Goal: Task Accomplishment & Management: Use online tool/utility

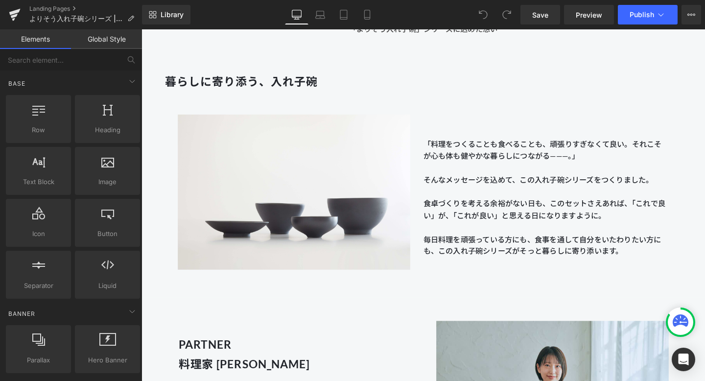
scroll to position [562, 0]
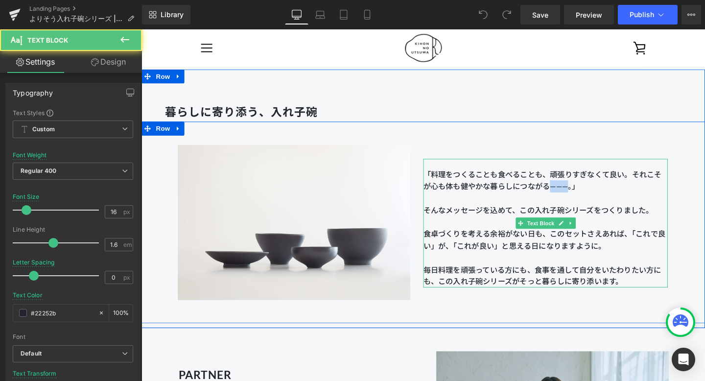
drag, startPoint x: 569, startPoint y: 192, endPoint x: 589, endPoint y: 192, distance: 20.1
click at [589, 192] on p "「料理をつくることも食べることも、頑張りすぎなくて良い。それこそが心も体も健やかな暮らしにつながる———。」" at bounding box center [566, 187] width 257 height 25
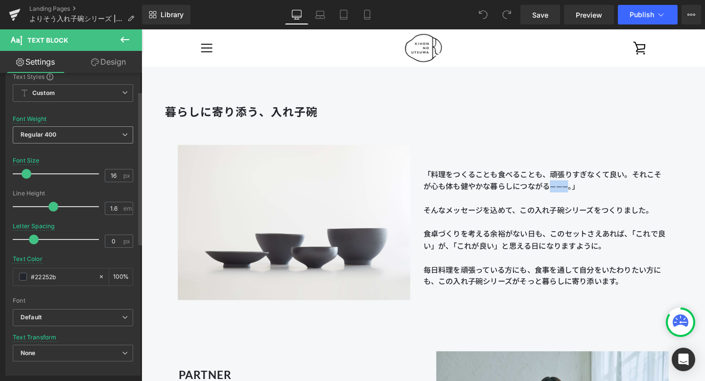
scroll to position [0, 0]
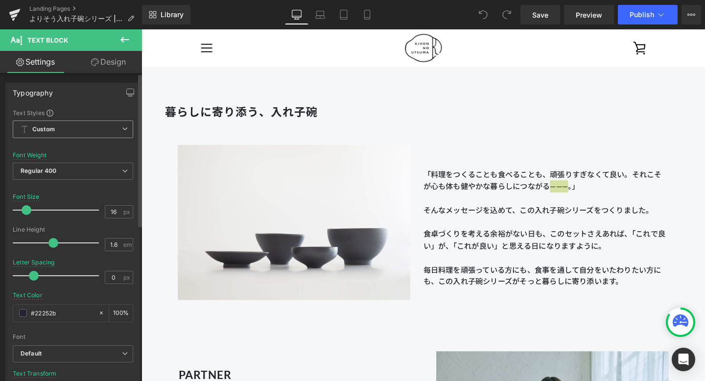
click at [112, 127] on span "Custom Setup Global Style" at bounding box center [73, 129] width 120 height 18
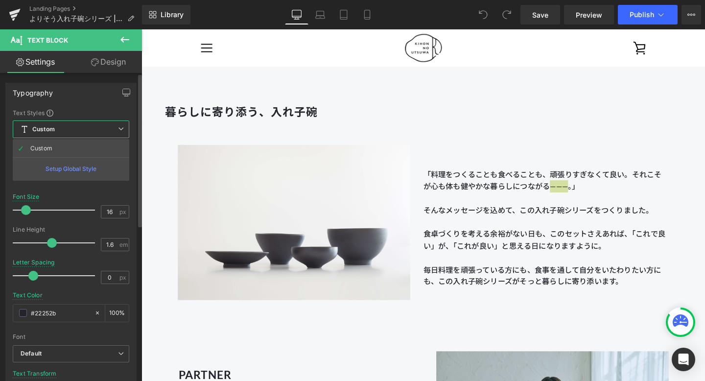
click at [92, 167] on div "Setup Global Style" at bounding box center [71, 168] width 117 height 23
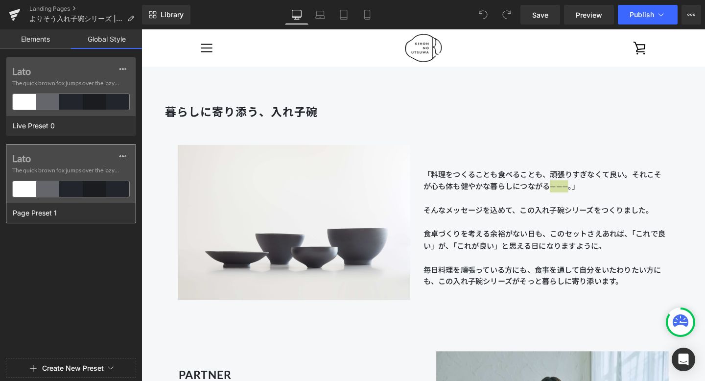
click at [82, 153] on label "Lato" at bounding box center [70, 158] width 117 height 12
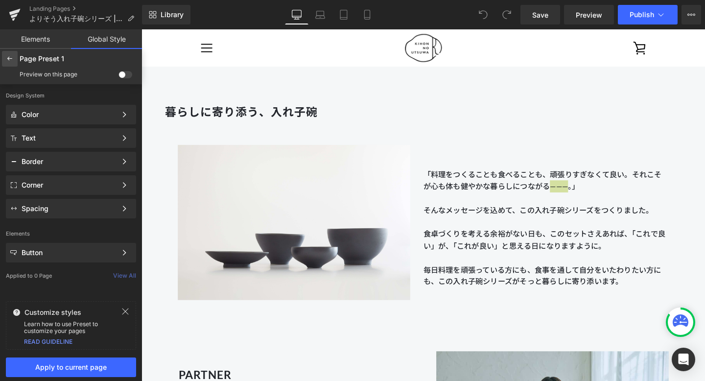
click at [12, 57] on icon at bounding box center [10, 59] width 8 height 8
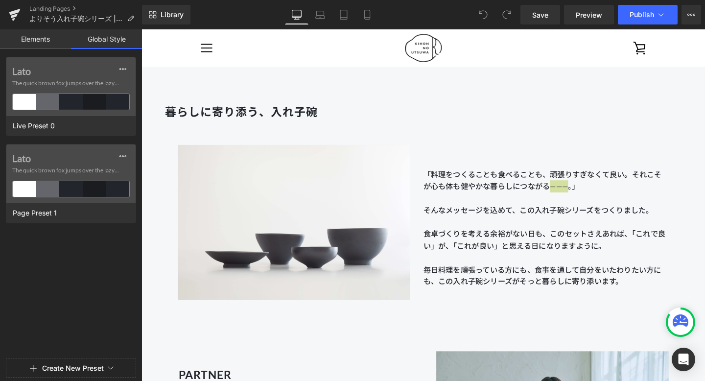
click at [33, 42] on link "Elements" at bounding box center [35, 39] width 71 height 20
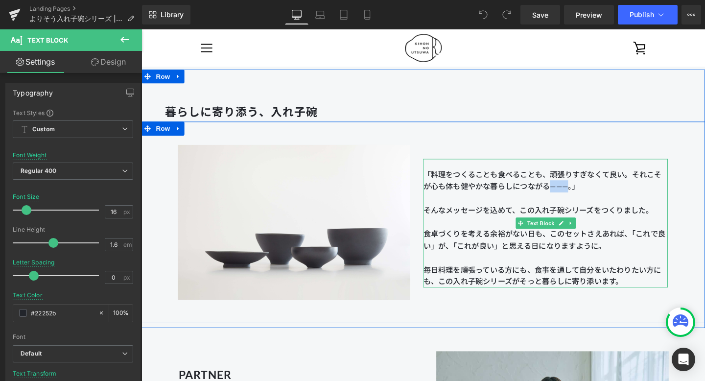
click at [590, 193] on p "「料理をつくることも食べることも、頑張りすぎなくて良い。それこそが心も体も健やかな暮らしにつながる———。」" at bounding box center [566, 187] width 257 height 25
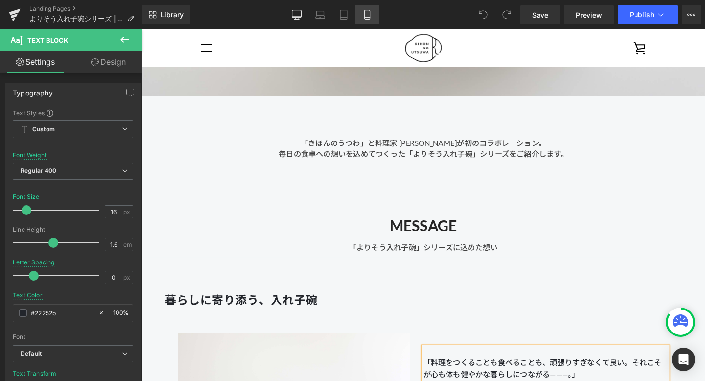
click at [372, 16] on link "Mobile" at bounding box center [366, 15] width 23 height 20
type input "14"
type input "100"
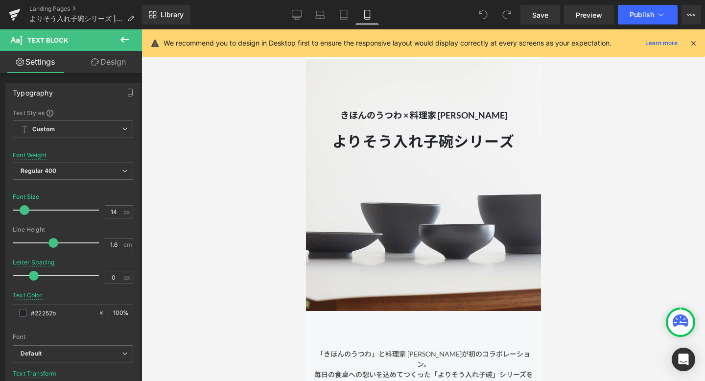
click at [359, 235] on div at bounding box center [422, 185] width 235 height 252
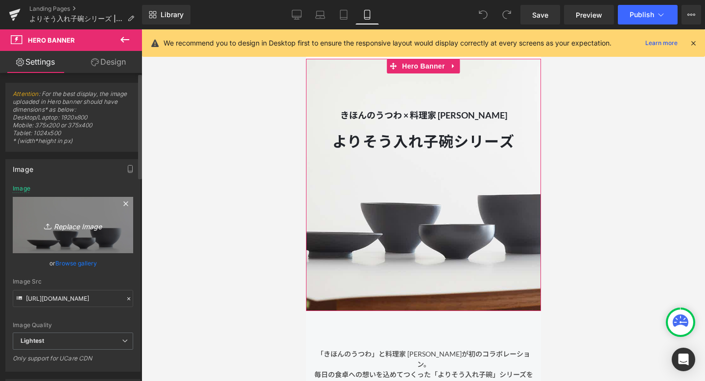
click at [97, 204] on link "Replace Image" at bounding box center [73, 225] width 120 height 56
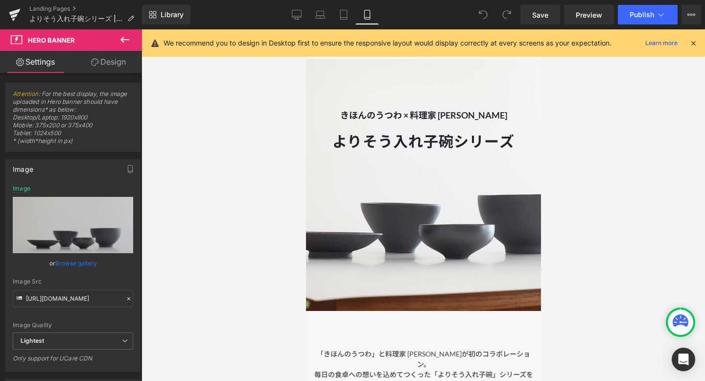
click at [690, 43] on icon at bounding box center [693, 43] width 9 height 9
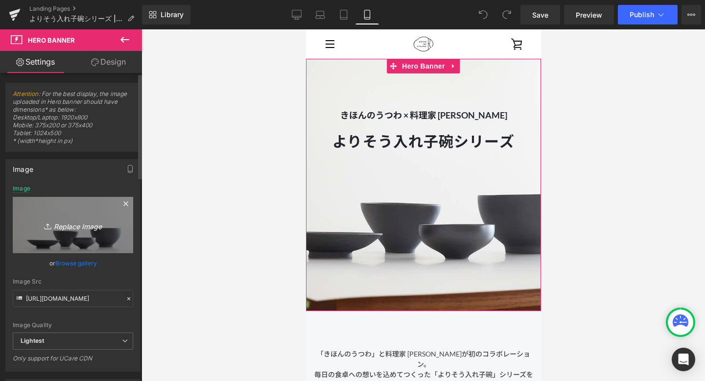
click at [88, 221] on icon "Replace Image" at bounding box center [73, 225] width 78 height 12
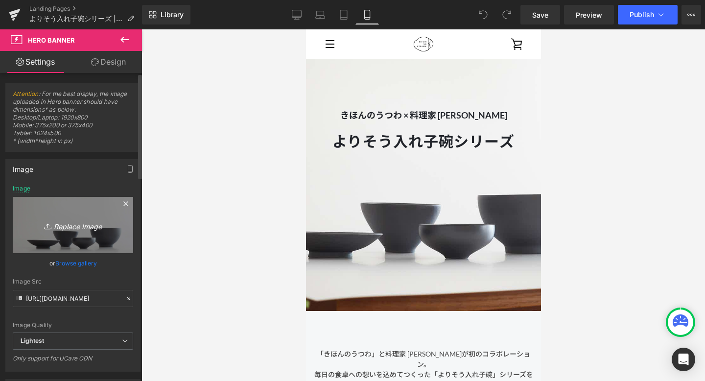
type input "C:\fakepath\250806_きほんのうつわ45231_2.jpg"
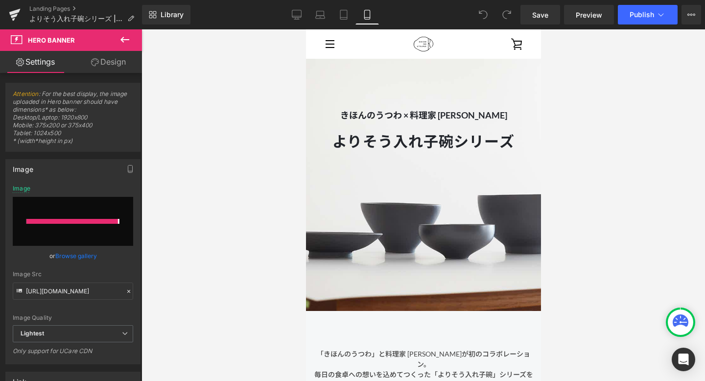
type input "[URL][DOMAIN_NAME]"
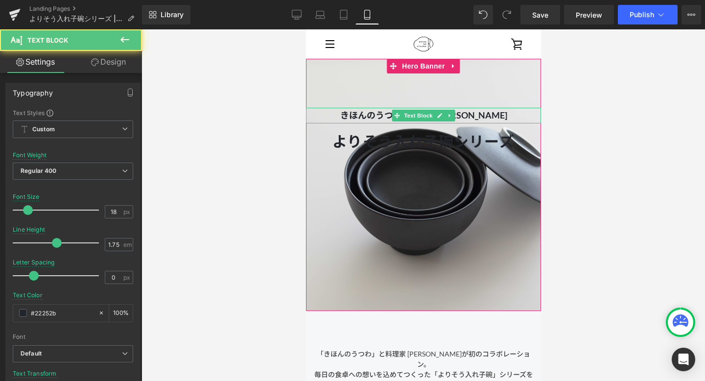
click at [354, 114] on strong "きほんのうつわ × 料理家 [PERSON_NAME]" at bounding box center [423, 115] width 167 height 11
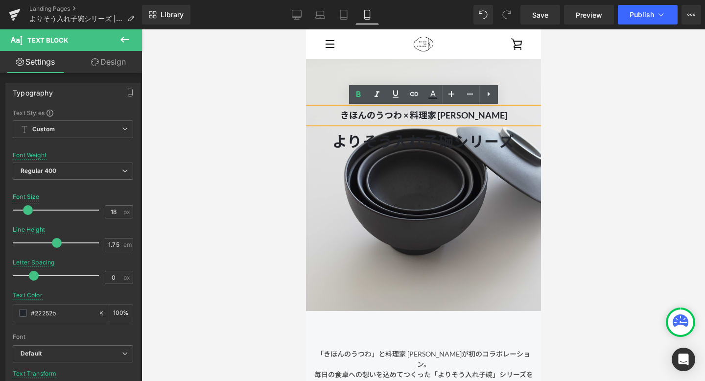
click at [432, 179] on span "きほんのうつわ × 料理家 [PERSON_NAME] Text Block よりそう入れ子碗シリーズ Heading よりそう入れ子碗シリーズ Heading" at bounding box center [422, 160] width 235 height 105
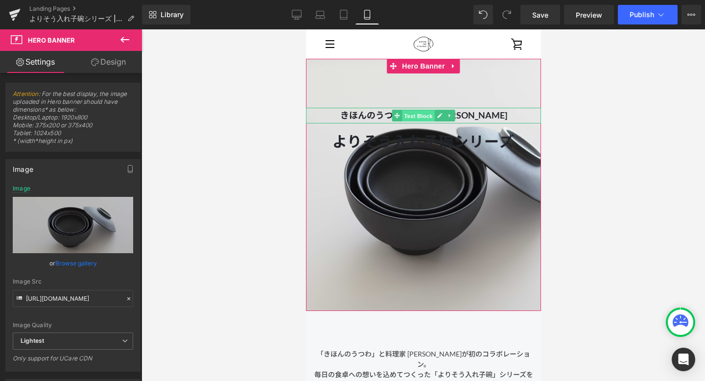
click at [420, 116] on span "Text Block" at bounding box center [417, 116] width 32 height 12
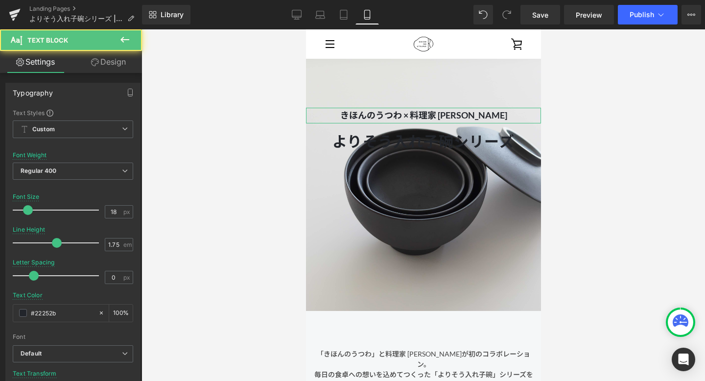
click at [128, 63] on link "Design" at bounding box center [108, 62] width 71 height 22
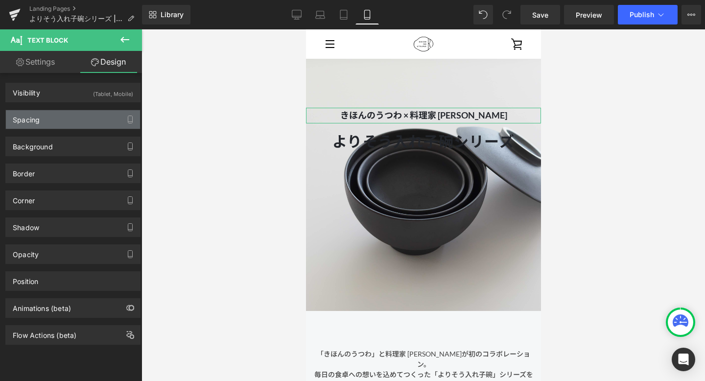
click at [95, 117] on div "Spacing" at bounding box center [73, 119] width 134 height 19
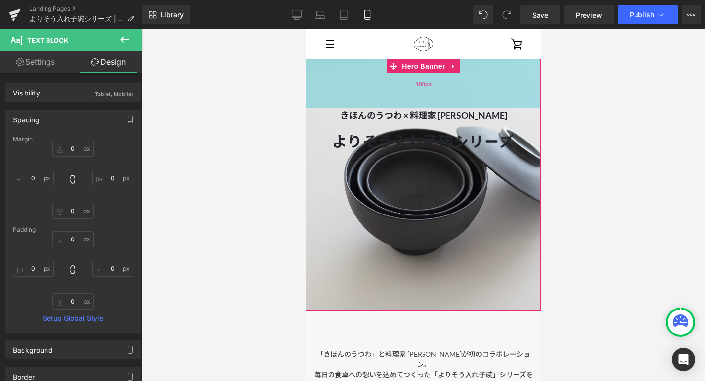
click at [330, 88] on div "100px" at bounding box center [422, 83] width 235 height 49
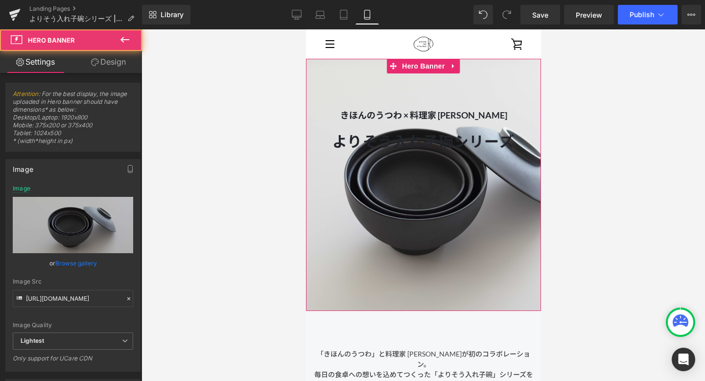
click at [121, 67] on link "Design" at bounding box center [108, 62] width 71 height 22
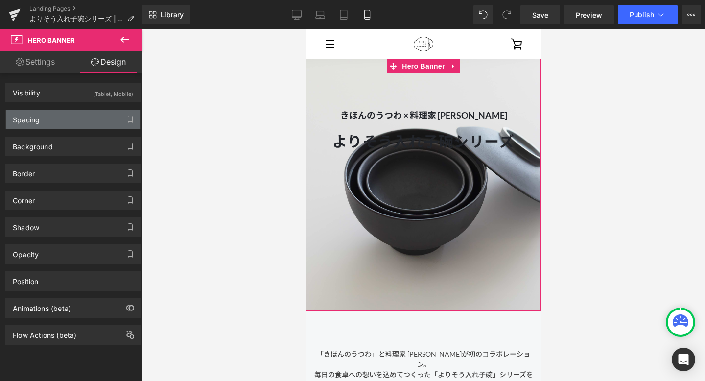
click at [95, 119] on div "Spacing" at bounding box center [73, 119] width 134 height 19
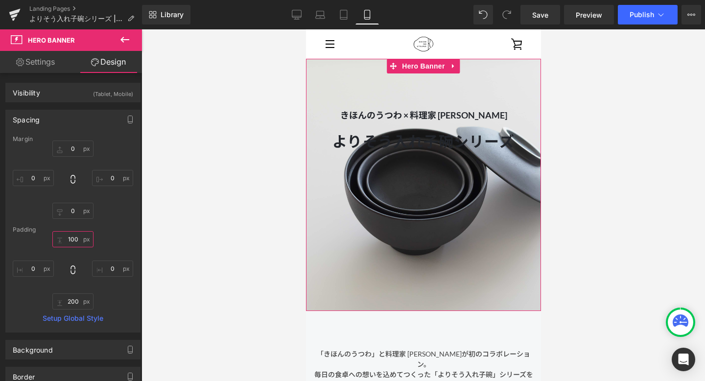
click at [75, 236] on input "100" at bounding box center [72, 239] width 41 height 16
click at [70, 238] on input "100" at bounding box center [72, 239] width 41 height 16
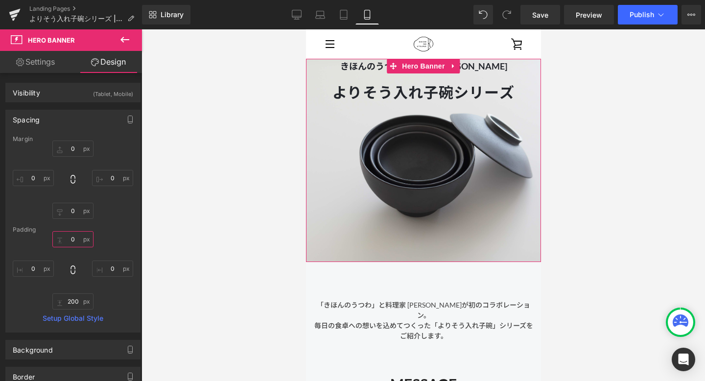
type input "80"
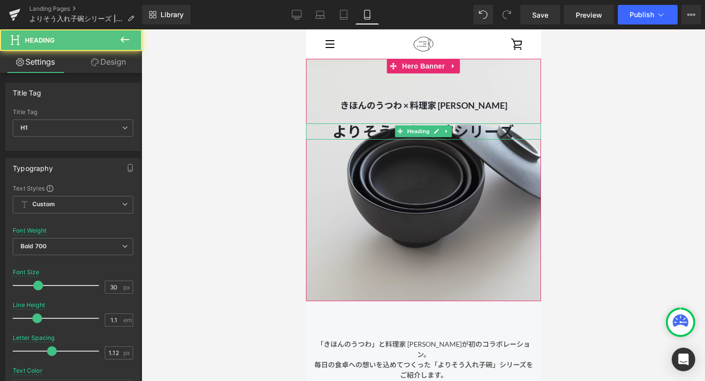
click at [512, 130] on h1 "よりそう入れ子碗シリーズ" at bounding box center [422, 131] width 235 height 16
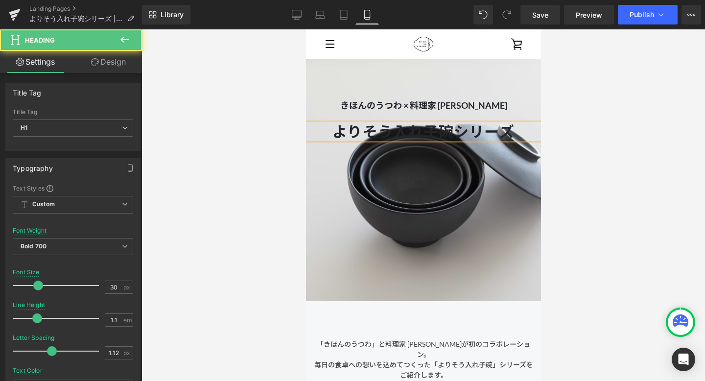
click at [508, 131] on h1 "よりそう入れ子碗シリーズ" at bounding box center [422, 131] width 235 height 16
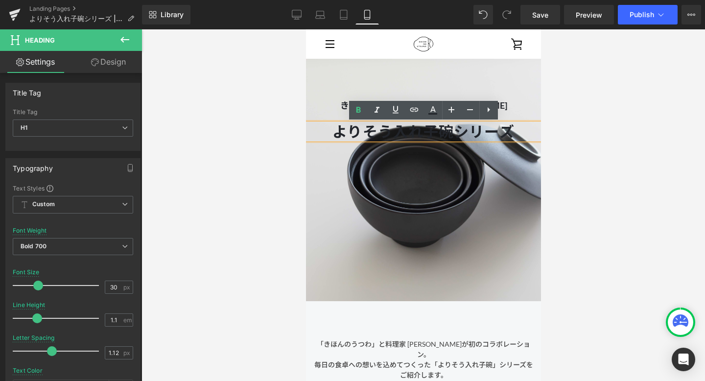
click at [471, 167] on span "きほんのうつわ × 料理家 [PERSON_NAME] Text Block よりそう入れ子碗シリーズ Heading よりそう入れ子碗シリーズ Heading" at bounding box center [422, 150] width 235 height 105
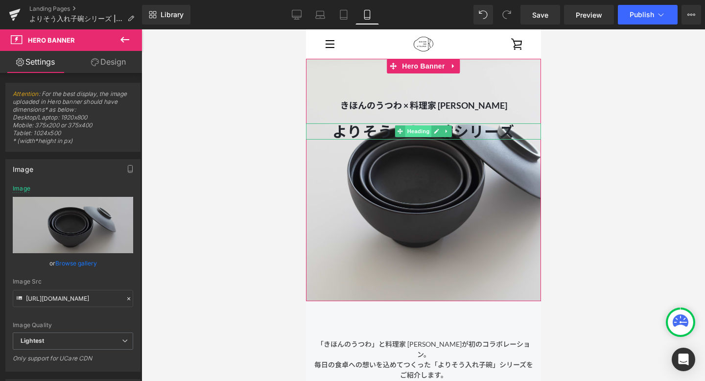
click at [421, 132] on span "Heading" at bounding box center [418, 131] width 26 height 12
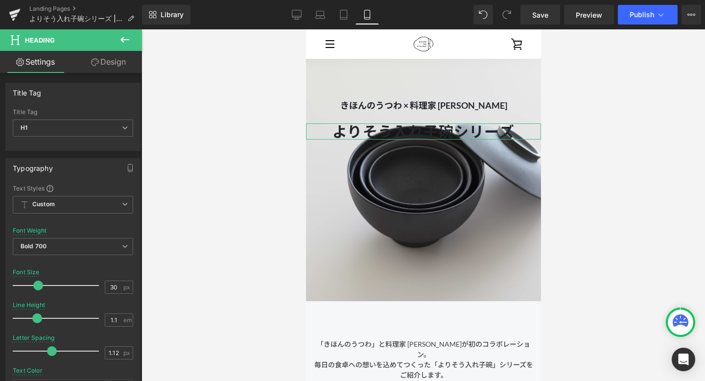
click at [109, 56] on link "Design" at bounding box center [108, 62] width 71 height 22
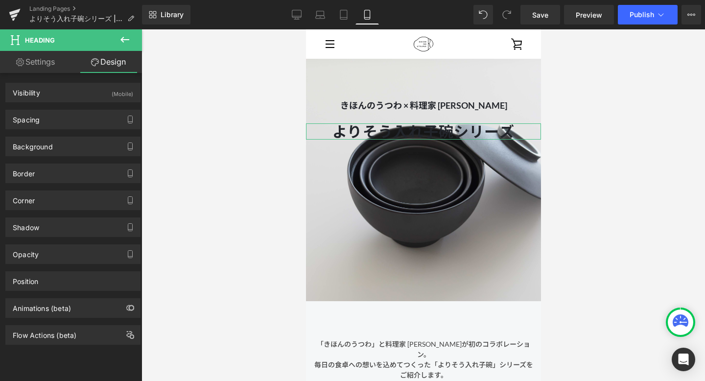
type input "20"
type input "0"
type input "130"
type input "0"
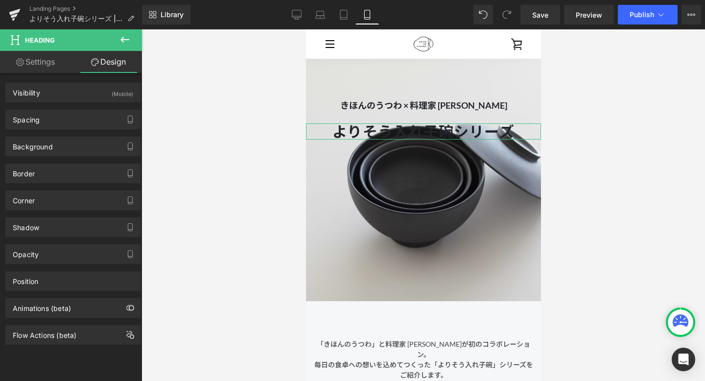
type input "0"
click at [67, 117] on div "Spacing" at bounding box center [73, 119] width 134 height 19
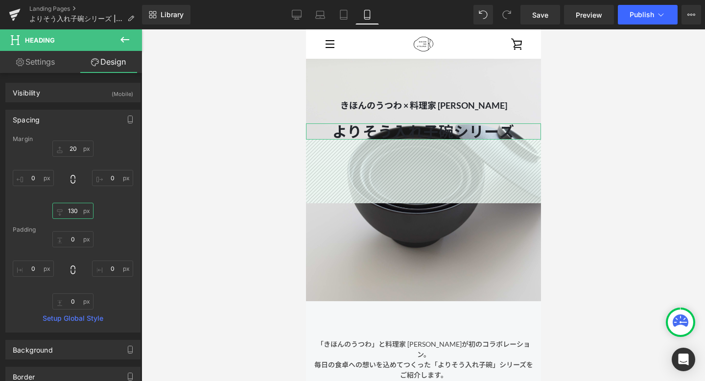
click at [74, 211] on input "130" at bounding box center [72, 211] width 41 height 16
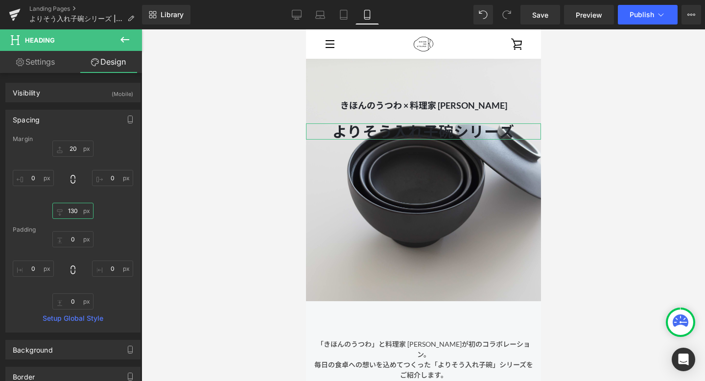
click at [71, 211] on input "130" at bounding box center [72, 211] width 41 height 16
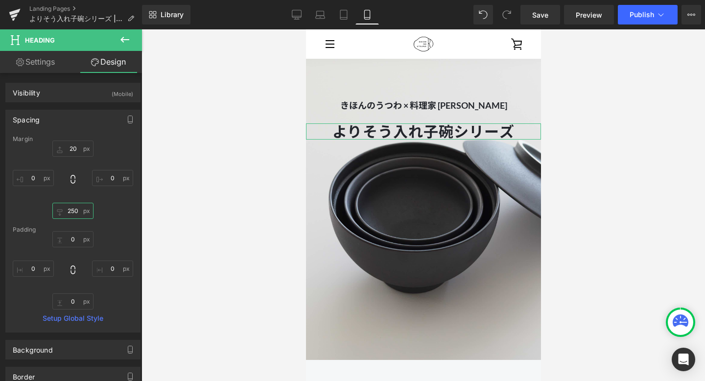
type input "250"
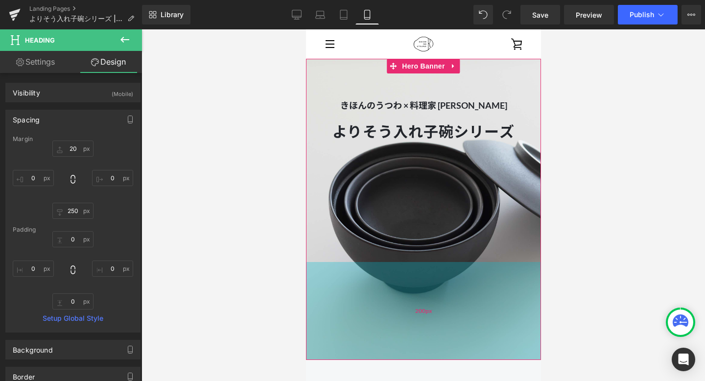
click at [356, 332] on div "200px" at bounding box center [422, 311] width 235 height 98
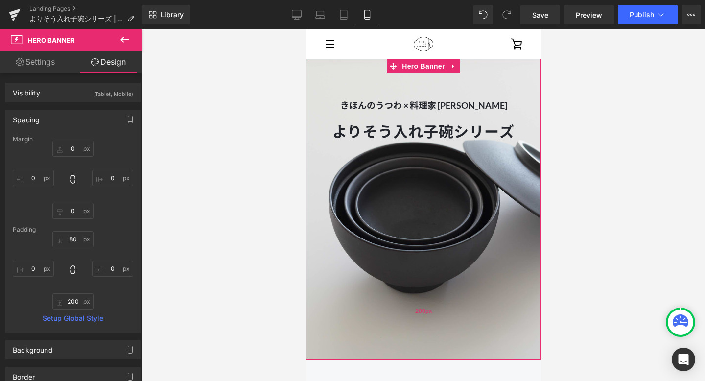
type input "0"
type input "80"
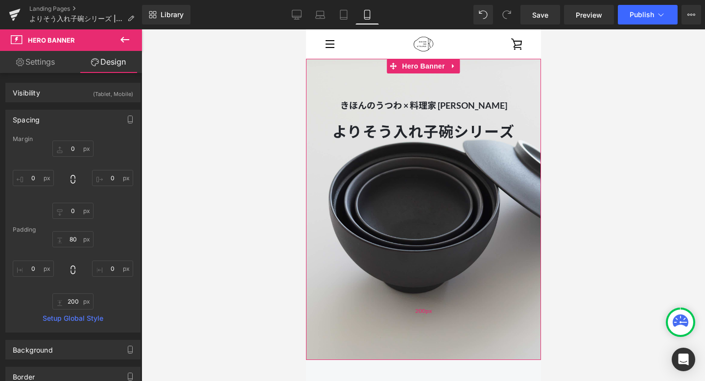
type input "0"
type input "200"
type input "0"
click at [377, 131] on h1 "よりそう入れ子碗シリーズ" at bounding box center [422, 131] width 235 height 16
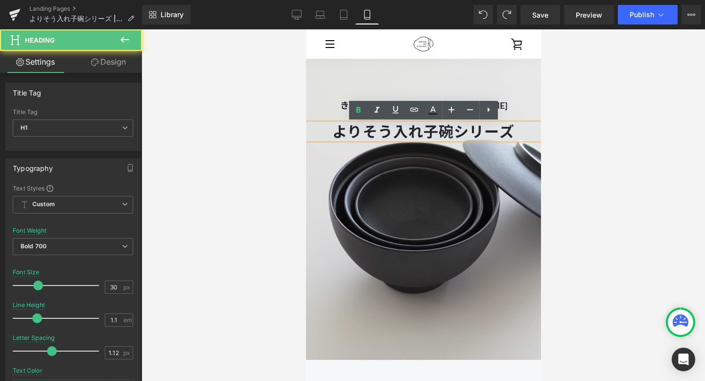
click at [399, 175] on span "きほんのうつわ × 料理家 [PERSON_NAME] Text Block よりそう入れ子碗シリーズ Heading よりそう入れ子碗シリーズ Heading" at bounding box center [422, 180] width 235 height 164
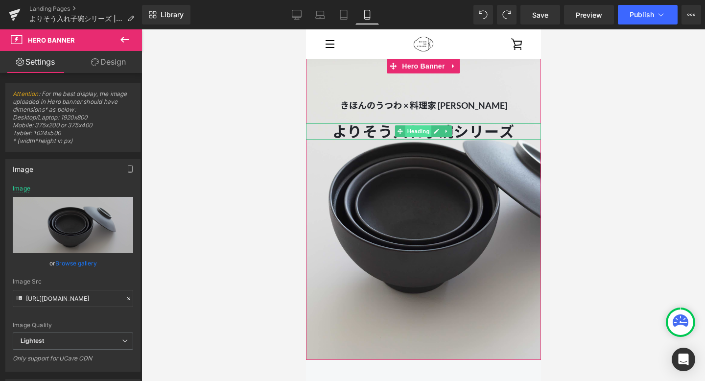
click at [419, 129] on span "Heading" at bounding box center [418, 131] width 26 height 12
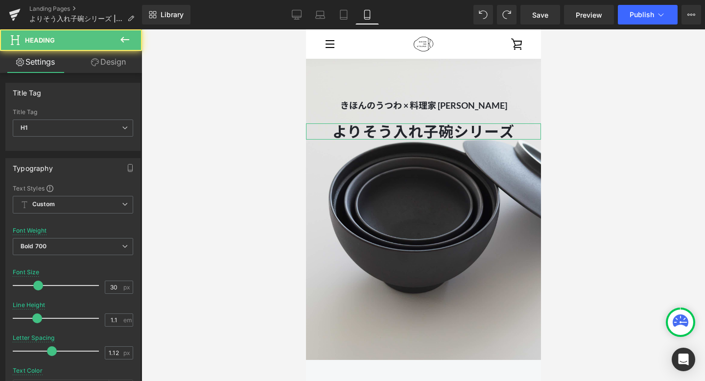
click at [97, 57] on link "Design" at bounding box center [108, 62] width 71 height 22
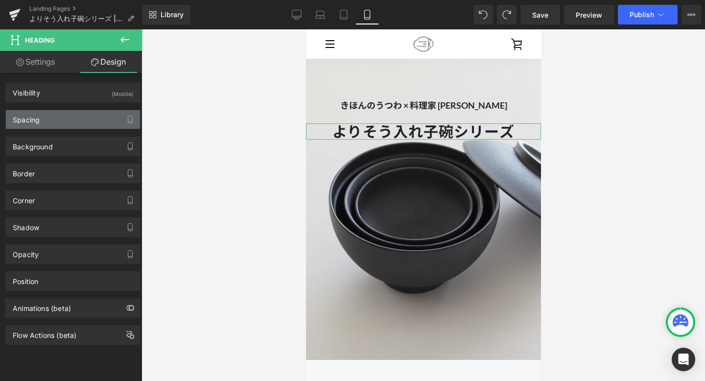
click at [68, 126] on div "Spacing" at bounding box center [73, 119] width 134 height 19
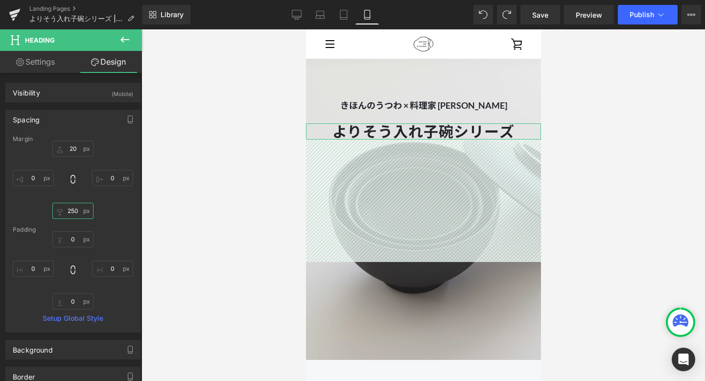
click at [76, 207] on input "250" at bounding box center [72, 211] width 41 height 16
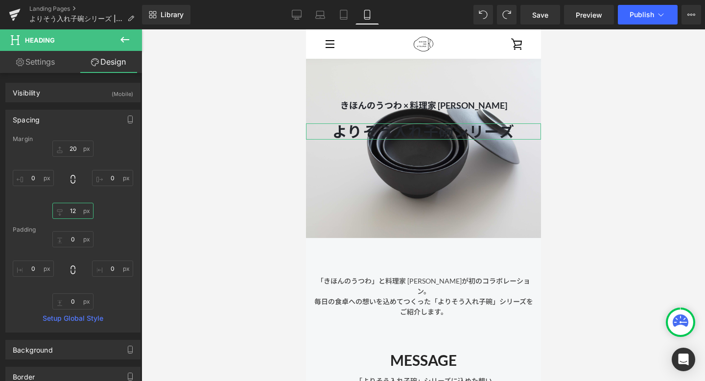
type input "120"
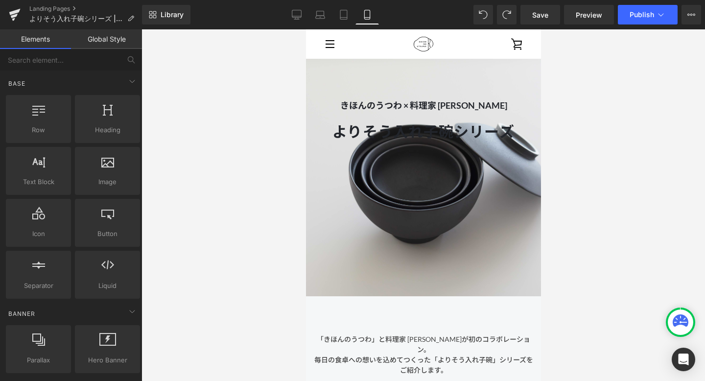
click at [217, 211] on div at bounding box center [422, 205] width 563 height 352
click at [535, 18] on span "Save" at bounding box center [540, 15] width 16 height 10
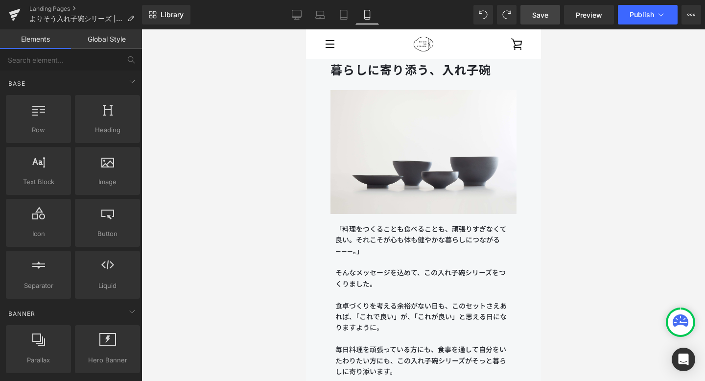
scroll to position [402, 0]
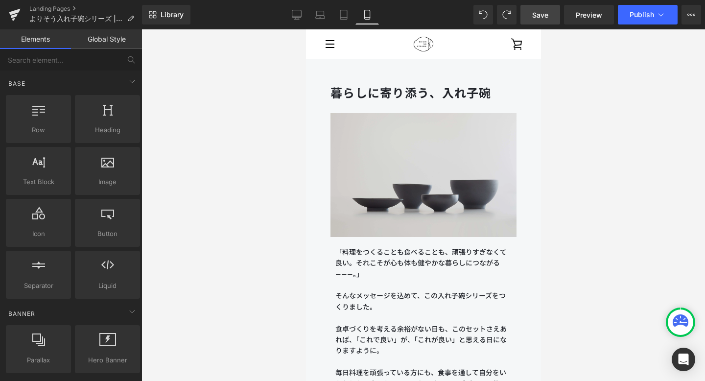
click at [445, 200] on img at bounding box center [422, 175] width 215 height 124
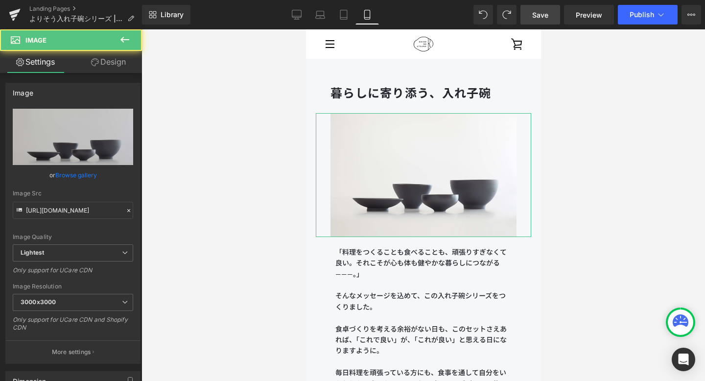
click at [108, 62] on link "Design" at bounding box center [108, 62] width 71 height 22
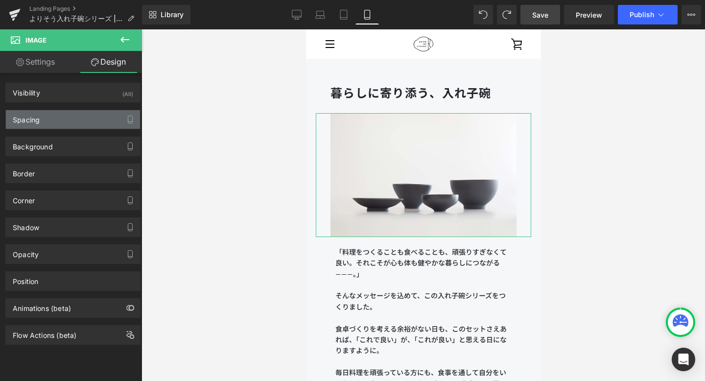
click at [86, 118] on div "Spacing" at bounding box center [73, 119] width 134 height 19
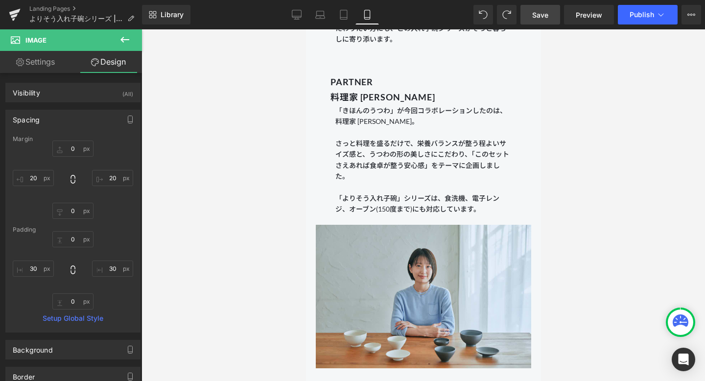
scroll to position [787, 0]
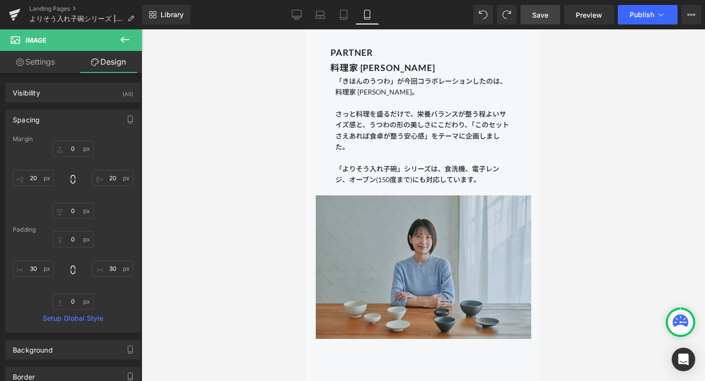
click at [371, 248] on img at bounding box center [422, 267] width 215 height 163
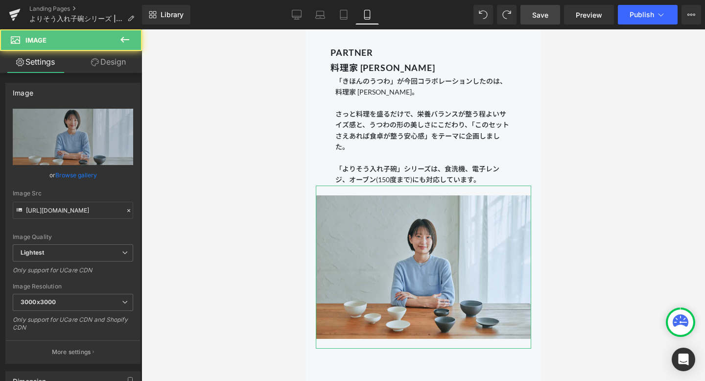
click at [109, 66] on link "Design" at bounding box center [108, 62] width 71 height 22
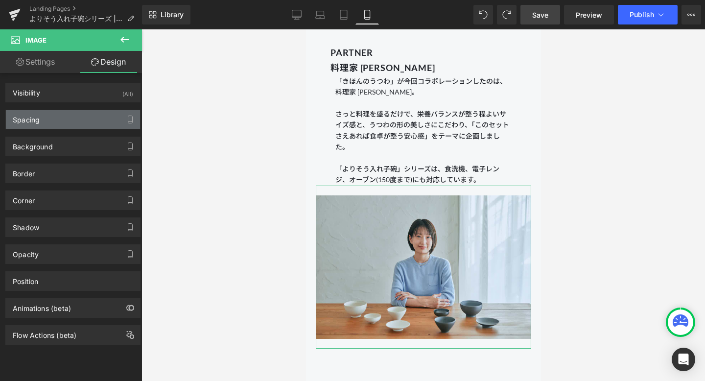
click at [87, 118] on div "Spacing" at bounding box center [73, 119] width 134 height 19
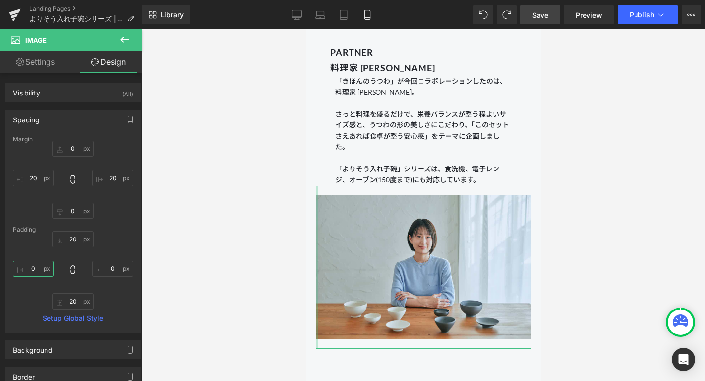
click at [39, 271] on input "0" at bounding box center [33, 268] width 41 height 16
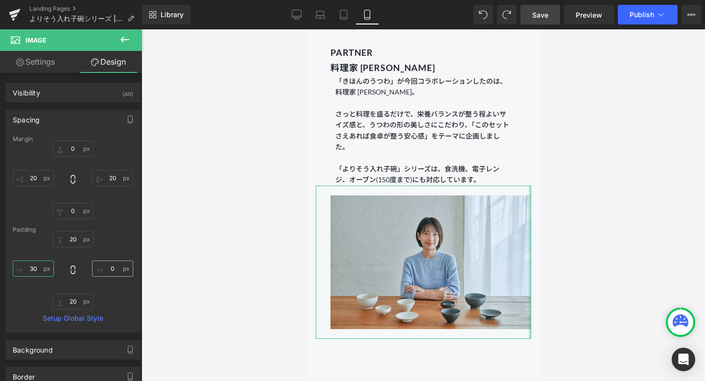
type input "30"
click at [112, 269] on input "0" at bounding box center [112, 268] width 41 height 16
type input "30"
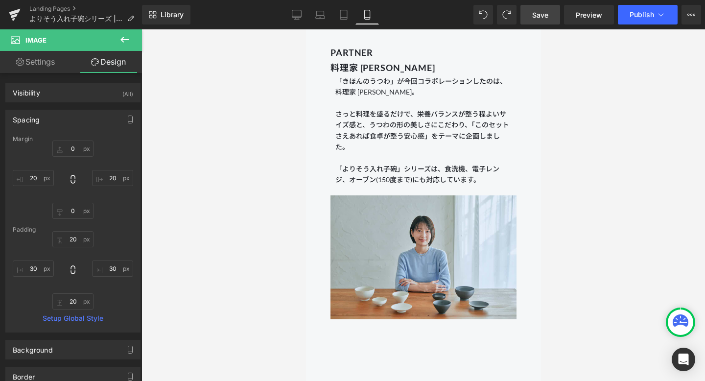
click at [210, 253] on div at bounding box center [422, 205] width 563 height 352
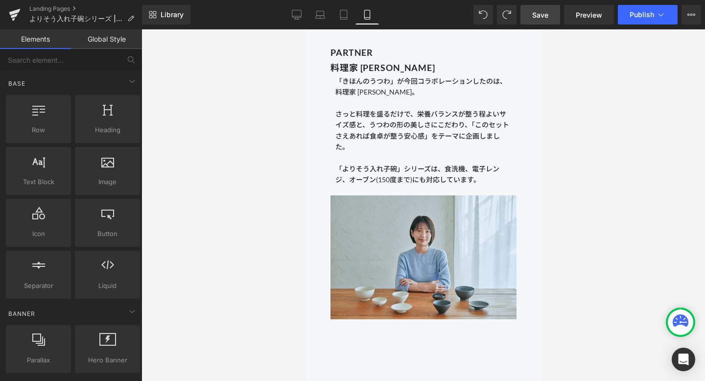
click at [546, 16] on span "Save" at bounding box center [540, 15] width 16 height 10
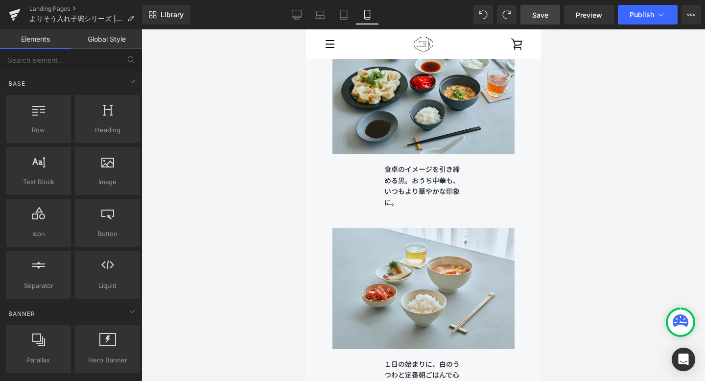
scroll to position [8134, 0]
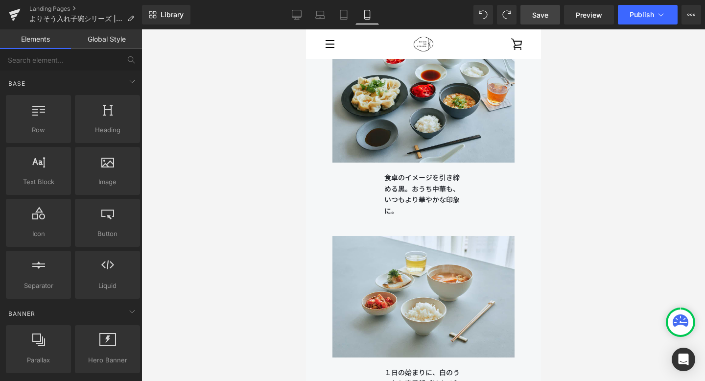
click at [294, 211] on div at bounding box center [422, 205] width 563 height 352
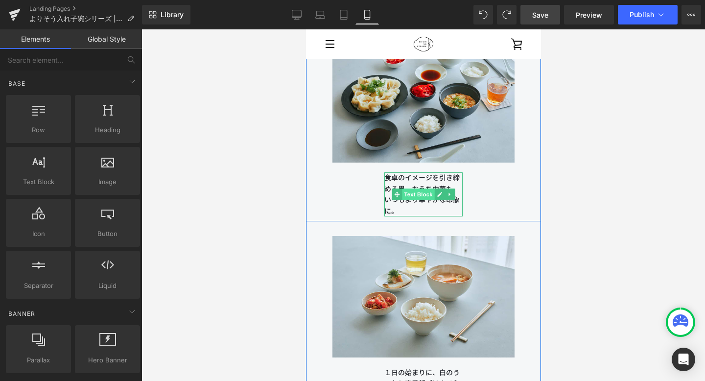
click at [422, 193] on span "Text Block" at bounding box center [417, 194] width 32 height 12
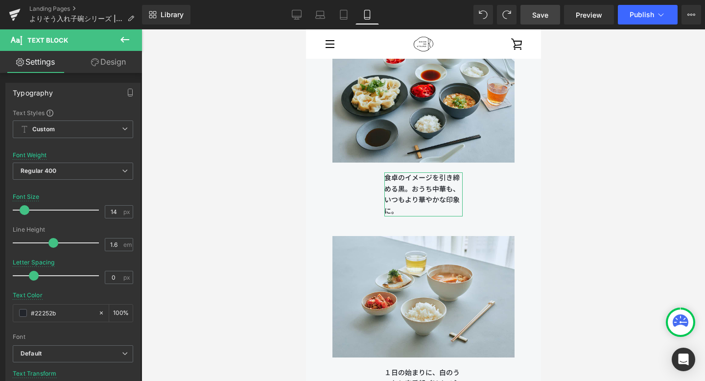
click at [124, 64] on link "Design" at bounding box center [108, 62] width 71 height 22
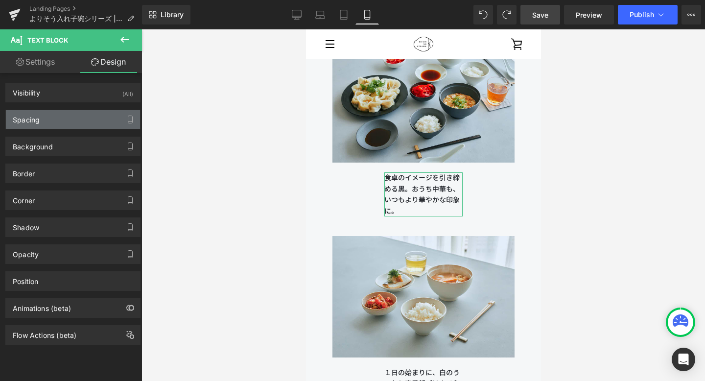
click at [79, 120] on div "Spacing" at bounding box center [73, 119] width 134 height 19
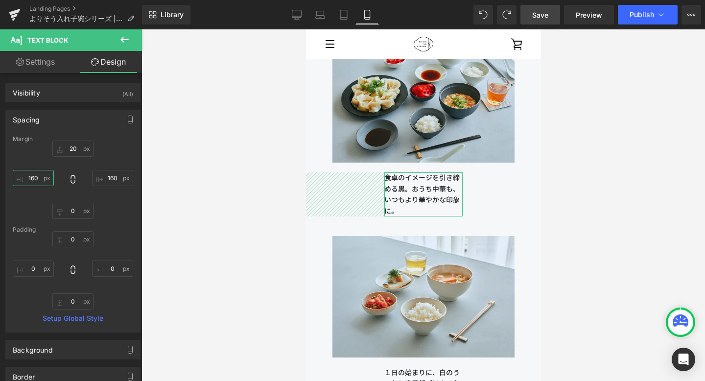
click at [40, 179] on input "160" at bounding box center [33, 178] width 41 height 16
click at [34, 179] on input "160" at bounding box center [33, 178] width 41 height 16
click at [33, 181] on input "160" at bounding box center [33, 178] width 41 height 16
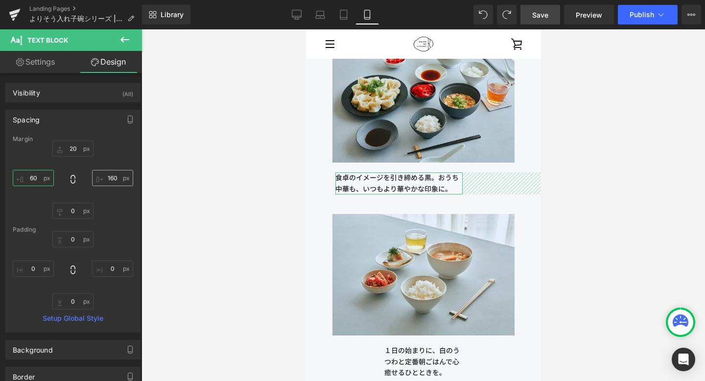
type input "60"
click at [111, 178] on input "160" at bounding box center [112, 178] width 41 height 16
click at [108, 179] on input "160" at bounding box center [112, 178] width 41 height 16
type input "60"
click at [121, 210] on div "20px 20 60 60 0px 0 60 60" at bounding box center [73, 180] width 120 height 78
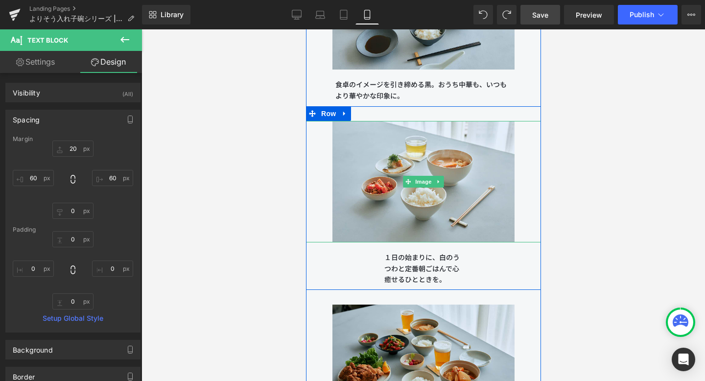
scroll to position [8257, 0]
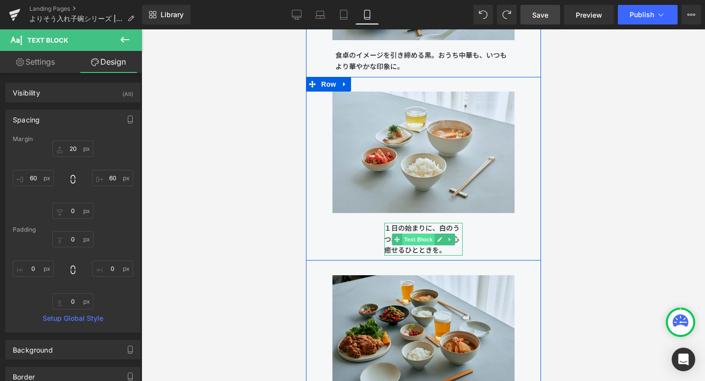
click at [422, 240] on span "Text Block" at bounding box center [417, 240] width 32 height 12
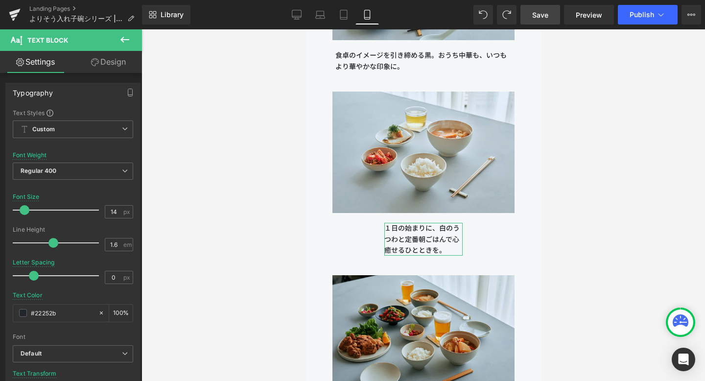
click at [107, 56] on link "Design" at bounding box center [108, 62] width 71 height 22
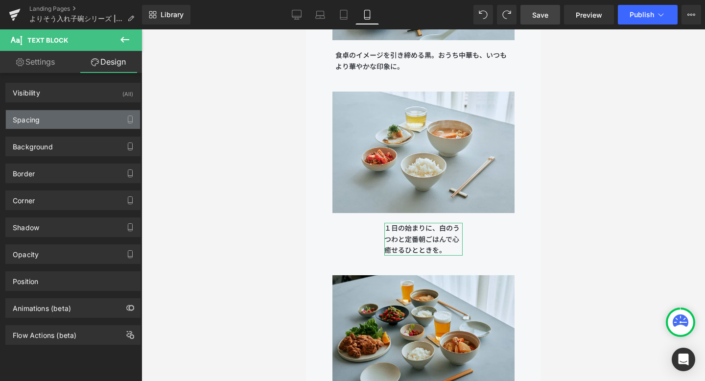
click at [53, 116] on div "Spacing" at bounding box center [73, 119] width 134 height 19
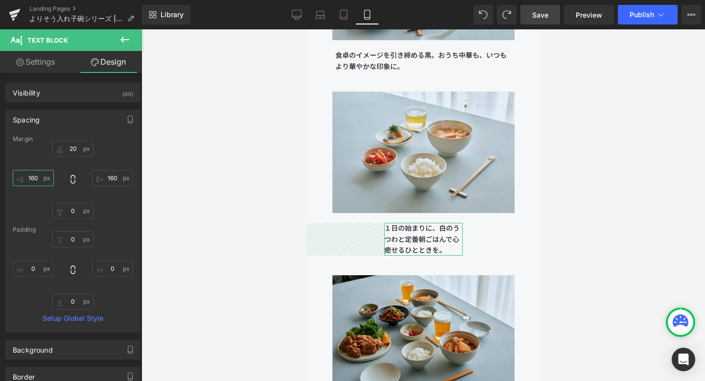
click at [32, 179] on input "160" at bounding box center [33, 178] width 41 height 16
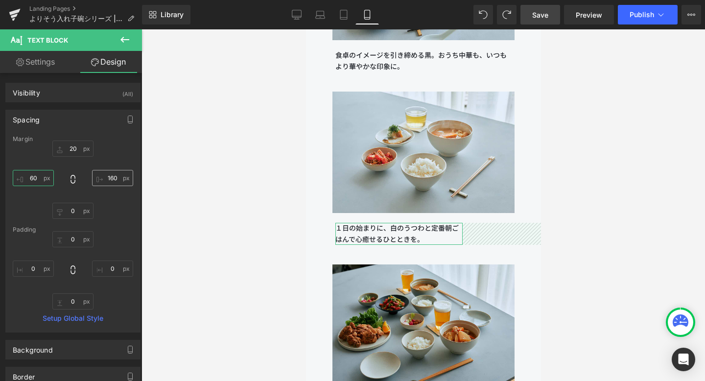
type input "60"
click at [107, 179] on input "160" at bounding box center [112, 178] width 41 height 16
type input "60"
click at [120, 190] on div "20px 20 60 60 0px 0 60 60" at bounding box center [73, 180] width 120 height 78
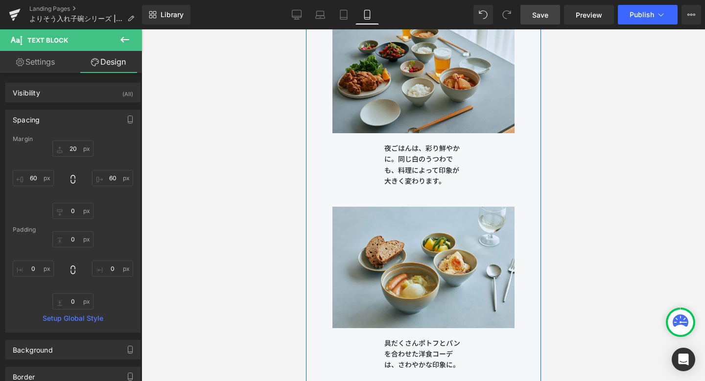
scroll to position [8541, 0]
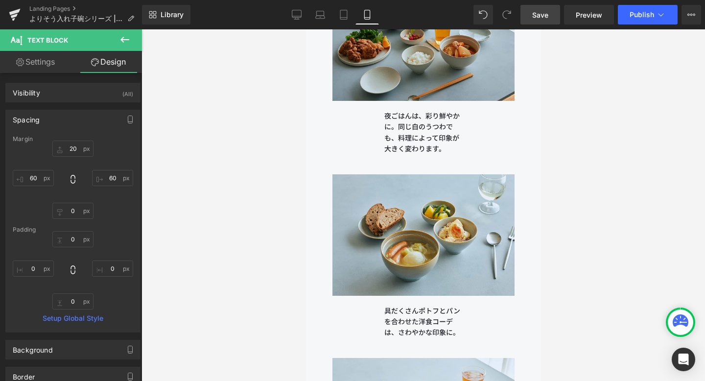
click at [257, 148] on div at bounding box center [422, 205] width 563 height 352
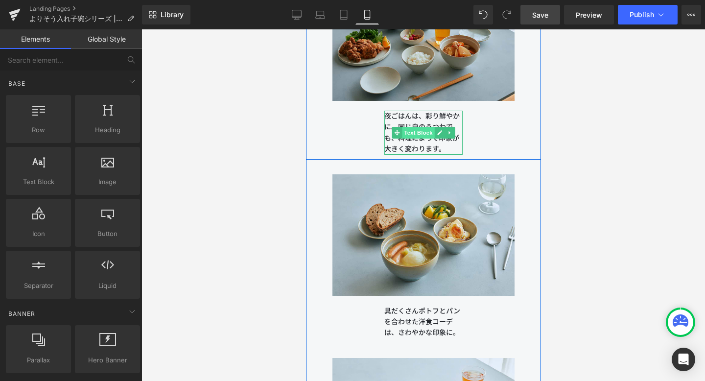
click at [425, 133] on span "Text Block" at bounding box center [417, 133] width 32 height 12
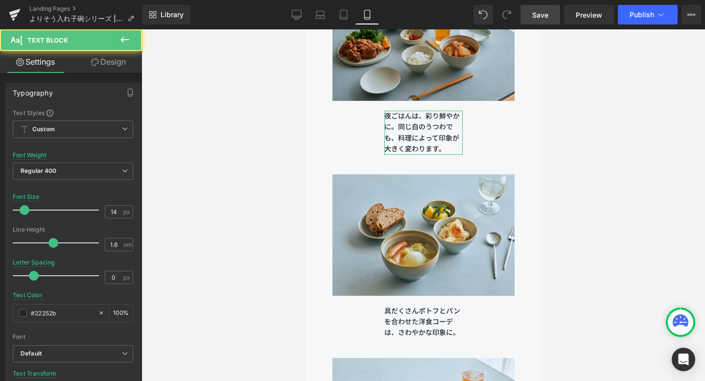
click at [99, 61] on link "Design" at bounding box center [108, 62] width 71 height 22
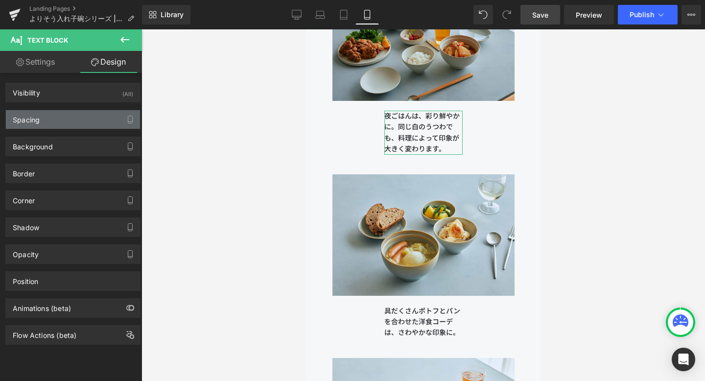
click at [66, 117] on div "Spacing" at bounding box center [73, 119] width 134 height 19
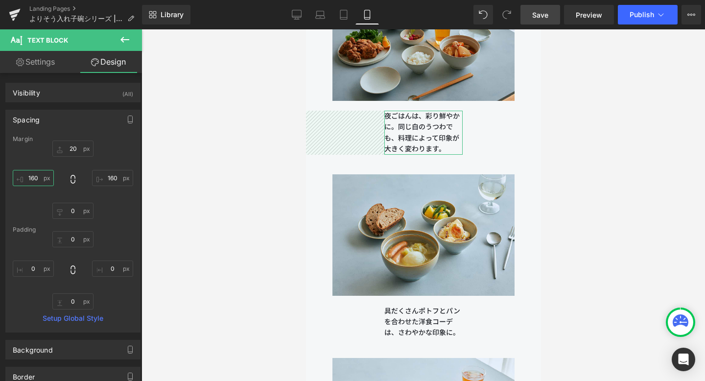
click at [34, 175] on input "160" at bounding box center [33, 178] width 41 height 16
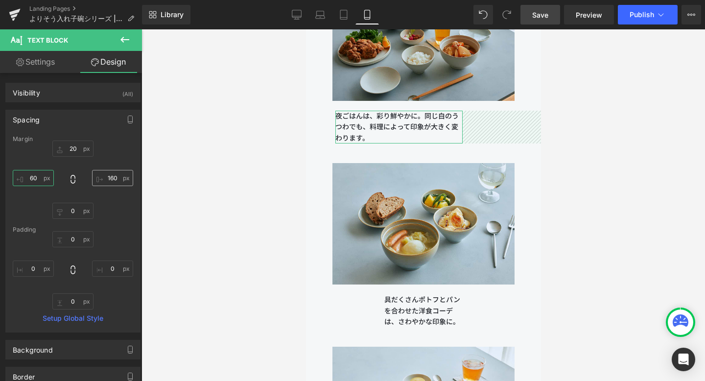
type input "60"
click at [106, 178] on input "160" at bounding box center [112, 178] width 41 height 16
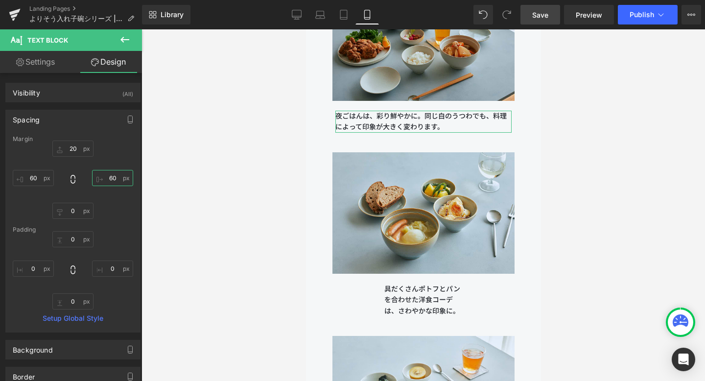
type input "60"
click at [117, 195] on div "20px 20 60 60 0px 0 60 60" at bounding box center [73, 180] width 120 height 78
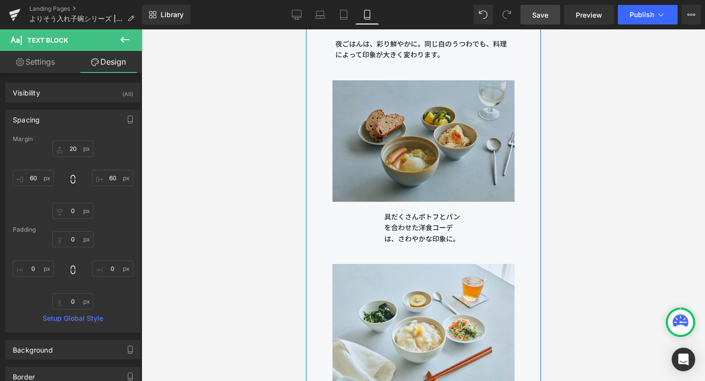
scroll to position [8627, 0]
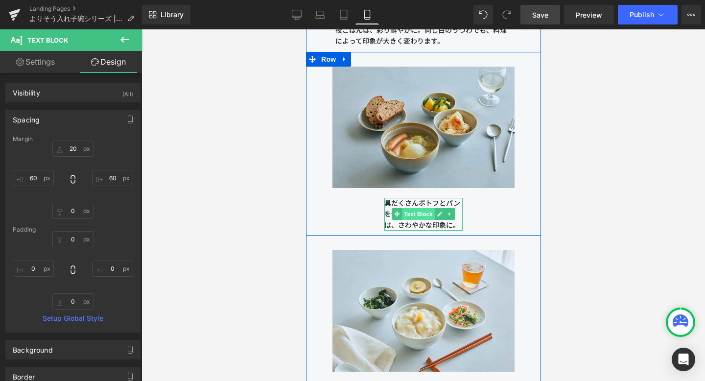
click at [423, 213] on span "Text Block" at bounding box center [417, 214] width 32 height 12
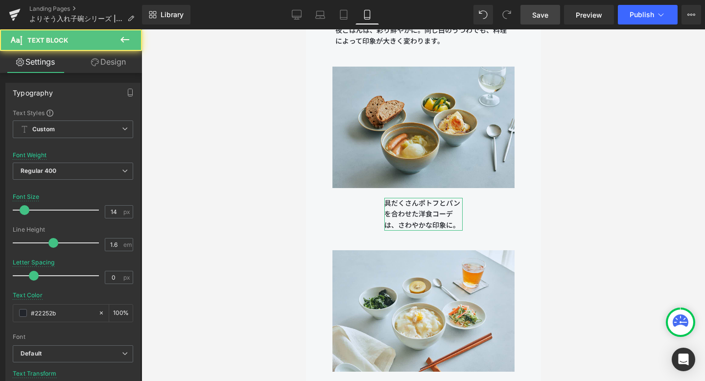
click at [101, 60] on link "Design" at bounding box center [108, 62] width 71 height 22
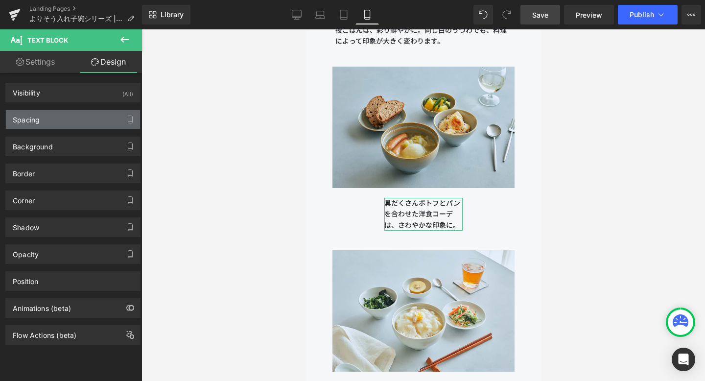
click at [44, 116] on div "Spacing" at bounding box center [73, 119] width 134 height 19
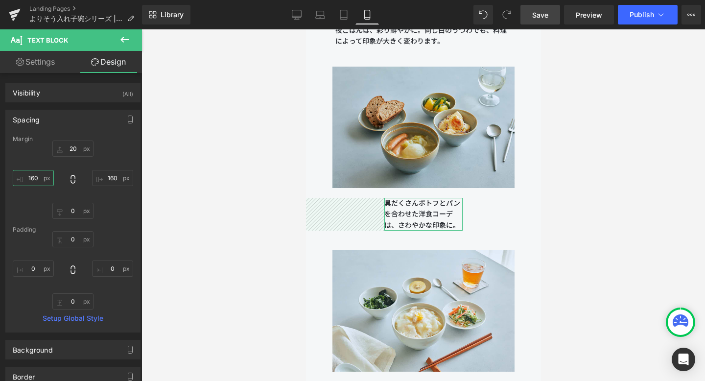
click at [31, 178] on input "160" at bounding box center [33, 178] width 41 height 16
click at [34, 177] on input "160" at bounding box center [33, 178] width 41 height 16
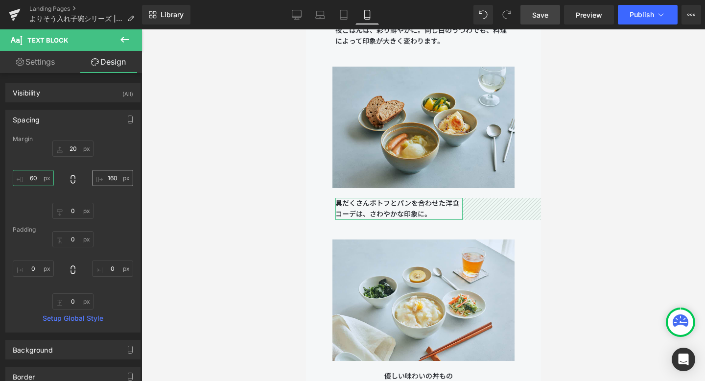
type input "60"
click at [107, 176] on input "160" at bounding box center [112, 178] width 41 height 16
click at [109, 178] on input "160" at bounding box center [112, 178] width 41 height 16
type input "60"
click at [120, 216] on div "20px 20 60 60 0px 0 60 60" at bounding box center [73, 180] width 120 height 78
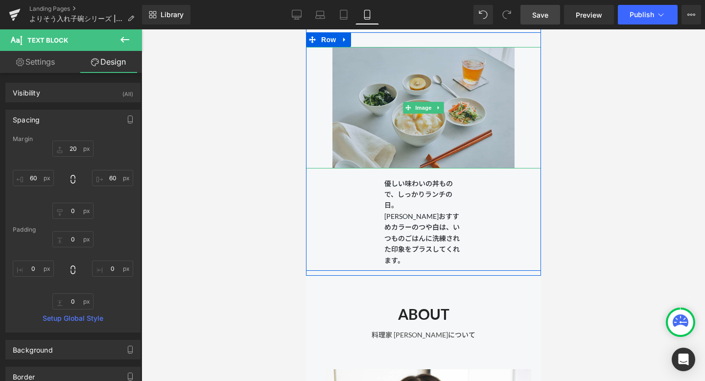
scroll to position [8882, 0]
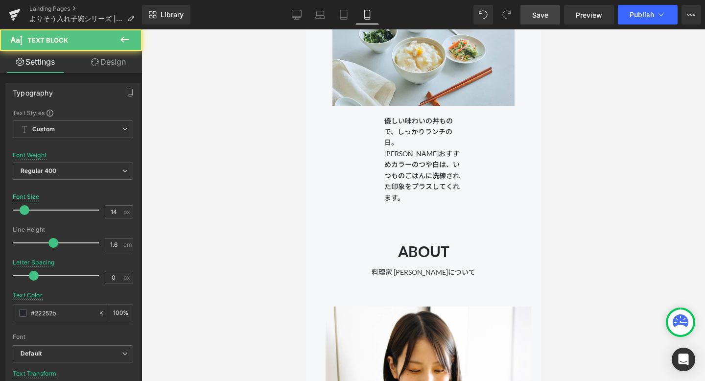
click at [416, 170] on p "優しい味わいの丼もので、しっかりランチの日。 [PERSON_NAME]おすすめカラーのつや白は、いつものごはんに洗練された印象をプラスしてくれます。" at bounding box center [423, 160] width 78 height 88
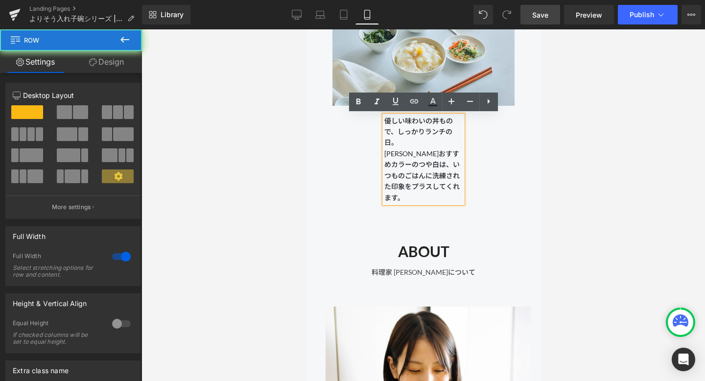
click at [318, 188] on div "Image 優しい味わいの丼もので、しっかりランチの日。 [PERSON_NAME]おすすめカラーのつや白は、いつものごはんに洗練された印象をプラスしてくれま…" at bounding box center [422, 93] width 235 height 219
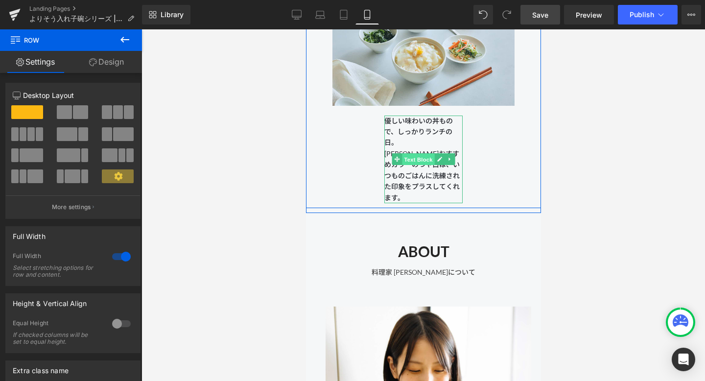
click at [422, 158] on span "Text Block" at bounding box center [417, 160] width 32 height 12
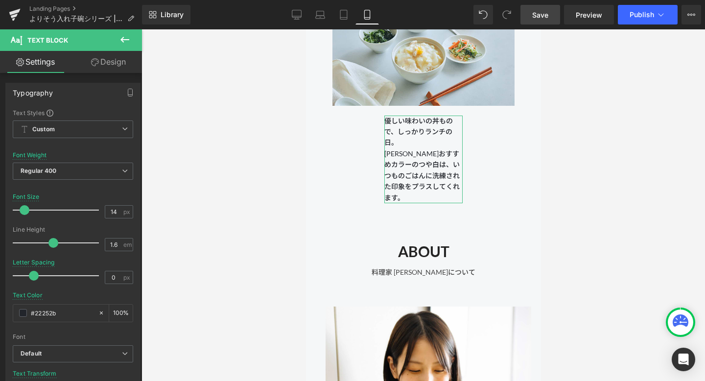
click at [93, 61] on icon at bounding box center [95, 62] width 8 height 8
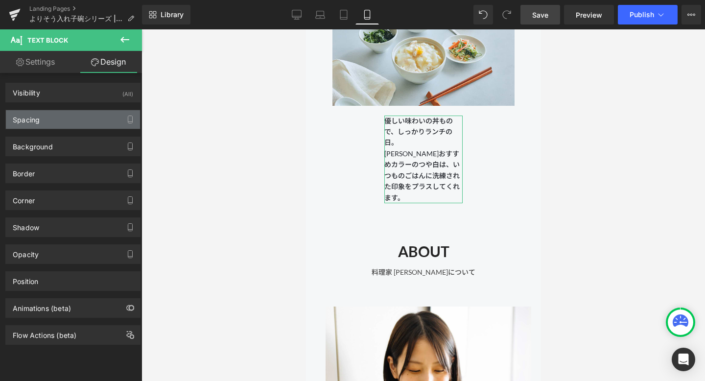
click at [59, 122] on div "Spacing" at bounding box center [73, 119] width 134 height 19
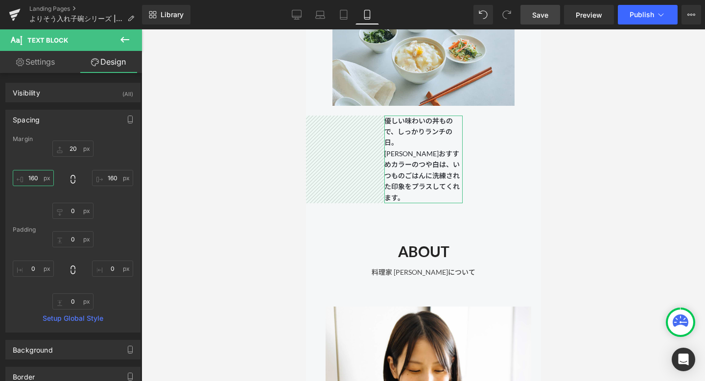
click at [33, 178] on input "160" at bounding box center [33, 178] width 41 height 16
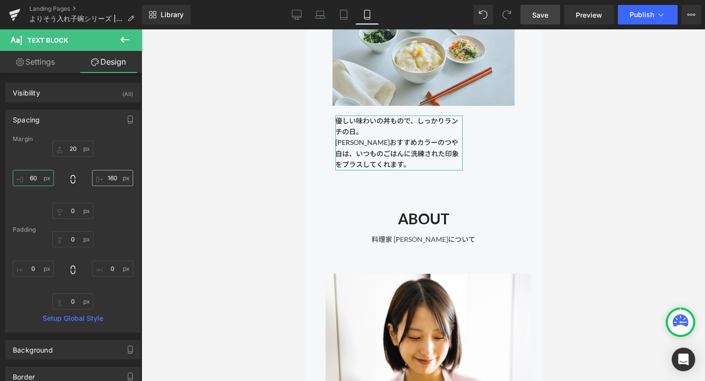
type input "60"
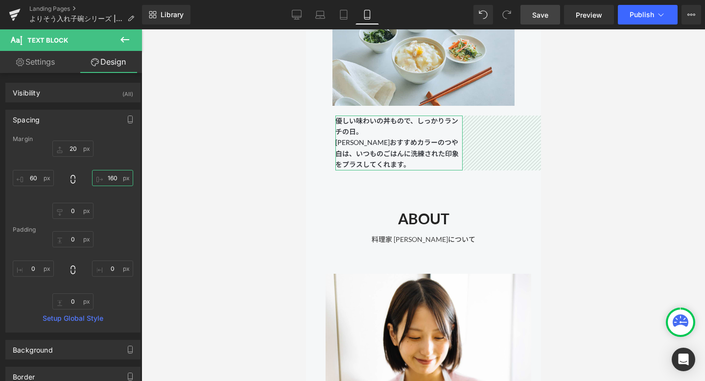
click at [106, 178] on input "160" at bounding box center [112, 178] width 41 height 16
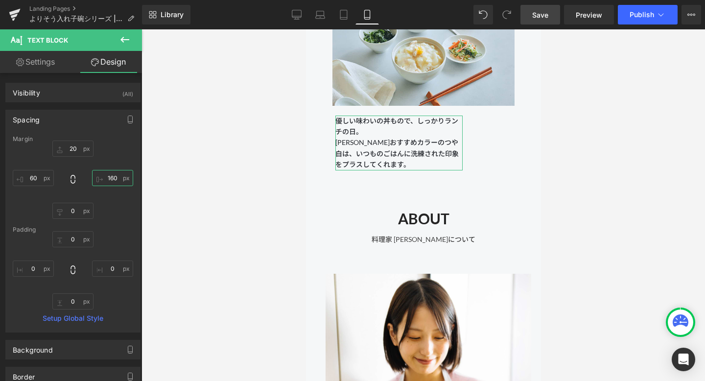
click at [109, 179] on input "160" at bounding box center [112, 178] width 41 height 16
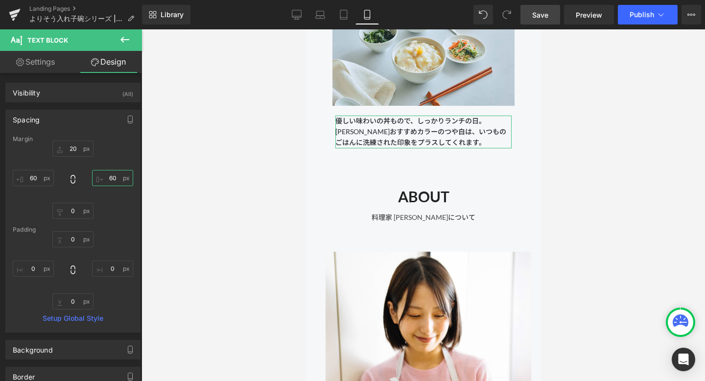
type input "60"
click at [122, 209] on div "20px 20 60 60 0px 0 60 60" at bounding box center [73, 180] width 120 height 78
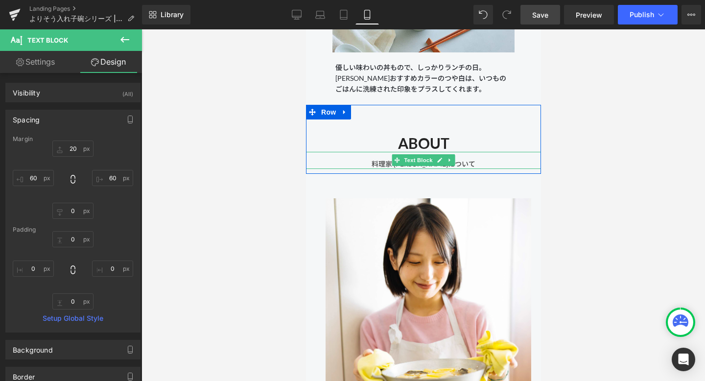
scroll to position [9012, 0]
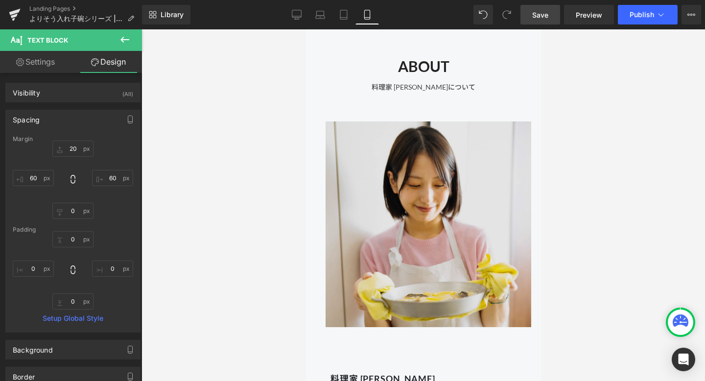
click at [421, 195] on img at bounding box center [422, 224] width 215 height 225
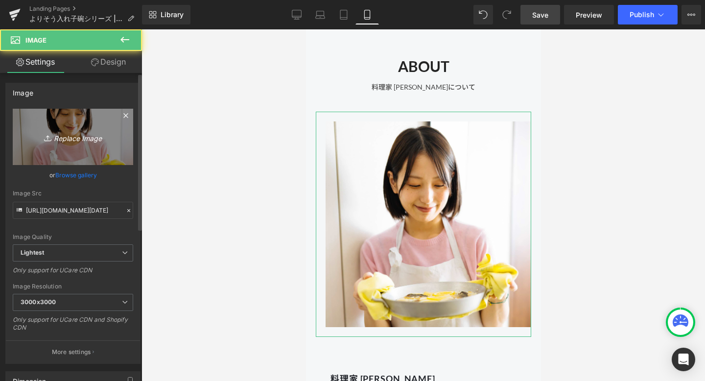
click at [87, 146] on link "Replace Image" at bounding box center [73, 137] width 120 height 56
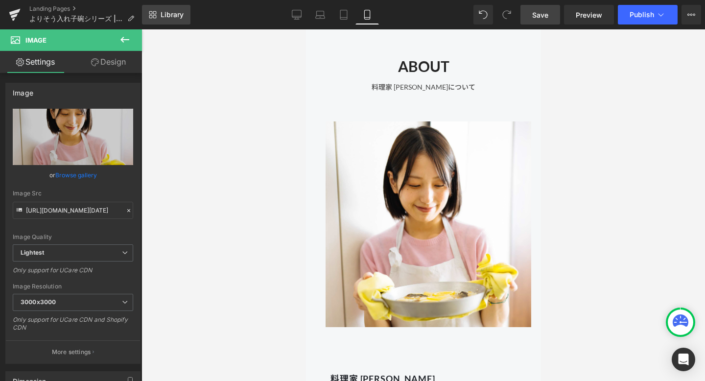
type input "C:\fakepath\250806_きほんのうつわ45604.jpg"
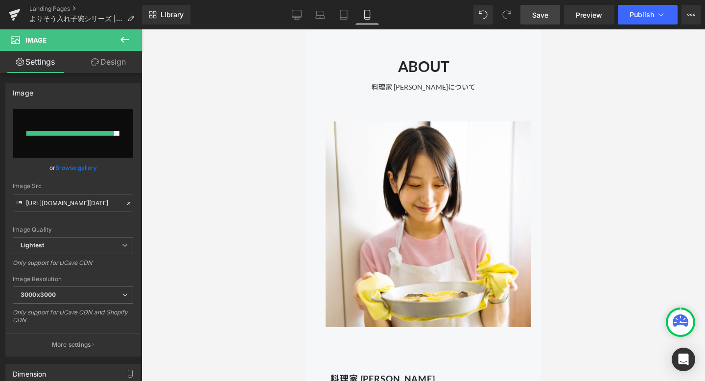
type input "[URL][DOMAIN_NAME]"
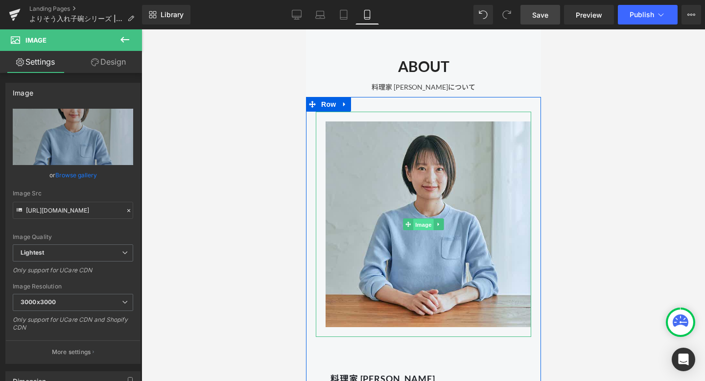
click at [414, 227] on span "Image" at bounding box center [423, 225] width 21 height 12
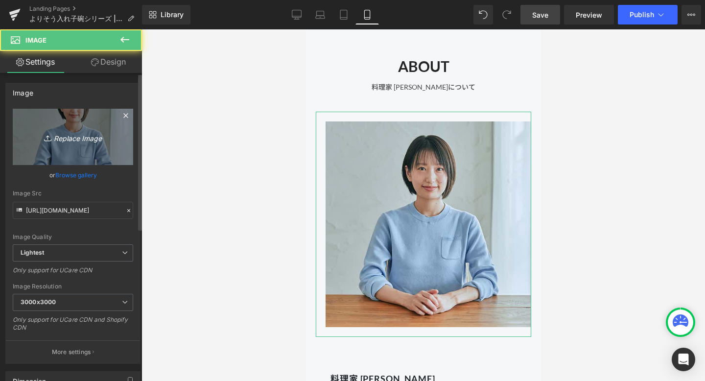
click at [90, 152] on link "Replace Image" at bounding box center [73, 137] width 120 height 56
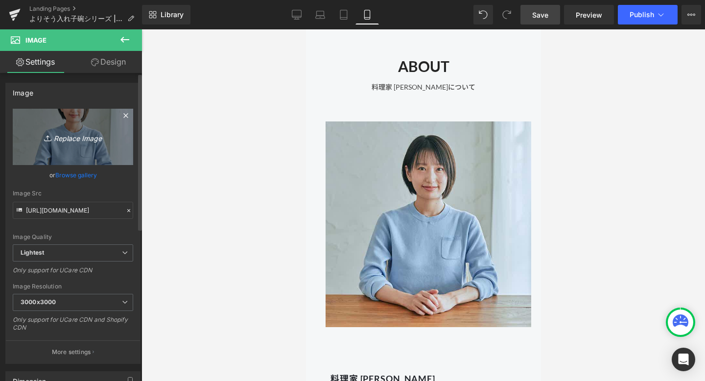
type input "C:\fakepath\250806_きほんのうつわ45604 (2).jpg"
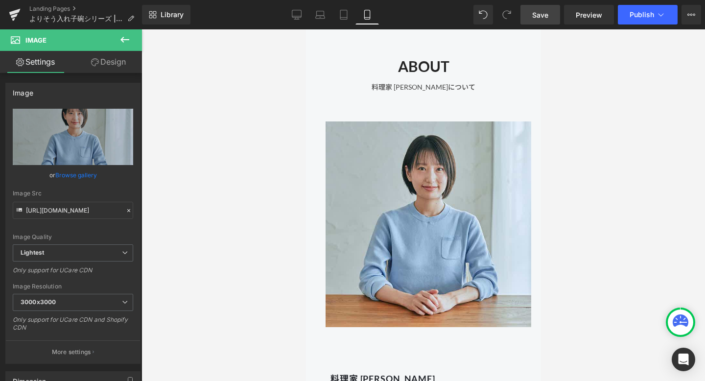
type input "[URL][DOMAIN_NAME]"
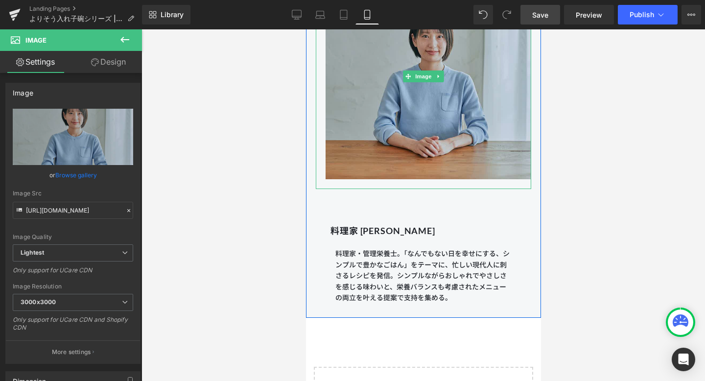
scroll to position [9163, 0]
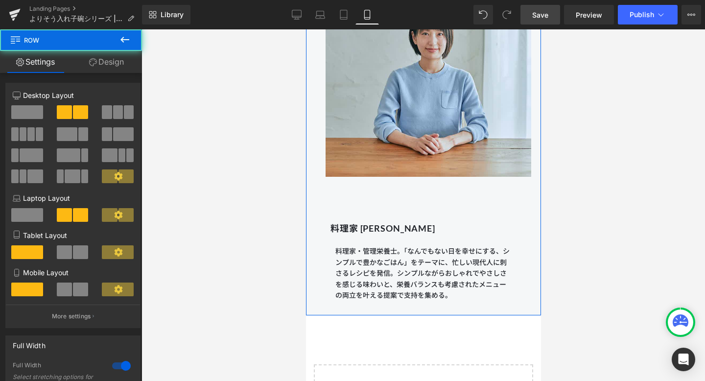
click at [402, 204] on div "料理家 [PERSON_NAME] Heading 料理家・管理栄養士。「なんでもない日を幸せにする、シンプルで豊かなごはん」をテーマに、忙しい現代人に刺さる…" at bounding box center [422, 244] width 235 height 115
click at [359, 213] on div "料理家 [PERSON_NAME]" at bounding box center [423, 223] width 206 height 25
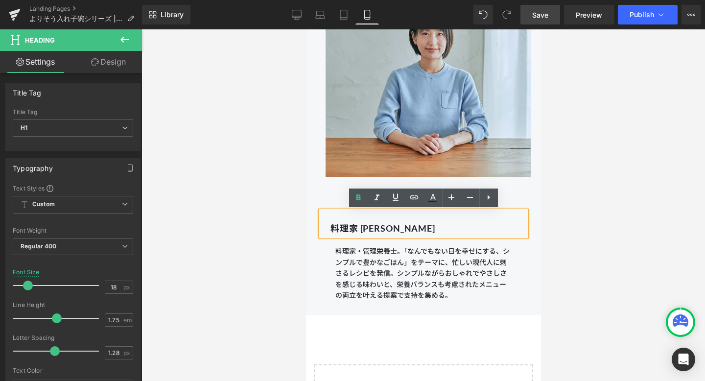
click at [415, 223] on b "料理家 [PERSON_NAME]" at bounding box center [382, 228] width 105 height 11
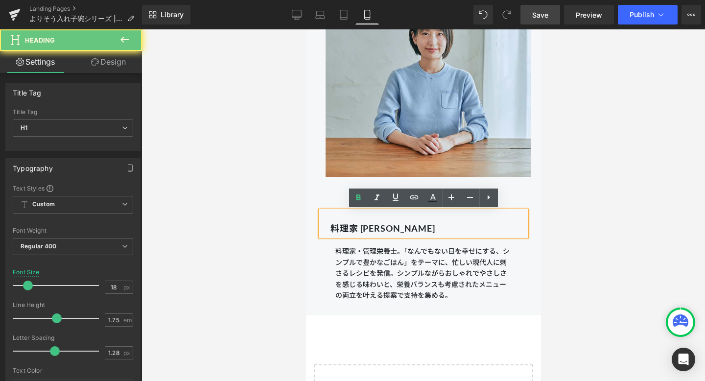
click at [328, 226] on div "料理家 [PERSON_NAME]" at bounding box center [423, 223] width 206 height 25
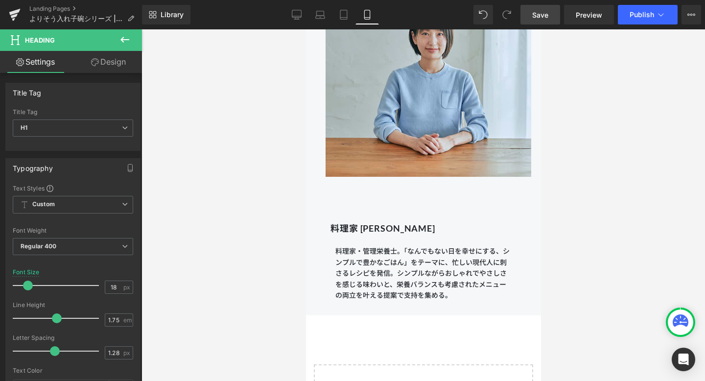
click at [123, 63] on link "Design" at bounding box center [108, 62] width 71 height 22
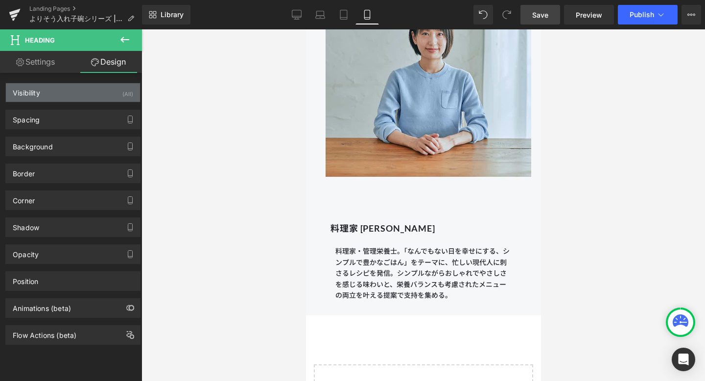
type input "50"
type input "30"
type input "0"
type input "30"
type input "20"
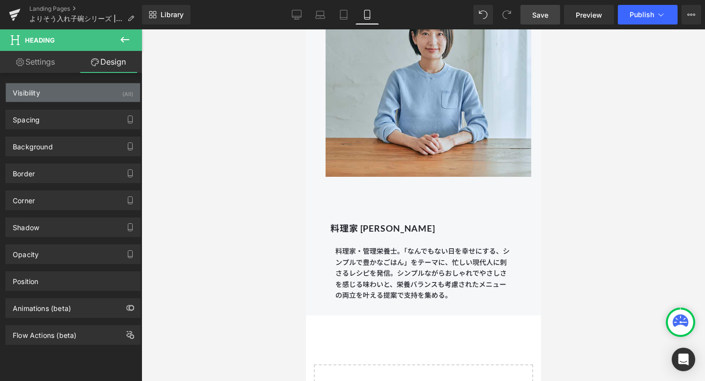
type input "20"
type input "0"
type input "20"
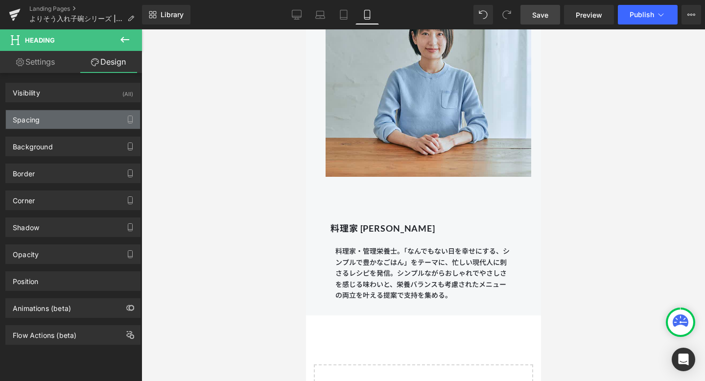
click at [103, 119] on div "Spacing" at bounding box center [73, 119] width 134 height 19
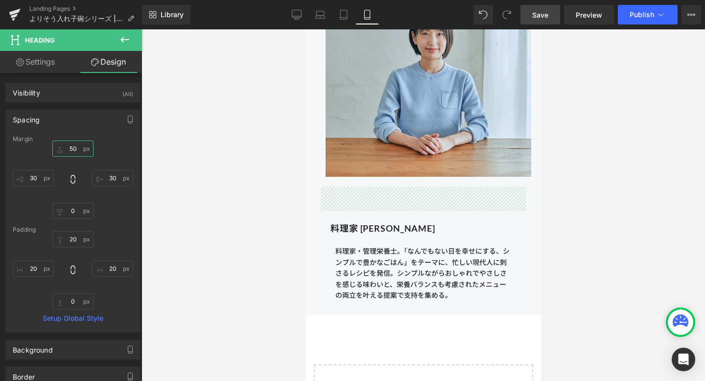
click at [73, 149] on input "50" at bounding box center [72, 149] width 41 height 16
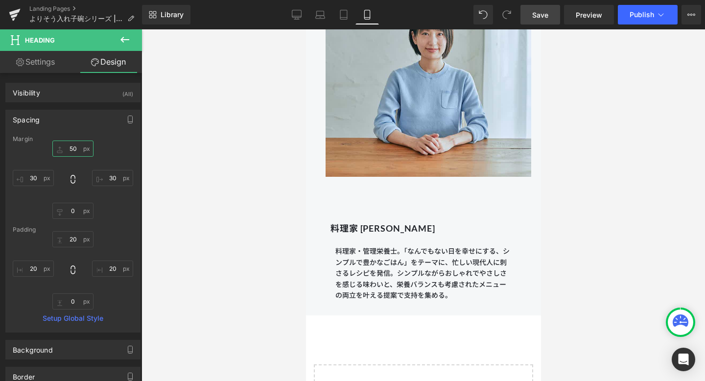
click at [70, 149] on input "50" at bounding box center [72, 149] width 41 height 16
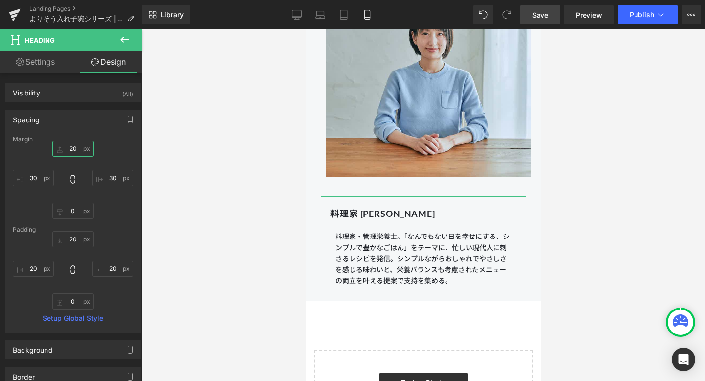
type input "0"
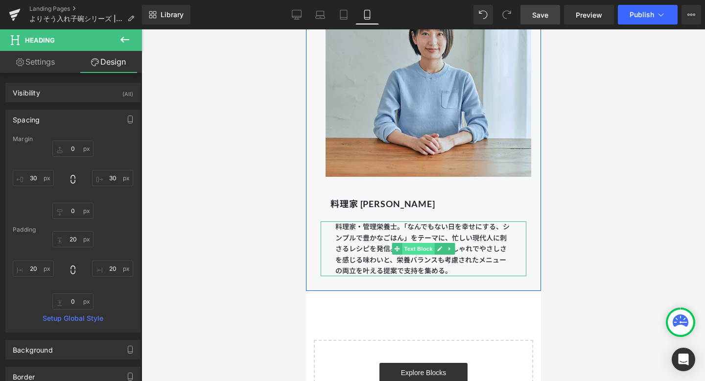
click at [422, 251] on span "Text Block" at bounding box center [417, 249] width 32 height 12
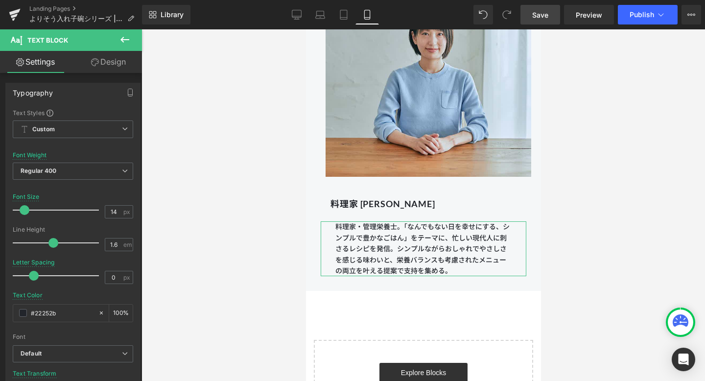
click at [117, 63] on link "Design" at bounding box center [108, 62] width 71 height 22
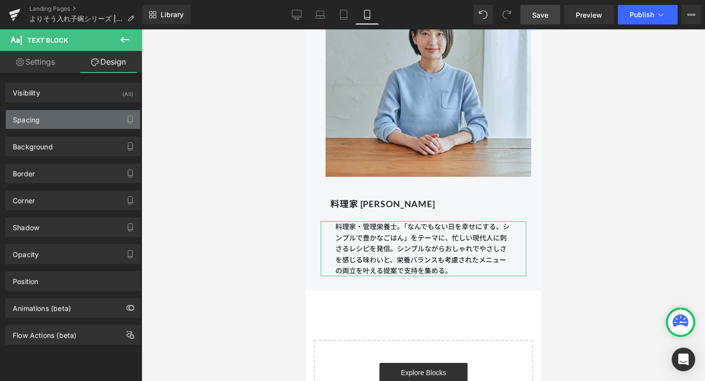
click at [73, 121] on div "Spacing" at bounding box center [73, 119] width 134 height 19
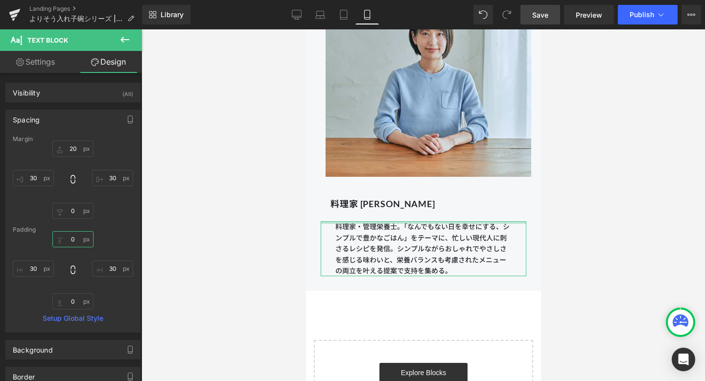
click at [74, 241] on input "0" at bounding box center [72, 239] width 41 height 16
click at [75, 210] on input "0" at bounding box center [72, 211] width 41 height 16
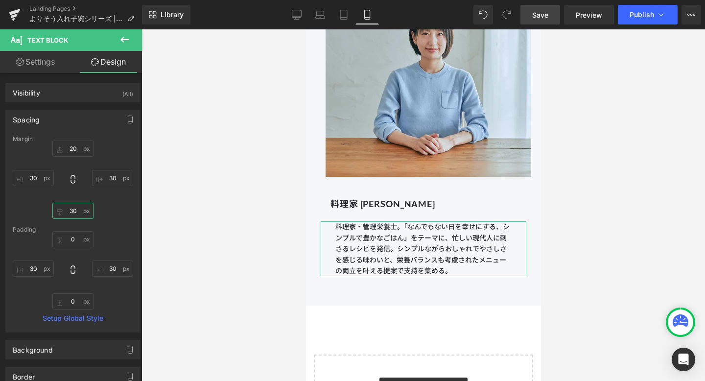
type input "30"
click at [123, 231] on div "Padding" at bounding box center [73, 229] width 120 height 7
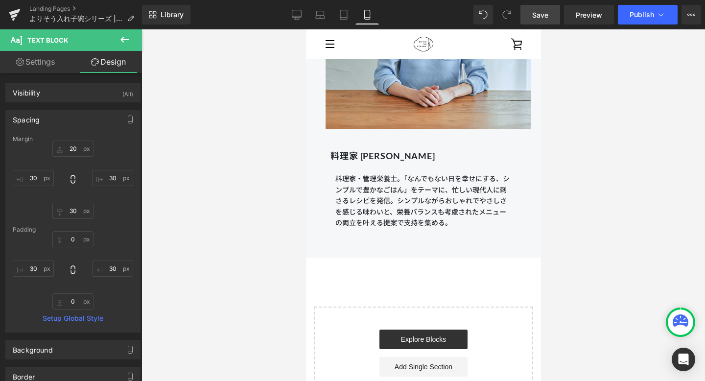
scroll to position [9180, 0]
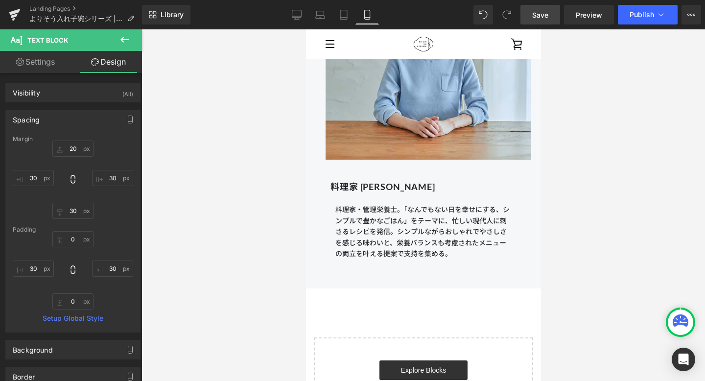
click at [540, 14] on span "Save" at bounding box center [540, 15] width 16 height 10
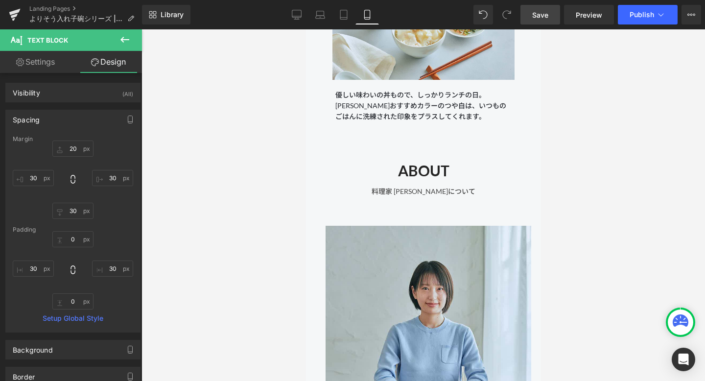
scroll to position [8978, 0]
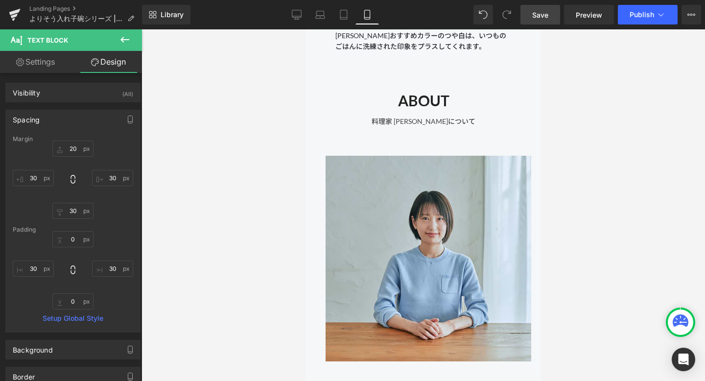
click at [535, 16] on span "Save" at bounding box center [540, 15] width 16 height 10
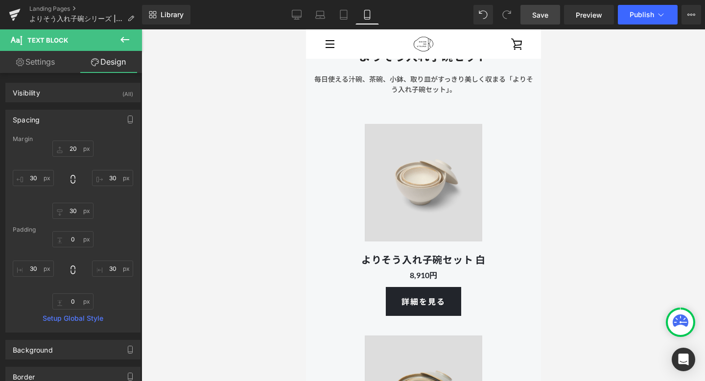
scroll to position [2312, 0]
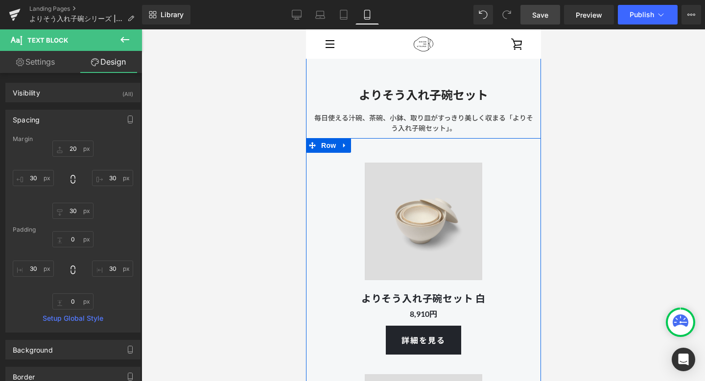
click at [498, 152] on div "Image よりそう入れ子碗セット 白 Heading 8,910円 Text Block 詳細を見る Button" at bounding box center [423, 248] width 157 height 211
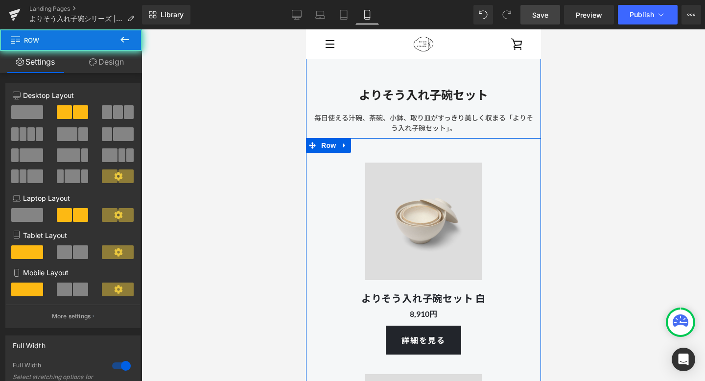
click at [346, 188] on div "Image よりそう入れ子碗セット 白 Heading 8,910円 Text Block 詳細を見る Button" at bounding box center [423, 248] width 157 height 211
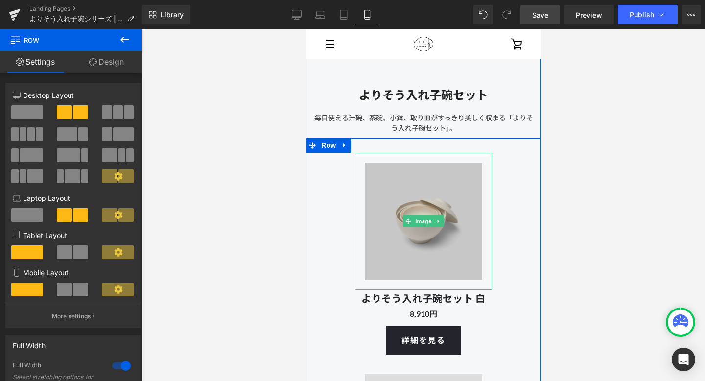
click at [392, 190] on img at bounding box center [422, 221] width 137 height 137
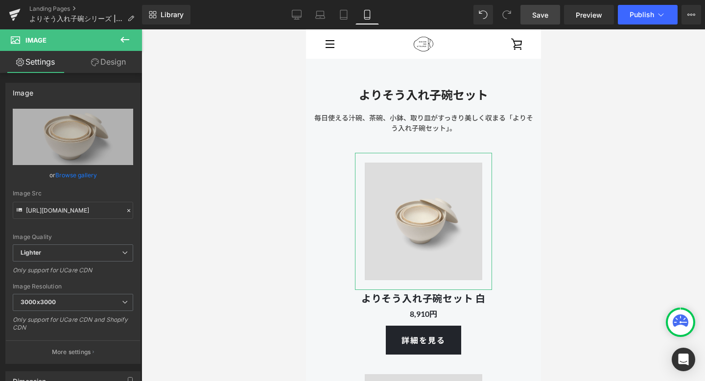
click at [119, 63] on link "Design" at bounding box center [108, 62] width 71 height 22
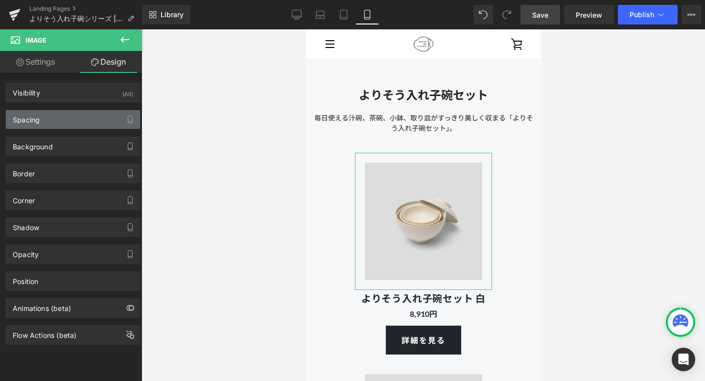
click at [83, 116] on div "Spacing" at bounding box center [73, 119] width 134 height 19
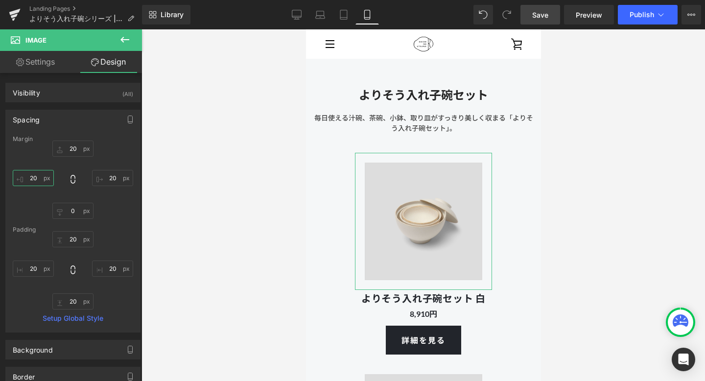
click at [36, 176] on input "20" at bounding box center [33, 178] width 41 height 16
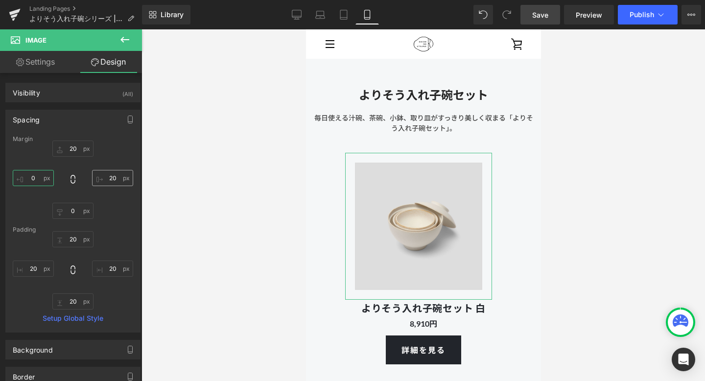
type input "0"
click at [111, 180] on input "20" at bounding box center [112, 178] width 41 height 16
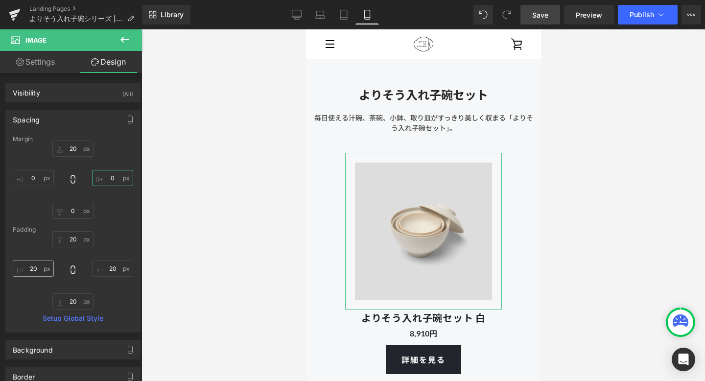
type input "0"
click at [41, 268] on input "20" at bounding box center [33, 268] width 41 height 16
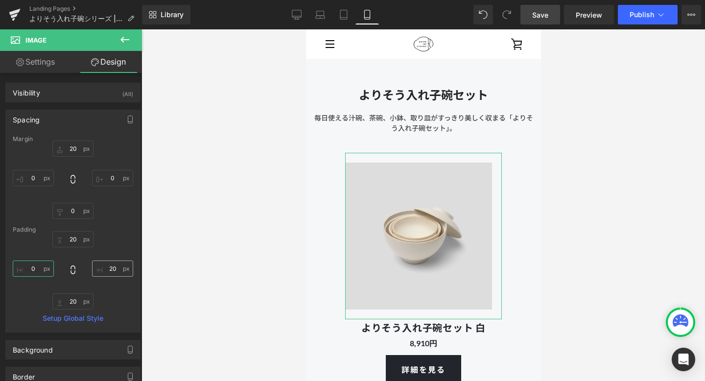
type input "0"
click at [112, 272] on input "20" at bounding box center [112, 268] width 41 height 16
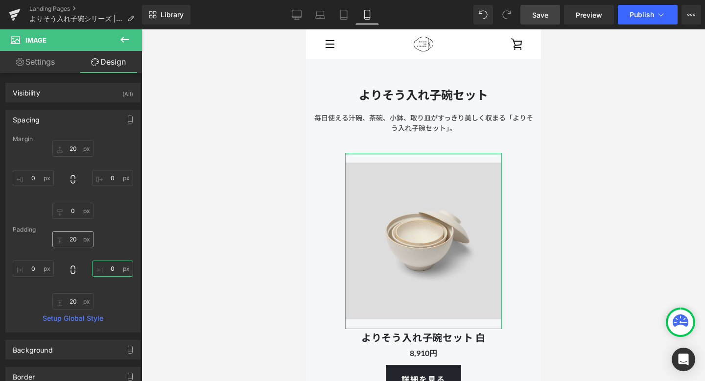
type input "0"
click at [76, 240] on input "20" at bounding box center [72, 239] width 41 height 16
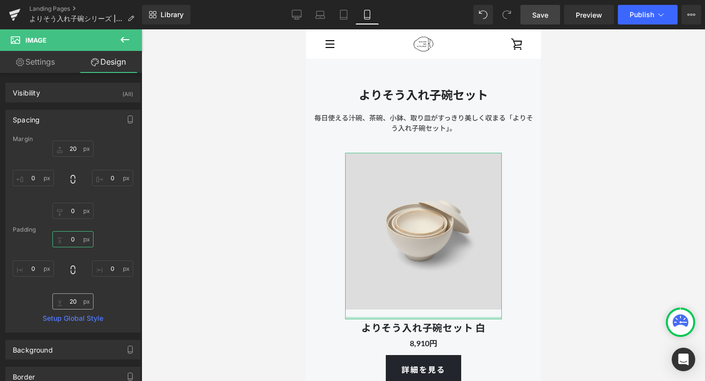
type input "0"
click at [74, 304] on input "20" at bounding box center [72, 301] width 41 height 16
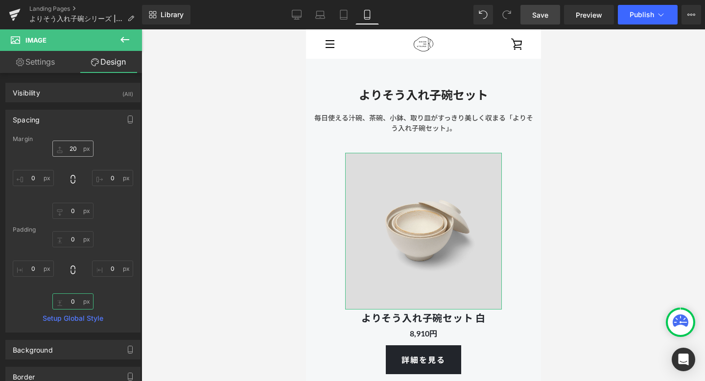
type input "0"
click at [76, 144] on input "20" at bounding box center [72, 149] width 41 height 16
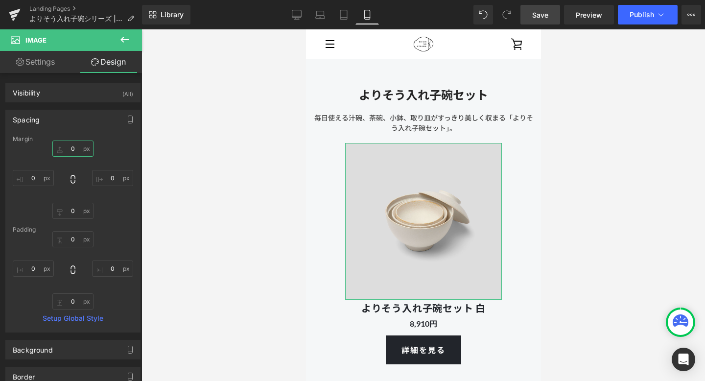
type input "0"
type input "20"
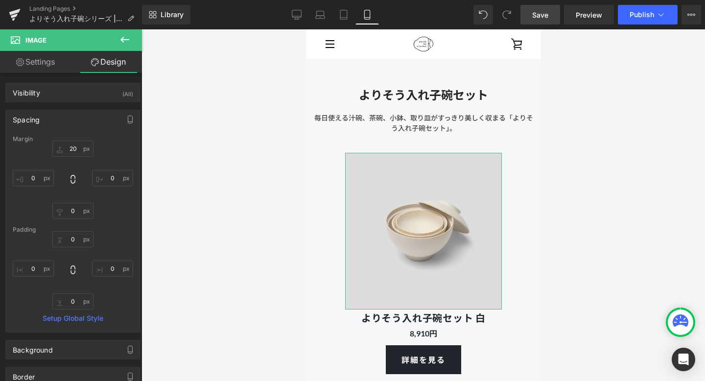
click at [127, 220] on div "Margin 20 20 0 0 0px 0 0 0 [GEOGRAPHIC_DATA] 0 0 0 0 0 0 0 0 Setup Global Style" at bounding box center [73, 234] width 134 height 196
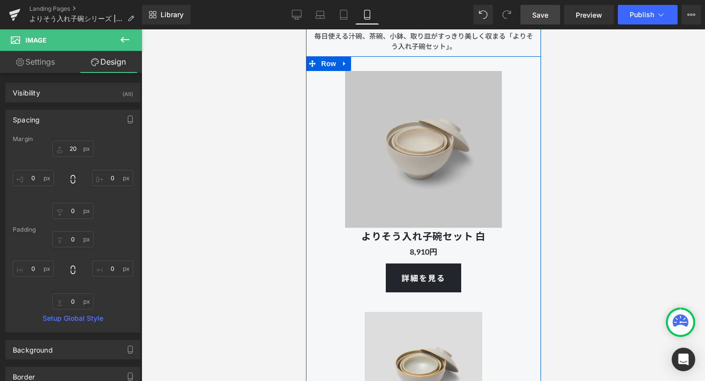
scroll to position [2395, 0]
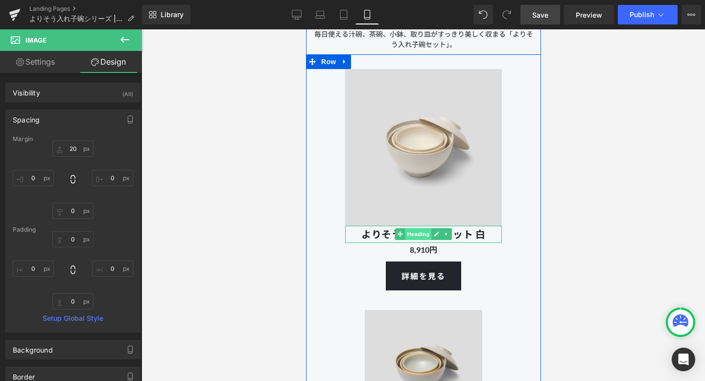
click at [417, 232] on span "Heading" at bounding box center [418, 234] width 26 height 12
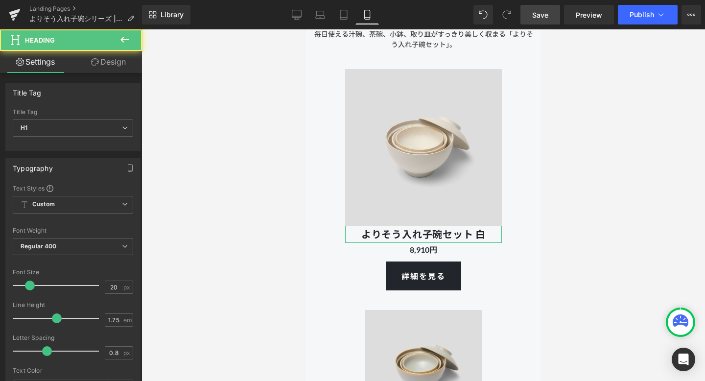
click at [115, 67] on link "Design" at bounding box center [108, 62] width 71 height 22
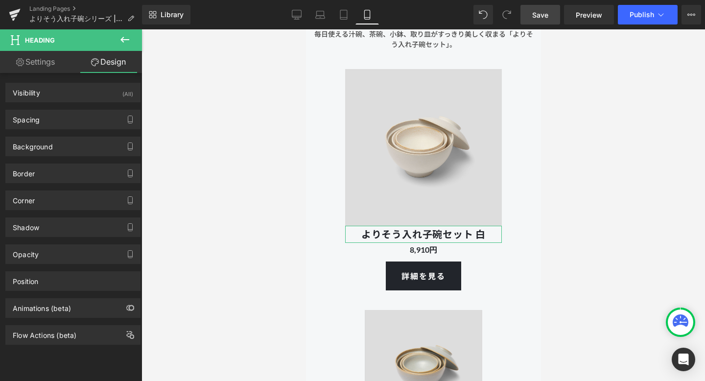
click at [85, 109] on div "Spacing [GEOGRAPHIC_DATA] 0px 0 0px 0 0px 0 0px 0 [GEOGRAPHIC_DATA] 0px 0 0px 0…" at bounding box center [73, 115] width 146 height 27
click at [85, 117] on div "Spacing" at bounding box center [73, 119] width 134 height 19
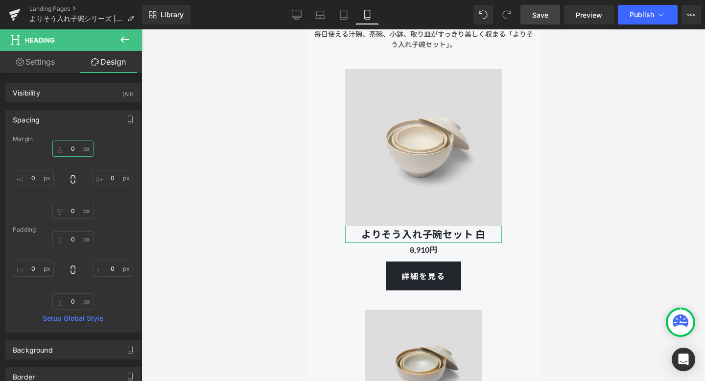
click at [73, 149] on input "0" at bounding box center [72, 149] width 41 height 16
type input "20"
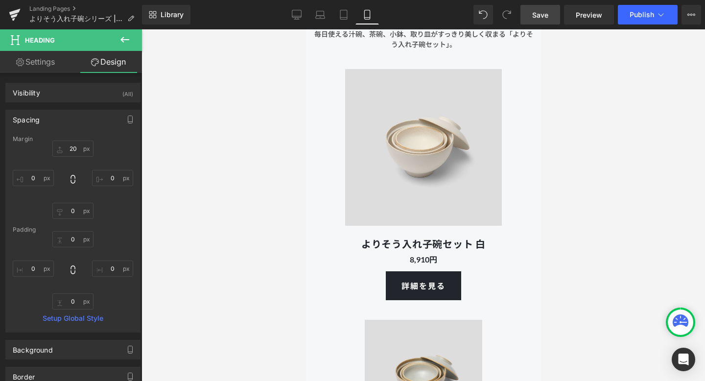
click at [263, 224] on div at bounding box center [422, 205] width 563 height 352
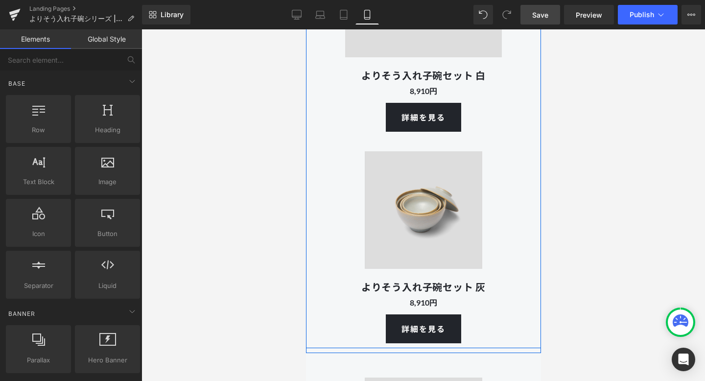
scroll to position [2565, 0]
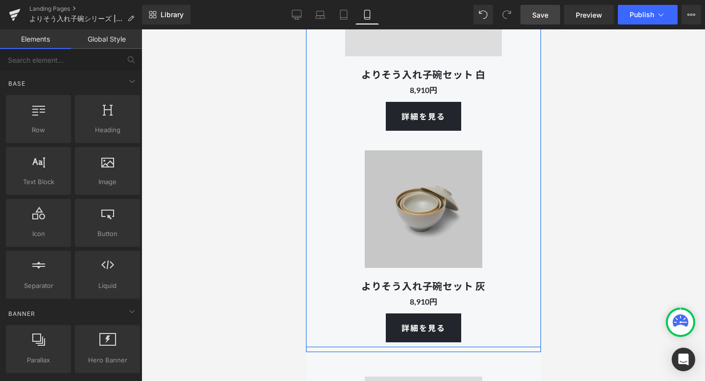
click at [381, 216] on img at bounding box center [422, 209] width 137 height 137
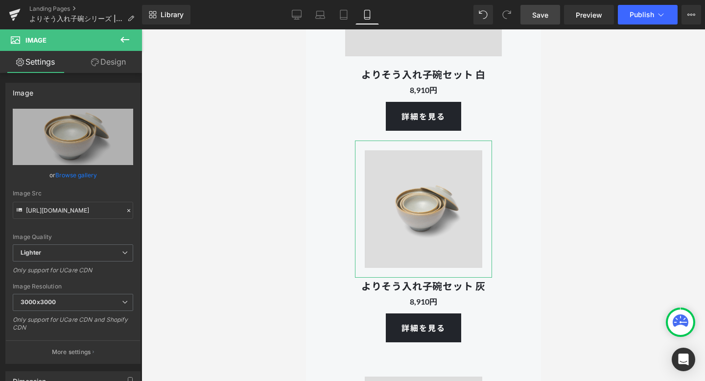
click at [113, 65] on link "Design" at bounding box center [108, 62] width 71 height 22
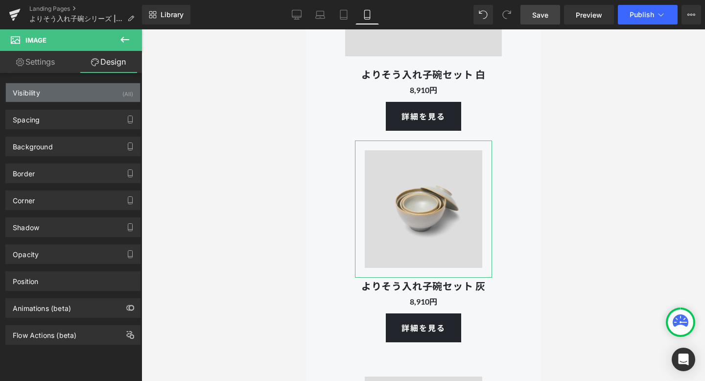
type input "20"
type input "0"
type input "20"
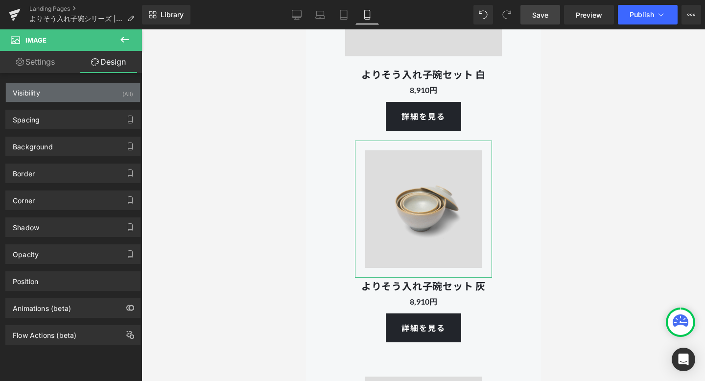
type input "20"
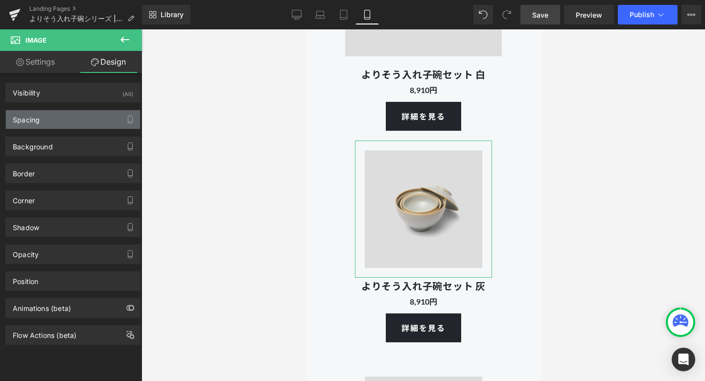
click at [70, 118] on div "Spacing" at bounding box center [73, 119] width 134 height 19
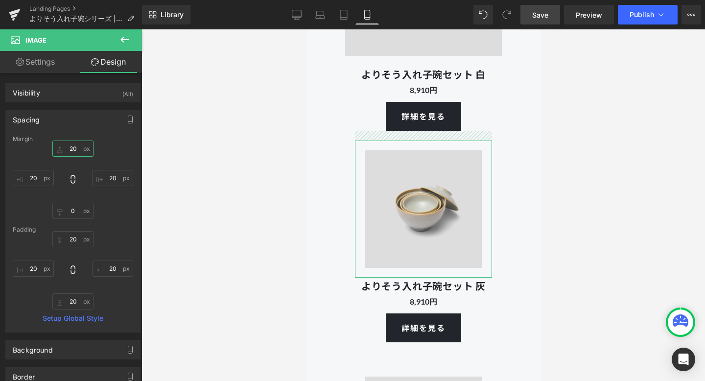
click at [75, 148] on input "20" at bounding box center [72, 149] width 41 height 16
click at [40, 180] on input "20" at bounding box center [33, 178] width 41 height 16
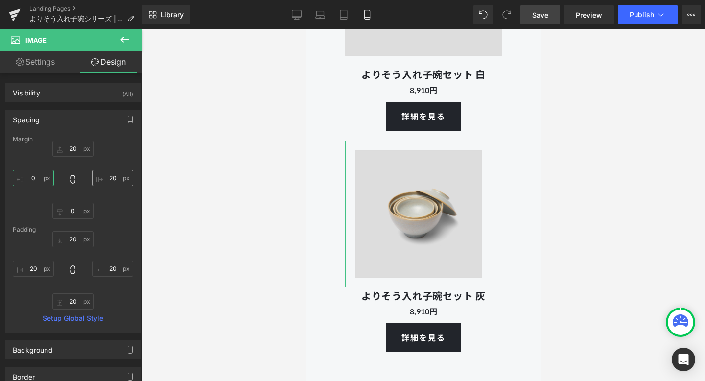
type input "0"
click at [105, 179] on input "20" at bounding box center [112, 178] width 41 height 16
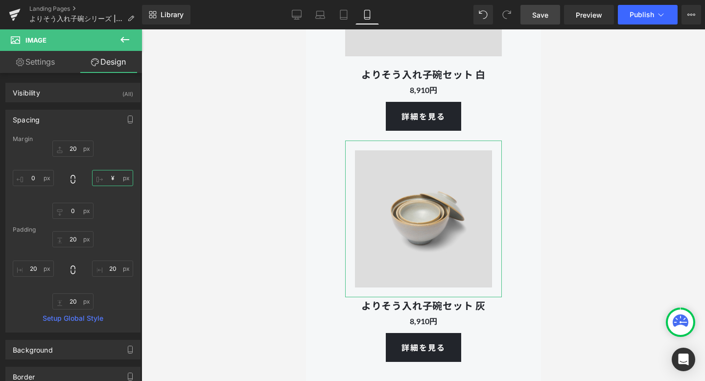
type input "¥0"
click at [74, 241] on input "20" at bounding box center [72, 239] width 41 height 16
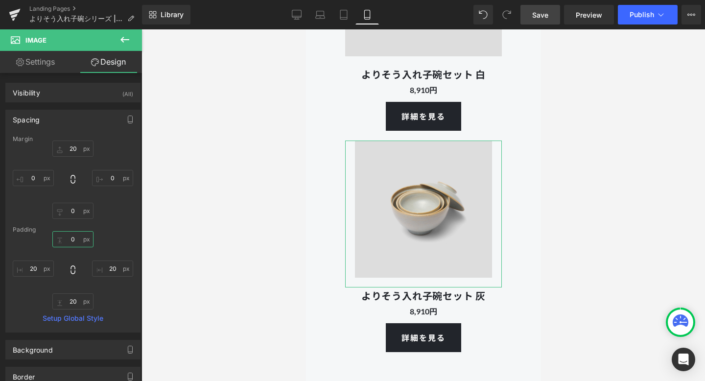
type input "0"
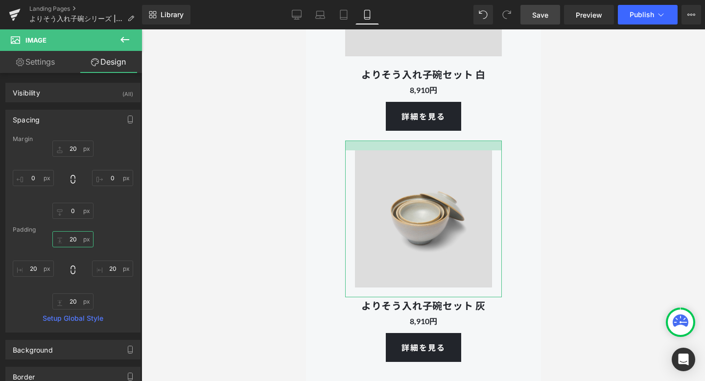
type input "2"
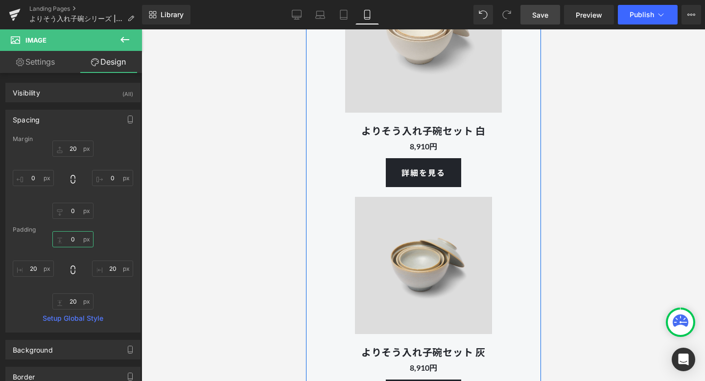
scroll to position [2525, 0]
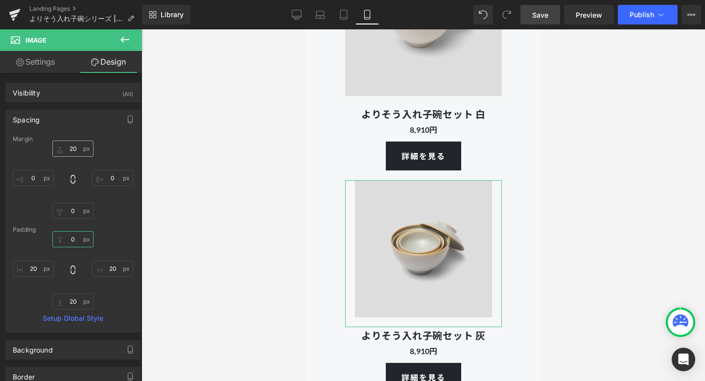
type input "0"
click at [74, 148] on input "20" at bounding box center [72, 149] width 41 height 16
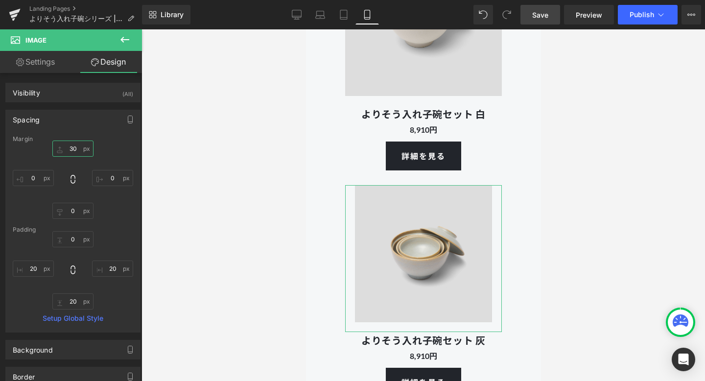
type input "30"
click at [103, 214] on div "30 30 0px 0 0 0" at bounding box center [73, 180] width 120 height 78
click at [35, 268] on input "20" at bounding box center [33, 268] width 41 height 16
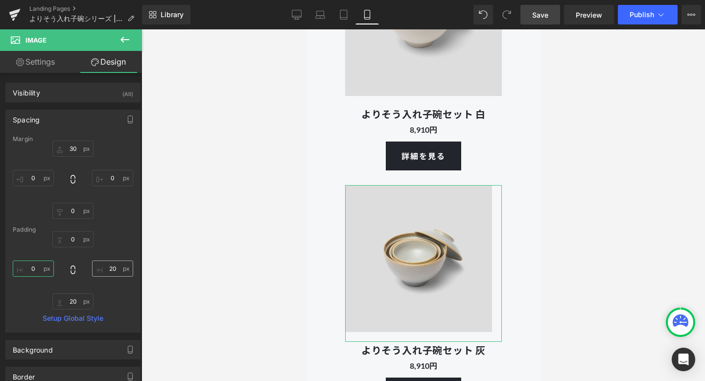
type input "0"
click at [113, 272] on input "20" at bounding box center [112, 268] width 41 height 16
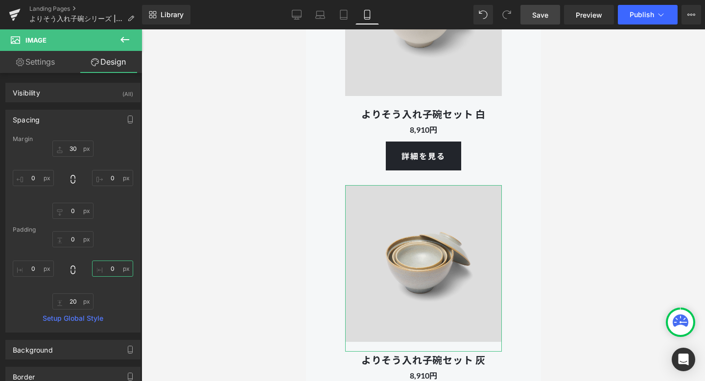
type input "0"
click at [122, 289] on div "0 0 0 0 20px 20 0 0" at bounding box center [73, 270] width 120 height 78
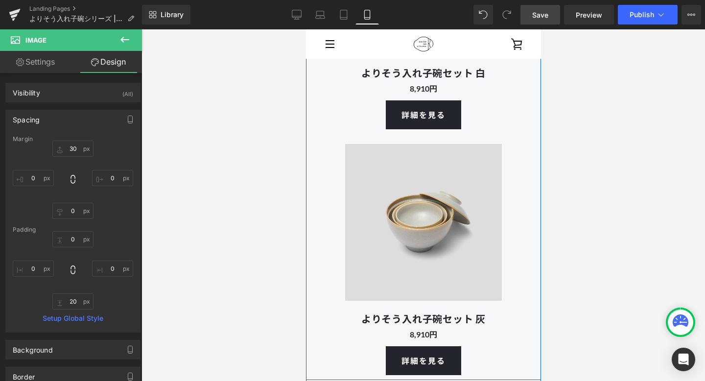
scroll to position [2503, 0]
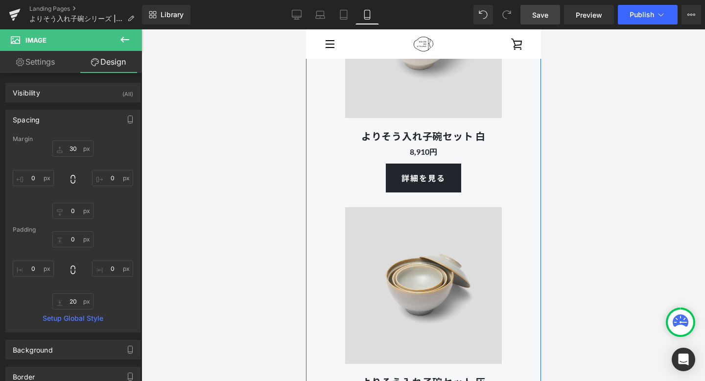
click at [427, 136] on div "よりそう入れ子碗セット 白 Heading" at bounding box center [423, 136] width 157 height 17
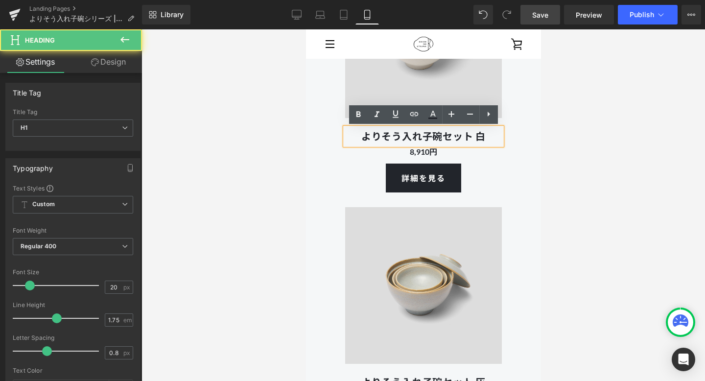
click at [309, 155] on div "Image よりそう入れ子碗セット 白 Heading 8,910円 Text Block 詳細を見る Button Image よりそう入れ子碗セット 灰 …" at bounding box center [422, 195] width 235 height 496
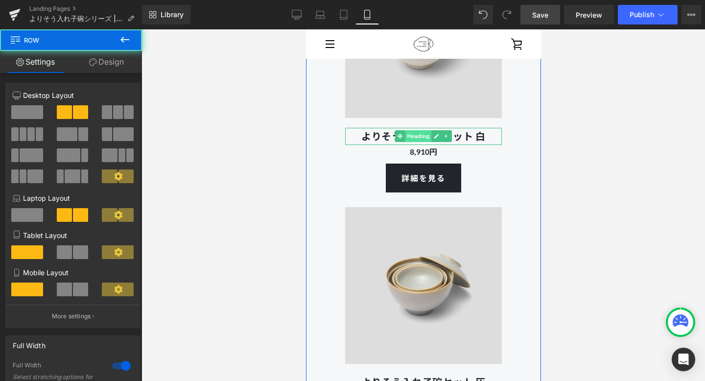
click at [425, 136] on span "Heading" at bounding box center [418, 136] width 26 height 12
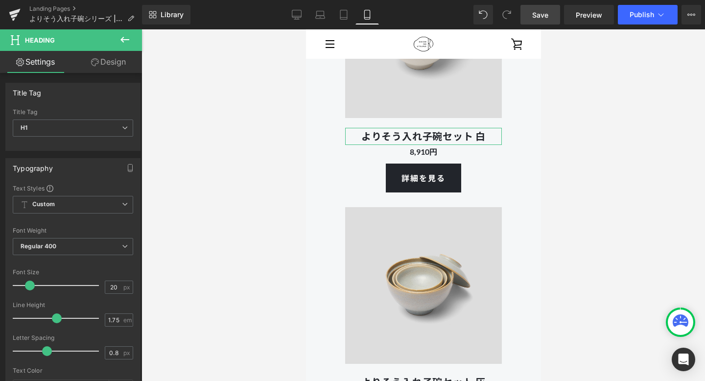
click at [115, 62] on link "Design" at bounding box center [108, 62] width 71 height 22
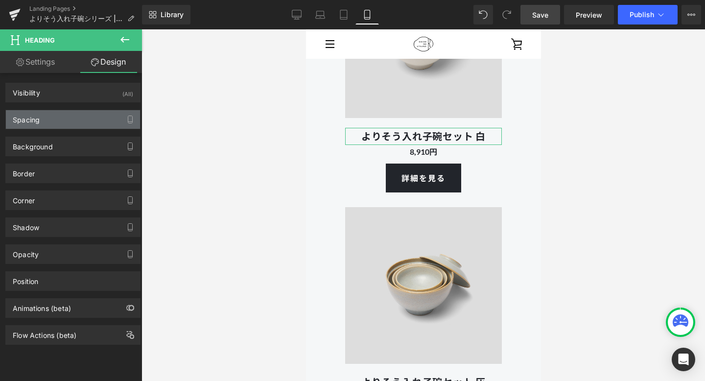
click at [73, 121] on div "Spacing" at bounding box center [73, 119] width 134 height 19
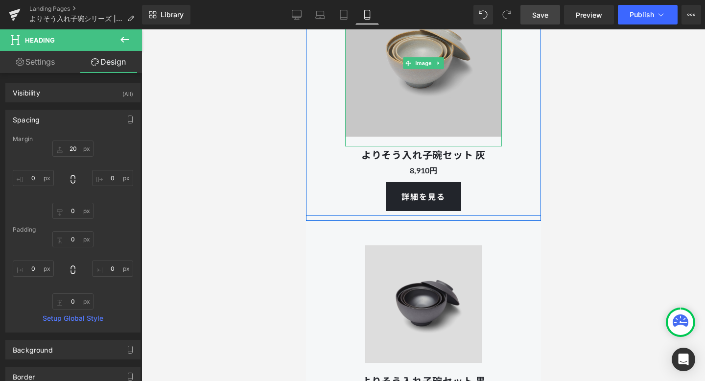
scroll to position [2797, 0]
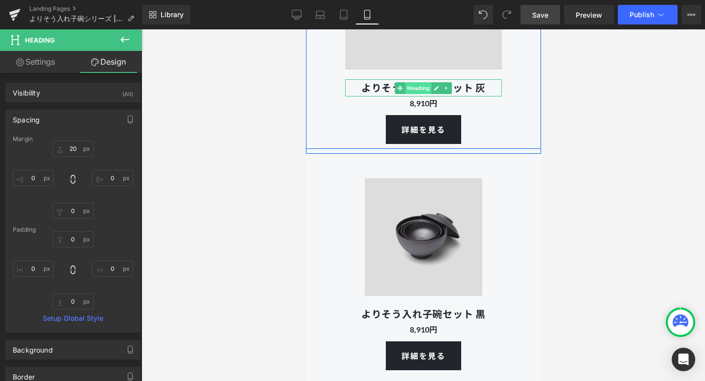
click at [415, 83] on span "Heading" at bounding box center [418, 88] width 26 height 12
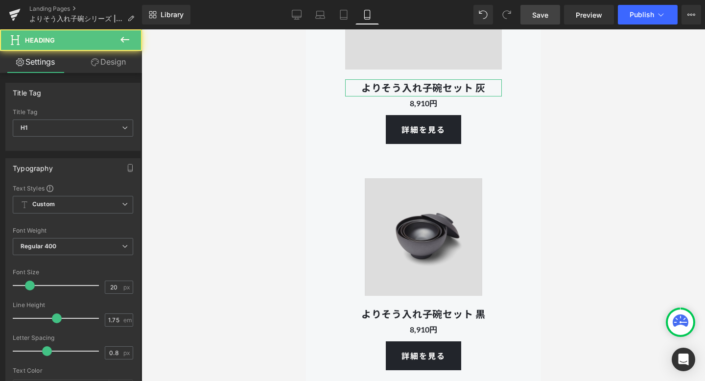
drag, startPoint x: 121, startPoint y: 61, endPoint x: 118, endPoint y: 69, distance: 7.7
click at [121, 61] on link "Design" at bounding box center [108, 62] width 71 height 22
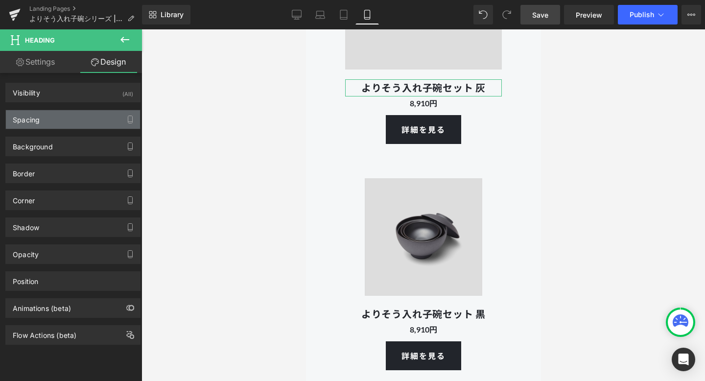
click at [84, 120] on div "Spacing" at bounding box center [73, 119] width 134 height 19
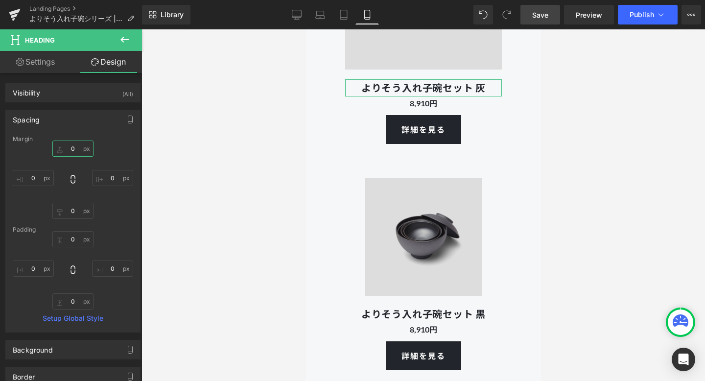
click at [77, 150] on input "0" at bounding box center [72, 149] width 41 height 16
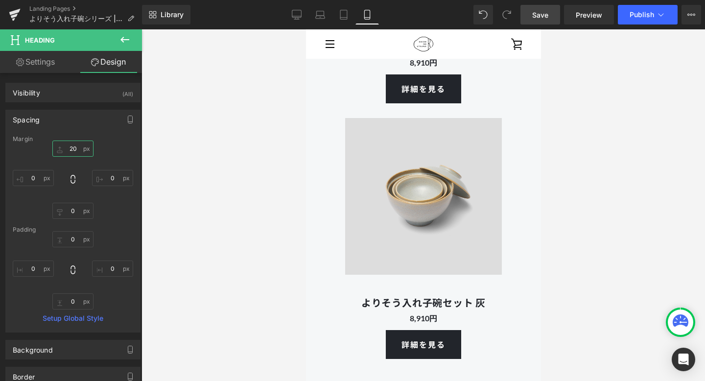
scroll to position [2686, 0]
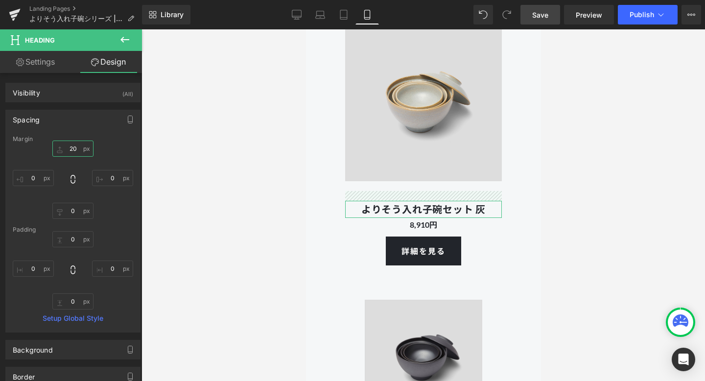
type input "2"
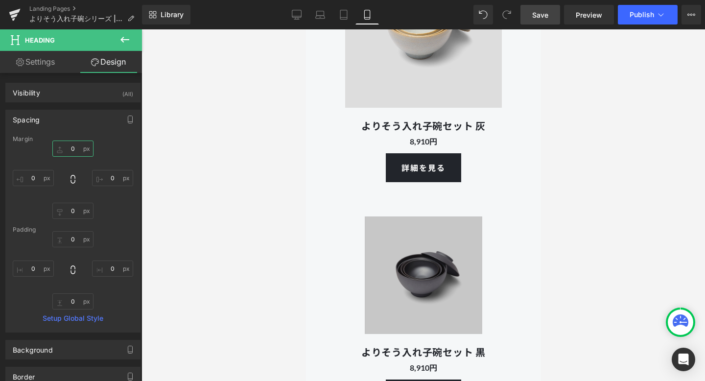
scroll to position [2794, 0]
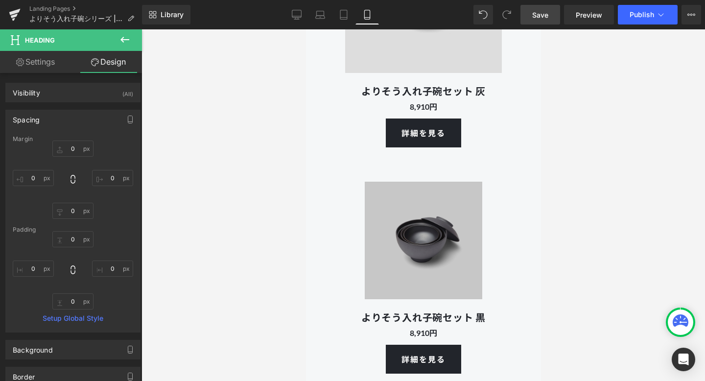
click at [356, 241] on div "Image" at bounding box center [422, 240] width 137 height 137
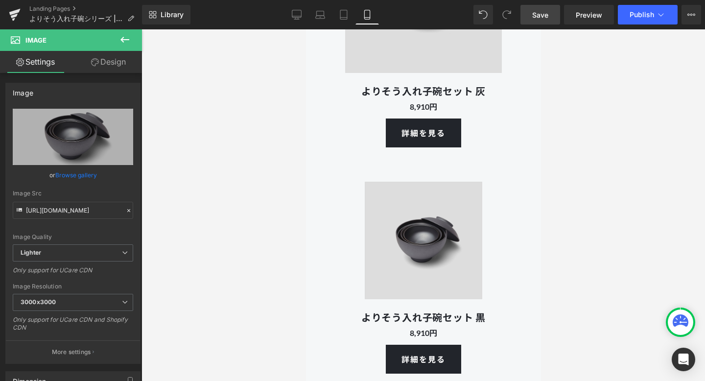
click at [536, 8] on link "Save" at bounding box center [540, 15] width 40 height 20
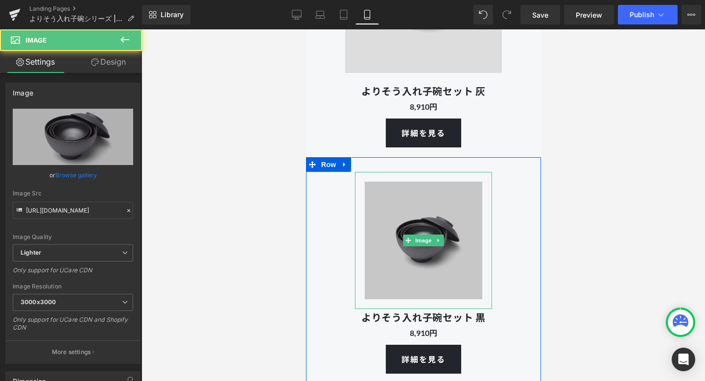
click at [361, 204] on img at bounding box center [422, 240] width 137 height 137
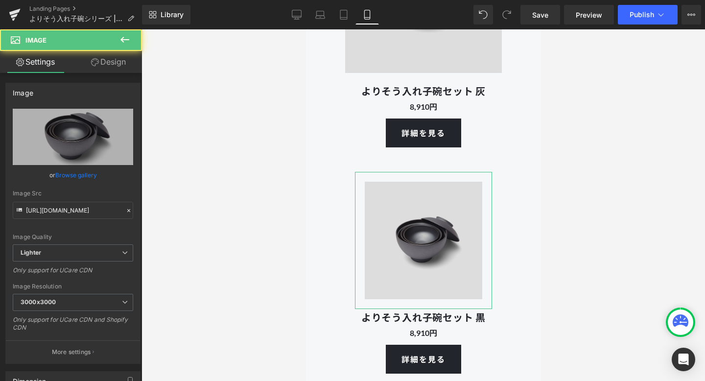
click at [121, 64] on link "Design" at bounding box center [108, 62] width 71 height 22
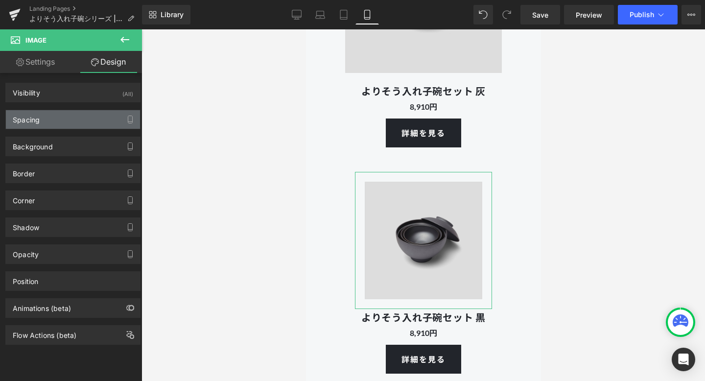
click at [88, 119] on div "Spacing" at bounding box center [73, 119] width 134 height 19
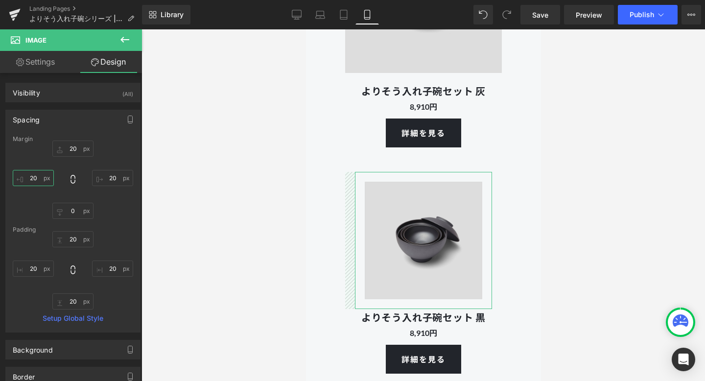
click at [41, 178] on input "20" at bounding box center [33, 178] width 41 height 16
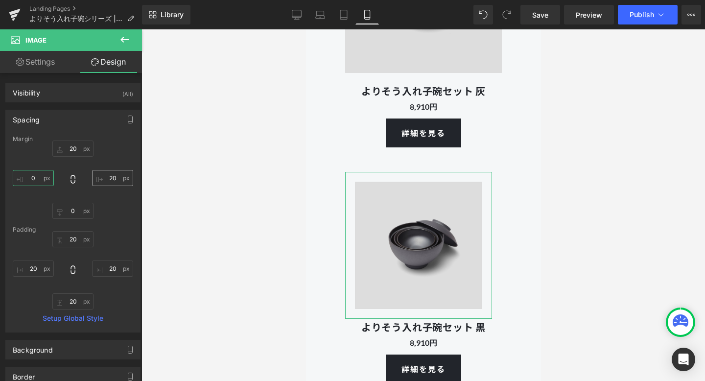
type input "0"
click at [113, 178] on input "20" at bounding box center [112, 178] width 41 height 16
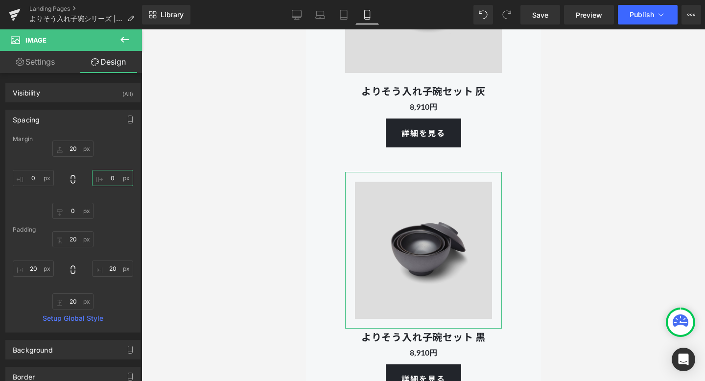
type input "0"
click at [106, 217] on div "20px 20 0 0 0px 0 0 0" at bounding box center [73, 180] width 120 height 78
click at [39, 269] on input "20" at bounding box center [33, 268] width 41 height 16
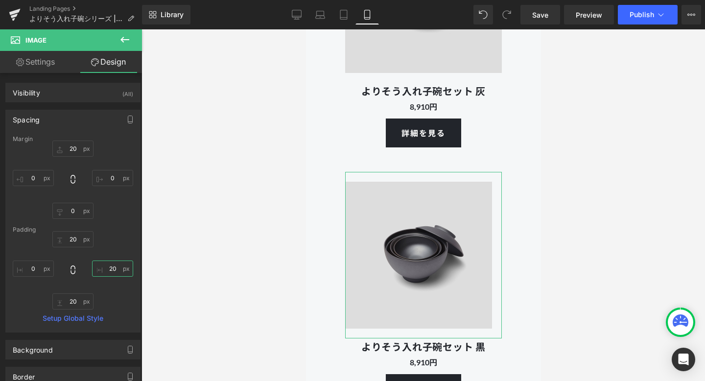
click at [108, 270] on input "20" at bounding box center [112, 268] width 41 height 16
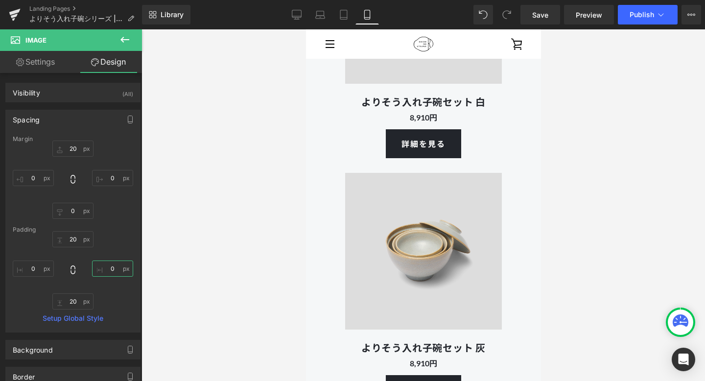
scroll to position [2667, 0]
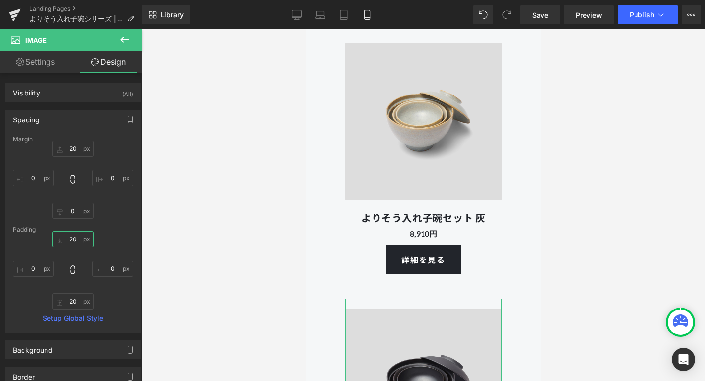
click at [75, 239] on input "20" at bounding box center [72, 239] width 41 height 16
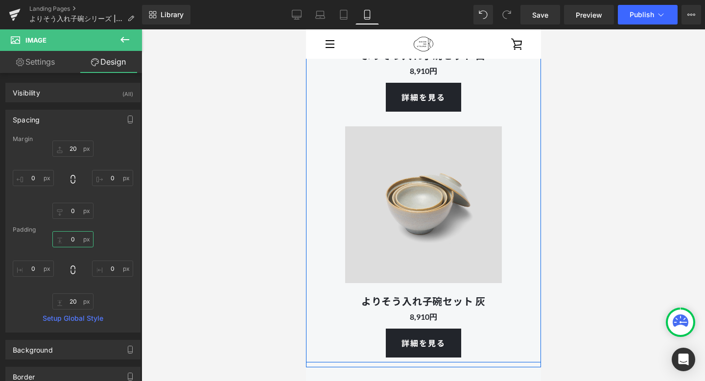
scroll to position [2549, 0]
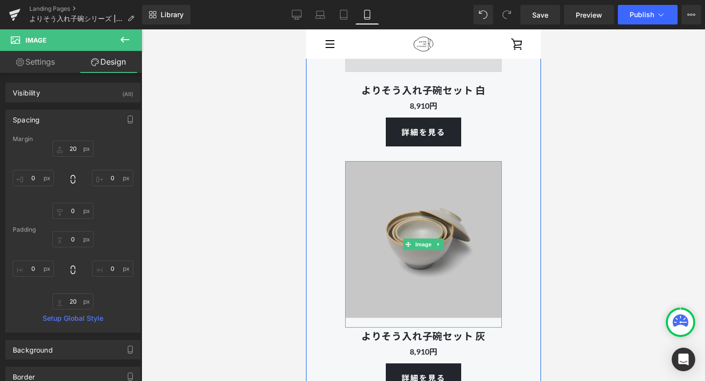
click at [396, 172] on img at bounding box center [423, 244] width 157 height 166
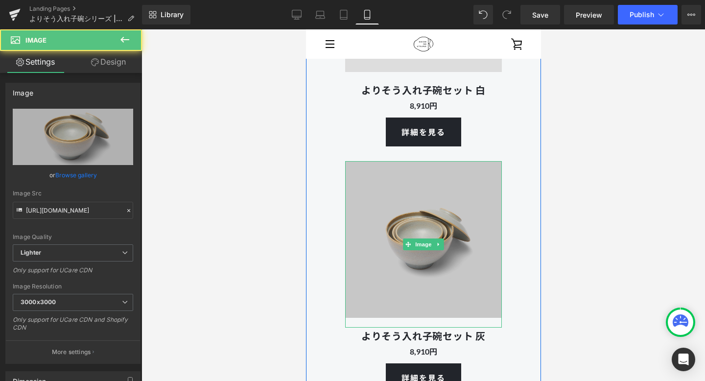
click at [373, 195] on img at bounding box center [423, 244] width 157 height 166
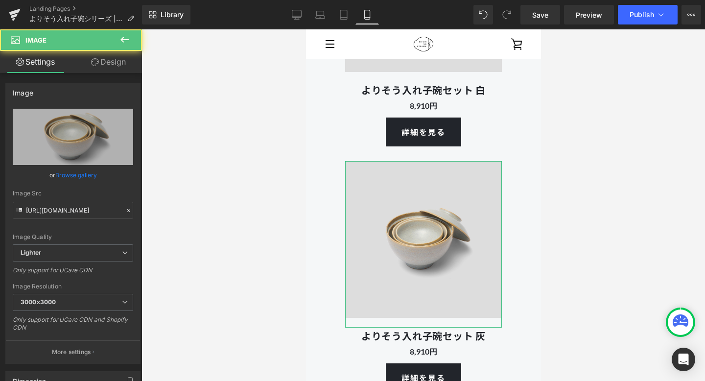
click at [120, 66] on link "Design" at bounding box center [108, 62] width 71 height 22
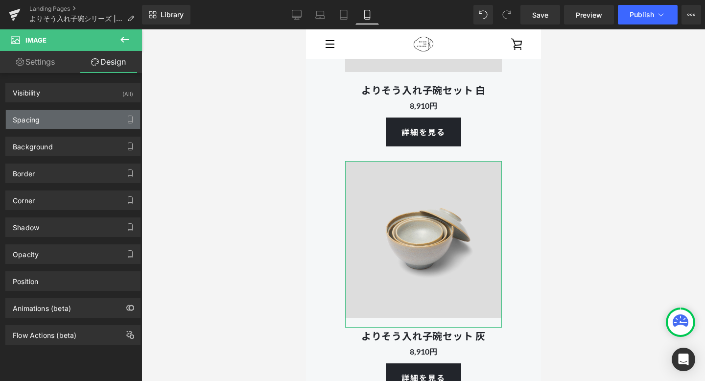
click at [86, 117] on div "Spacing" at bounding box center [73, 119] width 134 height 19
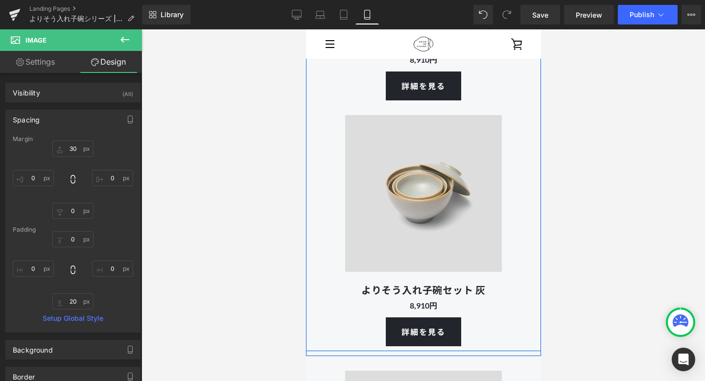
scroll to position [2584, 0]
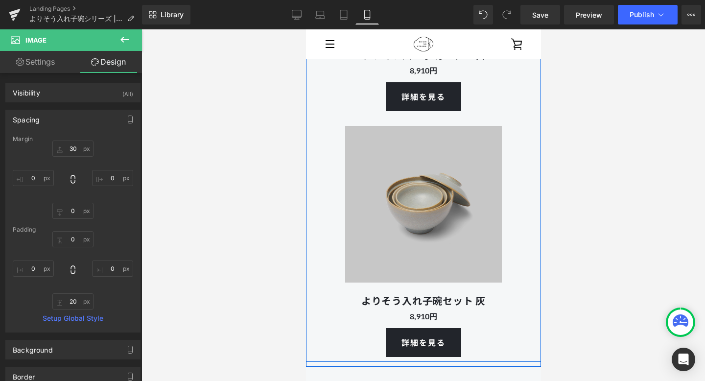
click at [379, 175] on img at bounding box center [423, 209] width 157 height 166
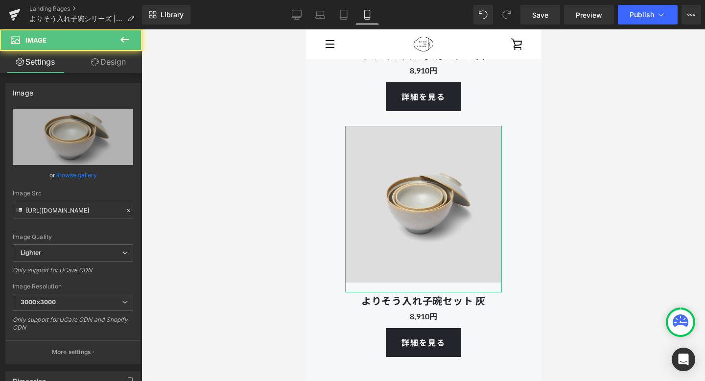
click at [129, 60] on link "Design" at bounding box center [108, 62] width 71 height 22
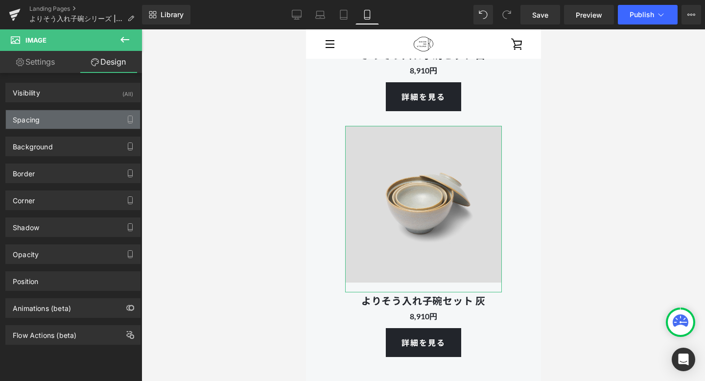
click at [77, 118] on div "Spacing" at bounding box center [73, 119] width 134 height 19
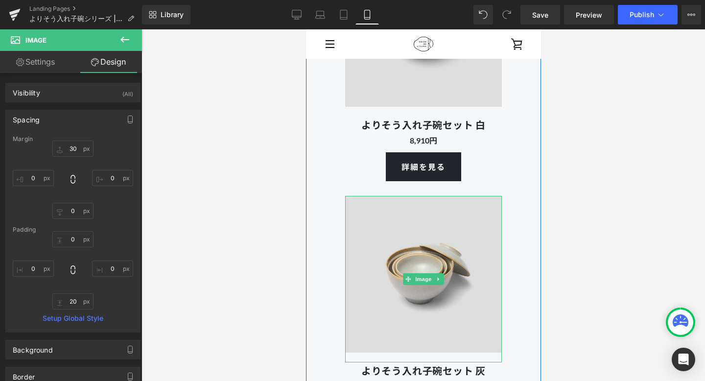
scroll to position [2508, 0]
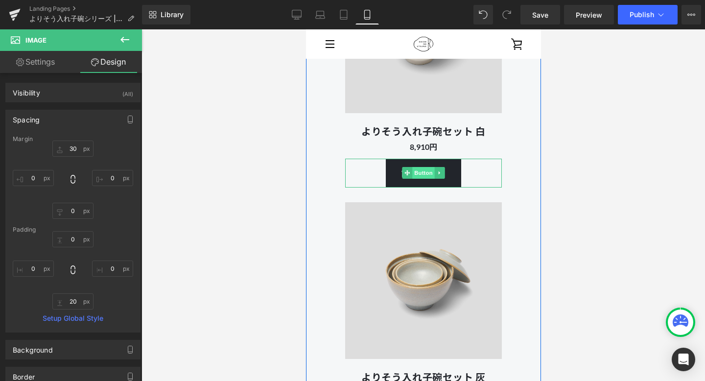
click at [420, 172] on span "Button" at bounding box center [423, 173] width 23 height 12
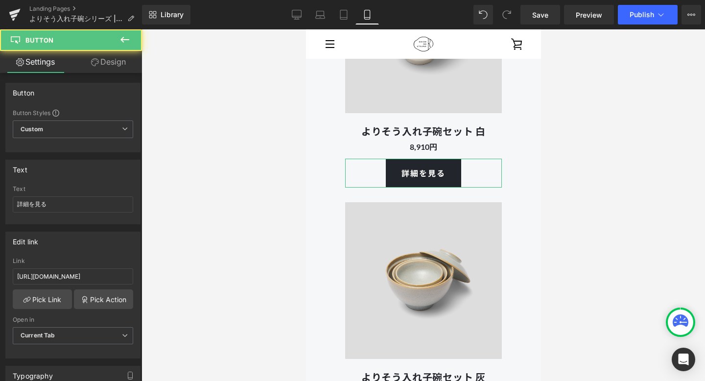
click at [118, 57] on link "Design" at bounding box center [108, 62] width 71 height 22
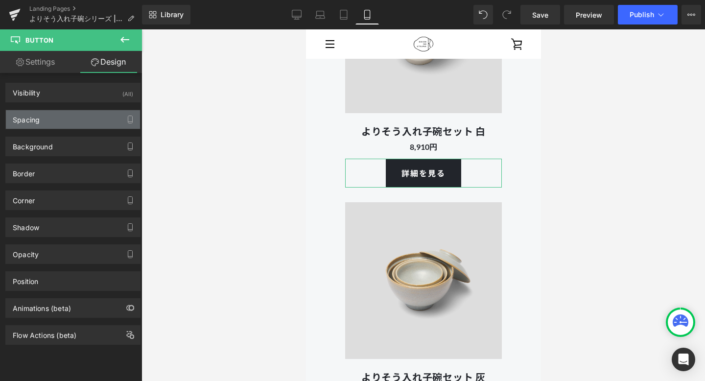
click at [82, 116] on div "Spacing" at bounding box center [73, 119] width 134 height 19
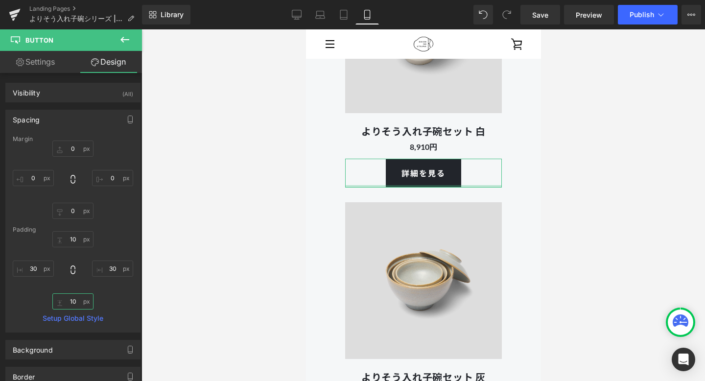
click at [75, 302] on input "10" at bounding box center [72, 301] width 41 height 16
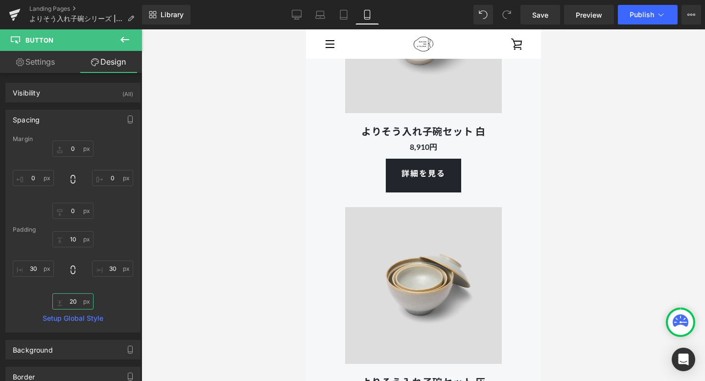
type input "2"
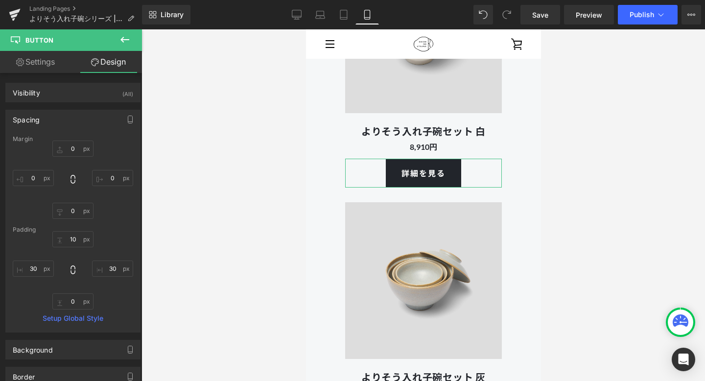
click at [129, 297] on div "Margin 0px 0 0px 0 0px 0 0px 0 [GEOGRAPHIC_DATA] 10px 10 30px 30 30px 30 Setup …" at bounding box center [73, 234] width 134 height 196
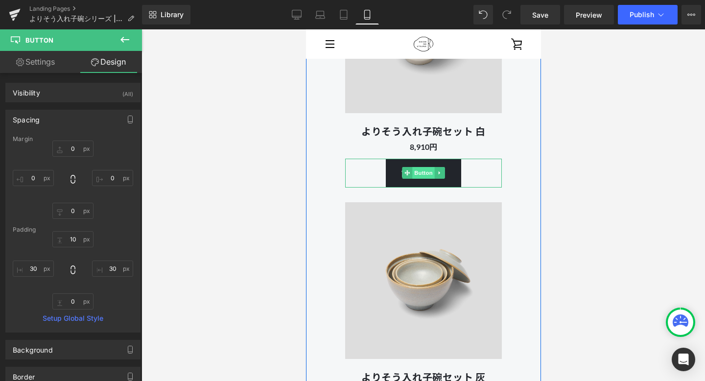
click at [419, 172] on span "Button" at bounding box center [423, 173] width 23 height 12
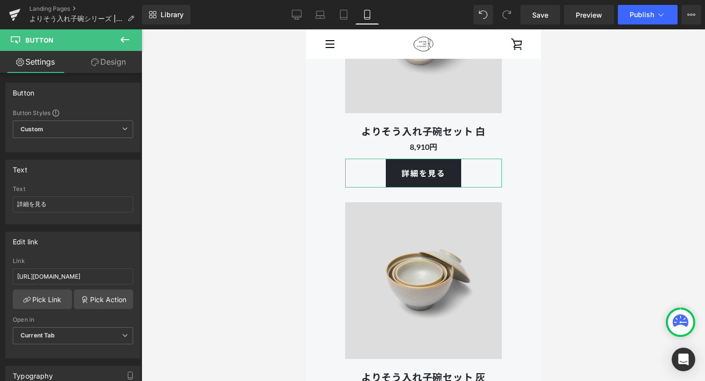
click at [110, 53] on link "Design" at bounding box center [108, 62] width 71 height 22
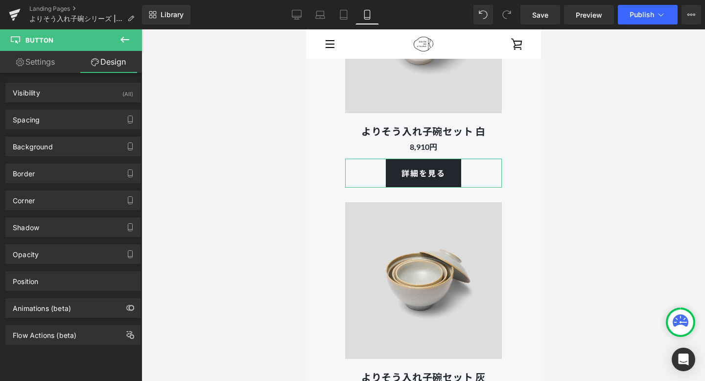
type input "0"
type input "10"
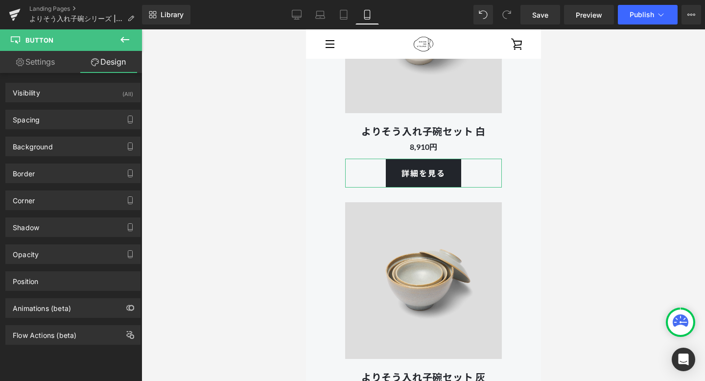
type input "30"
type input "10"
type input "30"
click at [63, 119] on div "Spacing" at bounding box center [73, 119] width 134 height 19
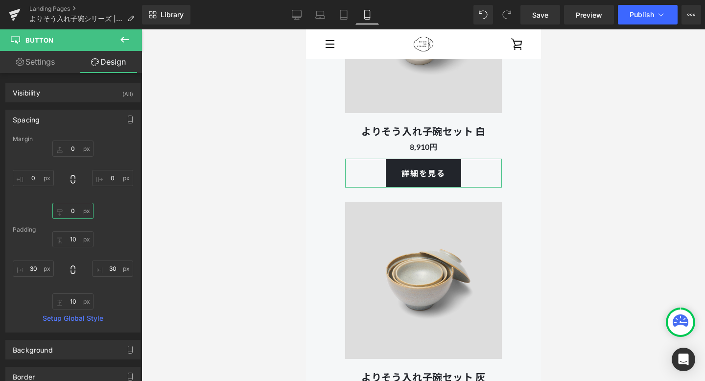
click at [73, 212] on input "0" at bounding box center [72, 211] width 41 height 16
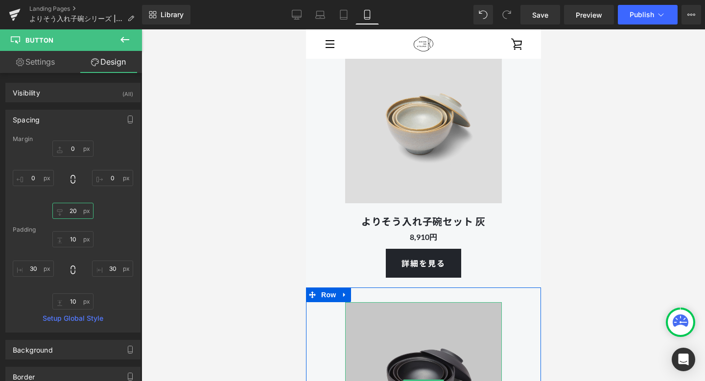
scroll to position [2604, 0]
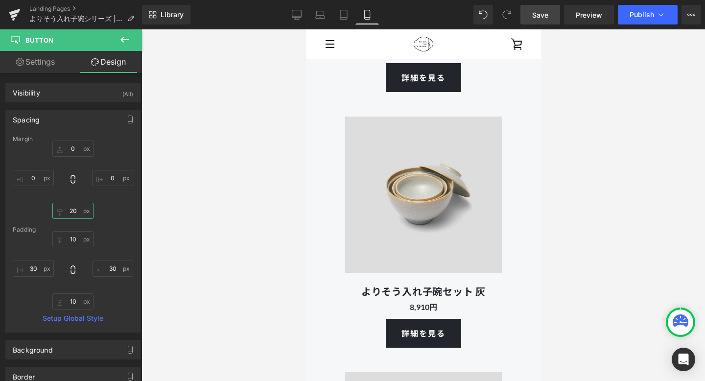
type input "20"
click at [537, 19] on span "Save" at bounding box center [540, 15] width 16 height 10
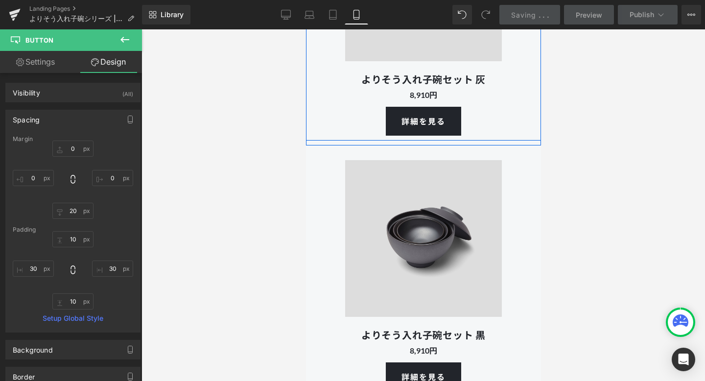
scroll to position [2885, 0]
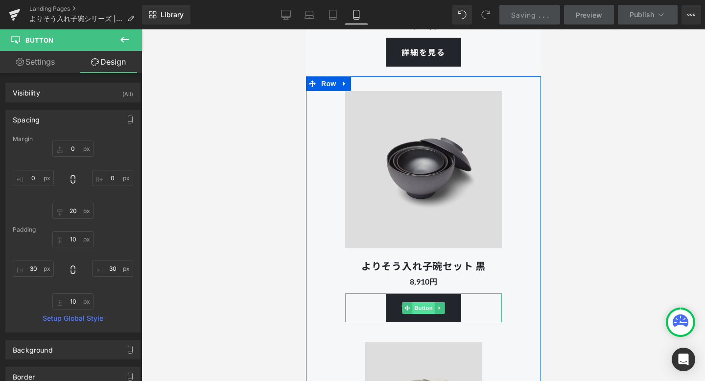
click at [421, 305] on span "Button" at bounding box center [423, 308] width 23 height 12
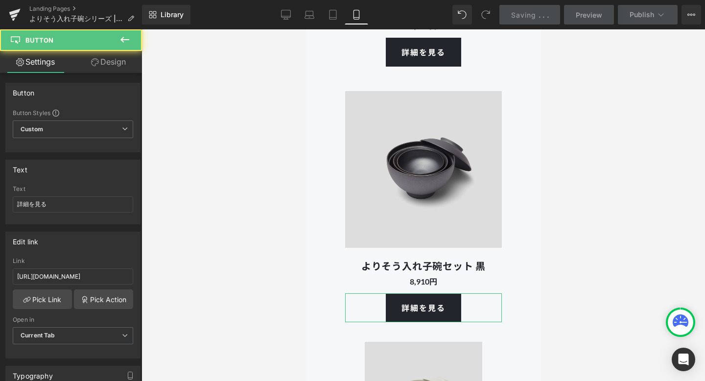
click at [116, 65] on link "Design" at bounding box center [108, 62] width 71 height 22
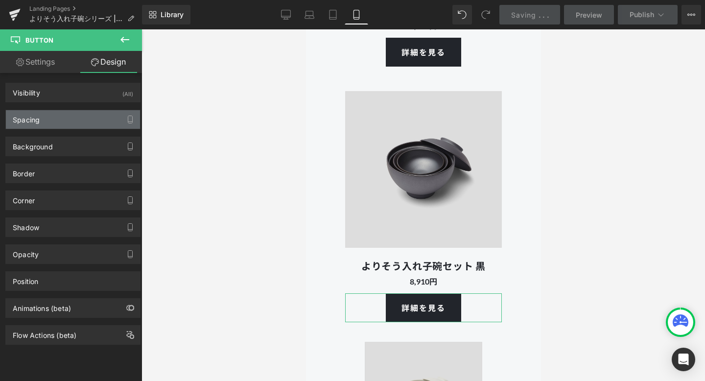
click at [74, 115] on div "Spacing" at bounding box center [73, 119] width 134 height 19
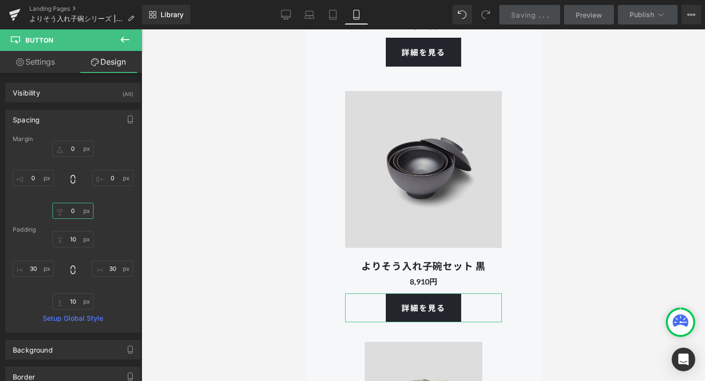
click at [74, 211] on input "0" at bounding box center [72, 211] width 41 height 16
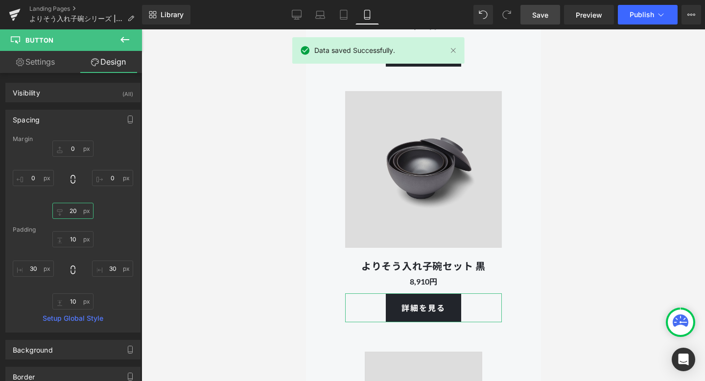
type input "20"
click at [124, 215] on div "0px 0 0px 0 20 20 0px 0" at bounding box center [73, 180] width 120 height 78
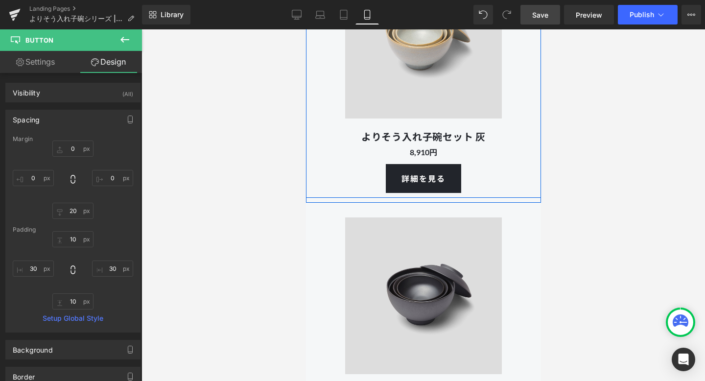
scroll to position [2873, 0]
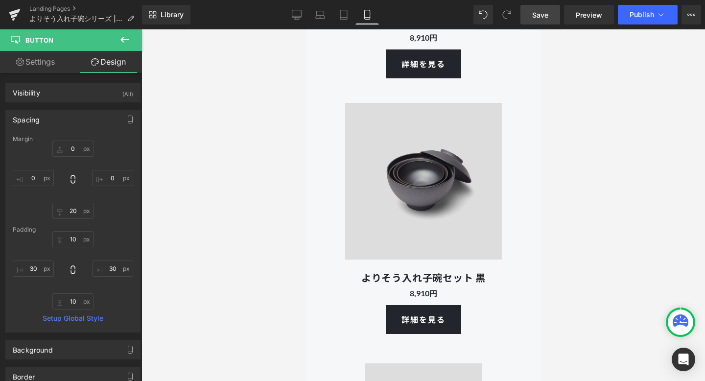
click at [541, 14] on span "Save" at bounding box center [540, 15] width 16 height 10
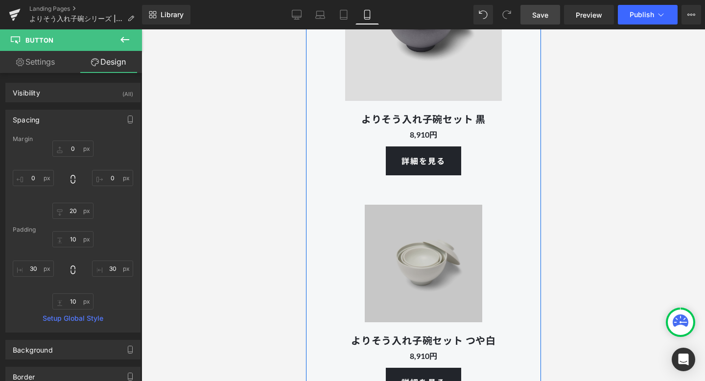
scroll to position [3033, 0]
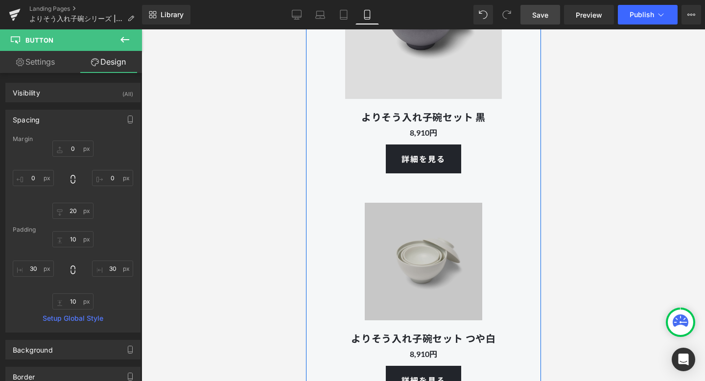
click at [456, 226] on img at bounding box center [422, 261] width 137 height 137
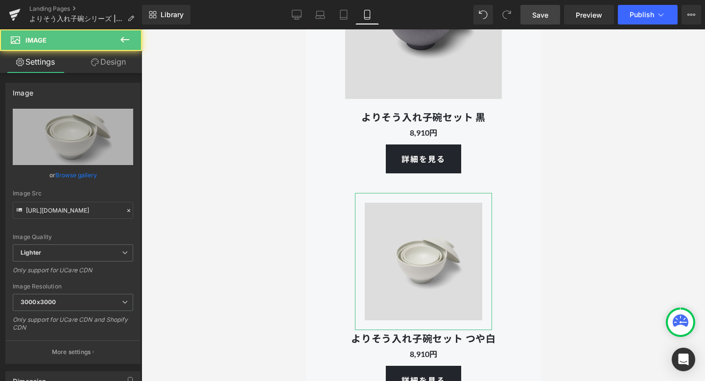
click at [119, 63] on link "Design" at bounding box center [108, 62] width 71 height 22
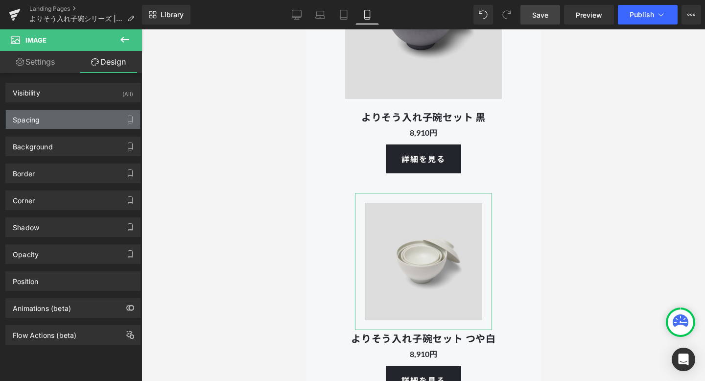
click at [78, 117] on div "Spacing" at bounding box center [73, 119] width 134 height 19
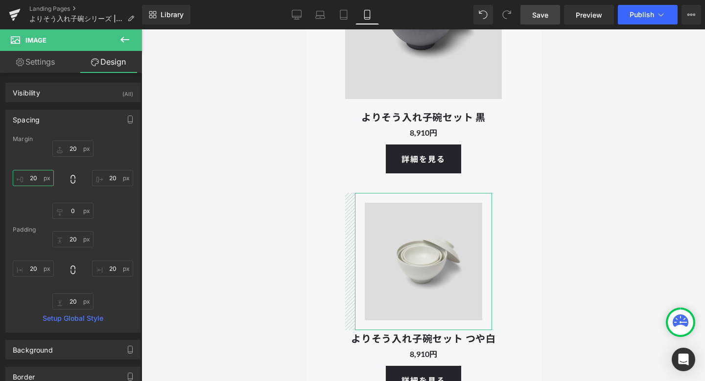
click at [40, 179] on input "20" at bounding box center [33, 178] width 41 height 16
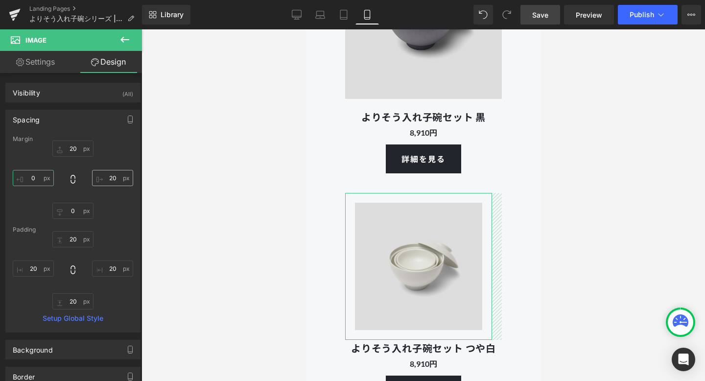
type input "0"
click at [113, 180] on input "20" at bounding box center [112, 178] width 41 height 16
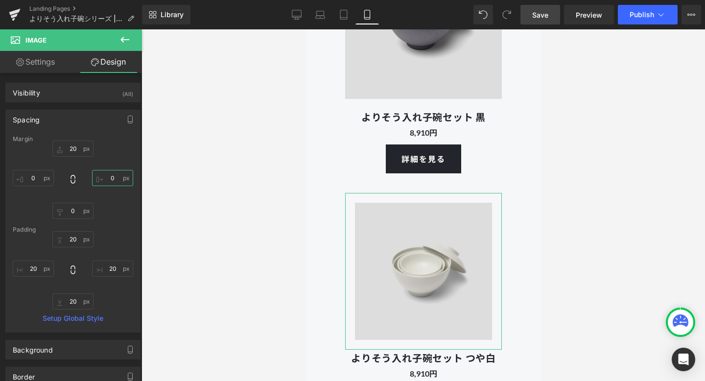
type input "0"
click at [125, 198] on div "20px 20 0 0 0px 0 0 0" at bounding box center [73, 180] width 120 height 78
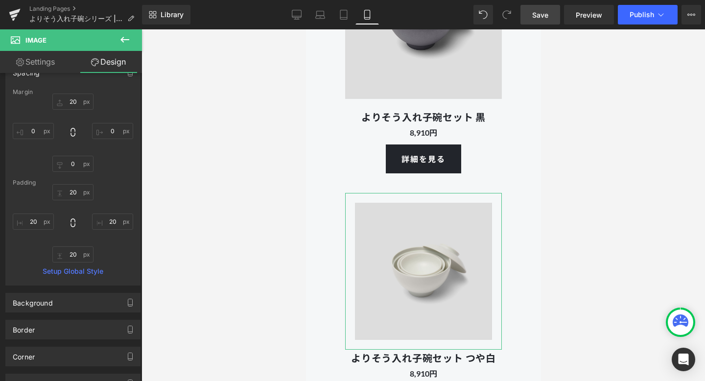
scroll to position [48, 0]
click at [36, 221] on input "20" at bounding box center [33, 220] width 41 height 16
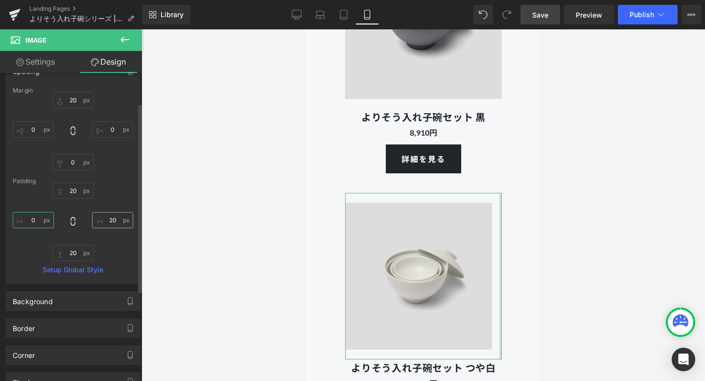
type input "0"
click at [115, 219] on input "20" at bounding box center [112, 220] width 41 height 16
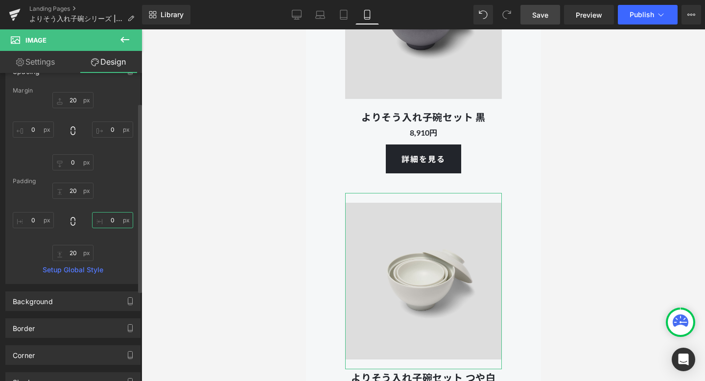
type input "0"
click at [127, 256] on div "20px 20 0 0 20px 20 0 0" at bounding box center [73, 222] width 120 height 78
click at [78, 253] on input "20" at bounding box center [72, 253] width 41 height 16
click at [75, 189] on input "20" at bounding box center [72, 191] width 41 height 16
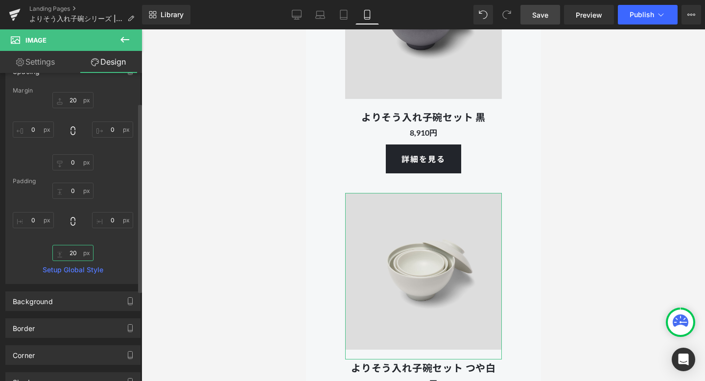
click at [75, 251] on input "20" at bounding box center [72, 253] width 41 height 16
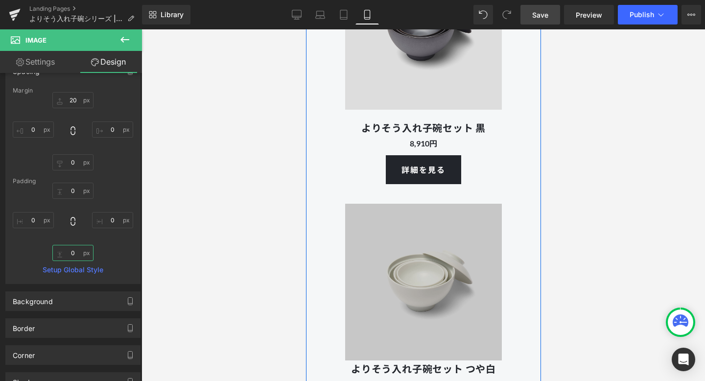
scroll to position [3080, 0]
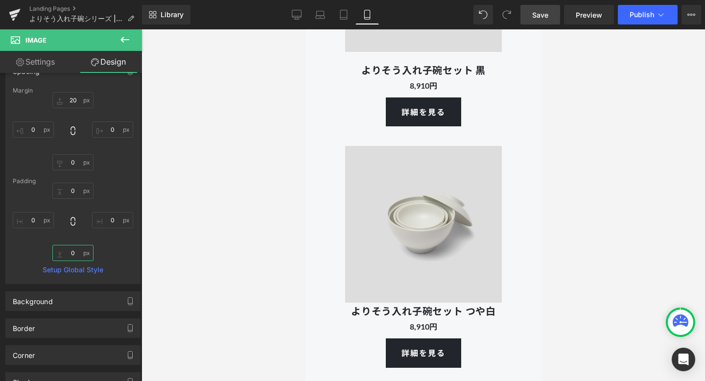
type input "20"
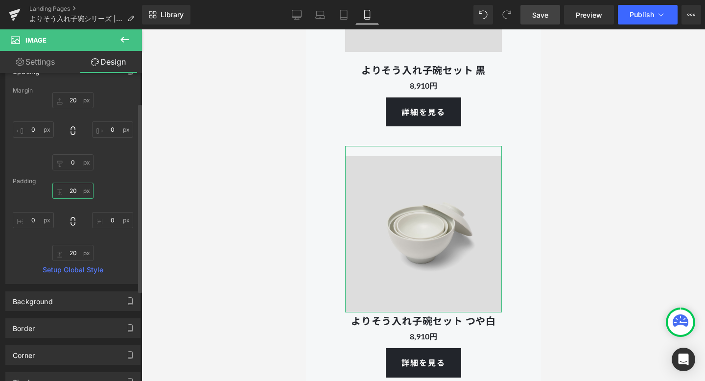
type input "20"
click at [119, 258] on div "20 20 0 0 20 0 0" at bounding box center [73, 222] width 120 height 78
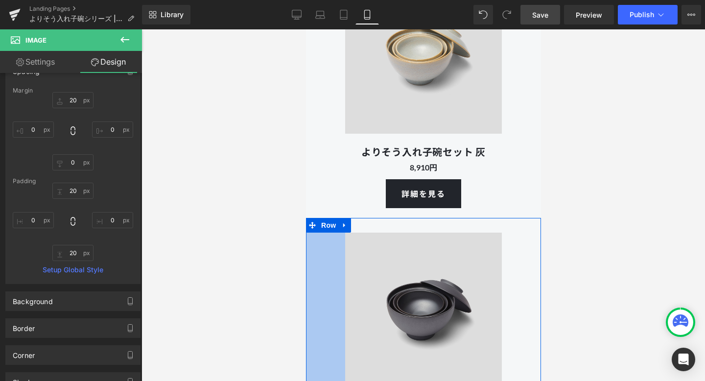
scroll to position [2745, 0]
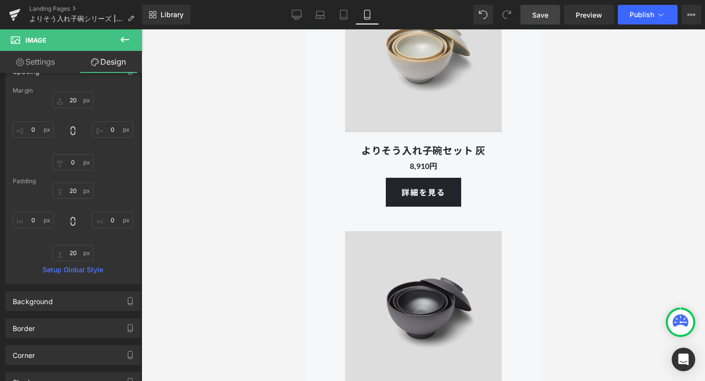
click at [613, 169] on div at bounding box center [422, 205] width 563 height 352
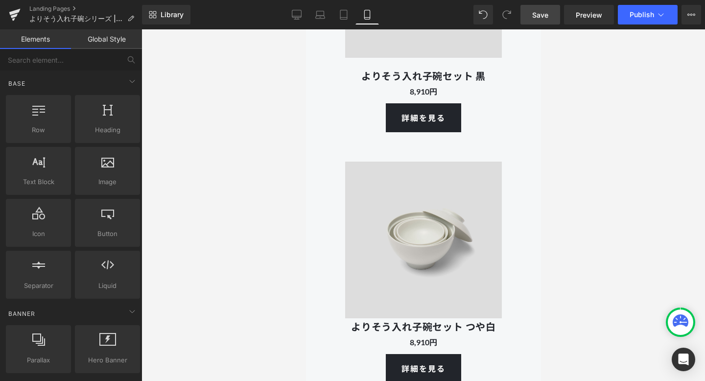
scroll to position [2982, 0]
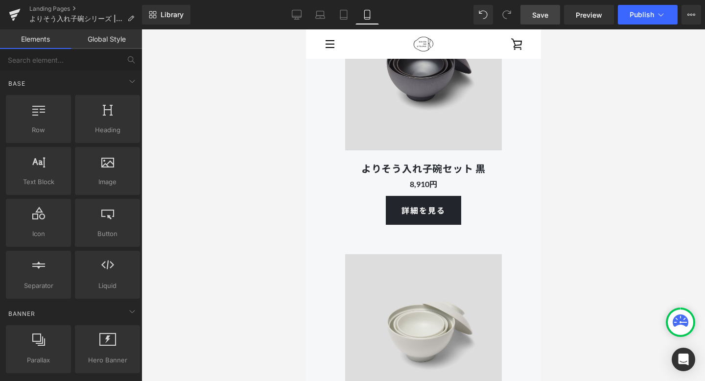
click at [421, 165] on div "よりそう入れ子碗セット 黒 Heading" at bounding box center [423, 168] width 157 height 17
click at [257, 193] on div at bounding box center [422, 205] width 563 height 352
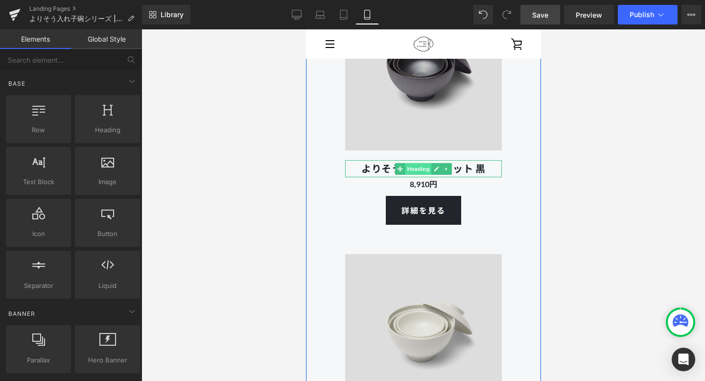
click at [420, 167] on span "Heading" at bounding box center [418, 169] width 26 height 12
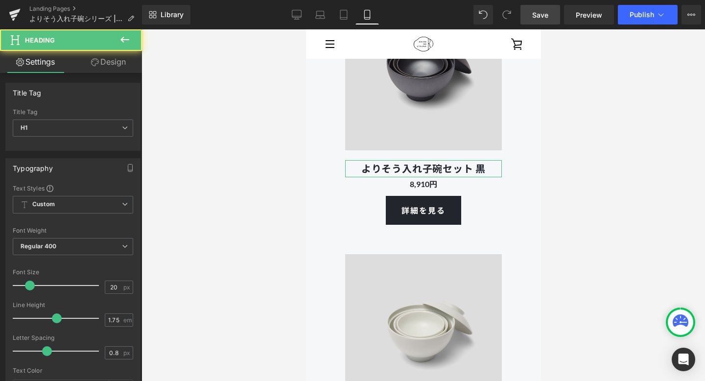
click at [120, 61] on link "Design" at bounding box center [108, 62] width 71 height 22
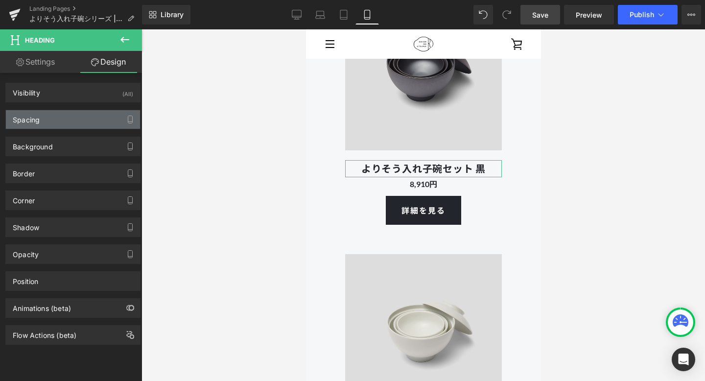
click at [83, 118] on div "Spacing" at bounding box center [73, 119] width 134 height 19
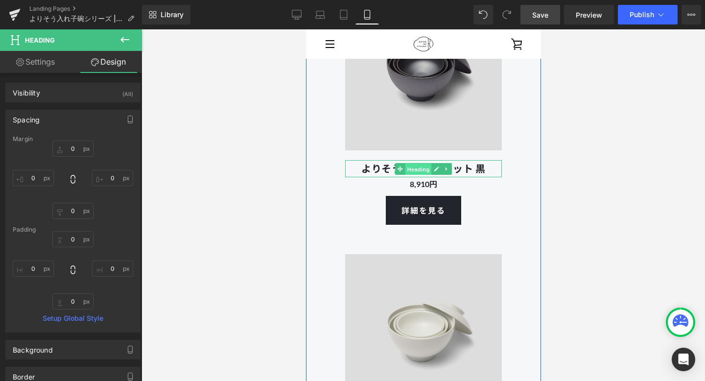
click at [413, 167] on span "Heading" at bounding box center [418, 170] width 26 height 12
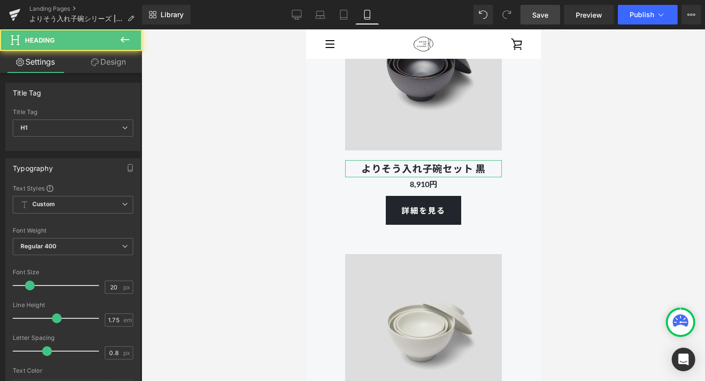
click at [132, 69] on link "Design" at bounding box center [108, 62] width 71 height 22
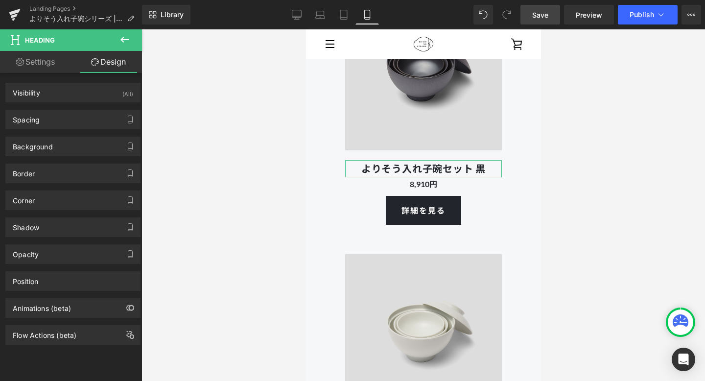
click at [100, 109] on div "Spacing [GEOGRAPHIC_DATA] 0px 0 0px 0 0px 0 0px 0 [GEOGRAPHIC_DATA] 0px 0 0px 0…" at bounding box center [73, 115] width 146 height 27
click at [100, 119] on div "Spacing" at bounding box center [73, 119] width 134 height 19
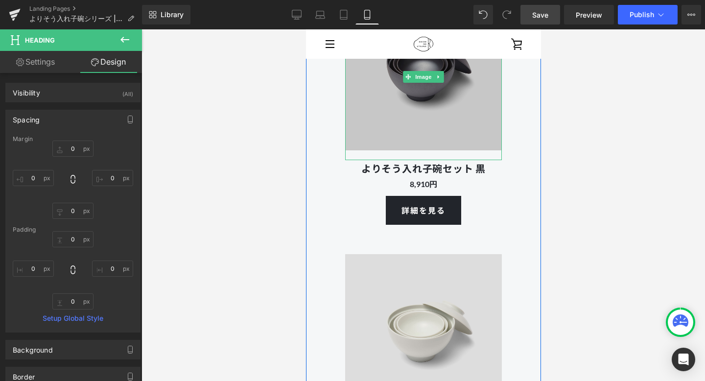
click at [423, 113] on img at bounding box center [423, 77] width 157 height 166
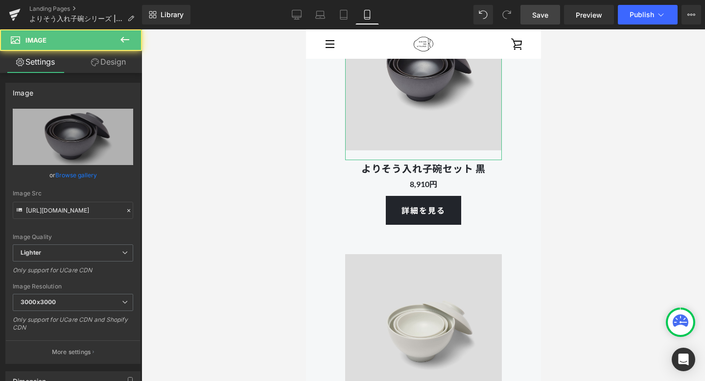
click at [113, 65] on link "Design" at bounding box center [108, 62] width 71 height 22
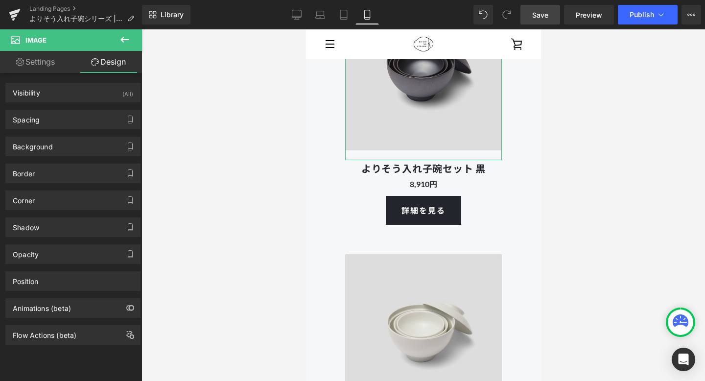
click at [84, 129] on div "Spacing [GEOGRAPHIC_DATA] 20px 20 0px 0 0px 0 0px 0 [GEOGRAPHIC_DATA] 0px 0 0px…" at bounding box center [72, 120] width 135 height 20
click at [83, 117] on div "Spacing" at bounding box center [73, 119] width 134 height 19
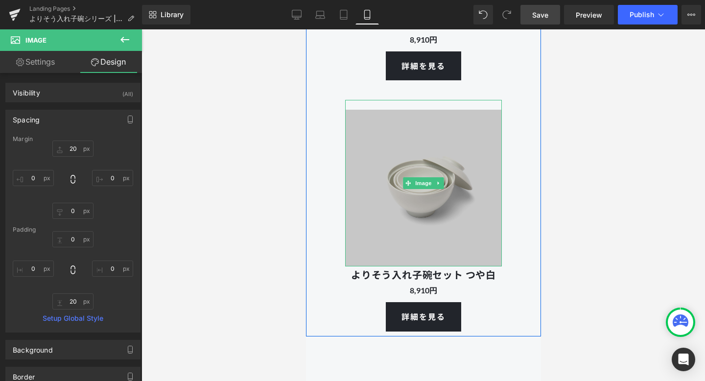
scroll to position [3166, 0]
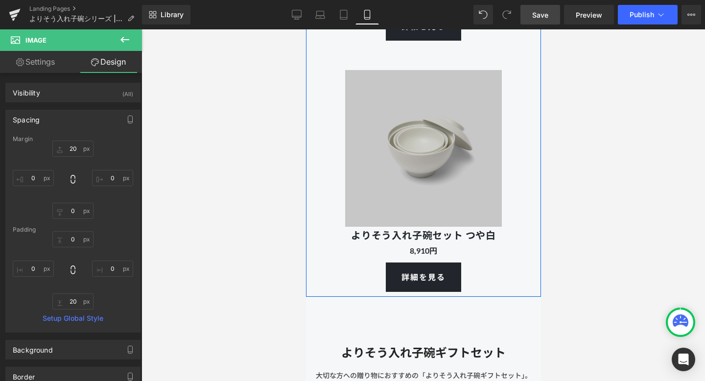
click at [354, 174] on img at bounding box center [423, 143] width 157 height 166
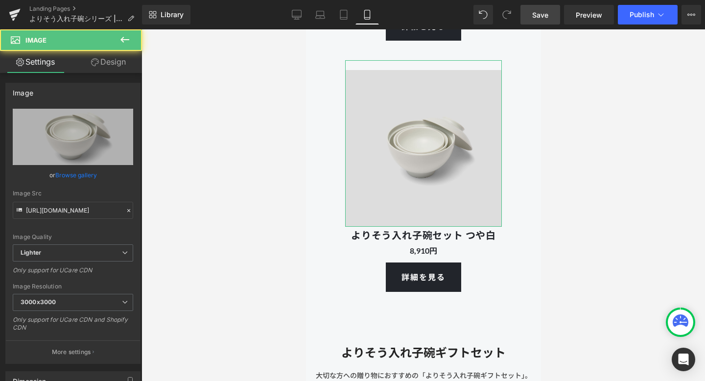
click at [109, 65] on link "Design" at bounding box center [108, 62] width 71 height 22
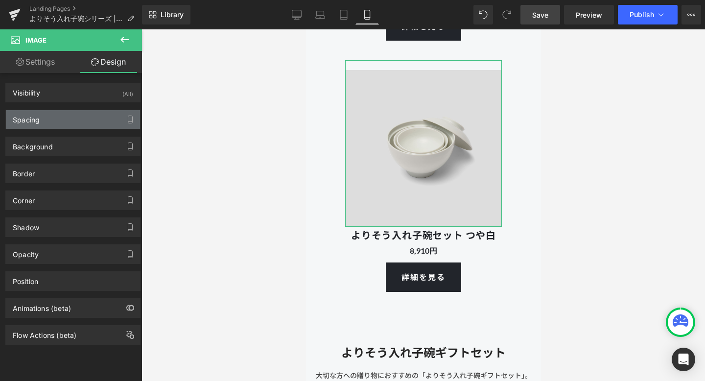
click at [71, 114] on div "Spacing" at bounding box center [73, 119] width 134 height 19
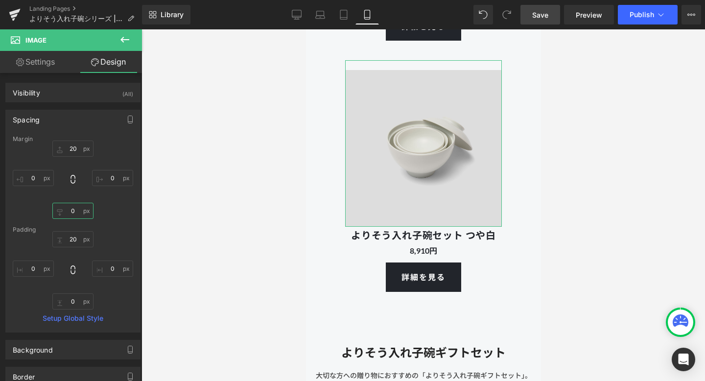
click at [73, 209] on input "0" at bounding box center [72, 211] width 41 height 16
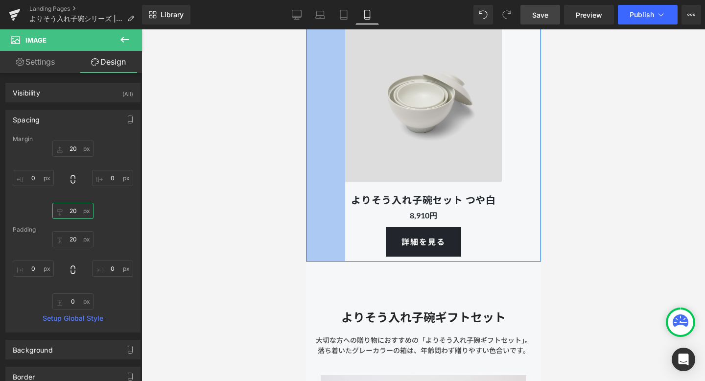
scroll to position [3292, 0]
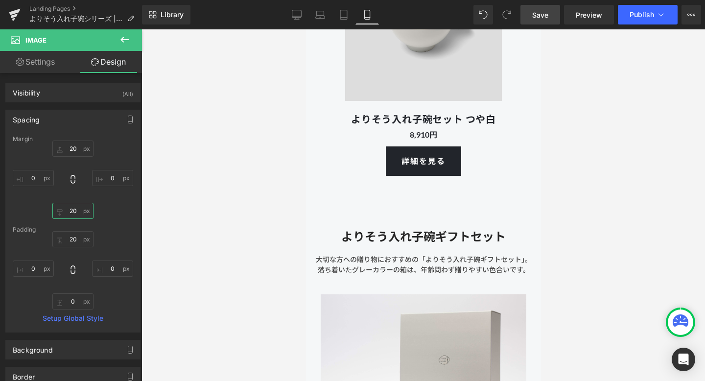
type input "20"
click at [537, 16] on span "Save" at bounding box center [540, 15] width 16 height 10
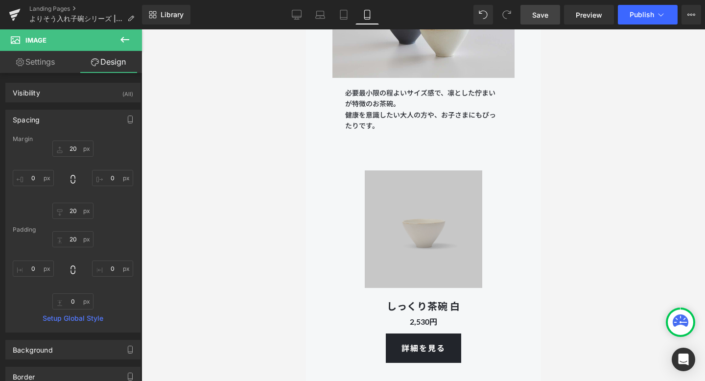
scroll to position [4992, 0]
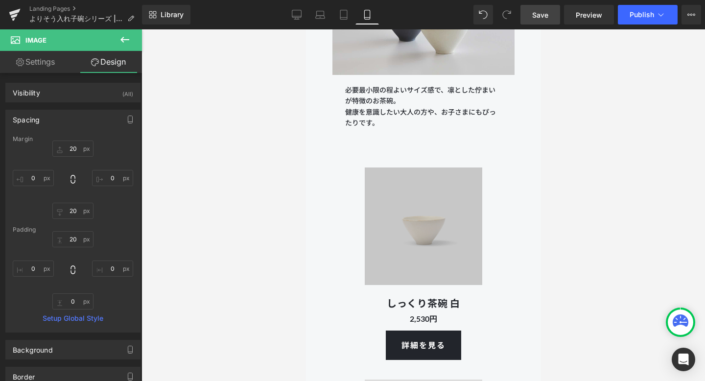
click at [420, 192] on img at bounding box center [422, 226] width 137 height 137
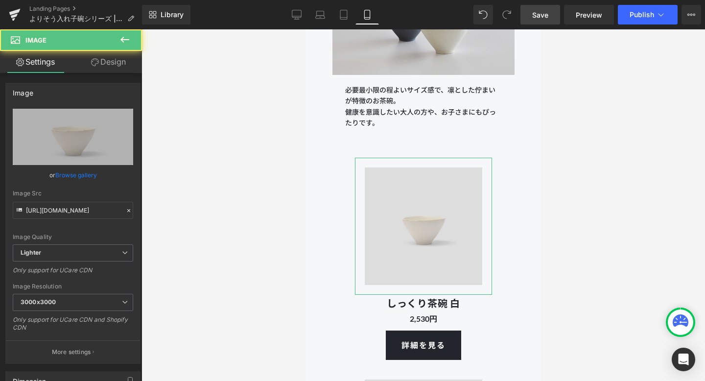
click at [127, 62] on link "Design" at bounding box center [108, 62] width 71 height 22
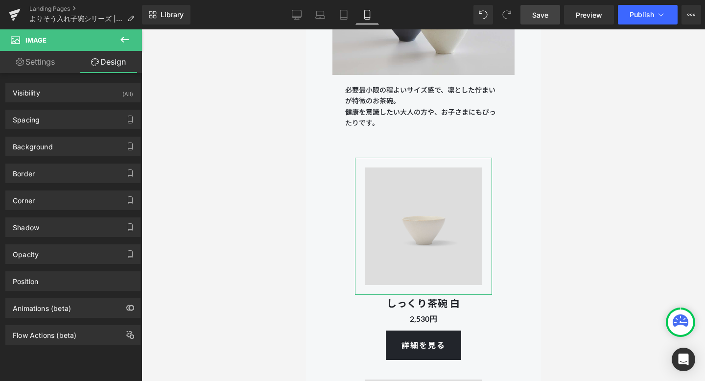
click at [52, 59] on link "Settings" at bounding box center [35, 62] width 71 height 22
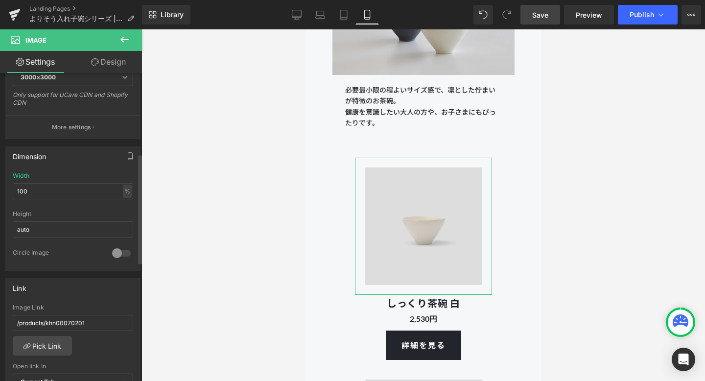
scroll to position [227, 0]
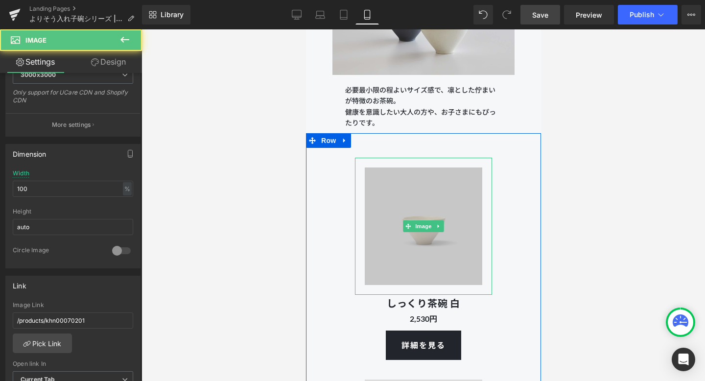
click at [385, 195] on img at bounding box center [422, 226] width 137 height 137
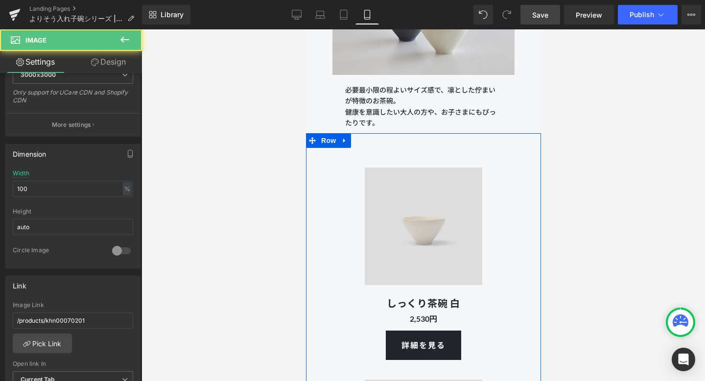
click at [341, 193] on div "Image しっくり茶碗 白 Heading 2,530円 Text Block 詳細を見る Button Image しっくり茶碗 灰 Heading 2,…" at bounding box center [422, 354] width 235 height 443
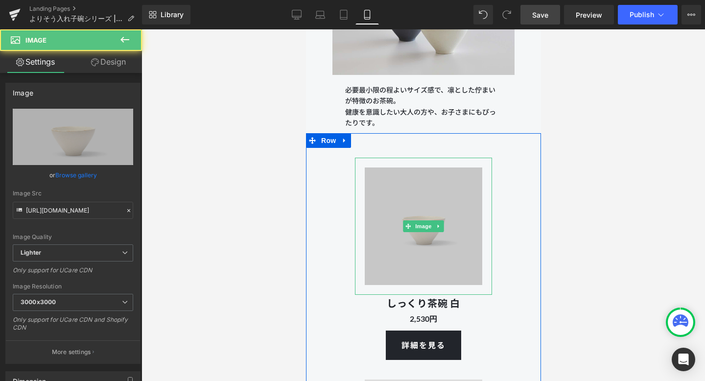
click at [388, 197] on img at bounding box center [422, 226] width 137 height 137
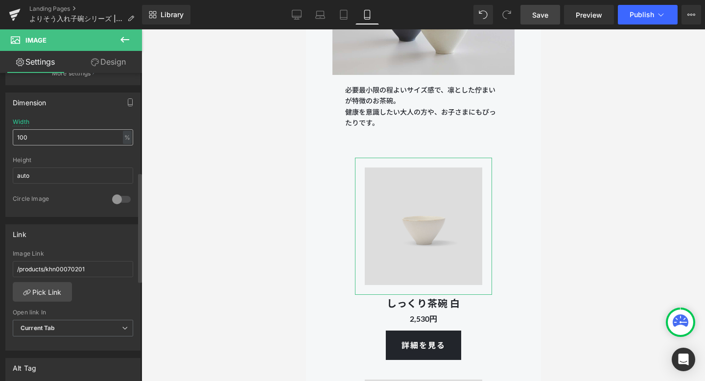
scroll to position [278, 0]
click at [111, 70] on link "Design" at bounding box center [108, 62] width 71 height 22
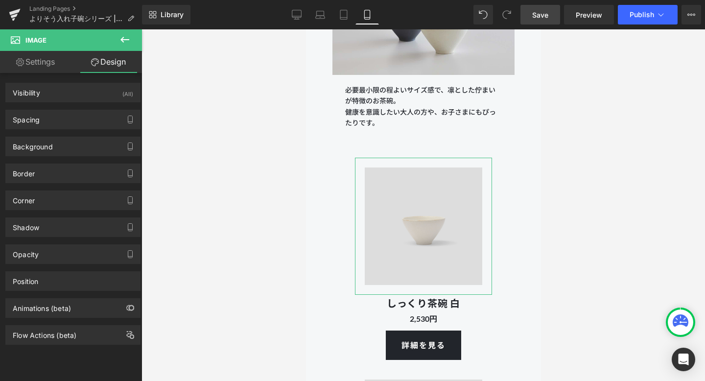
click at [76, 110] on div "Spacing [GEOGRAPHIC_DATA] 20px 20 20px 20 0px 0 20px 20 [GEOGRAPHIC_DATA] 20px …" at bounding box center [72, 120] width 135 height 20
click at [76, 115] on div "Spacing" at bounding box center [73, 119] width 134 height 19
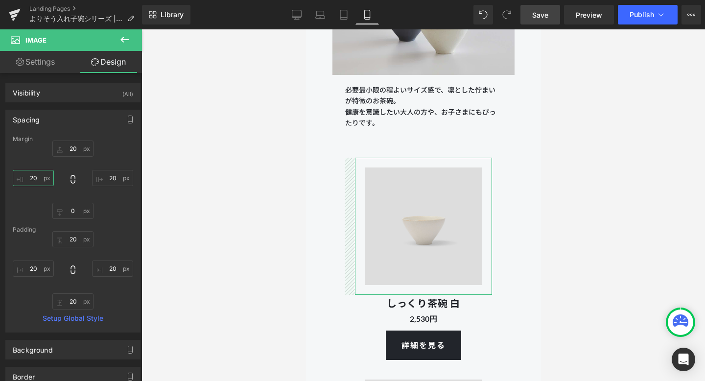
click at [36, 179] on input "20" at bounding box center [33, 178] width 41 height 16
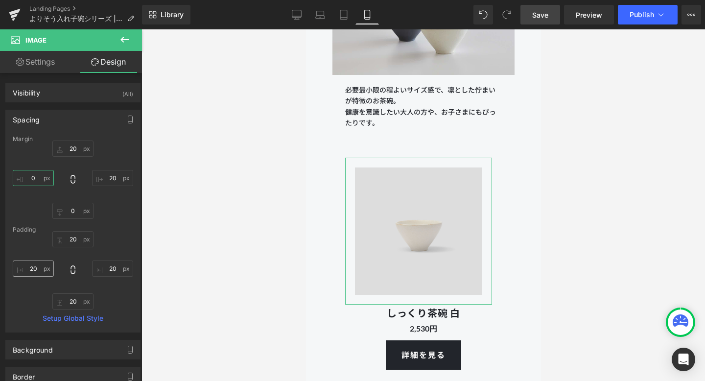
type input "0"
click at [32, 266] on input "20" at bounding box center [33, 268] width 41 height 16
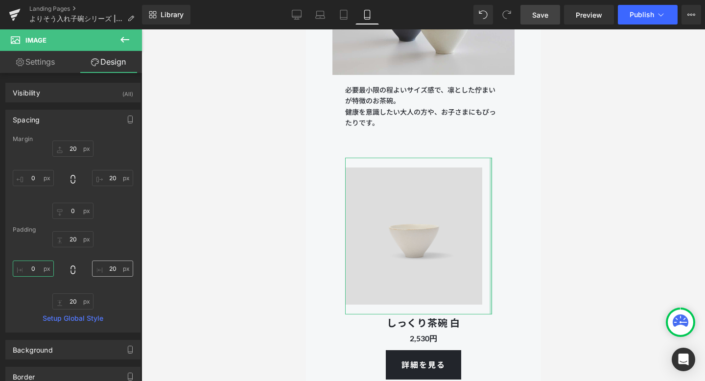
type input "0"
click at [113, 268] on input "20" at bounding box center [112, 268] width 41 height 16
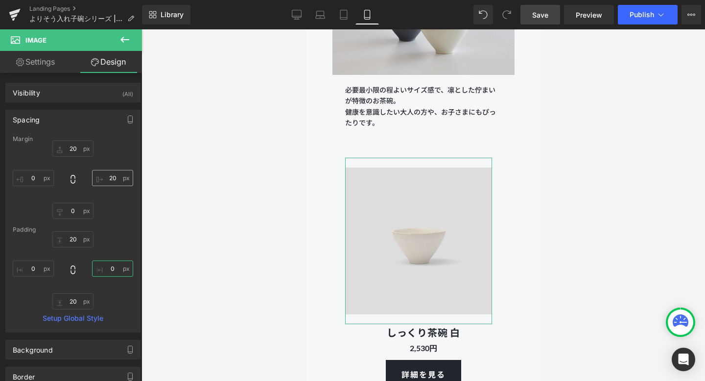
type input "0"
click at [113, 176] on input "20" at bounding box center [112, 178] width 41 height 16
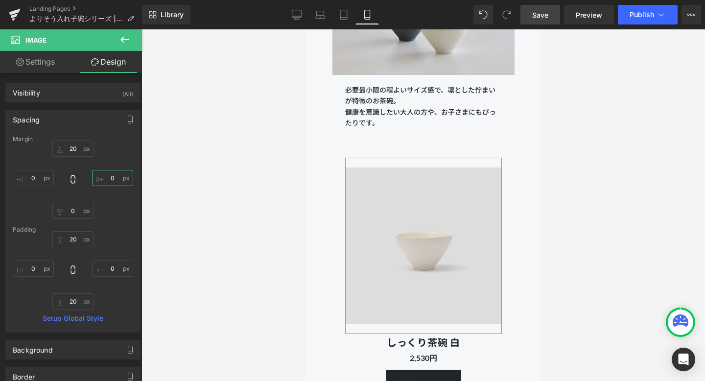
type input "0"
click at [121, 209] on div "20px 20 0 0 0px 0 0 0" at bounding box center [73, 180] width 120 height 78
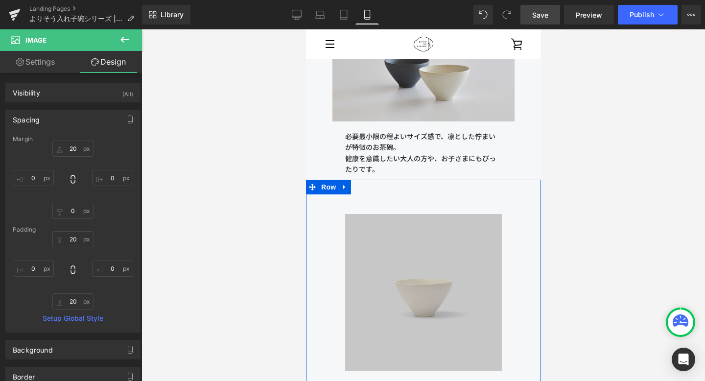
scroll to position [4940, 0]
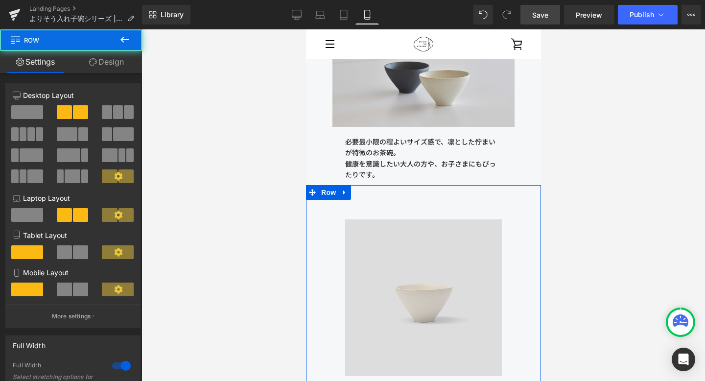
click at [120, 66] on link "Design" at bounding box center [106, 62] width 71 height 22
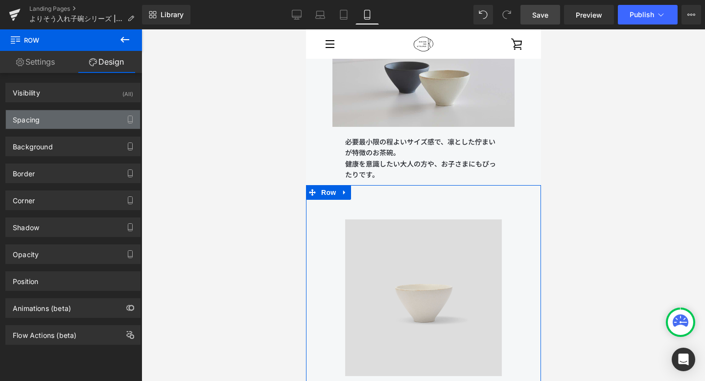
click at [78, 125] on div "Spacing" at bounding box center [73, 119] width 134 height 19
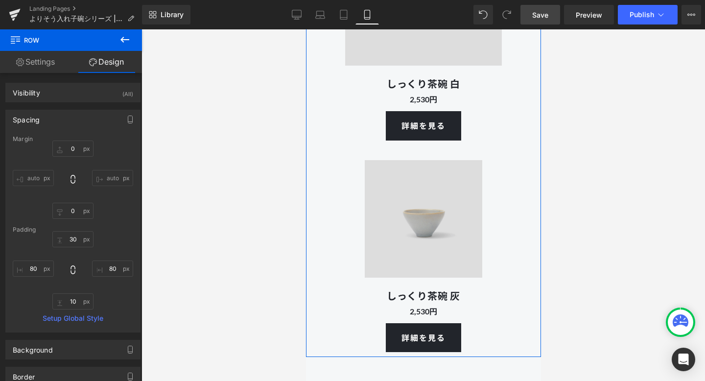
scroll to position [5315, 0]
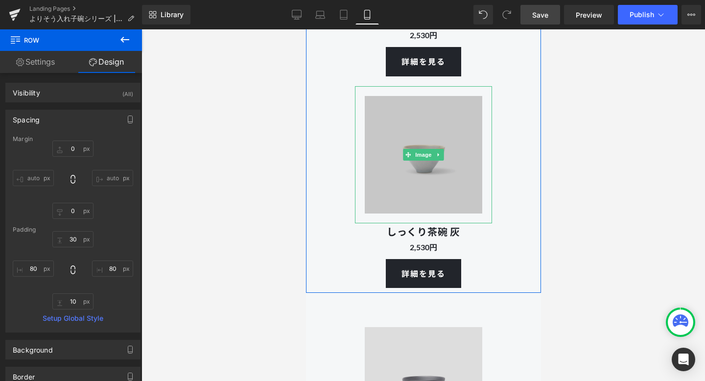
click at [388, 171] on img at bounding box center [422, 154] width 137 height 137
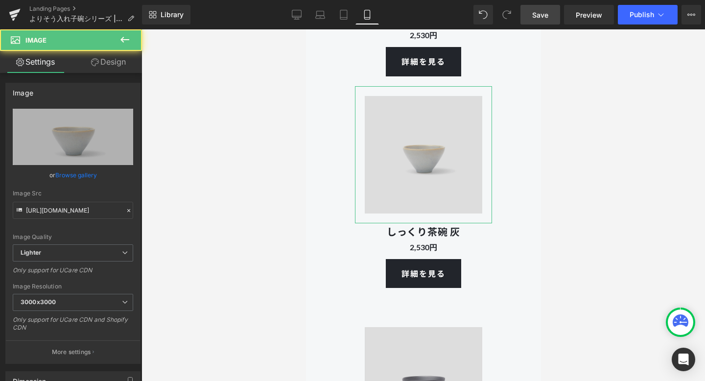
click at [118, 64] on link "Design" at bounding box center [108, 62] width 71 height 22
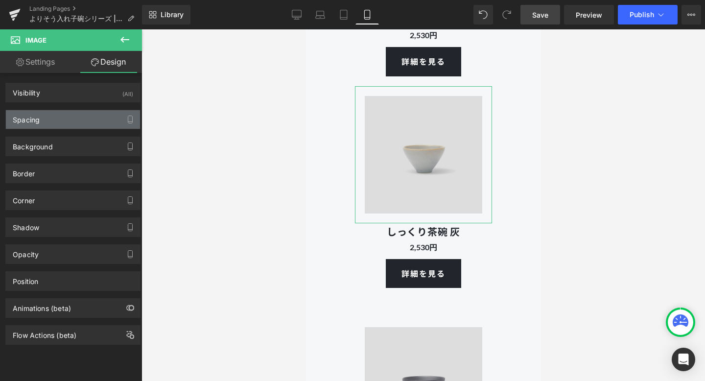
click at [83, 112] on div "Spacing" at bounding box center [73, 119] width 134 height 19
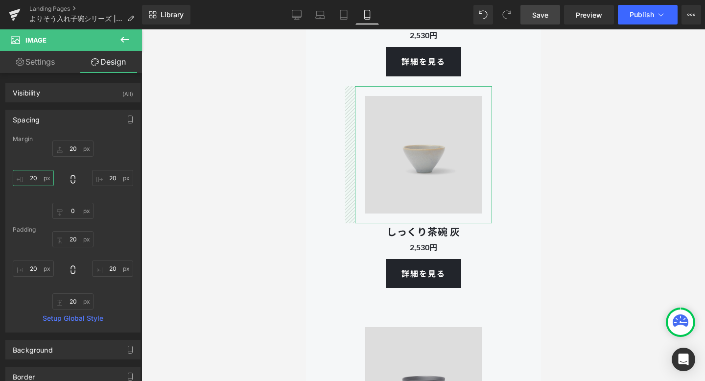
click at [38, 178] on input "20" at bounding box center [33, 178] width 41 height 16
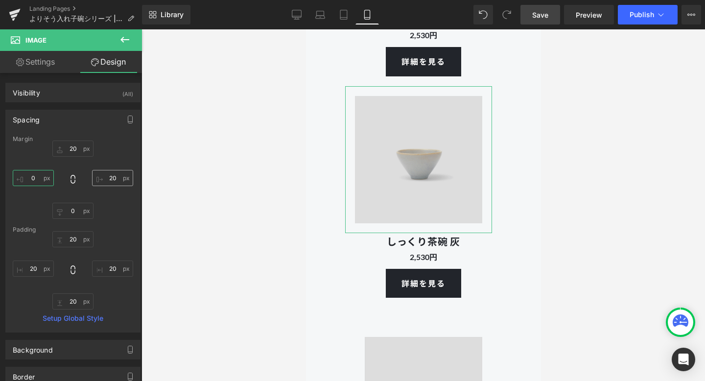
type input "0"
click at [114, 178] on input "20" at bounding box center [112, 178] width 41 height 16
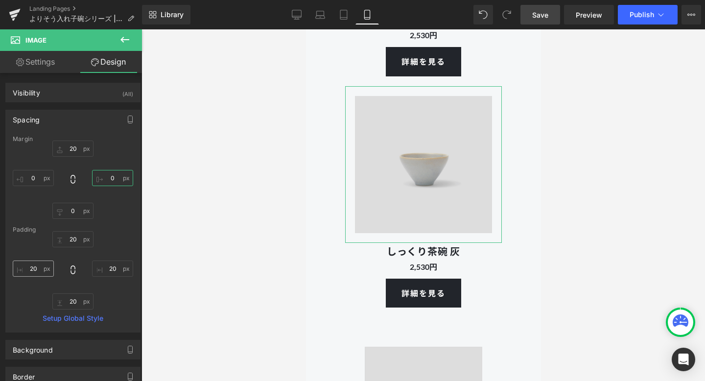
type input "0"
click at [37, 270] on input "20" at bounding box center [33, 268] width 41 height 16
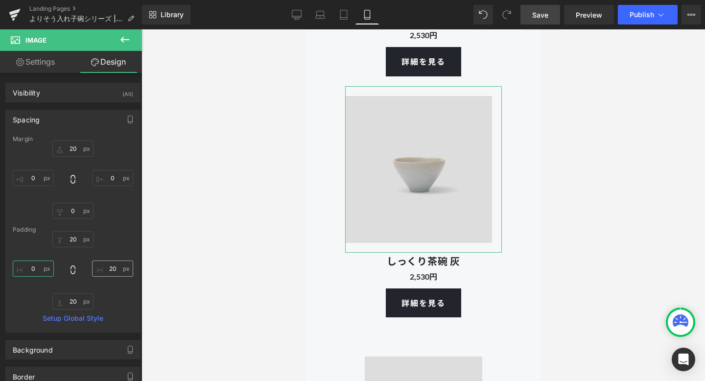
type input "0"
click at [110, 269] on input "20" at bounding box center [112, 268] width 41 height 16
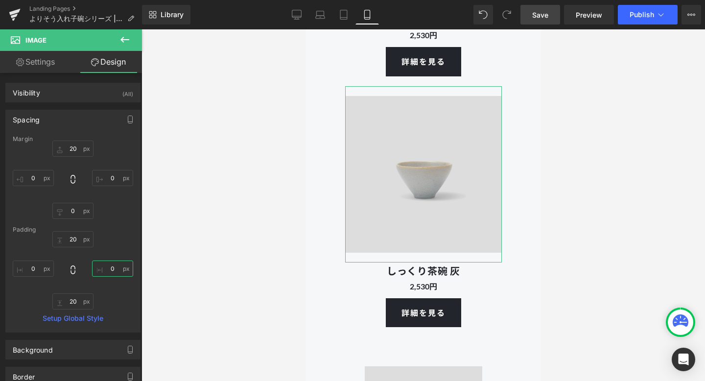
type input "0"
click at [116, 295] on div "20px 20 0 0 20px 20 0 0" at bounding box center [73, 270] width 120 height 78
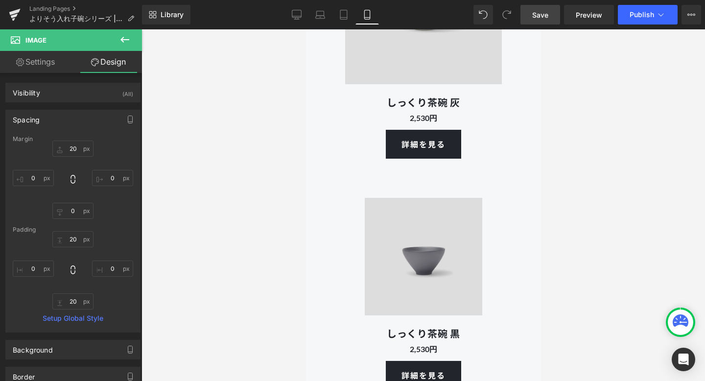
scroll to position [5573, 0]
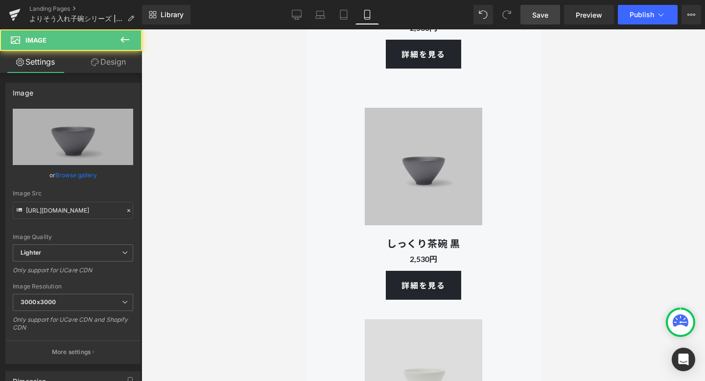
click at [305, 29] on div at bounding box center [305, 29] width 0 height 0
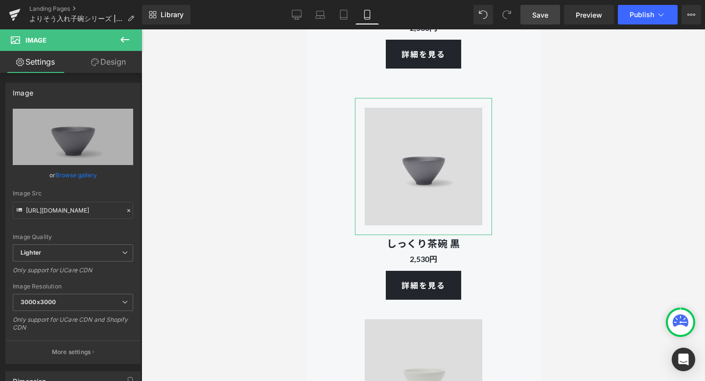
click at [106, 60] on link "Design" at bounding box center [108, 62] width 71 height 22
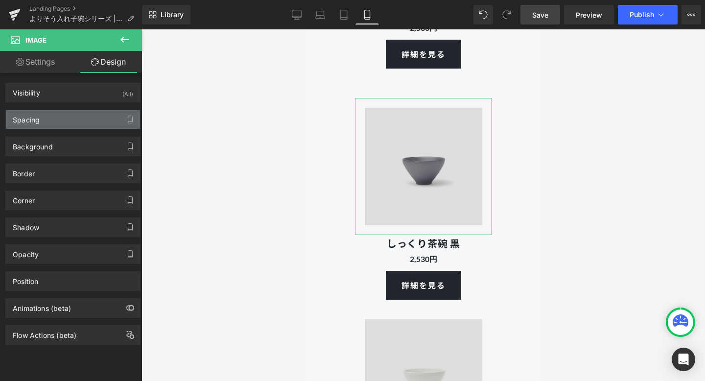
click at [66, 120] on div "Spacing" at bounding box center [73, 119] width 134 height 19
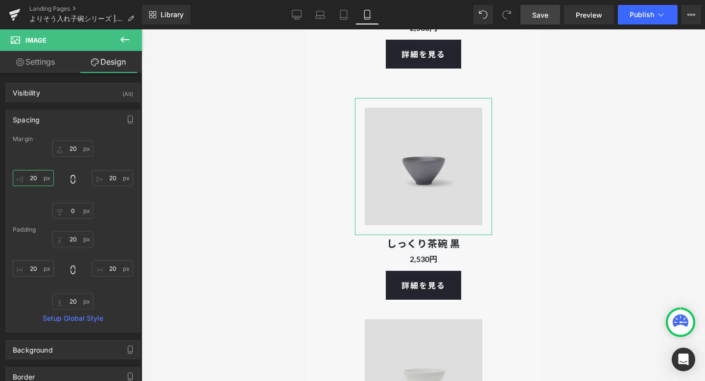
click at [39, 181] on input "20" at bounding box center [33, 178] width 41 height 16
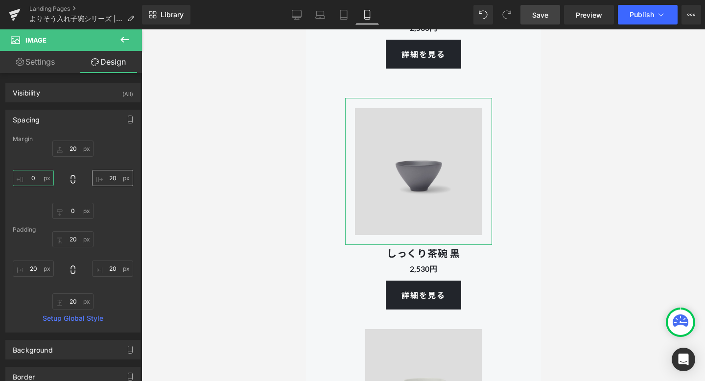
type input "0"
click at [109, 182] on input "20" at bounding box center [112, 178] width 41 height 16
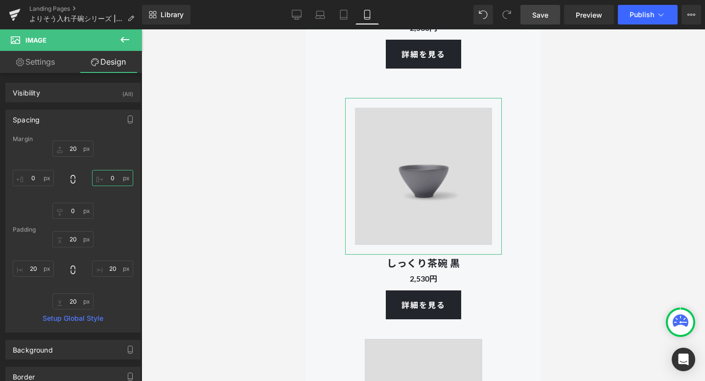
type input "0"
click at [106, 210] on div "20px 20 0 0 0px 0 0 0" at bounding box center [73, 180] width 120 height 78
click at [39, 264] on input "20" at bounding box center [33, 268] width 41 height 16
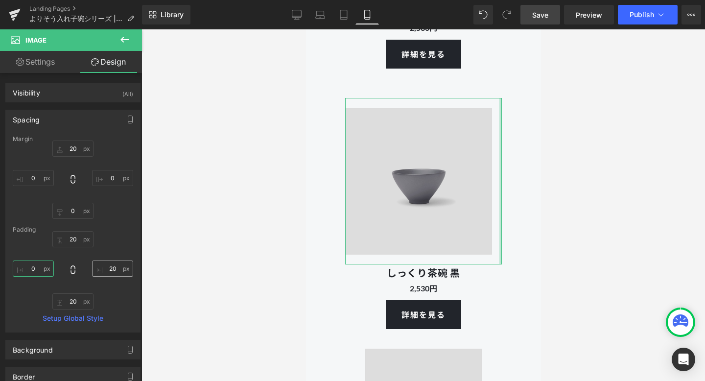
type input "0"
click at [115, 268] on input "20" at bounding box center [112, 268] width 41 height 16
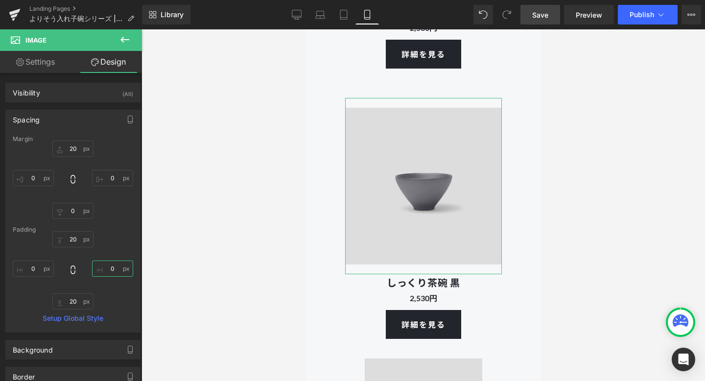
type input "0"
click at [117, 295] on div "20px 20 0 0 20px 20 0 0" at bounding box center [73, 270] width 120 height 78
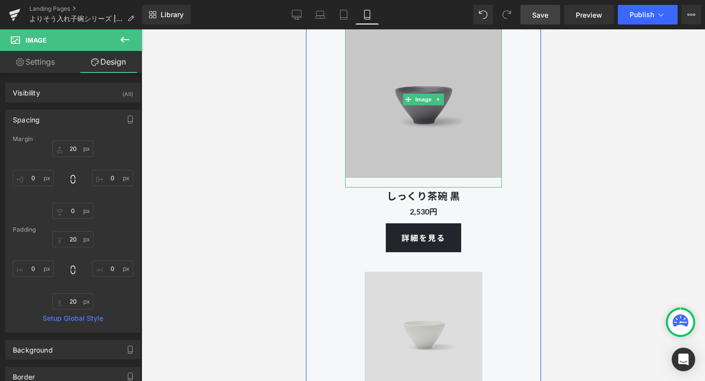
scroll to position [5774, 0]
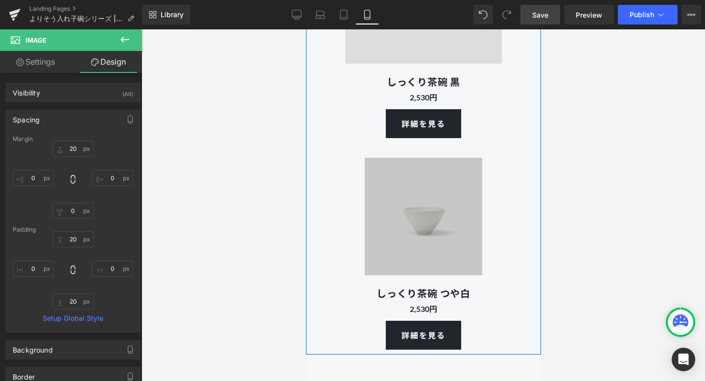
click at [391, 219] on img at bounding box center [422, 216] width 137 height 137
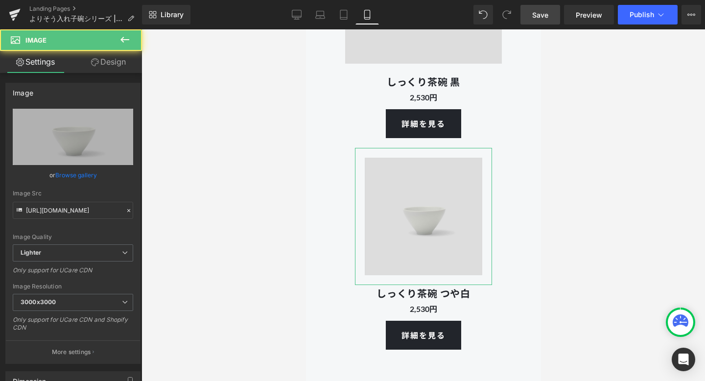
click at [111, 65] on link "Design" at bounding box center [108, 62] width 71 height 22
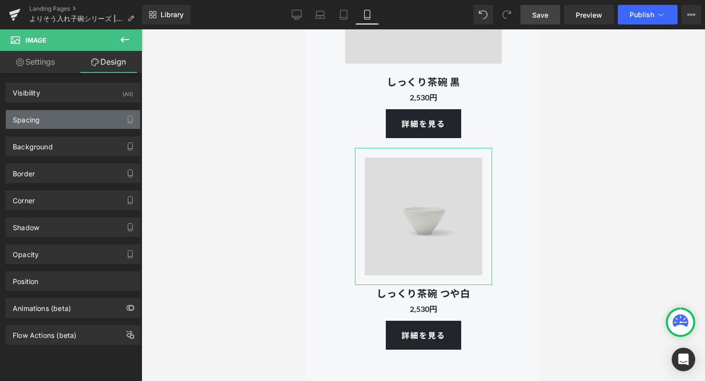
click at [75, 124] on div "Spacing" at bounding box center [73, 119] width 134 height 19
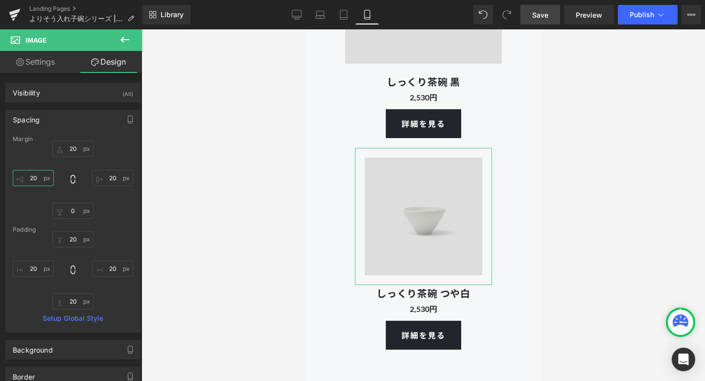
click at [39, 174] on input "20" at bounding box center [33, 178] width 41 height 16
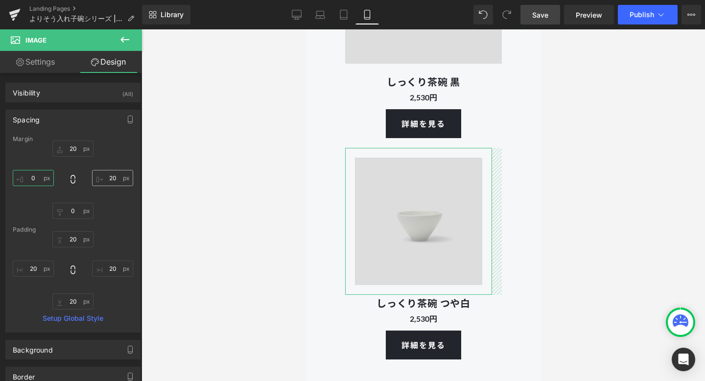
type input "0"
click at [110, 179] on input "20" at bounding box center [112, 178] width 41 height 16
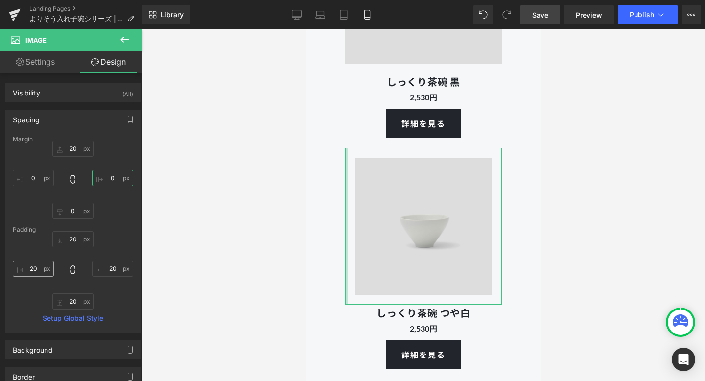
type input "0"
click at [33, 269] on input "20" at bounding box center [33, 268] width 41 height 16
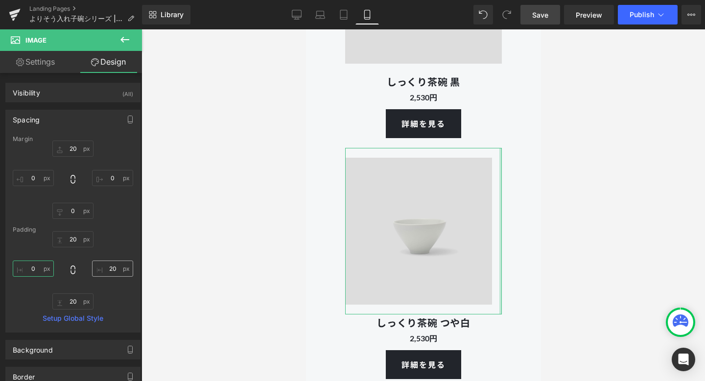
type input "0"
click at [112, 266] on input "20" at bounding box center [112, 268] width 41 height 16
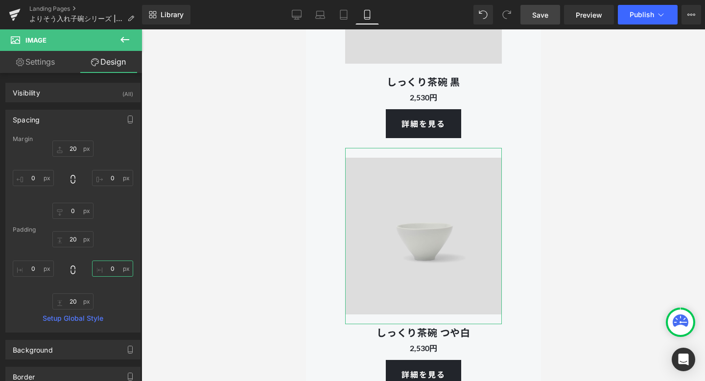
type input "0"
click at [131, 283] on div "Margin 20px 20 0 0 0px 0 0 0 [GEOGRAPHIC_DATA] 20px 20 0 0 20px 20 0 0 Setup Gl…" at bounding box center [73, 234] width 134 height 196
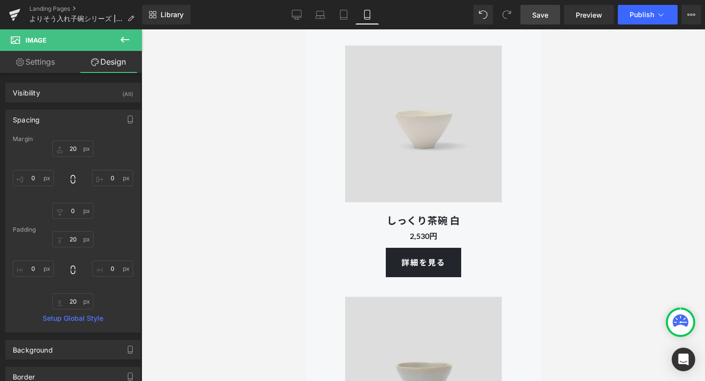
scroll to position [4996, 0]
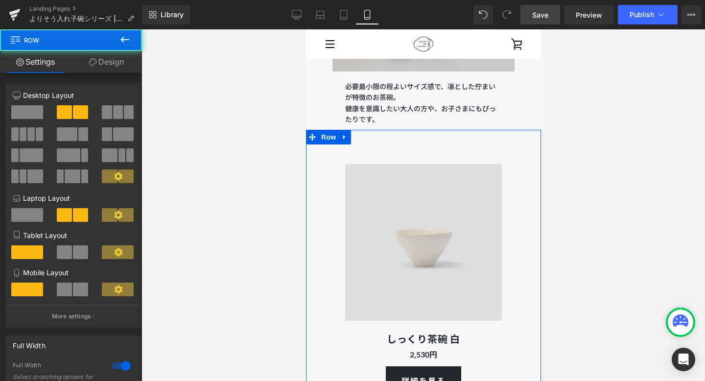
click at [117, 56] on link "Design" at bounding box center [106, 62] width 71 height 22
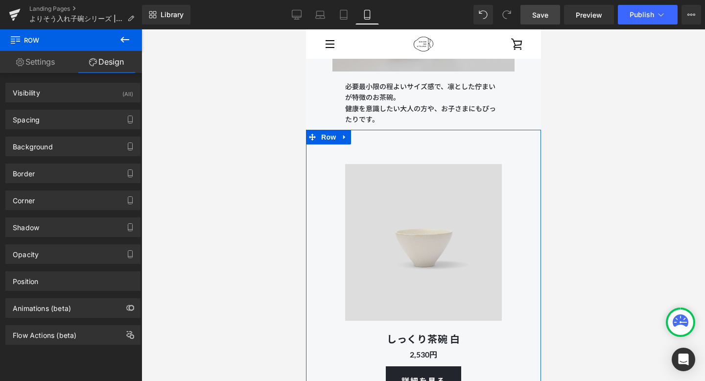
type input "0"
type input "30"
type input "80"
type input "10"
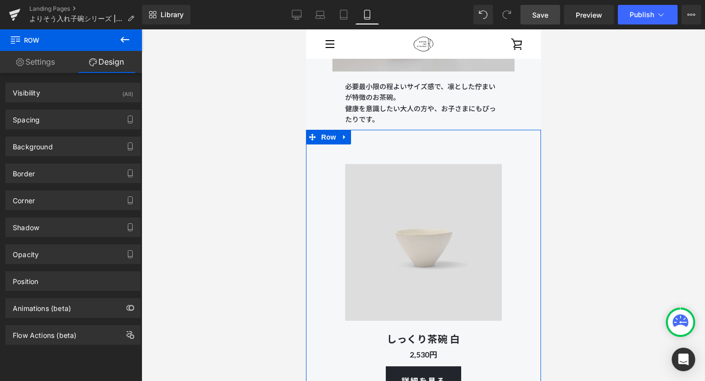
type input "80"
click at [84, 114] on div "Spacing" at bounding box center [73, 119] width 134 height 19
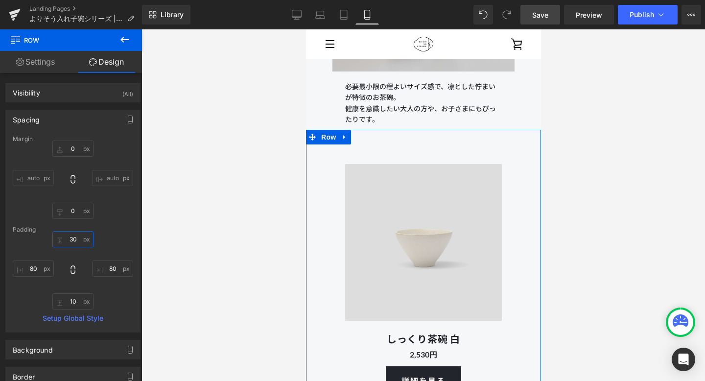
click at [71, 236] on input "30" at bounding box center [72, 239] width 41 height 16
click at [69, 238] on input "30" at bounding box center [72, 239] width 41 height 16
type input "0"
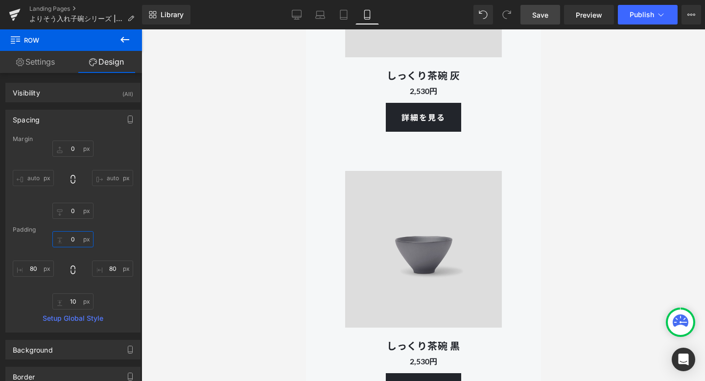
scroll to position [5478, 0]
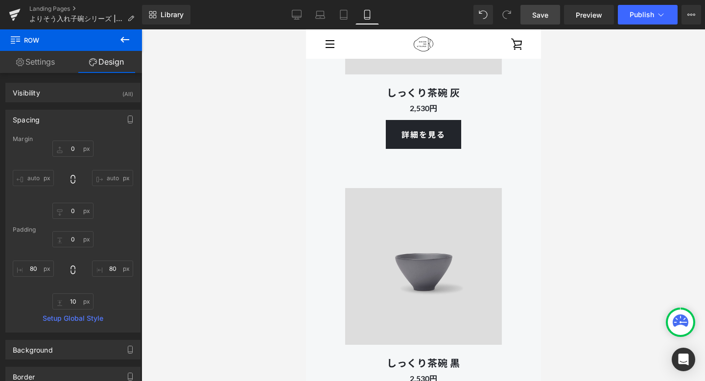
click at [369, 175] on div "Image しっくり茶碗 黒 Heading 2,530円 Text Block 詳細を見る Button" at bounding box center [423, 293] width 157 height 251
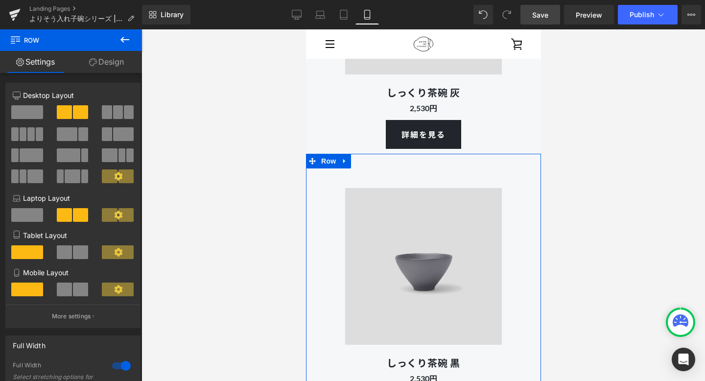
click at [112, 69] on link "Design" at bounding box center [106, 62] width 71 height 22
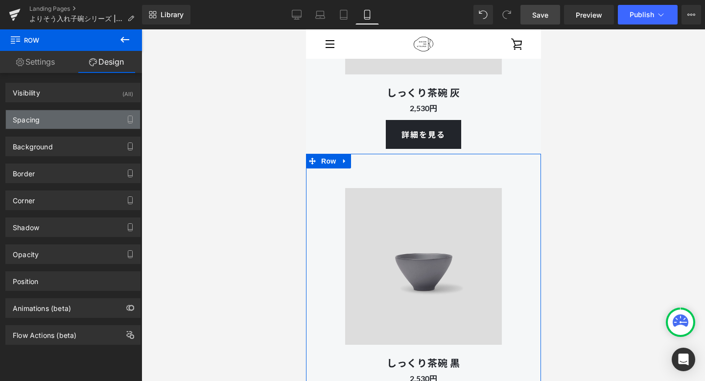
click at [84, 120] on div "Spacing" at bounding box center [73, 119] width 134 height 19
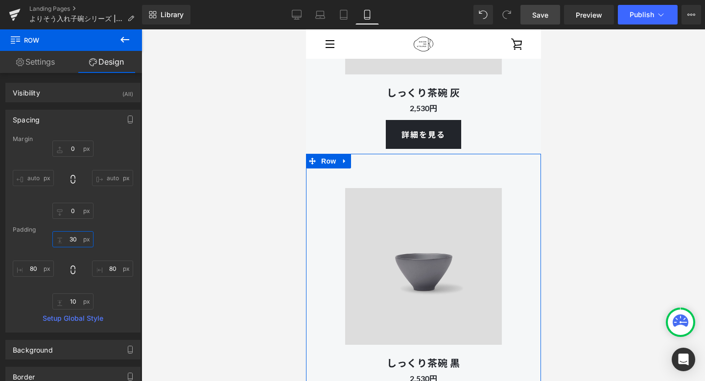
click at [74, 238] on input "30" at bounding box center [72, 239] width 41 height 16
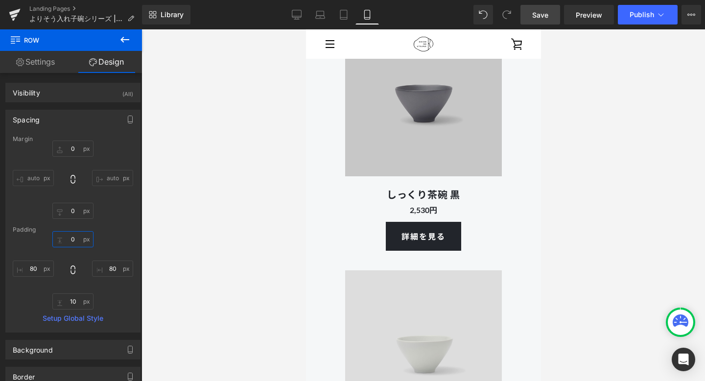
scroll to position [5630, 0]
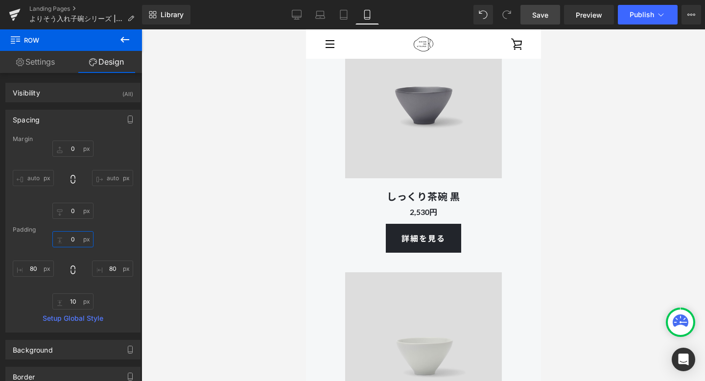
type input "0"
click at [542, 11] on span "Save" at bounding box center [540, 15] width 16 height 10
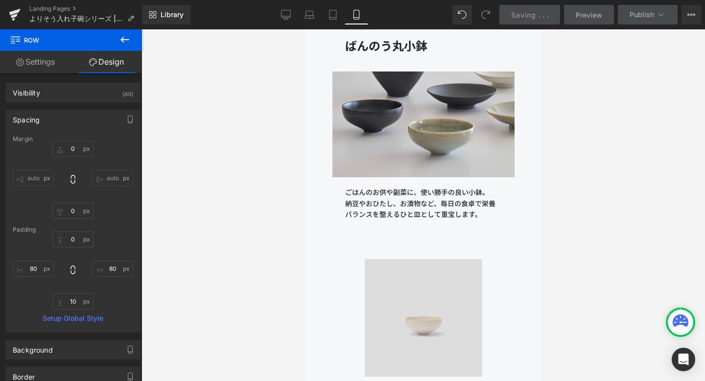
scroll to position [6161, 0]
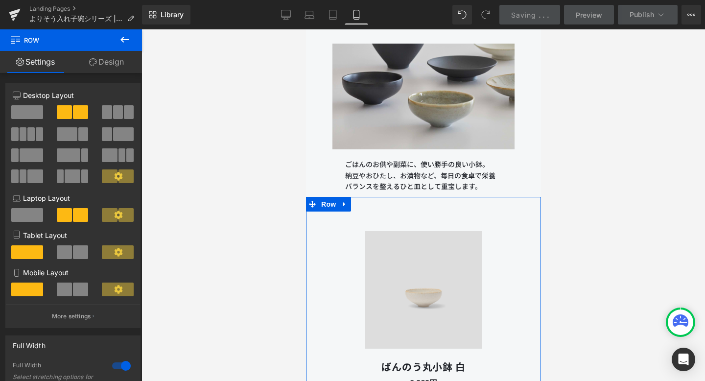
click at [117, 61] on link "Design" at bounding box center [106, 62] width 71 height 22
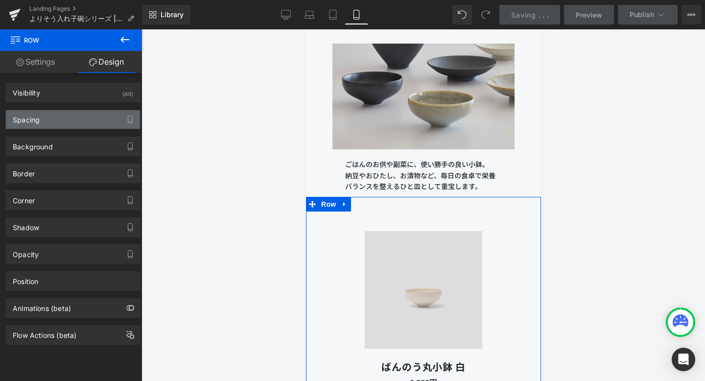
click at [78, 126] on div "Spacing" at bounding box center [73, 119] width 134 height 19
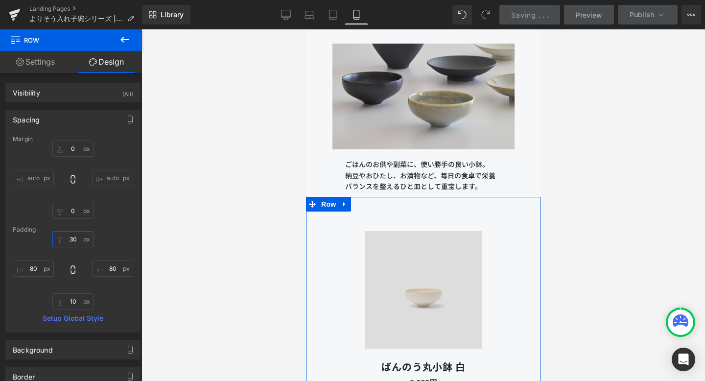
click at [73, 239] on input "30" at bounding box center [72, 239] width 41 height 16
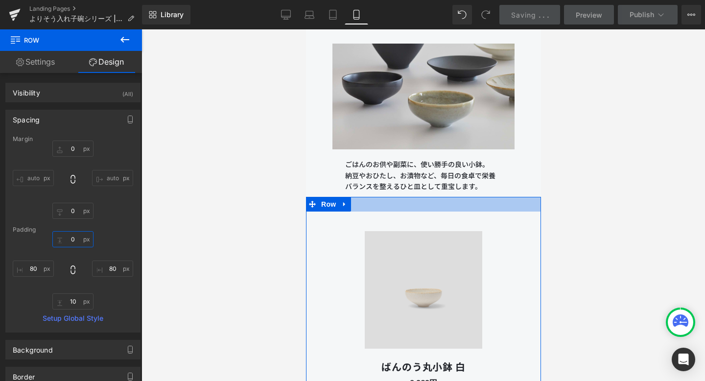
type input "0"
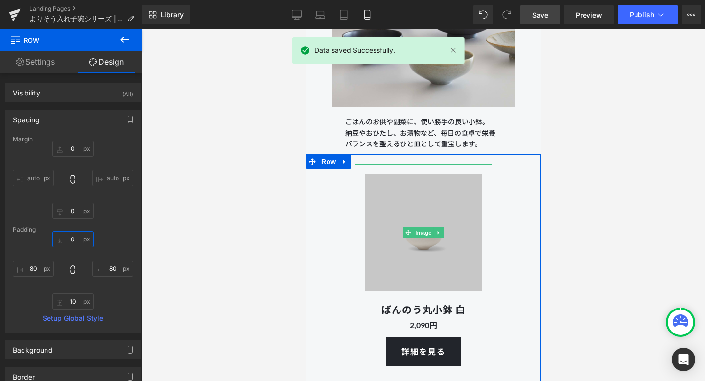
scroll to position [6218, 0]
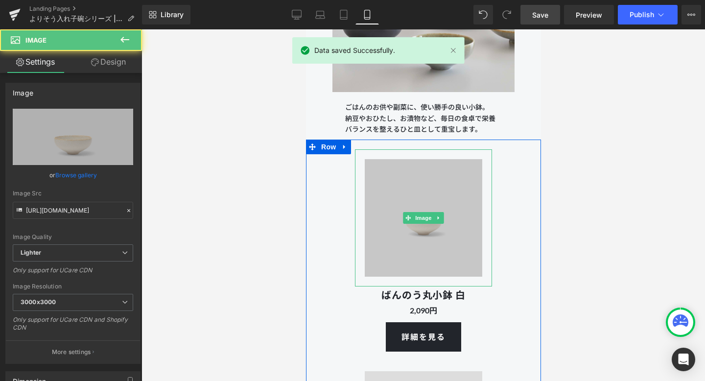
click at [377, 211] on img at bounding box center [422, 217] width 137 height 137
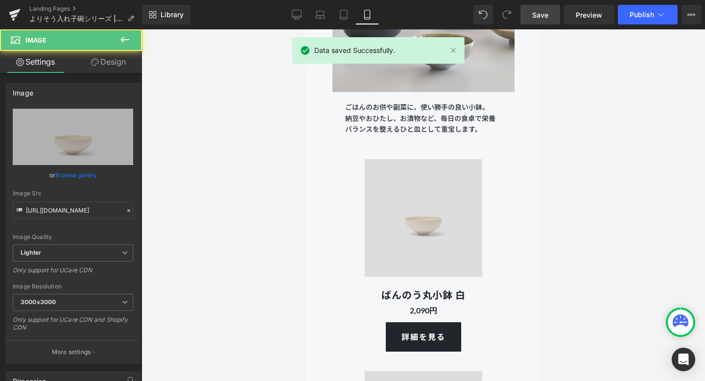
click at [126, 64] on link "Design" at bounding box center [108, 62] width 71 height 22
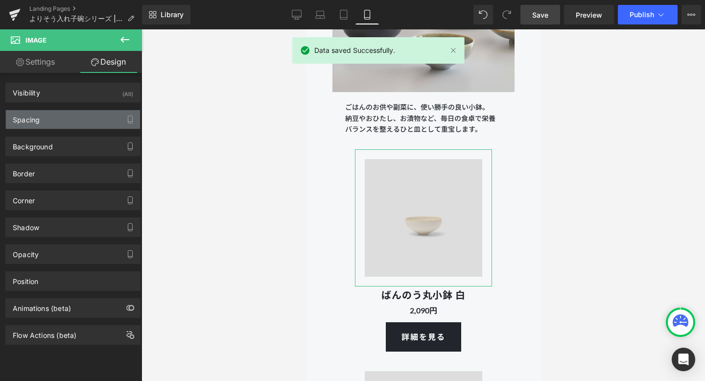
click at [76, 119] on div "Spacing" at bounding box center [73, 119] width 134 height 19
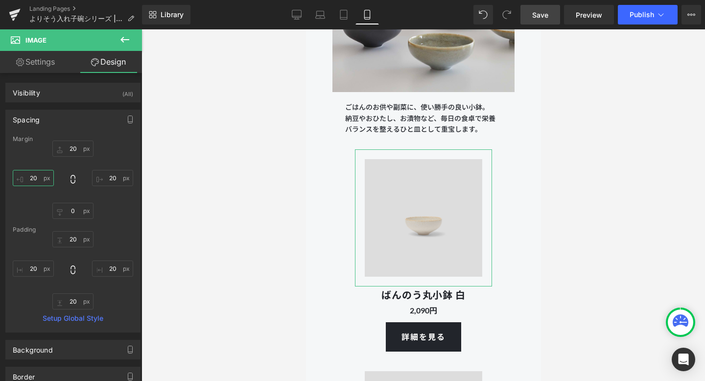
click at [35, 177] on input "20" at bounding box center [33, 178] width 41 height 16
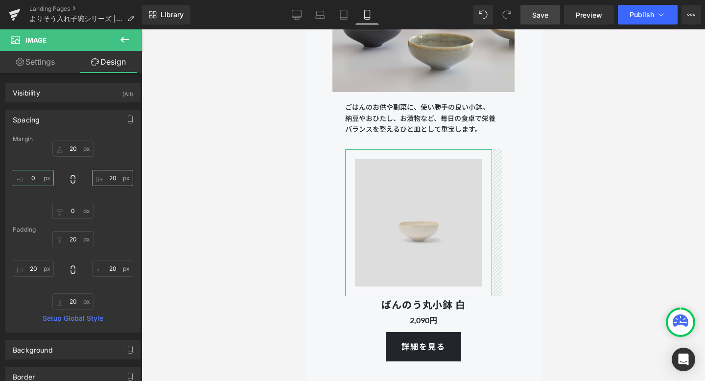
type input "0"
click at [112, 177] on input "20" at bounding box center [112, 178] width 41 height 16
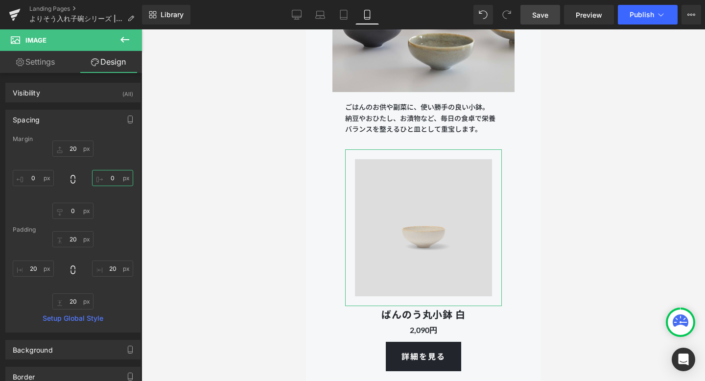
type input "0"
click at [131, 211] on div "Margin 20px 20 0 0 0px 0 0 0 [GEOGRAPHIC_DATA] 20px 20 20px 20 20px 20 20px 20 …" at bounding box center [73, 234] width 134 height 196
click at [35, 272] on input "20" at bounding box center [33, 268] width 41 height 16
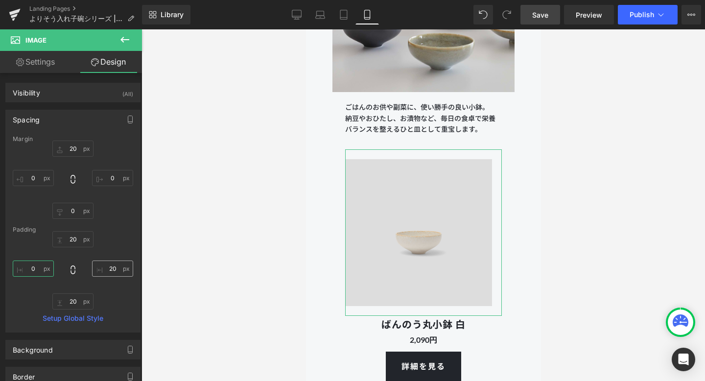
type input "0"
click at [116, 270] on input "20" at bounding box center [112, 268] width 41 height 16
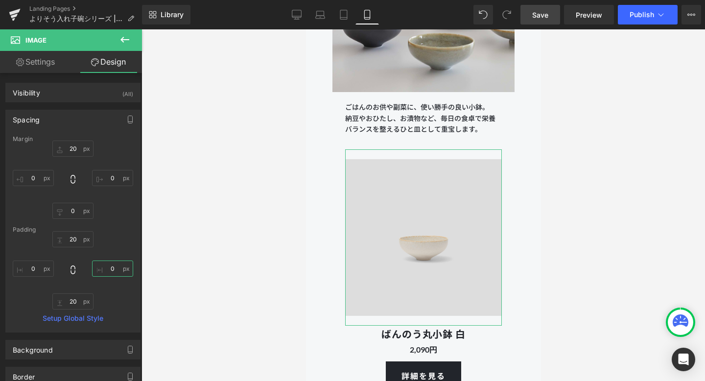
type input "0"
click at [130, 299] on div "Margin 20px 20 0 0 0px 0 0 0 [GEOGRAPHIC_DATA] 20px 20 0 0 20px 20 0 0 Setup Gl…" at bounding box center [73, 234] width 134 height 196
click at [118, 221] on div "Margin 20px 20 0 0 0px 0 0 0 [GEOGRAPHIC_DATA] 20px 20 0 0 20px 20 0 0 Setup Gl…" at bounding box center [73, 234] width 134 height 196
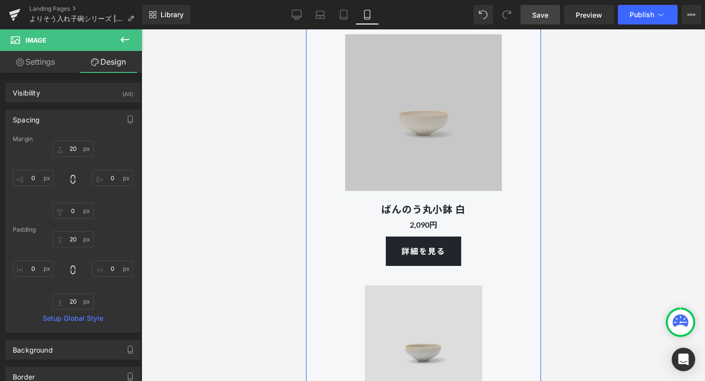
scroll to position [6428, 0]
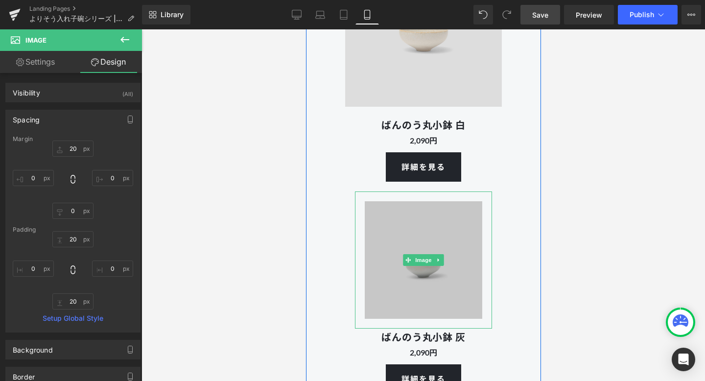
click at [376, 229] on img at bounding box center [422, 259] width 137 height 137
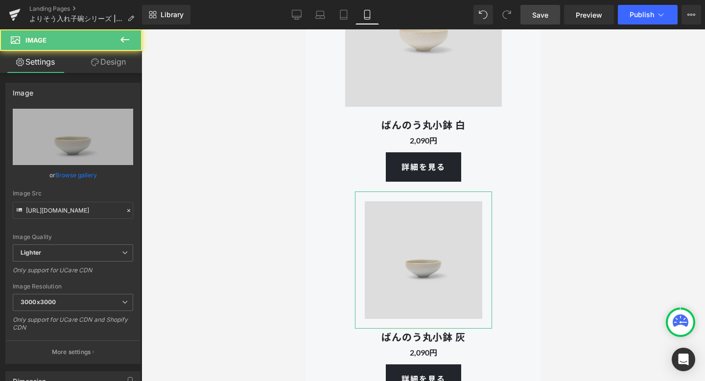
click at [117, 64] on link "Design" at bounding box center [108, 62] width 71 height 22
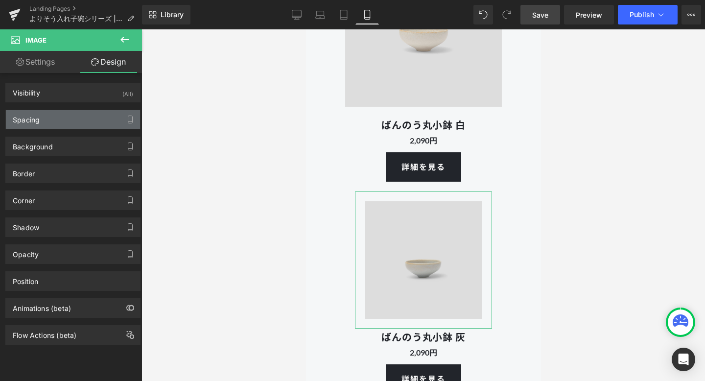
click at [75, 121] on div "Spacing" at bounding box center [73, 119] width 134 height 19
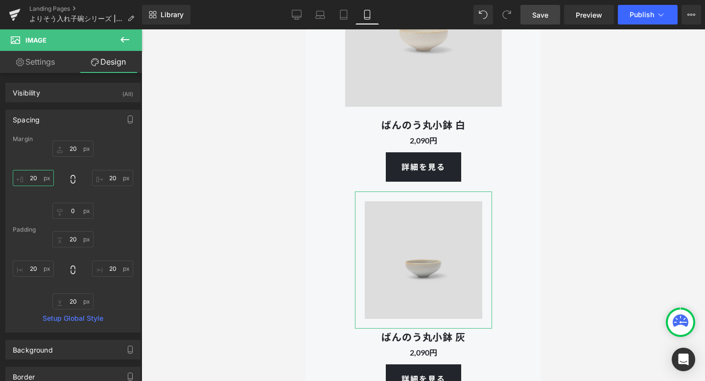
click at [38, 179] on input "20" at bounding box center [33, 178] width 41 height 16
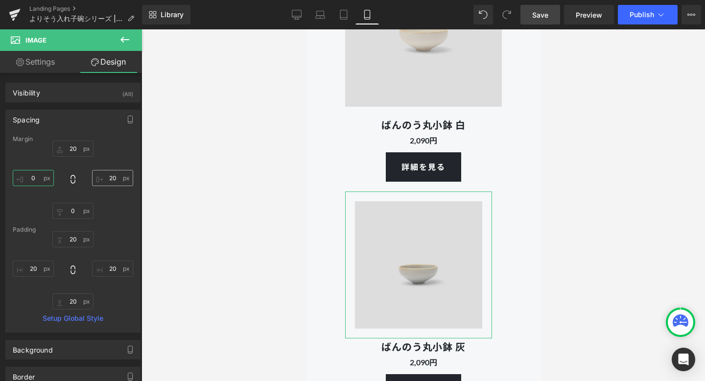
type input "0"
click at [111, 177] on input "20" at bounding box center [112, 178] width 41 height 16
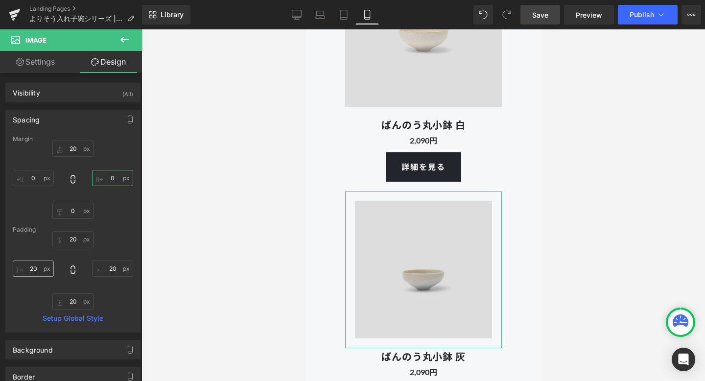
type input "0"
click at [37, 275] on input "20" at bounding box center [33, 268] width 41 height 16
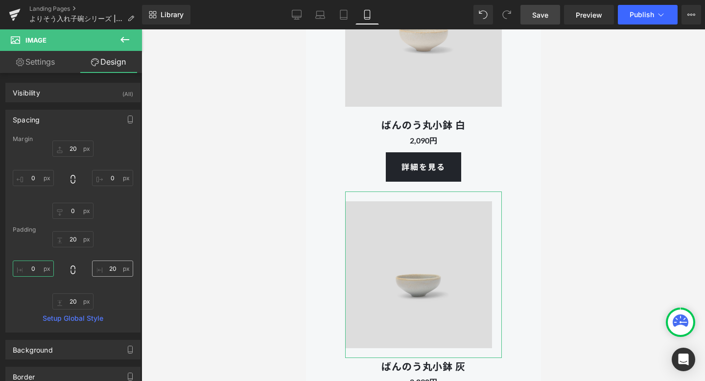
type input "0"
click at [112, 271] on input "20" at bounding box center [112, 268] width 41 height 16
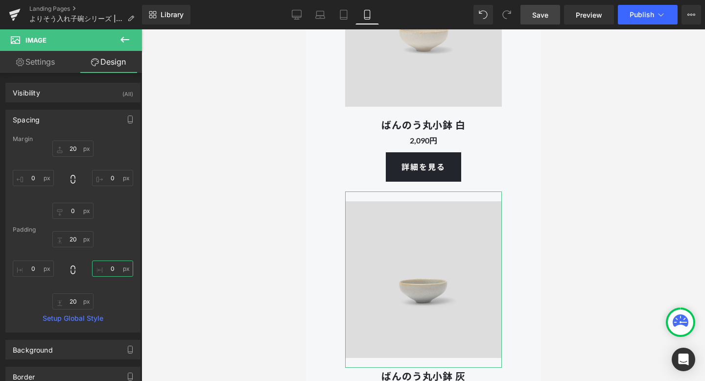
type input "0"
click at [123, 289] on div "20px 20 0 0 20px 20 0 0" at bounding box center [73, 270] width 120 height 78
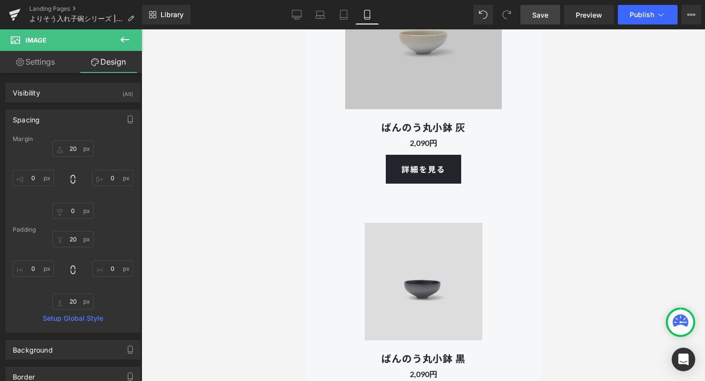
scroll to position [6691, 0]
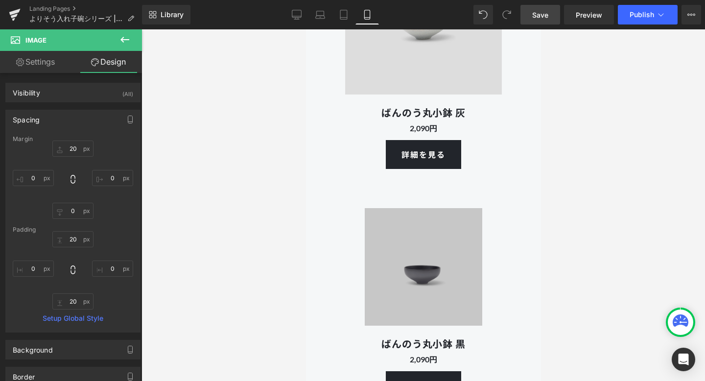
click at [375, 226] on img at bounding box center [422, 266] width 137 height 137
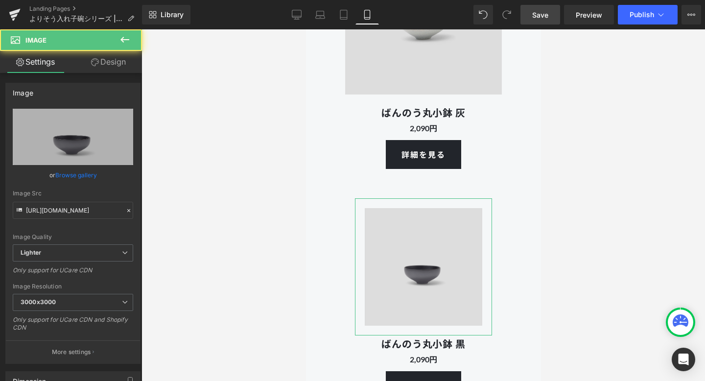
click at [112, 63] on link "Design" at bounding box center [108, 62] width 71 height 22
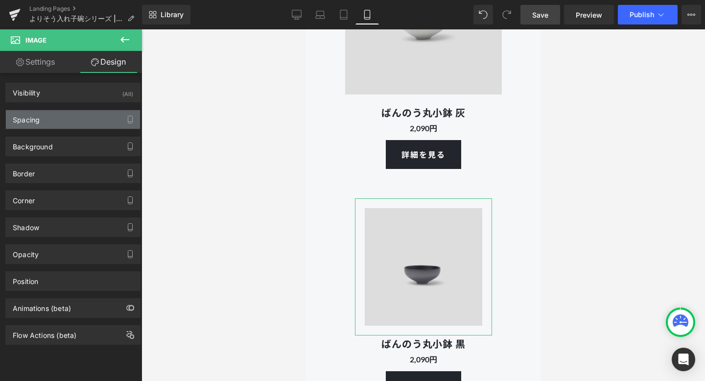
click at [63, 110] on div "Spacing" at bounding box center [73, 119] width 134 height 19
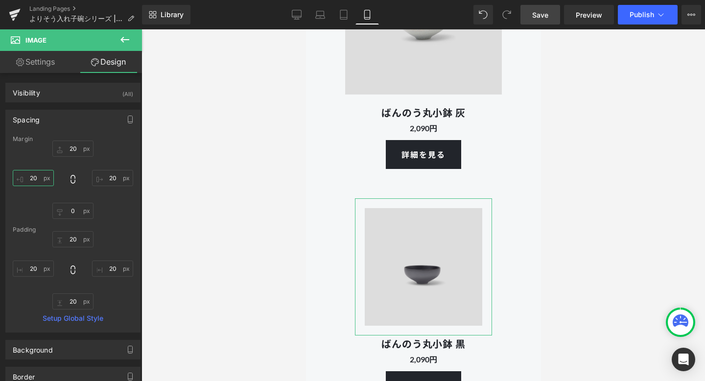
click at [36, 184] on input "20" at bounding box center [33, 178] width 41 height 16
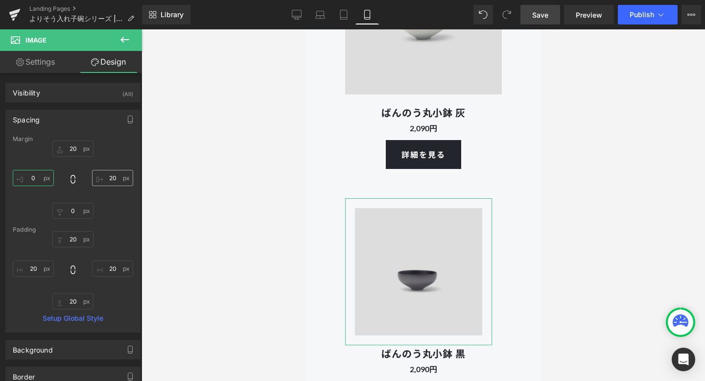
type input "0"
click at [111, 174] on input "20" at bounding box center [112, 178] width 41 height 16
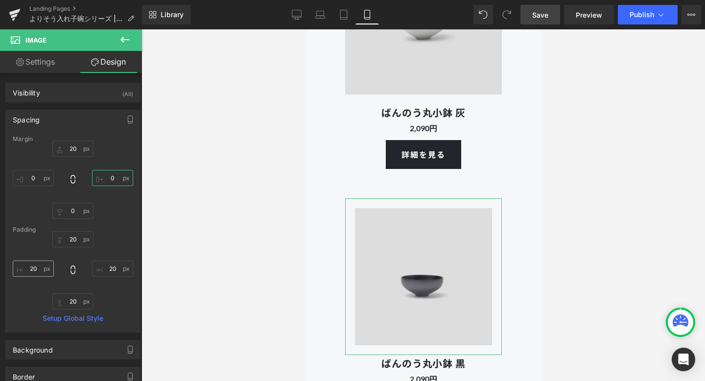
type input "0"
click at [36, 265] on input "20" at bounding box center [33, 268] width 41 height 16
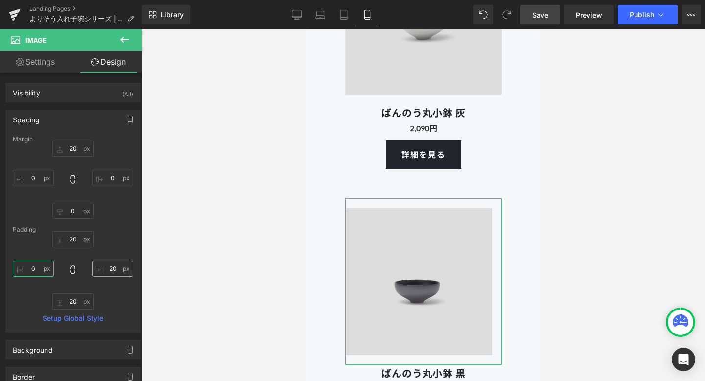
type input "0"
click at [114, 273] on input "20" at bounding box center [112, 268] width 41 height 16
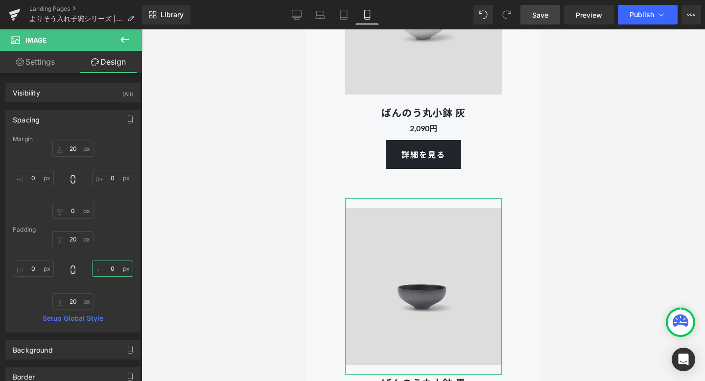
type input "0"
click at [117, 308] on div "20px 20 0 0 20px 20 0 0" at bounding box center [73, 270] width 120 height 78
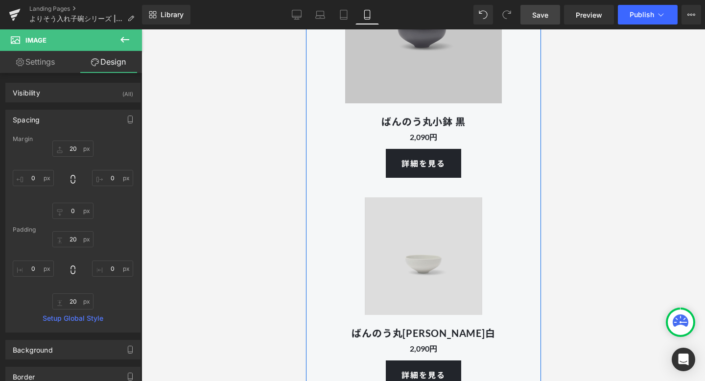
scroll to position [7017, 0]
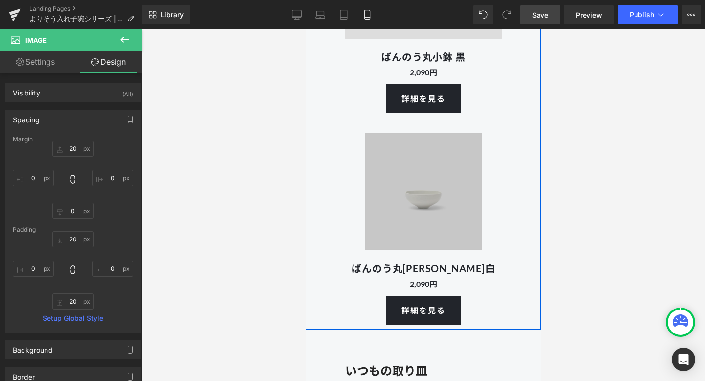
click at [382, 186] on img at bounding box center [422, 191] width 137 height 137
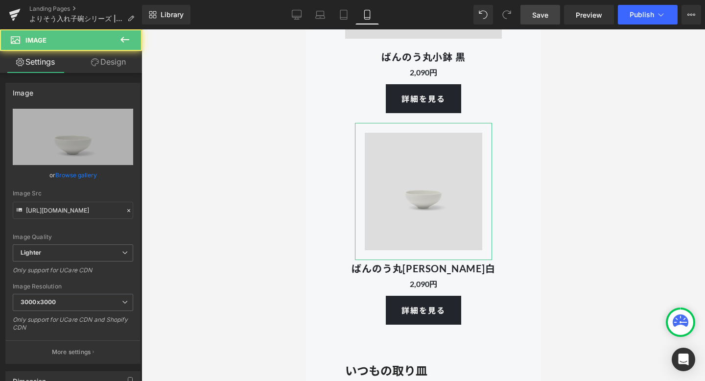
click at [109, 65] on link "Design" at bounding box center [108, 62] width 71 height 22
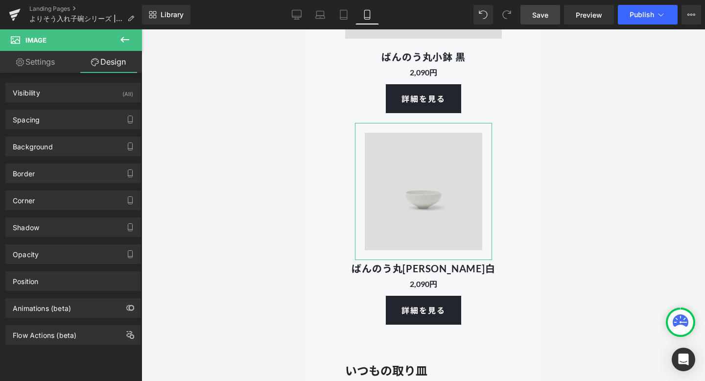
type input "20"
type input "0"
type input "20"
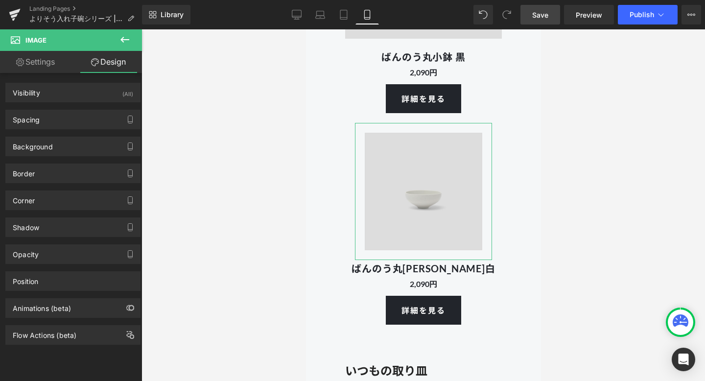
type input "20"
click at [67, 111] on div "Spacing" at bounding box center [73, 119] width 134 height 19
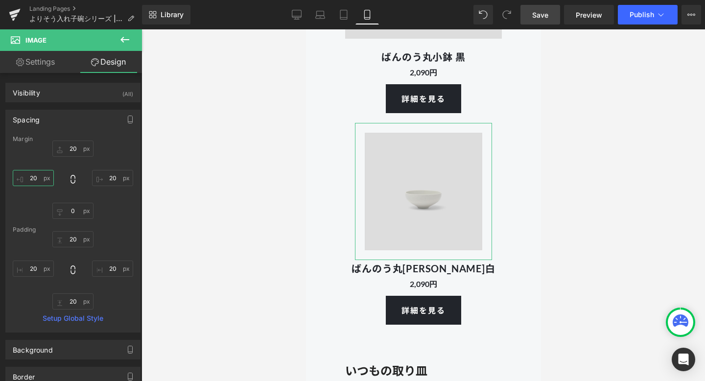
click at [43, 172] on input "20" at bounding box center [33, 178] width 41 height 16
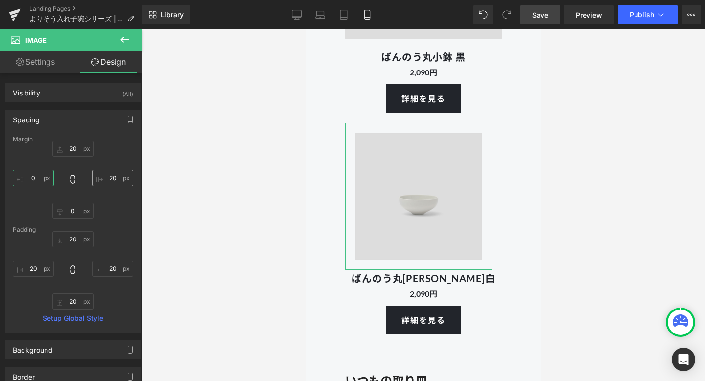
type input "0"
click at [117, 184] on input "20" at bounding box center [112, 178] width 41 height 16
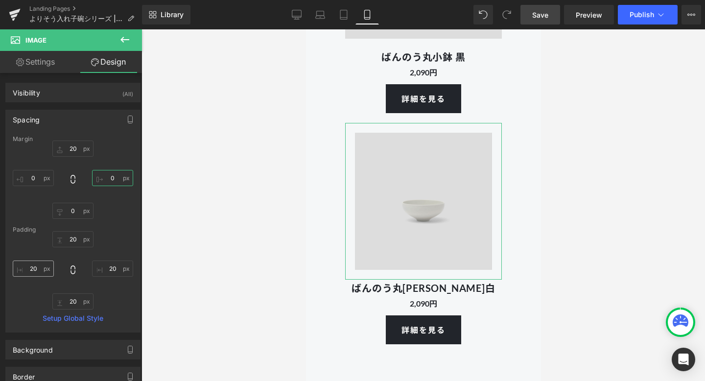
type input "0"
click at [34, 266] on input "20" at bounding box center [33, 268] width 41 height 16
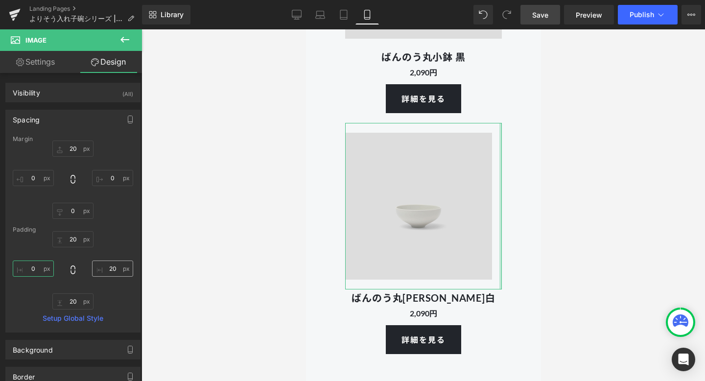
type input "0"
click at [109, 270] on input "20" at bounding box center [112, 268] width 41 height 16
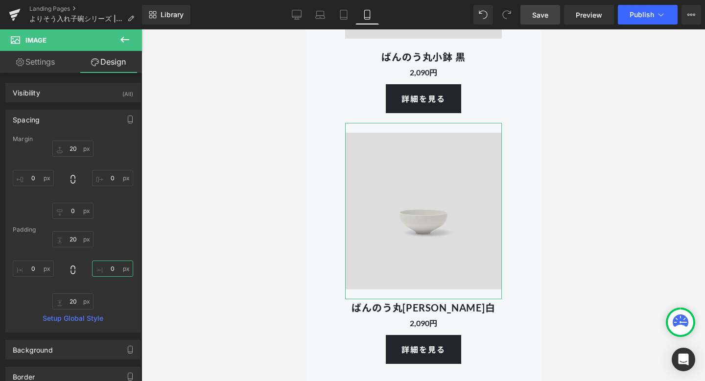
type input "0"
click at [123, 298] on div "20px 20 0 0 20px 20 0 0" at bounding box center [73, 270] width 120 height 78
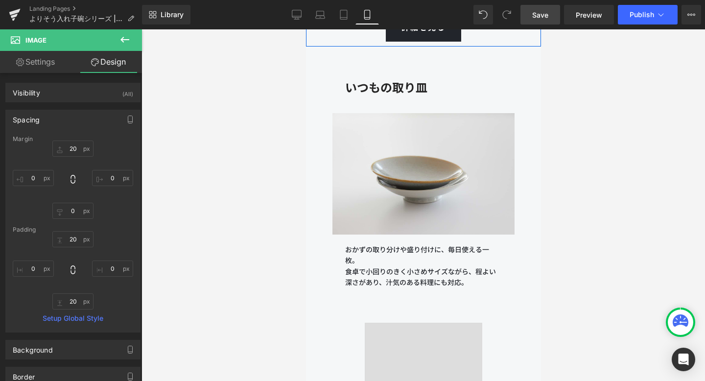
scroll to position [7350, 0]
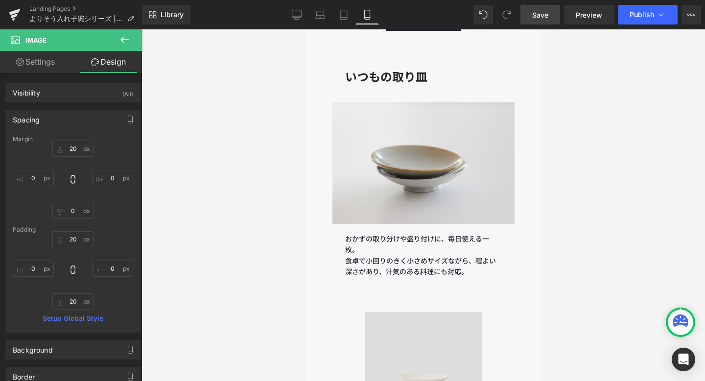
click at [544, 8] on link "Save" at bounding box center [540, 15] width 40 height 20
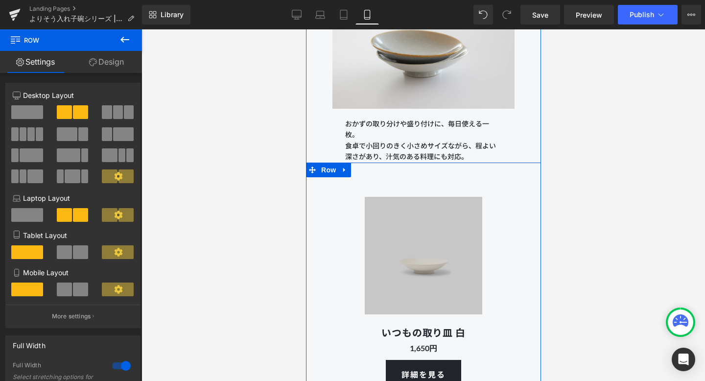
scroll to position [7478, 0]
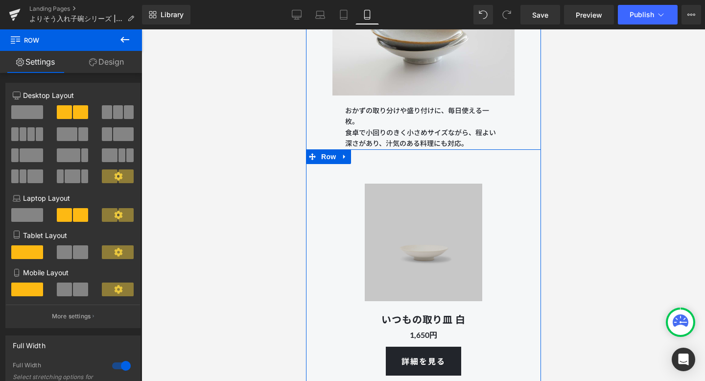
click at [420, 206] on img at bounding box center [422, 242] width 137 height 137
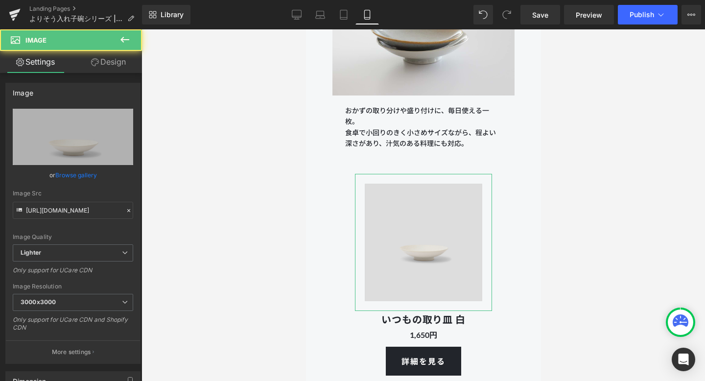
click at [124, 62] on link "Design" at bounding box center [108, 62] width 71 height 22
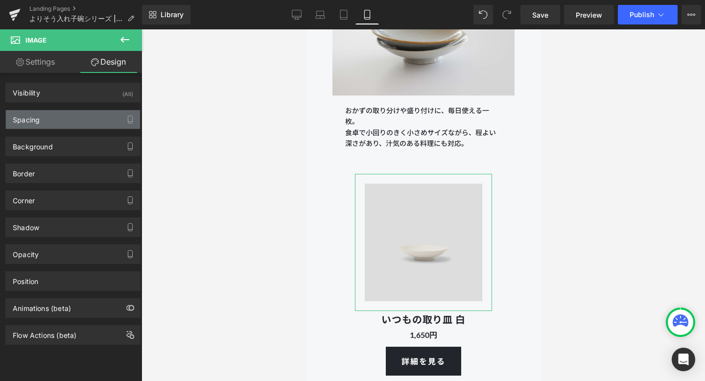
click at [86, 118] on div "Spacing" at bounding box center [73, 119] width 134 height 19
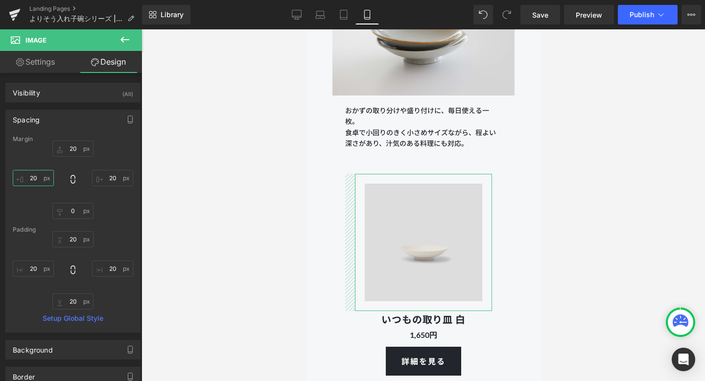
click at [40, 178] on input "20" at bounding box center [33, 178] width 41 height 16
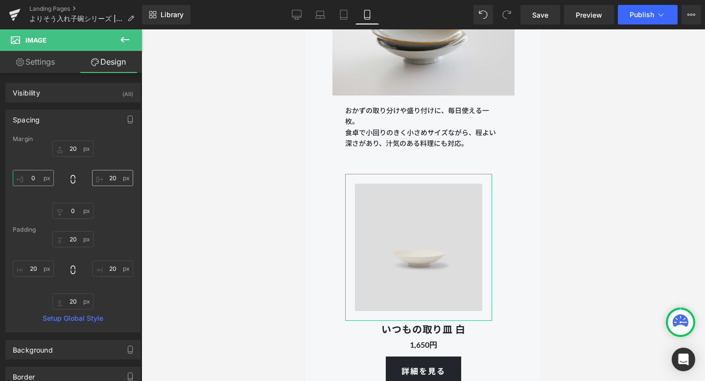
type input "0"
click at [114, 180] on input "20" at bounding box center [112, 178] width 41 height 16
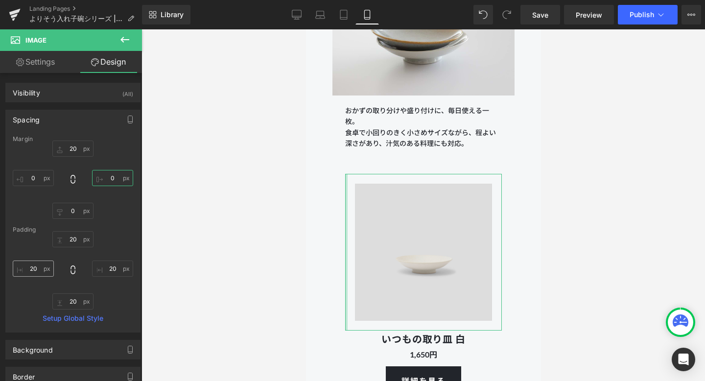
type input "0"
click at [40, 267] on input "20" at bounding box center [33, 268] width 41 height 16
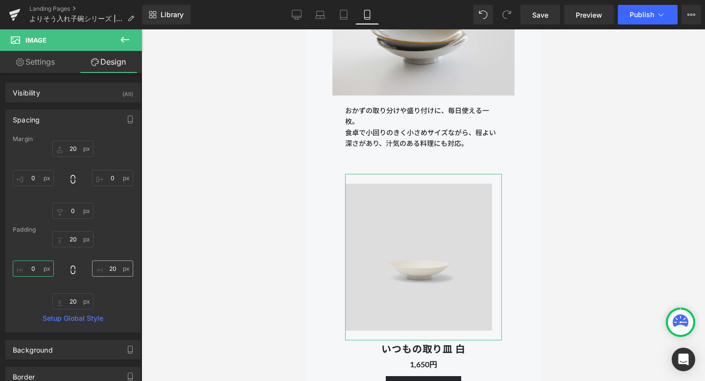
type input "0"
click at [114, 272] on input "20" at bounding box center [112, 268] width 41 height 16
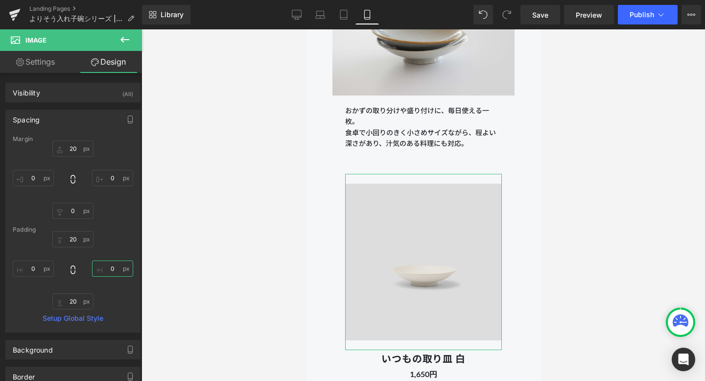
type input "0"
click at [114, 249] on div "20px 20 0 0 20px 20 0 0" at bounding box center [73, 270] width 120 height 78
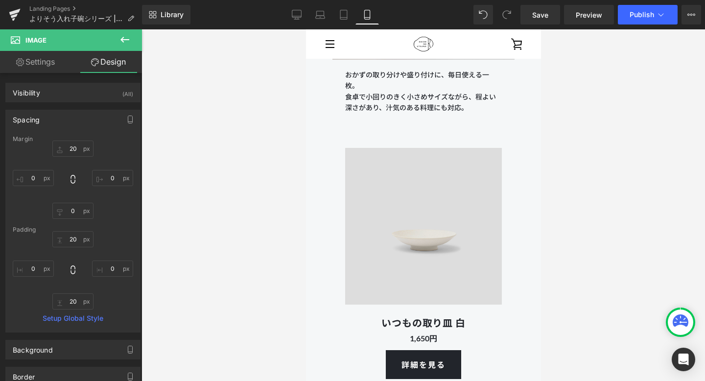
scroll to position [7456, 0]
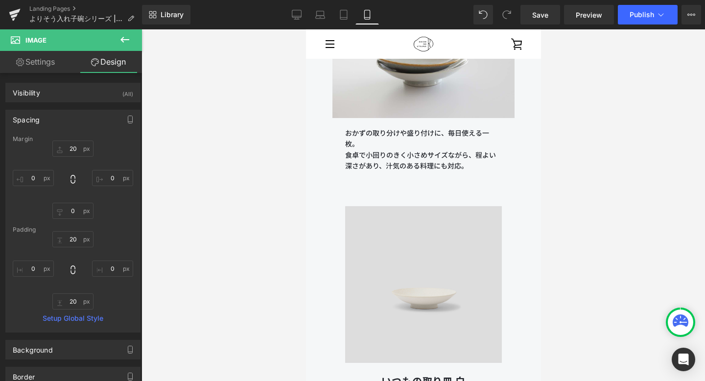
click at [368, 187] on div "Image いつもの取り皿 白 Heading 1,650 円 Text Block 詳細を見る Button" at bounding box center [423, 312] width 157 height 251
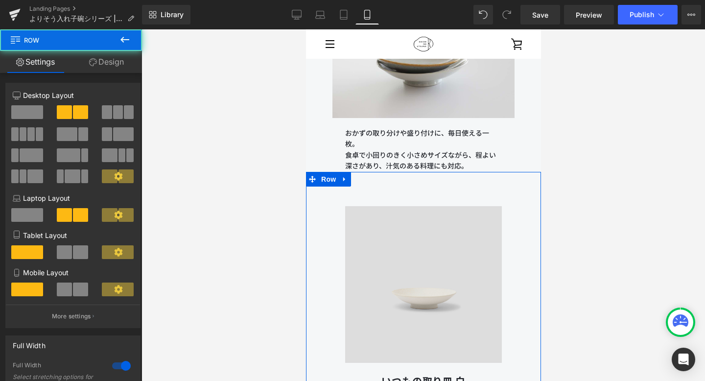
click at [117, 61] on link "Design" at bounding box center [106, 62] width 71 height 22
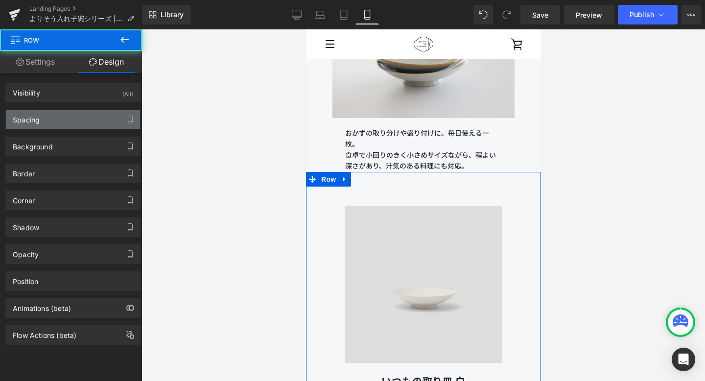
type input "0"
type input "30"
type input "80"
type input "10"
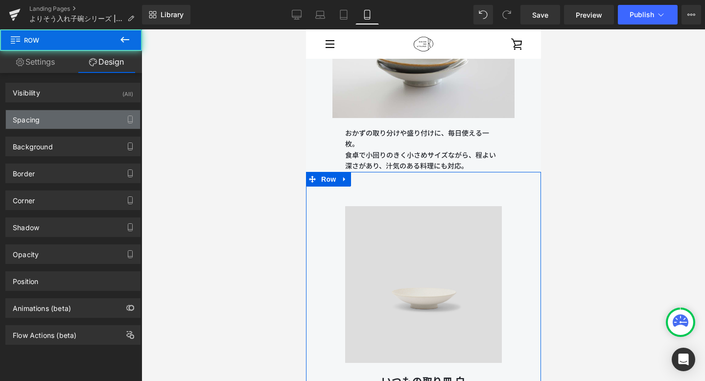
type input "80"
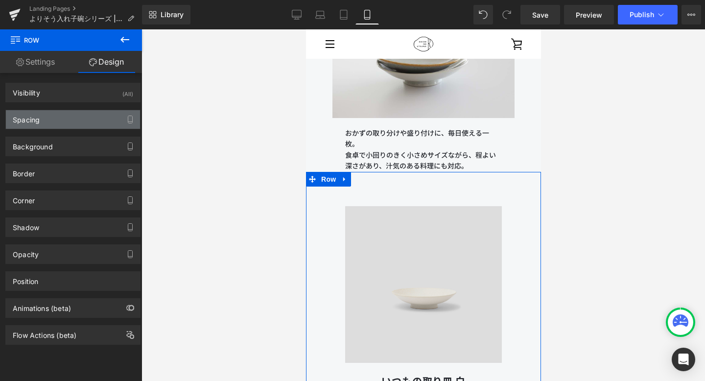
click at [87, 127] on div "Spacing" at bounding box center [73, 119] width 134 height 19
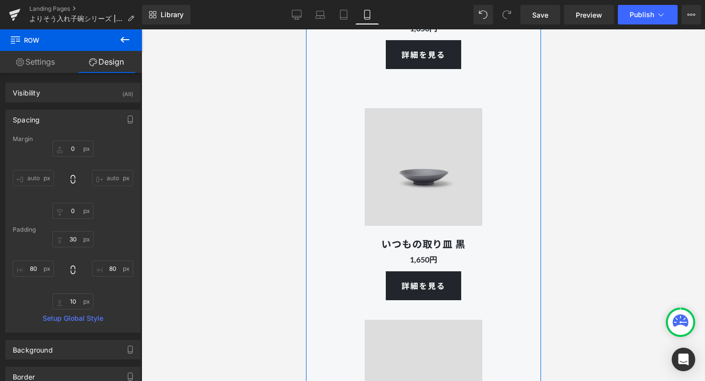
scroll to position [7998, 0]
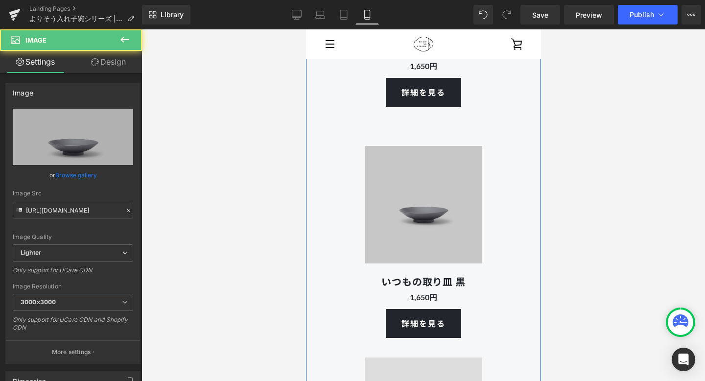
click at [369, 138] on div "Image" at bounding box center [422, 204] width 137 height 137
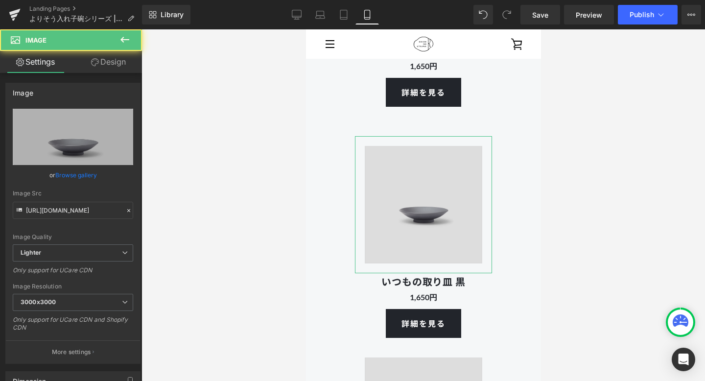
click at [108, 60] on link "Design" at bounding box center [108, 62] width 71 height 22
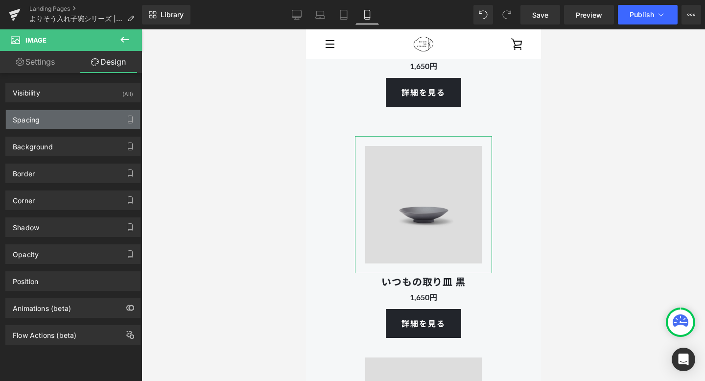
click at [85, 111] on div "Spacing" at bounding box center [73, 119] width 134 height 19
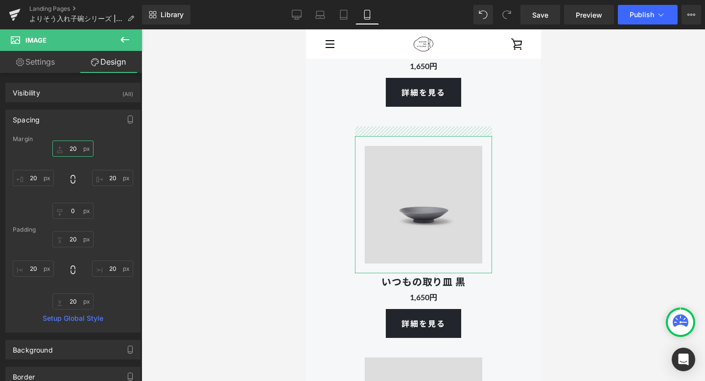
click at [77, 150] on input "20" at bounding box center [72, 149] width 41 height 16
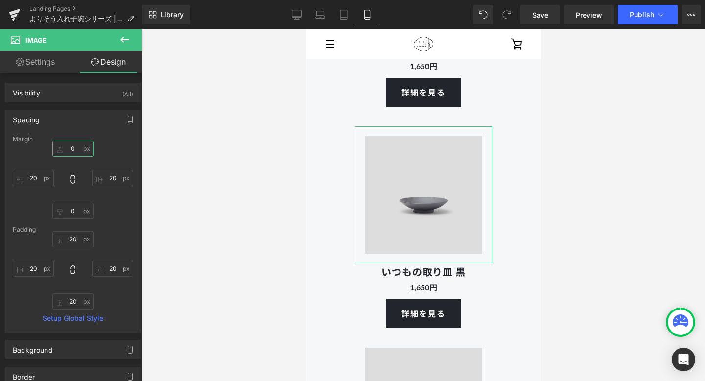
type input "0"
click at [109, 156] on div "0 0 20px 20 0px 0 20px 20" at bounding box center [73, 180] width 120 height 78
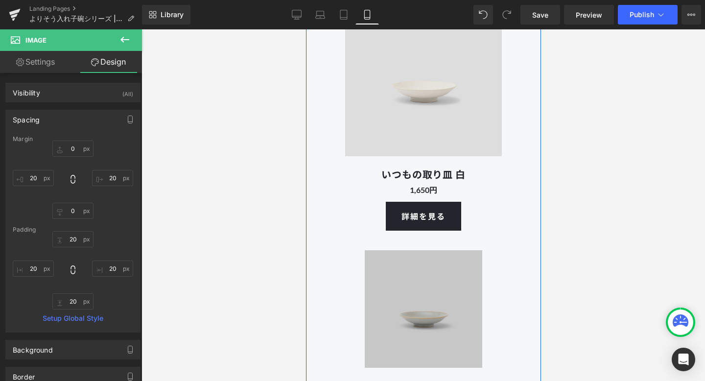
scroll to position [7672, 0]
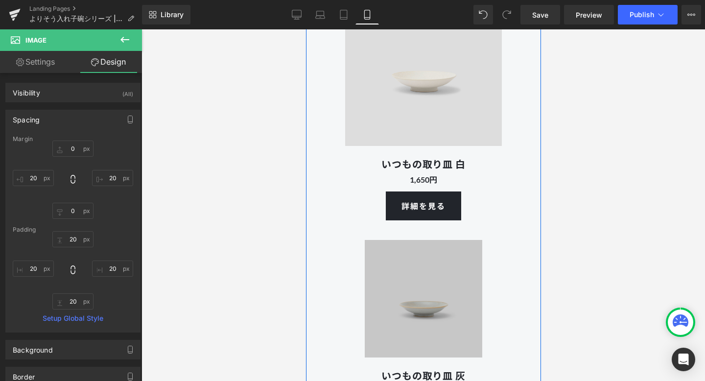
click at [380, 257] on img at bounding box center [422, 298] width 137 height 137
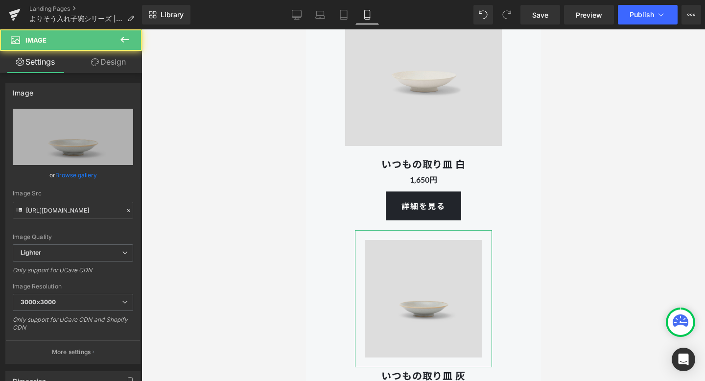
click at [117, 60] on link "Design" at bounding box center [108, 62] width 71 height 22
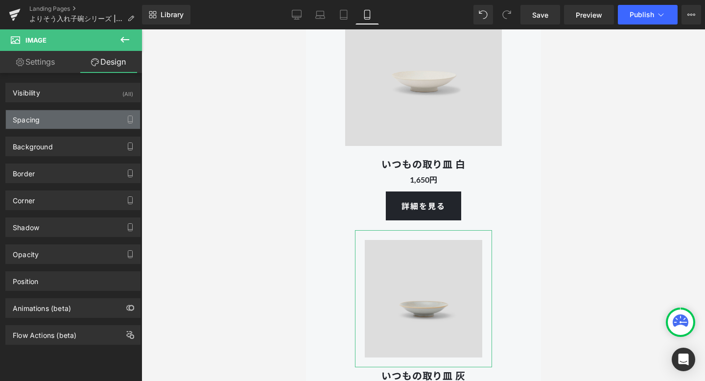
click at [86, 117] on div "Spacing" at bounding box center [73, 119] width 134 height 19
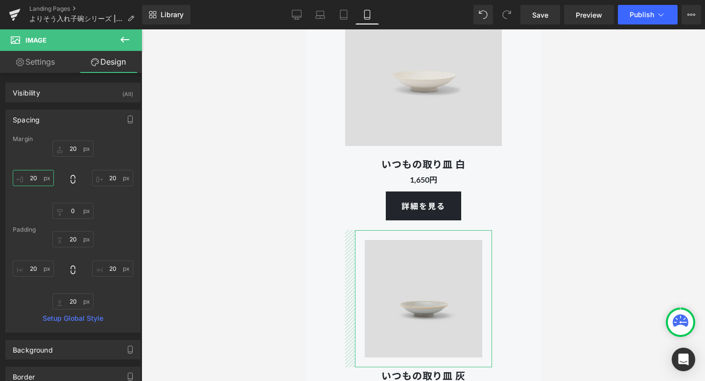
click at [42, 176] on input "20" at bounding box center [33, 178] width 41 height 16
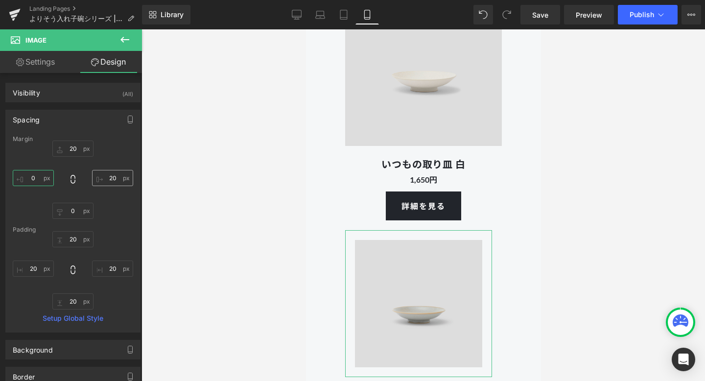
type input "0"
click at [113, 177] on input "20" at bounding box center [112, 178] width 41 height 16
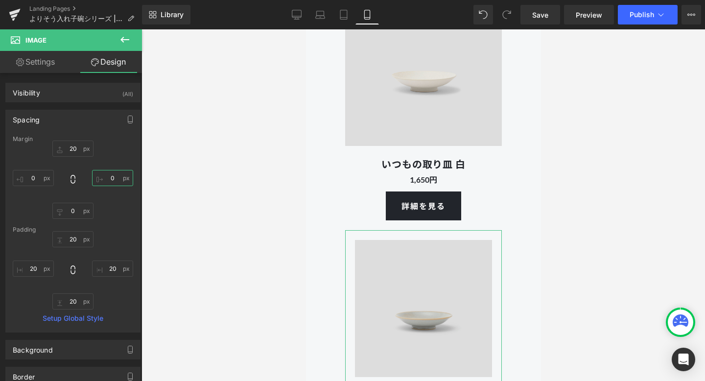
type input "0"
click at [120, 217] on div "20px 20 0 0 0px 0 0 0" at bounding box center [73, 180] width 120 height 78
click at [44, 268] on input "20" at bounding box center [33, 268] width 41 height 16
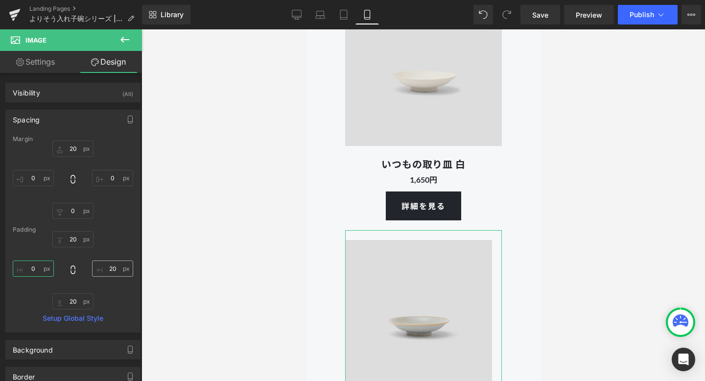
type input "0"
click at [112, 271] on input "20" at bounding box center [112, 268] width 41 height 16
type input "0"
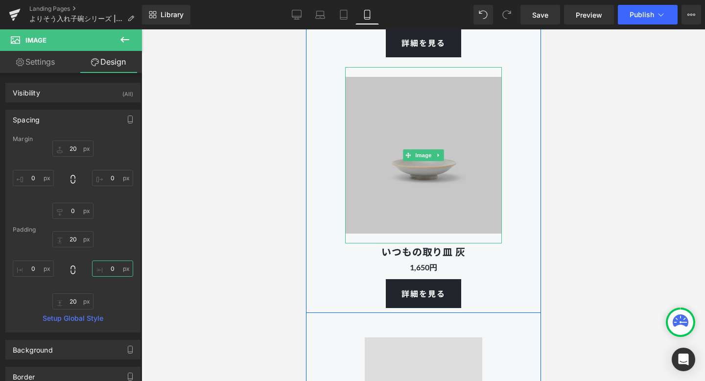
scroll to position [7940, 0]
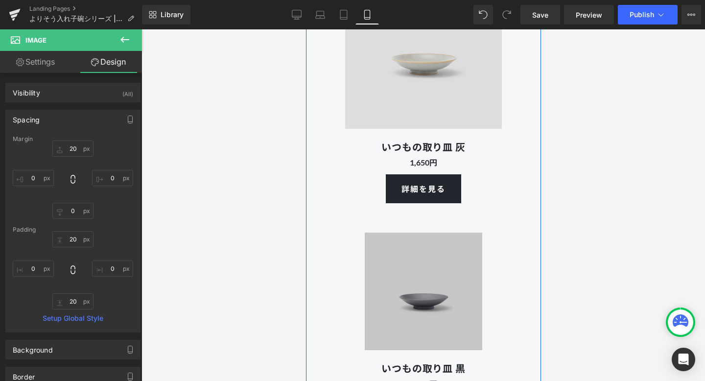
click at [383, 250] on img at bounding box center [422, 291] width 137 height 137
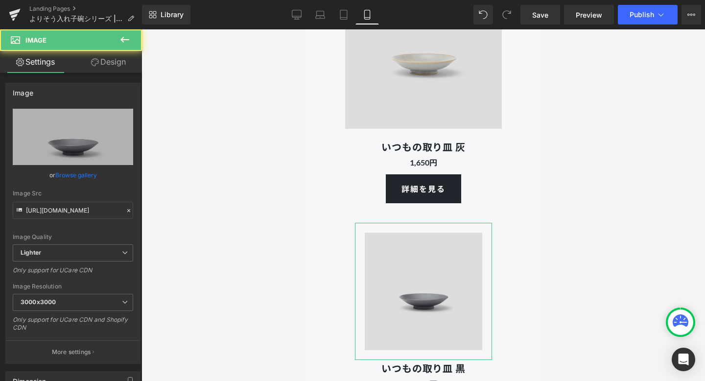
click at [117, 58] on link "Design" at bounding box center [108, 62] width 71 height 22
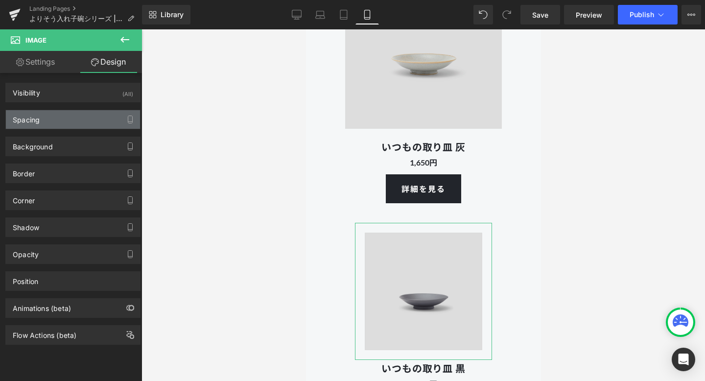
click at [66, 127] on div "Spacing" at bounding box center [73, 119] width 134 height 19
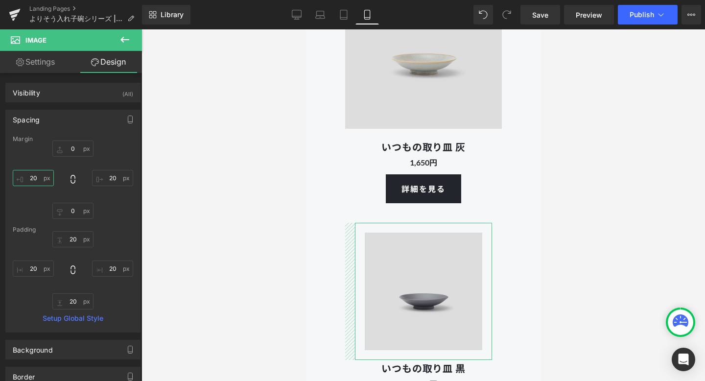
click at [34, 179] on input "20" at bounding box center [33, 178] width 41 height 16
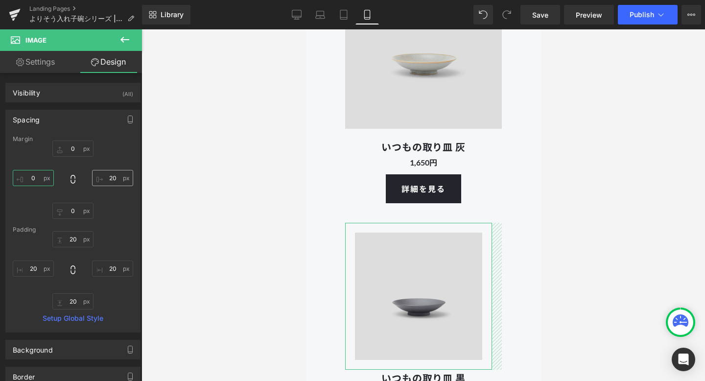
type input "0"
click at [111, 178] on input "20" at bounding box center [112, 178] width 41 height 16
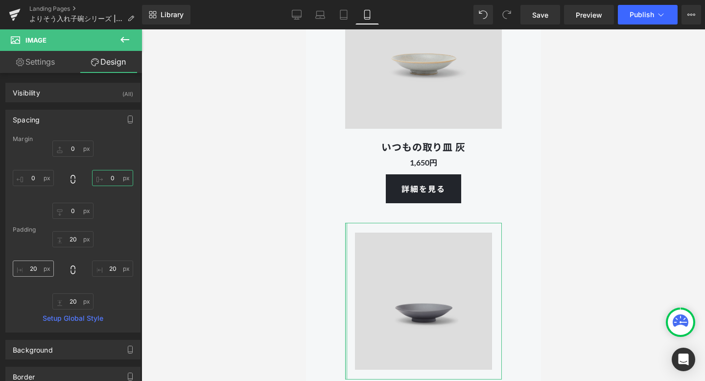
type input "0"
click at [39, 271] on input "20" at bounding box center [33, 268] width 41 height 16
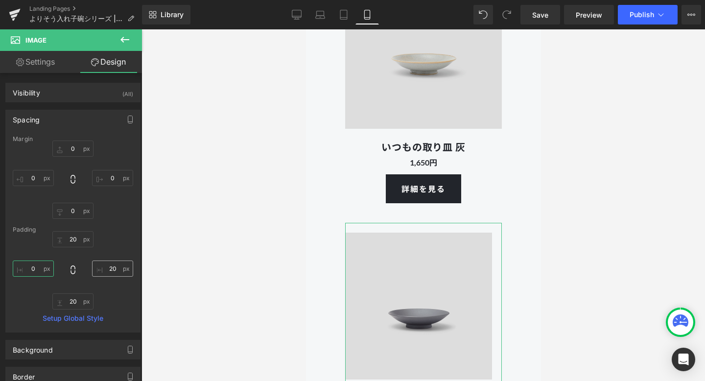
type input "0"
click at [112, 275] on input "20" at bounding box center [112, 268] width 41 height 16
type input "0"
click at [124, 301] on div "20px 20 0 0 20px 20 0 0" at bounding box center [73, 270] width 120 height 78
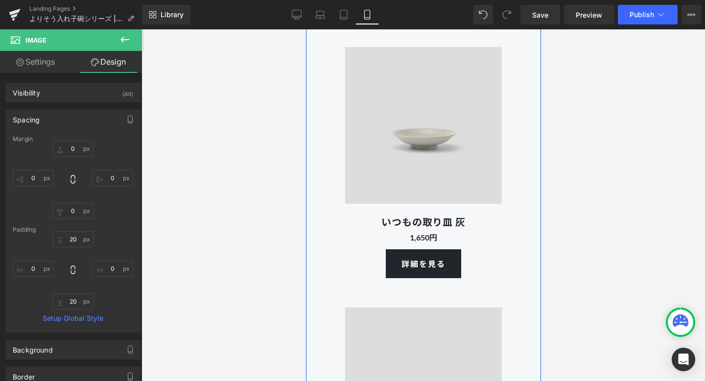
scroll to position [7867, 0]
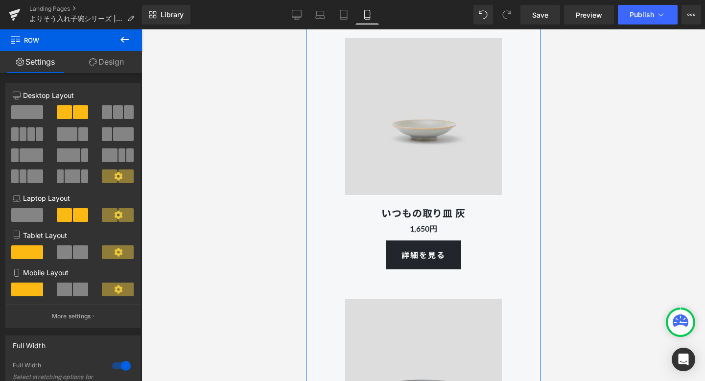
scroll to position [7908, 0]
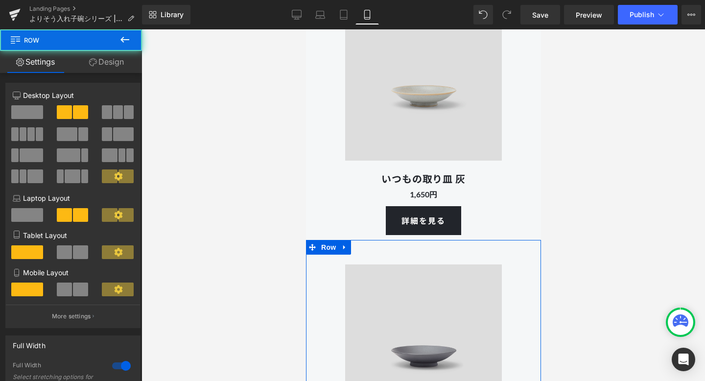
click at [113, 66] on link "Design" at bounding box center [106, 62] width 71 height 22
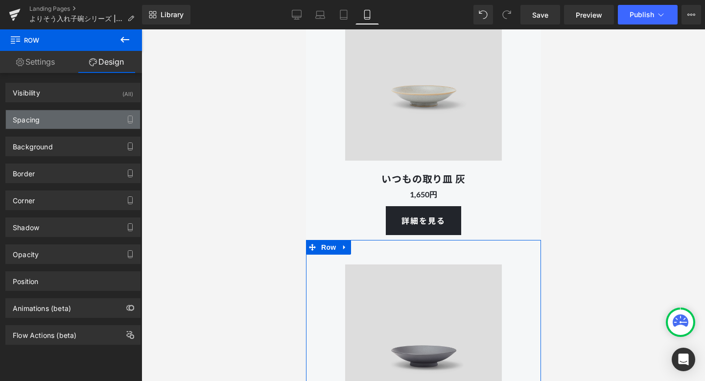
click at [87, 121] on div "Spacing" at bounding box center [73, 119] width 134 height 19
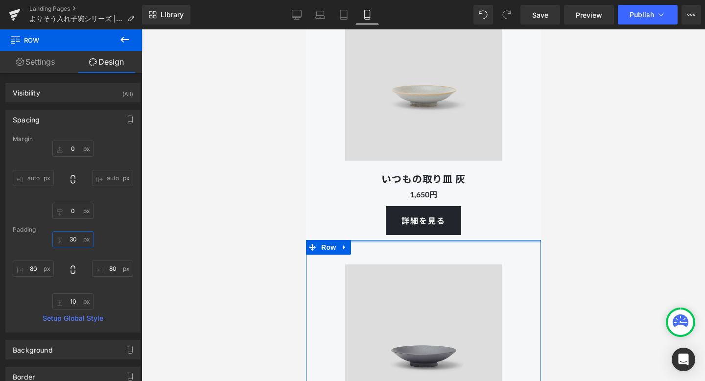
click at [71, 237] on input "30" at bounding box center [72, 239] width 41 height 16
click at [76, 238] on input "30" at bounding box center [72, 239] width 41 height 16
type input "3"
click at [113, 248] on div "80px 80 10px 10 80px 80" at bounding box center [73, 270] width 120 height 78
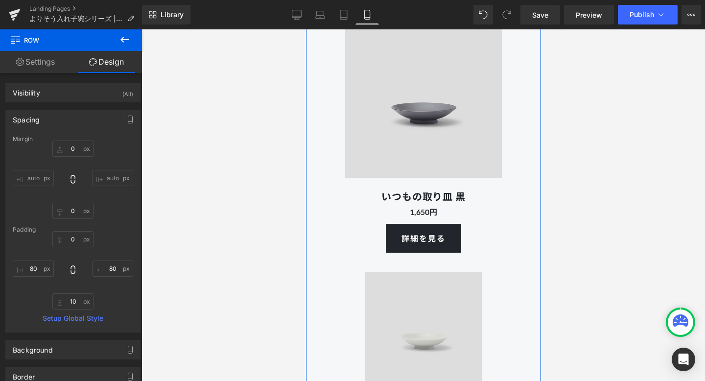
scroll to position [8155, 0]
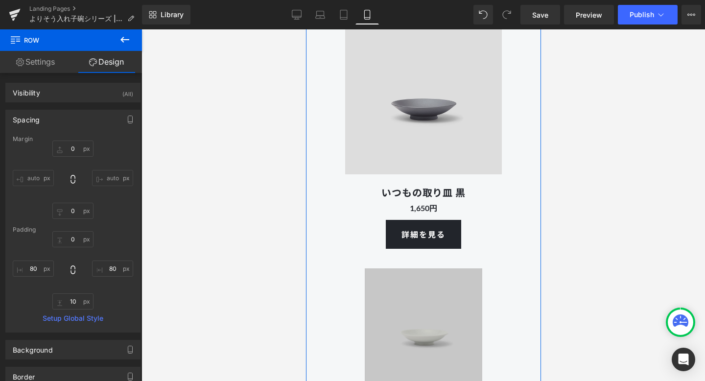
click at [381, 283] on img at bounding box center [422, 326] width 137 height 137
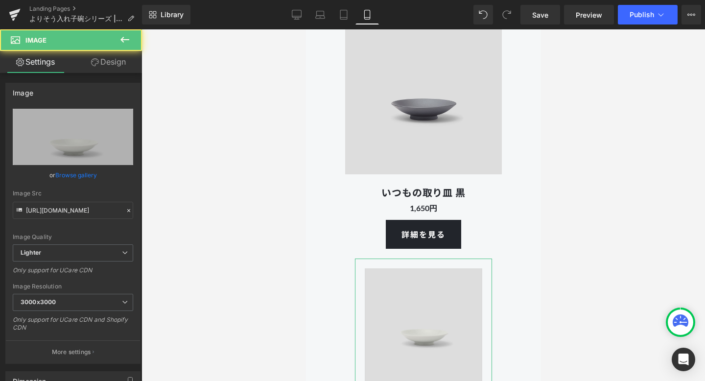
click at [114, 62] on link "Design" at bounding box center [108, 62] width 71 height 22
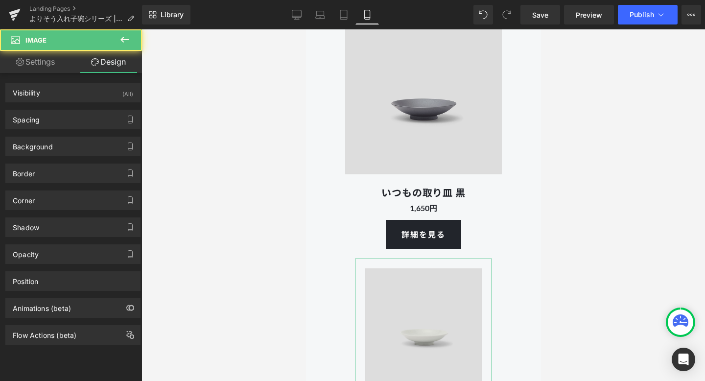
type input "20"
type input "0"
type input "20"
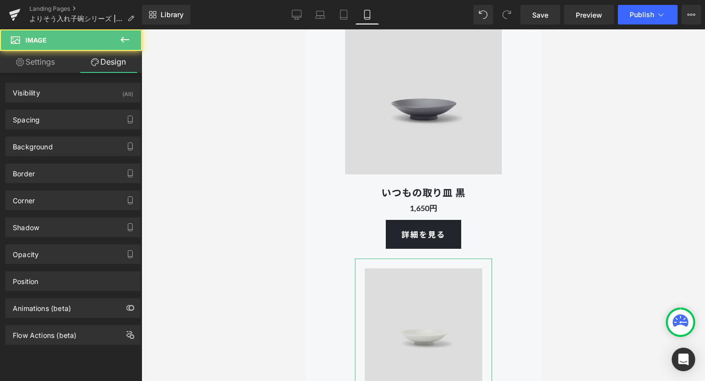
type input "20"
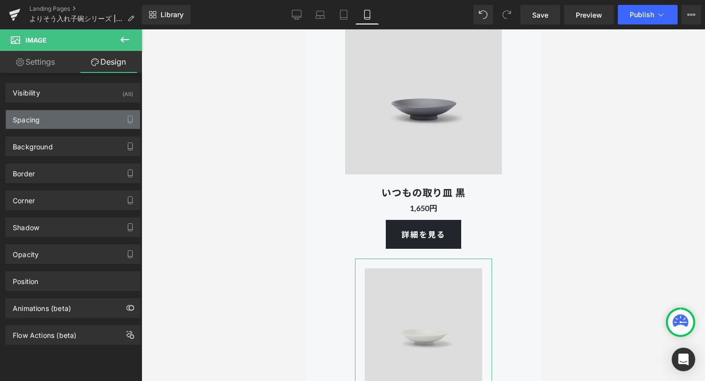
click at [68, 116] on div "Spacing" at bounding box center [73, 119] width 134 height 19
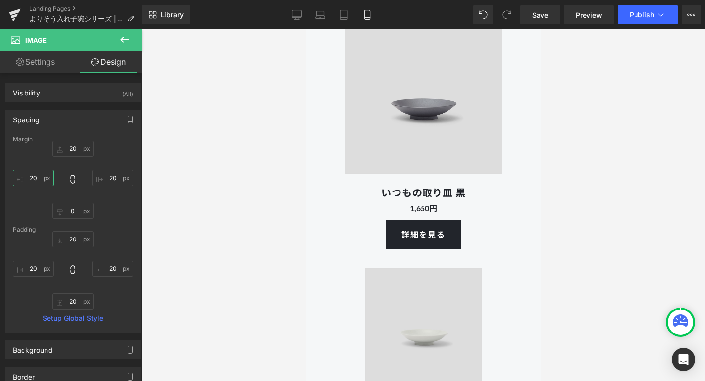
click at [38, 171] on input "20" at bounding box center [33, 178] width 41 height 16
click at [38, 177] on input "20" at bounding box center [33, 178] width 41 height 16
type input "2"
type input "0"
click at [113, 177] on input "20" at bounding box center [112, 178] width 41 height 16
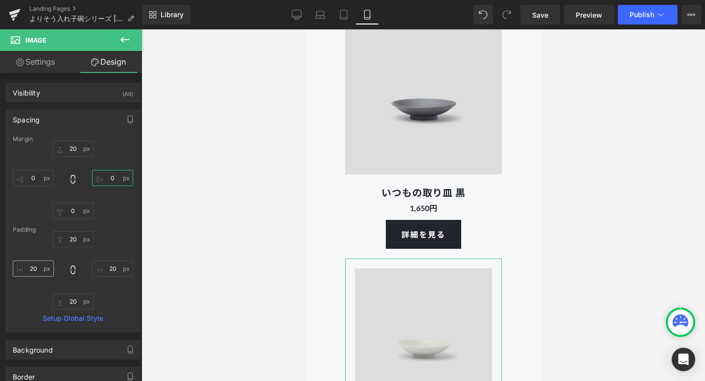
type input "0"
click at [36, 272] on input "20" at bounding box center [33, 268] width 41 height 16
type input "0"
click at [109, 269] on input "20" at bounding box center [112, 268] width 41 height 16
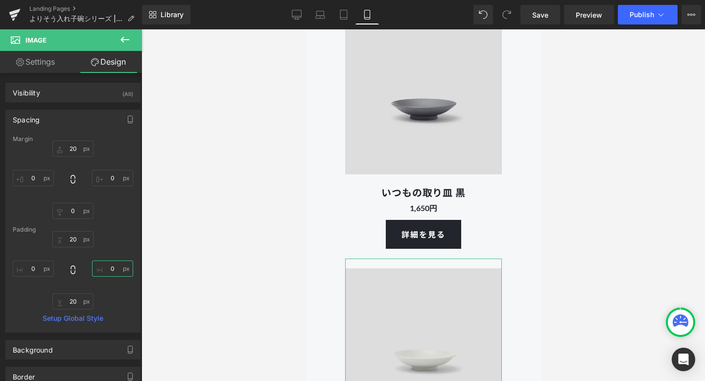
type input "0"
click at [117, 233] on div "Padding" at bounding box center [73, 229] width 120 height 7
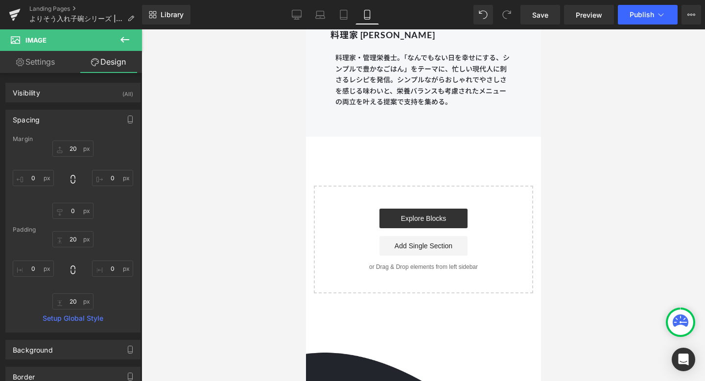
scroll to position [9884, 0]
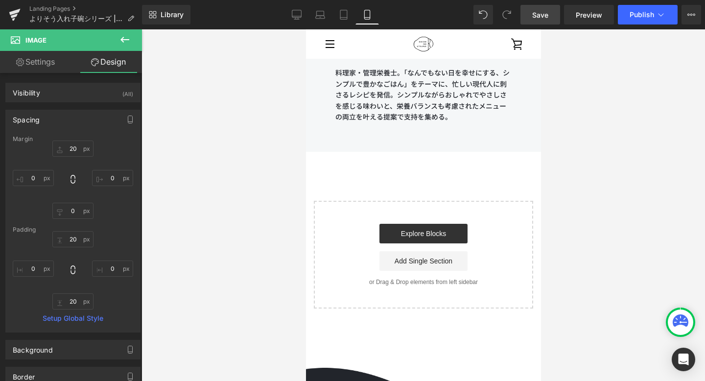
click at [544, 16] on span "Save" at bounding box center [540, 15] width 16 height 10
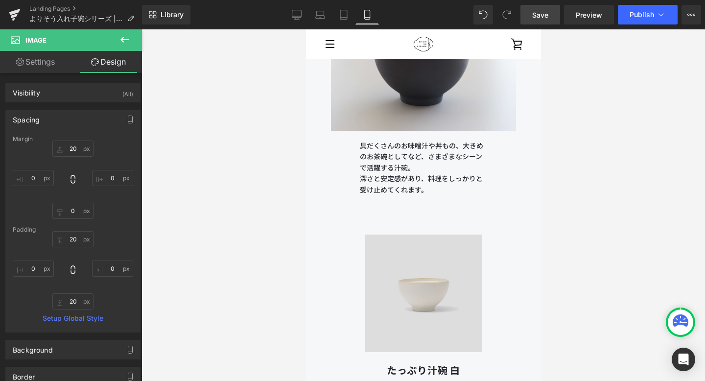
scroll to position [3794, 0]
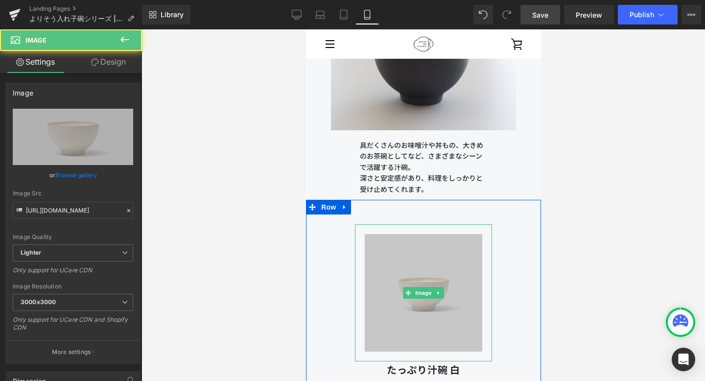
click at [453, 242] on img at bounding box center [422, 292] width 137 height 137
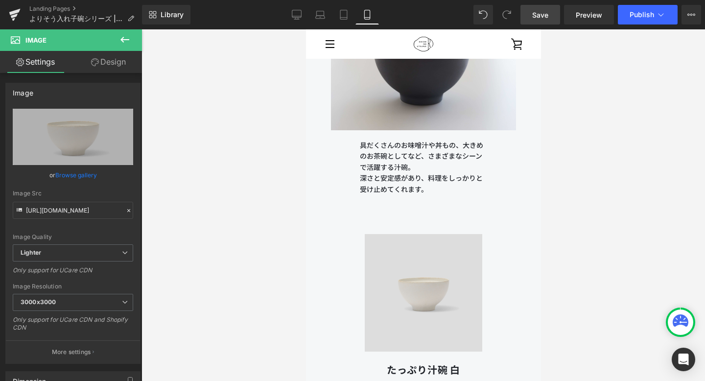
click at [595, 262] on div at bounding box center [422, 205] width 563 height 352
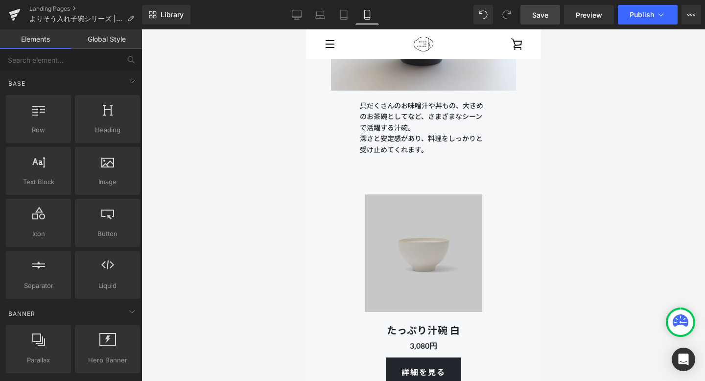
scroll to position [3834, 0]
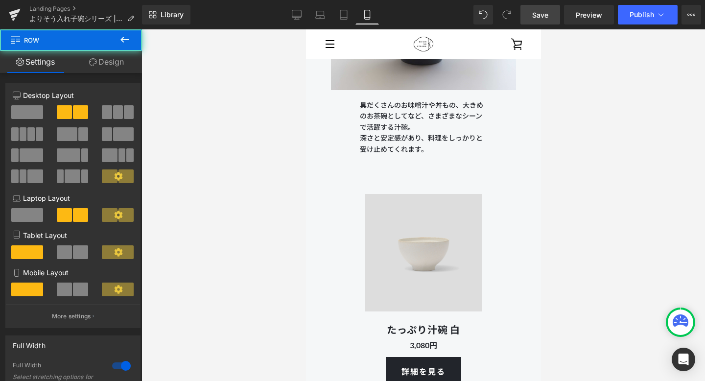
click at [424, 174] on div "Image たっぷり汁碗 白 Heading 3,080円 Text Block 詳細を見る Button" at bounding box center [423, 279] width 157 height 211
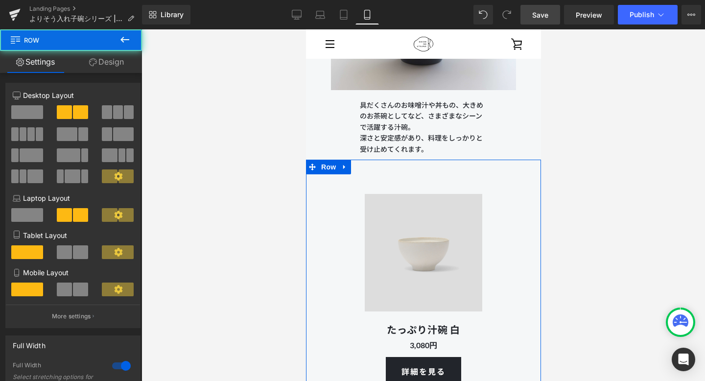
click at [118, 58] on link "Design" at bounding box center [106, 62] width 71 height 22
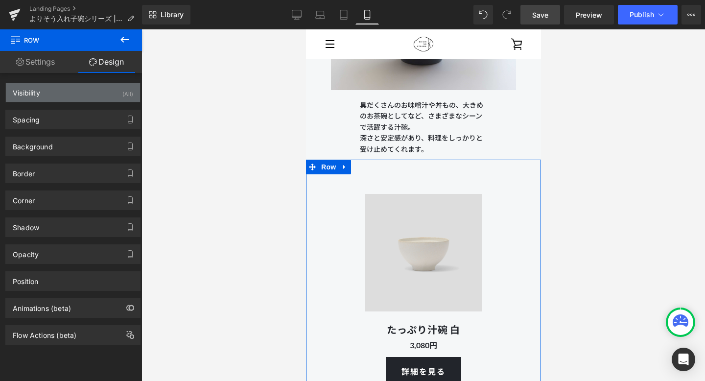
click at [93, 89] on div "Visibility (All)" at bounding box center [73, 92] width 134 height 19
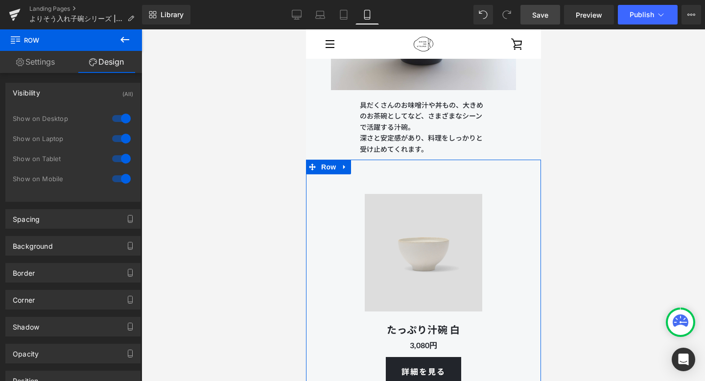
click at [59, 60] on link "Settings" at bounding box center [35, 62] width 71 height 22
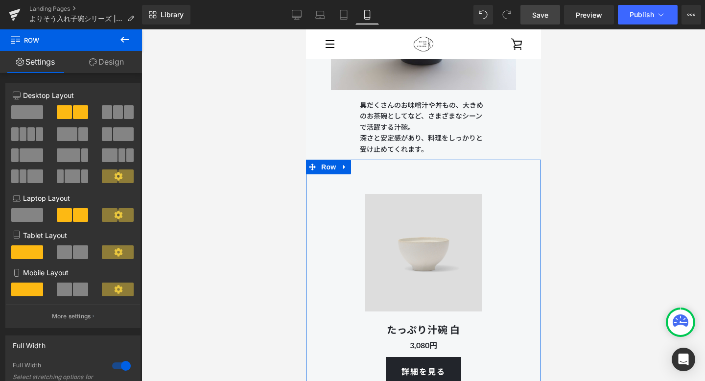
click at [366, 179] on div "Image たっぷり汁碗 白 Heading 3,080円 Text Block 詳細を見る Button" at bounding box center [423, 279] width 157 height 211
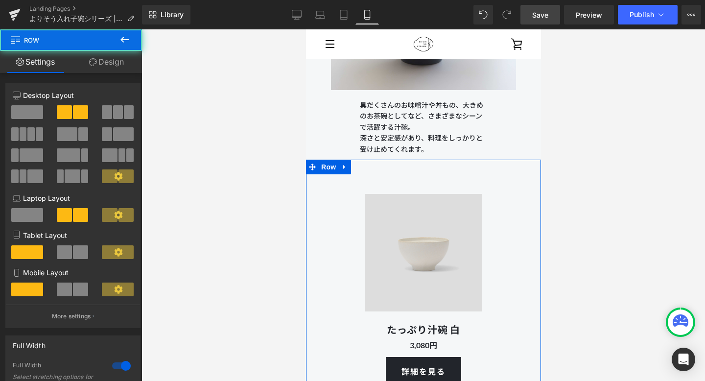
click at [118, 60] on link "Design" at bounding box center [106, 62] width 71 height 22
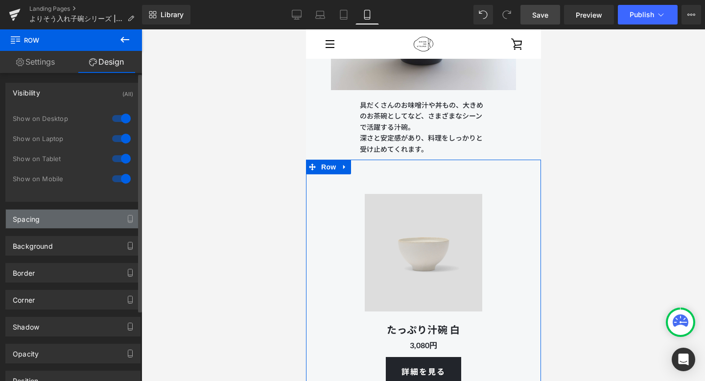
click at [83, 223] on div "Spacing" at bounding box center [73, 219] width 134 height 19
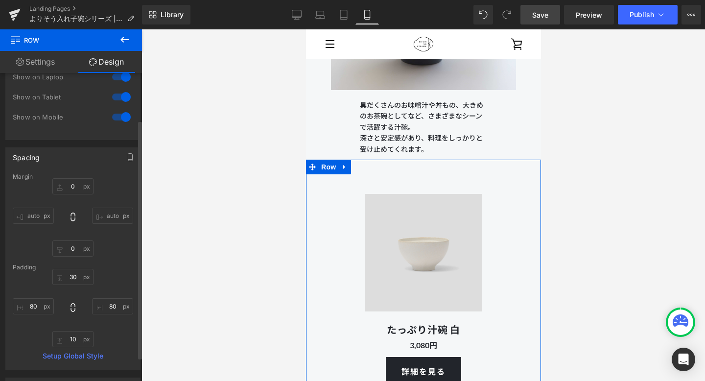
scroll to position [64, 0]
click at [76, 268] on input "30" at bounding box center [72, 274] width 41 height 16
click at [71, 275] on input "30" at bounding box center [72, 274] width 41 height 16
type input "0"
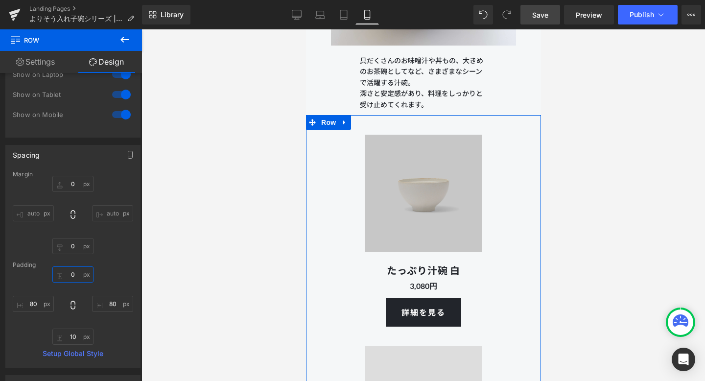
scroll to position [3947, 0]
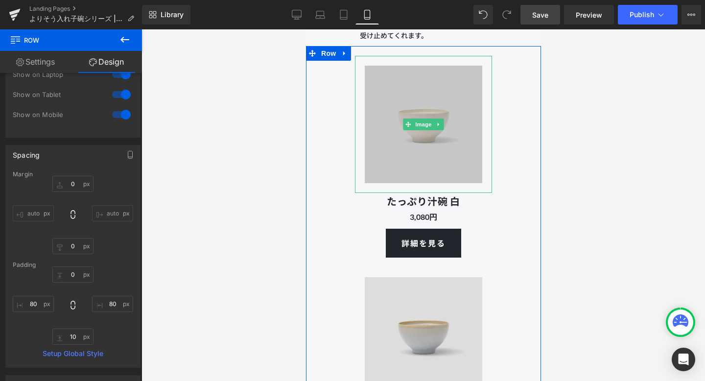
click at [392, 150] on img at bounding box center [422, 124] width 137 height 137
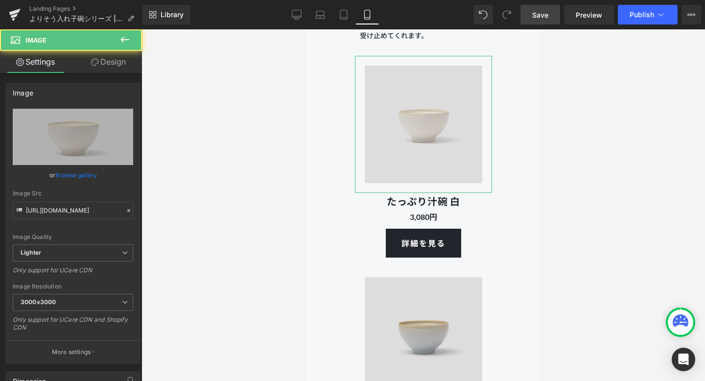
click at [113, 62] on link "Design" at bounding box center [108, 62] width 71 height 22
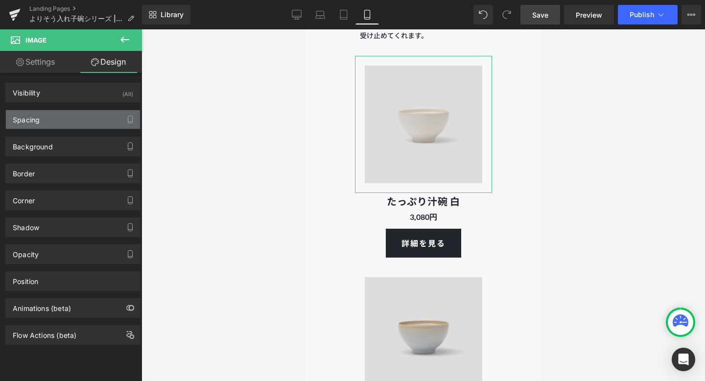
click at [79, 123] on div "Spacing" at bounding box center [73, 119] width 134 height 19
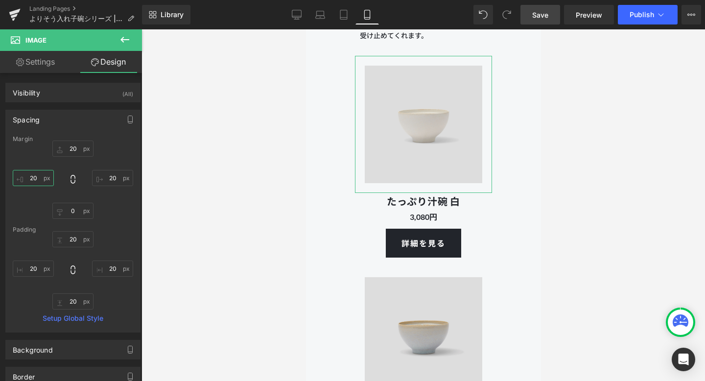
click at [34, 179] on input "20" at bounding box center [33, 178] width 41 height 16
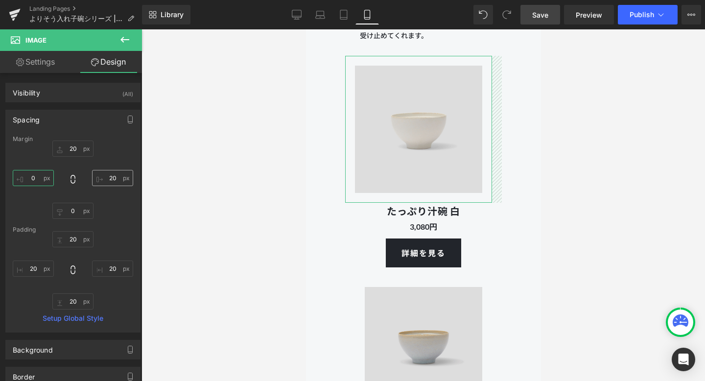
type input "0"
click at [111, 177] on input "20" at bounding box center [112, 178] width 41 height 16
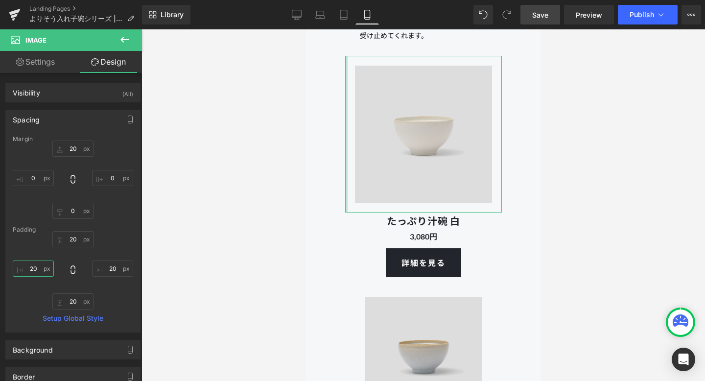
click at [34, 269] on input "20" at bounding box center [33, 268] width 41 height 16
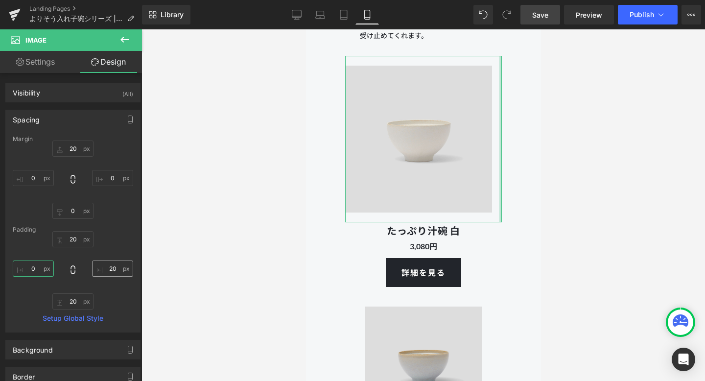
type input "0"
click at [115, 271] on input "20" at bounding box center [112, 268] width 41 height 16
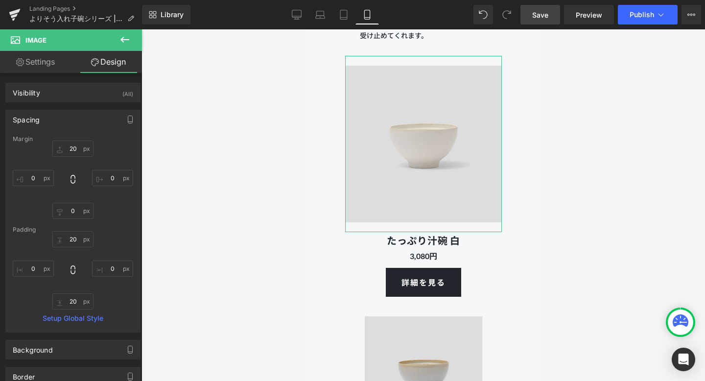
click at [114, 232] on div "Padding" at bounding box center [73, 229] width 120 height 7
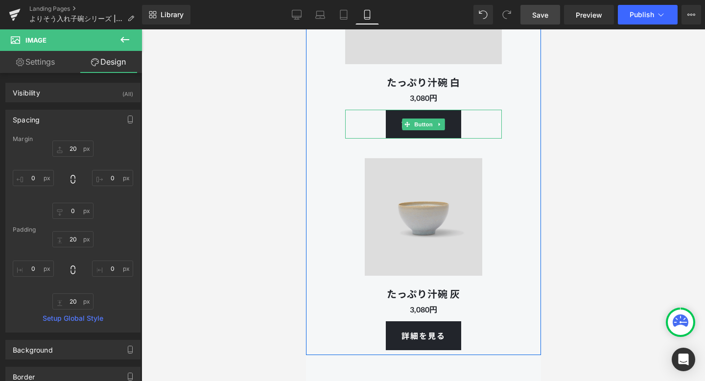
scroll to position [4148, 0]
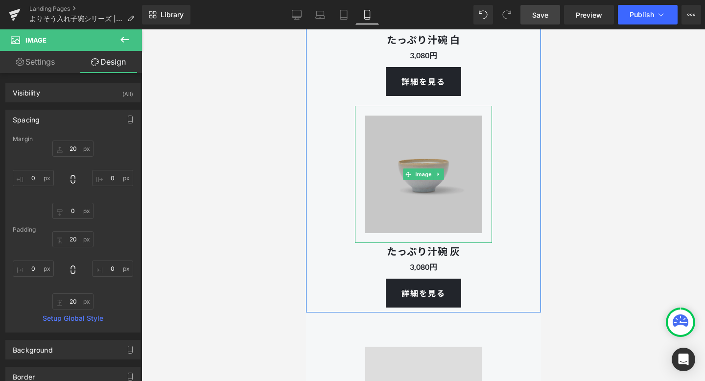
click at [378, 180] on img at bounding box center [422, 174] width 137 height 137
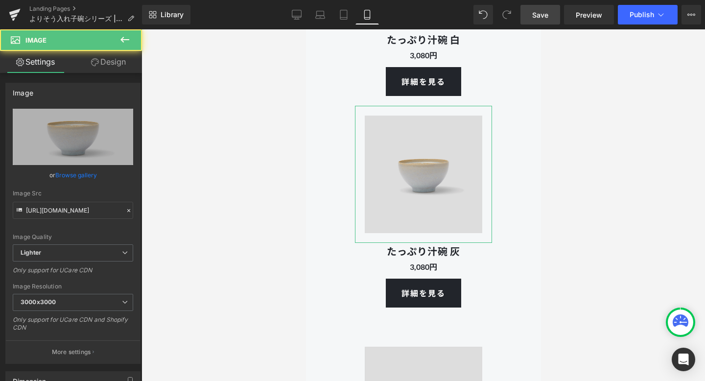
click at [115, 54] on link "Design" at bounding box center [108, 62] width 71 height 22
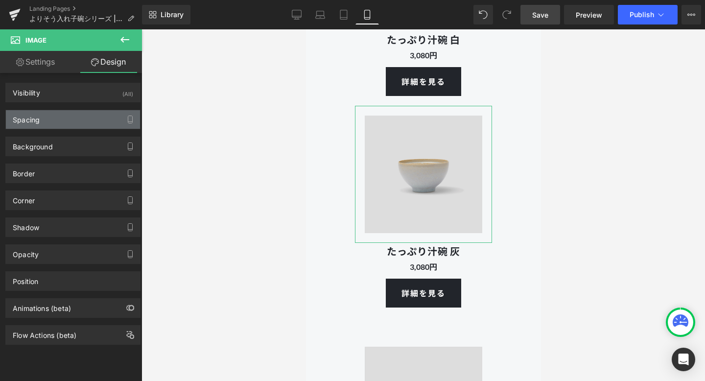
click at [74, 123] on div "Spacing" at bounding box center [73, 119] width 134 height 19
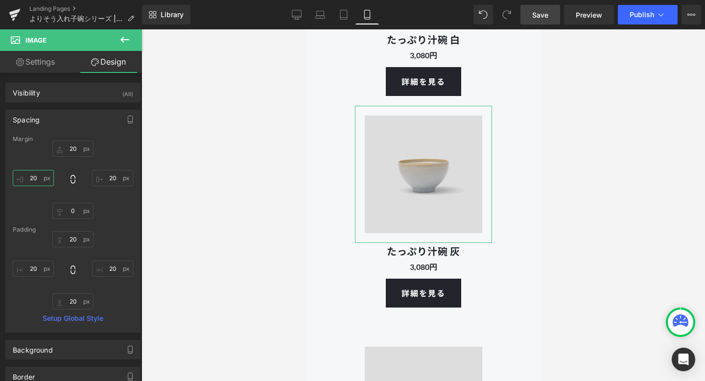
click at [37, 181] on input "20" at bounding box center [33, 178] width 41 height 16
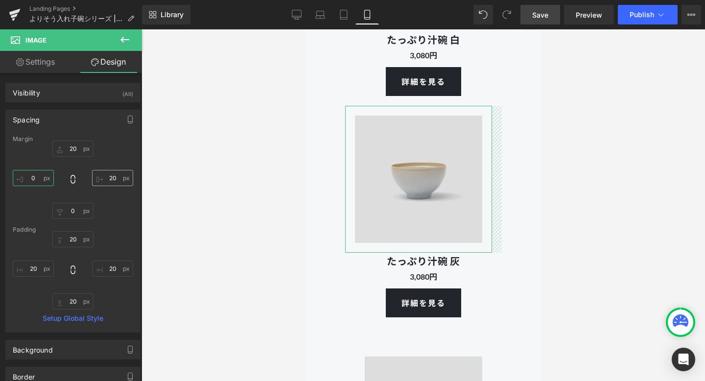
type input "0"
click at [110, 180] on input "20" at bounding box center [112, 178] width 41 height 16
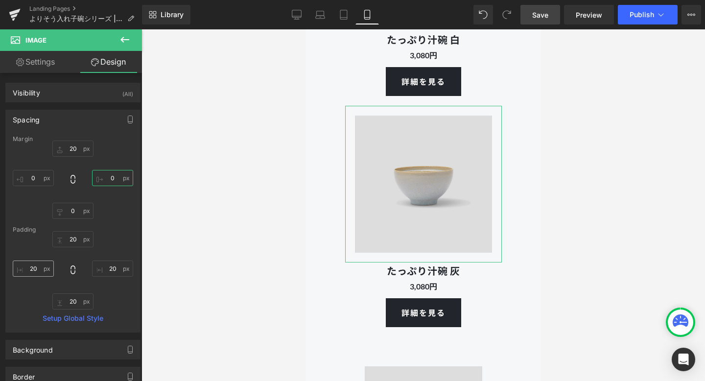
type input "0"
click at [38, 270] on input "20" at bounding box center [33, 268] width 41 height 16
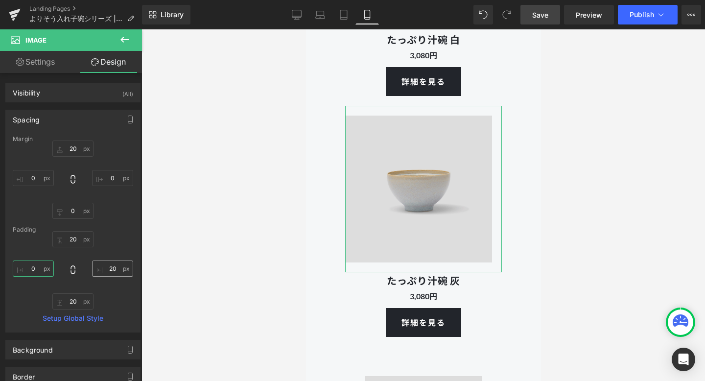
type input "0"
click at [112, 269] on input "20" at bounding box center [112, 268] width 41 height 16
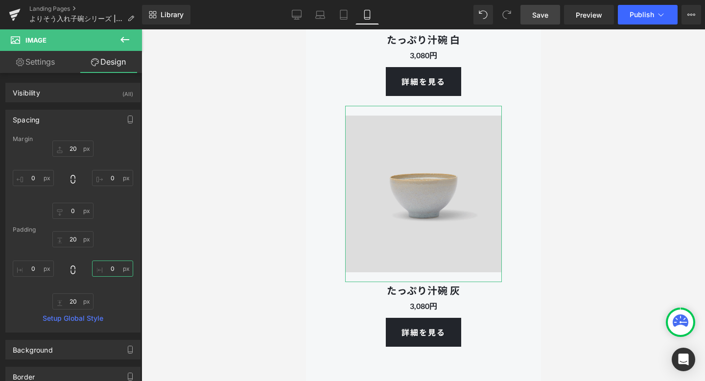
type input "0"
click at [114, 308] on div "20px 20 0 0 20px 20 0 0" at bounding box center [73, 270] width 120 height 78
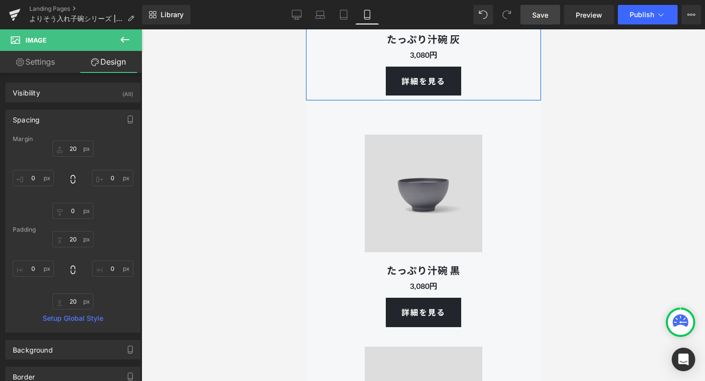
scroll to position [4407, 0]
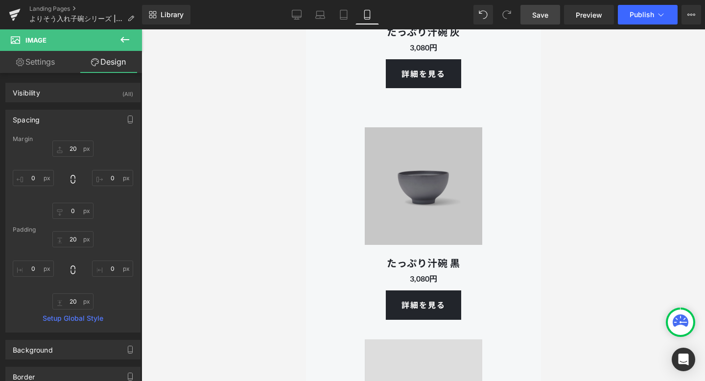
click at [366, 214] on img at bounding box center [422, 185] width 137 height 137
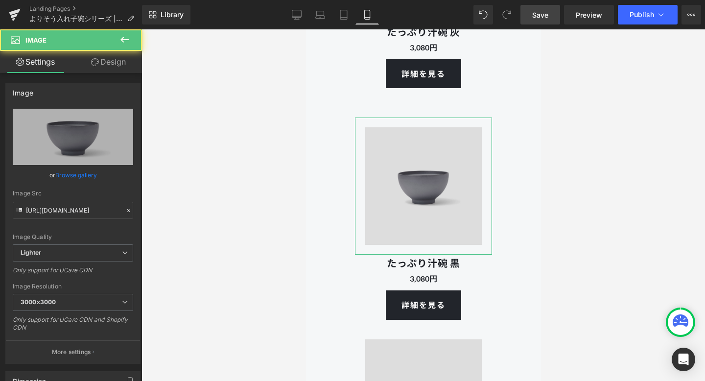
click at [112, 63] on link "Design" at bounding box center [108, 62] width 71 height 22
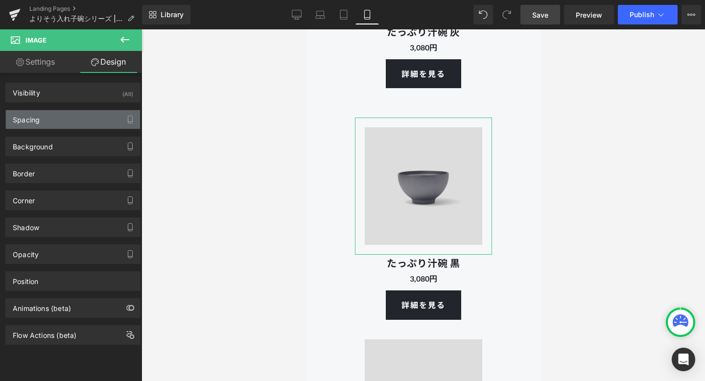
click at [58, 127] on div "Spacing" at bounding box center [73, 119] width 134 height 19
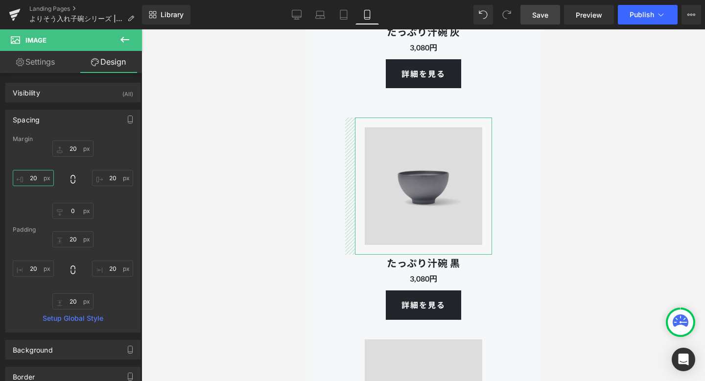
click at [37, 182] on input "20" at bounding box center [33, 178] width 41 height 16
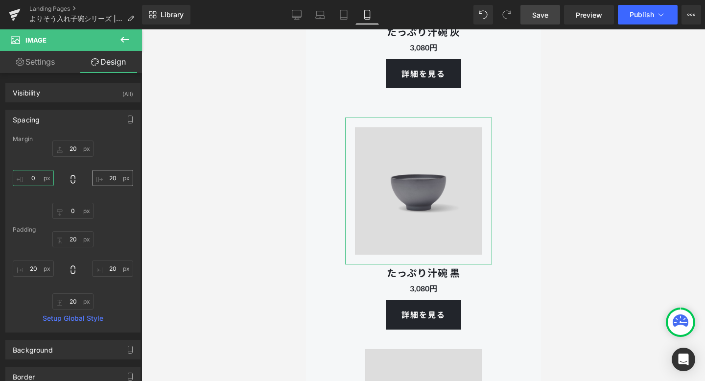
type input "0"
click at [112, 177] on input "20" at bounding box center [112, 178] width 41 height 16
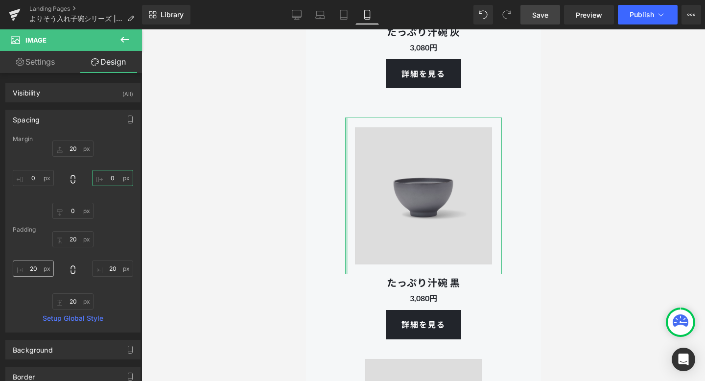
type input "0"
click at [38, 269] on input "20" at bounding box center [33, 268] width 41 height 16
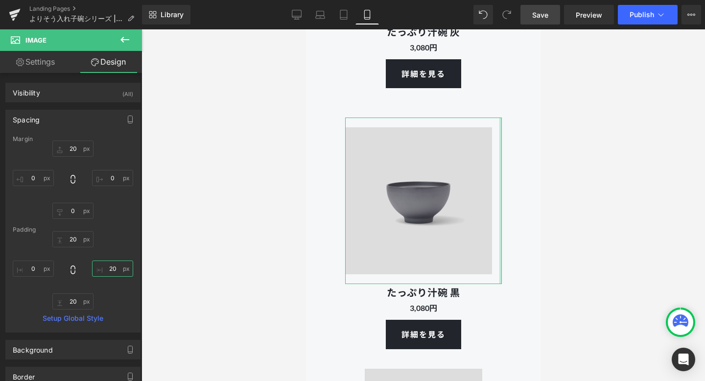
click at [107, 267] on input "20" at bounding box center [112, 268] width 41 height 16
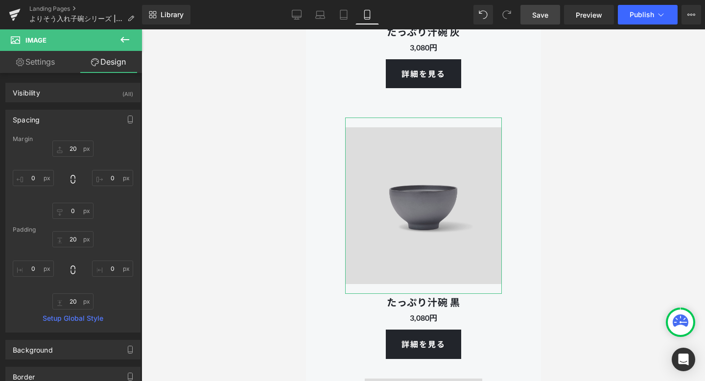
click at [119, 244] on div "20px 20 0 0 20px 20 0 0" at bounding box center [73, 270] width 120 height 78
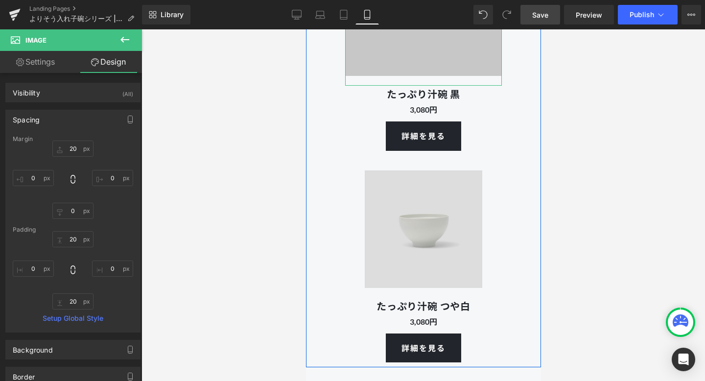
scroll to position [4679, 0]
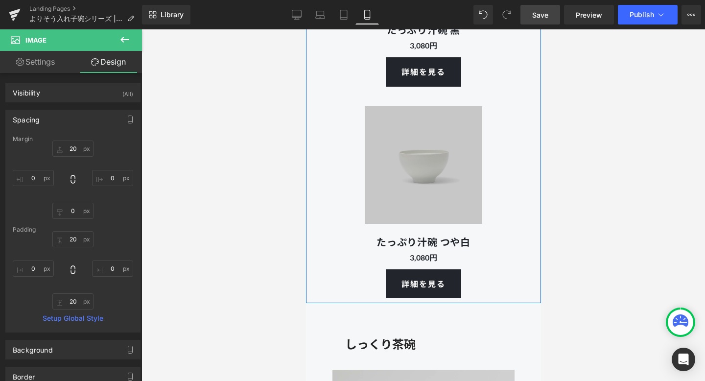
click at [381, 177] on img at bounding box center [422, 164] width 137 height 137
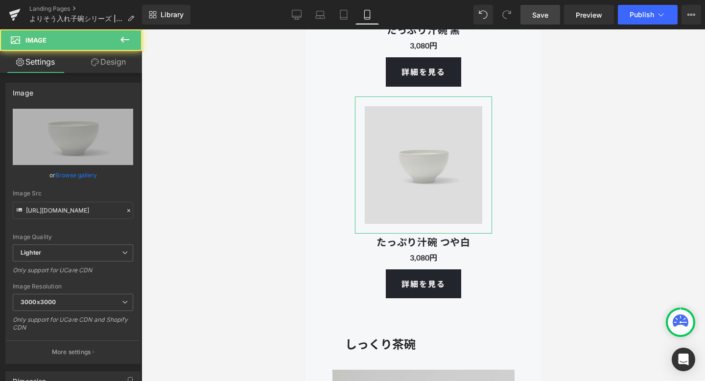
click at [112, 61] on link "Design" at bounding box center [108, 62] width 71 height 22
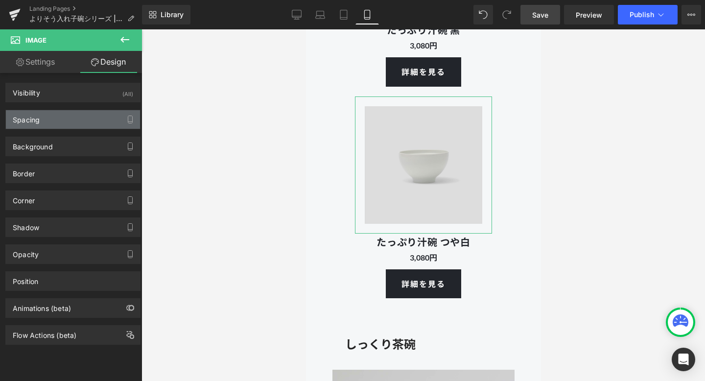
click at [69, 126] on div "Spacing" at bounding box center [73, 119] width 134 height 19
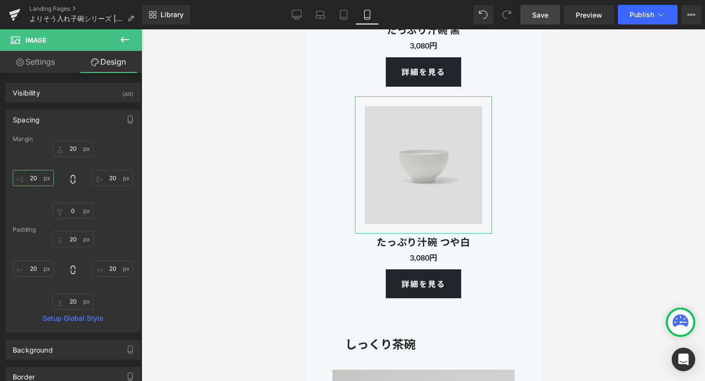
click at [37, 180] on input "20" at bounding box center [33, 178] width 41 height 16
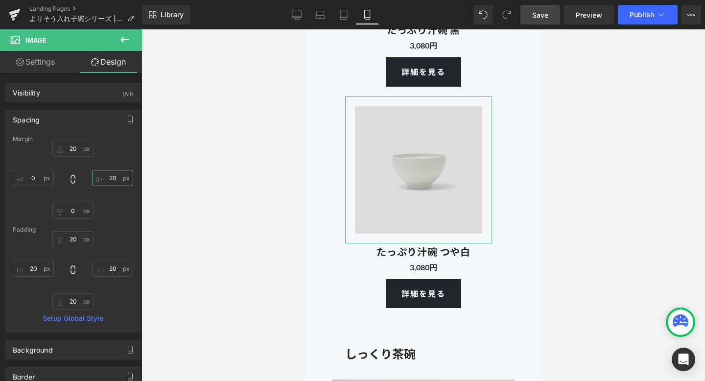
click at [117, 179] on input "20" at bounding box center [112, 178] width 41 height 16
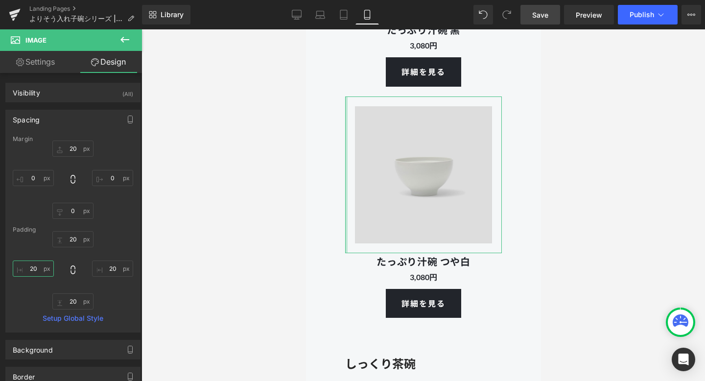
click at [38, 271] on input "20" at bounding box center [33, 268] width 41 height 16
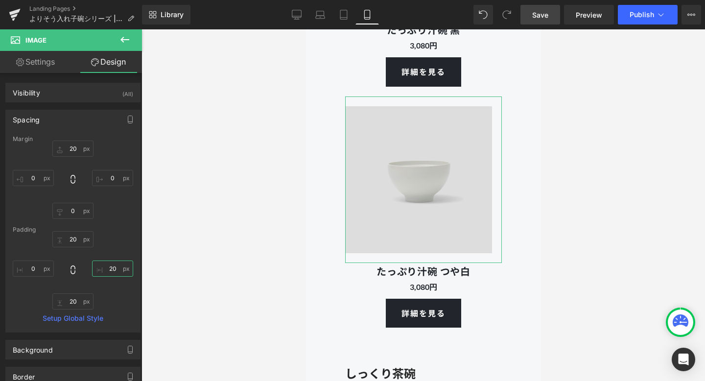
click at [110, 269] on input "20" at bounding box center [112, 268] width 41 height 16
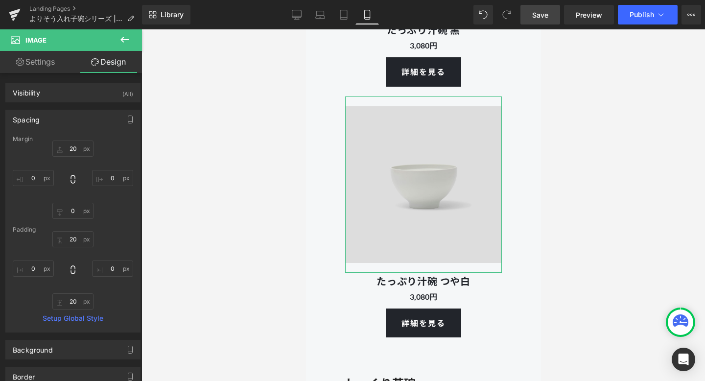
click at [115, 210] on div "20px 20 0 0 0px 0 0 0" at bounding box center [73, 180] width 120 height 78
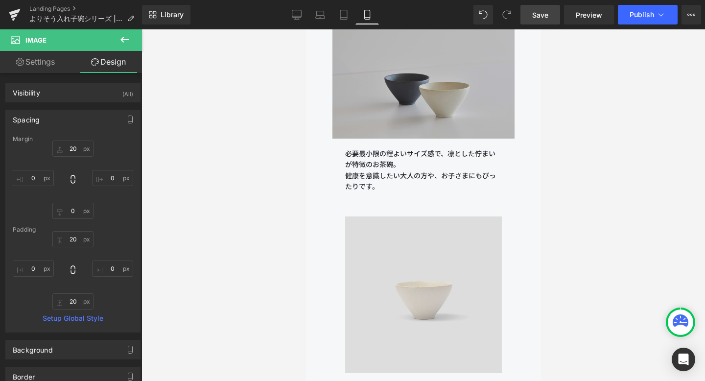
scroll to position [5078, 0]
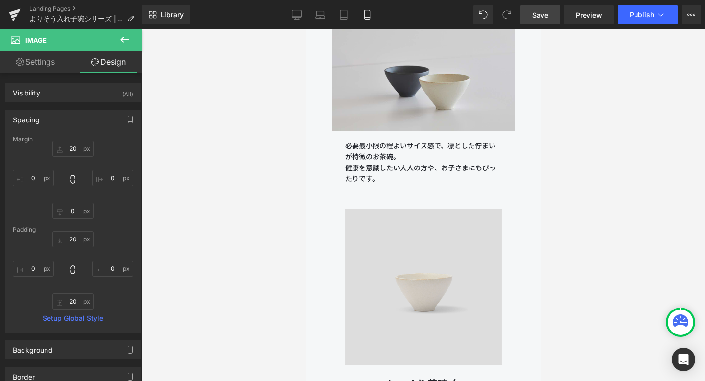
click at [537, 19] on span "Save" at bounding box center [540, 15] width 16 height 10
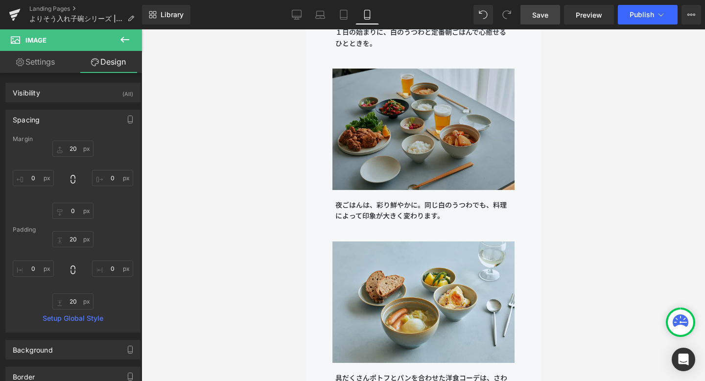
scroll to position [9236, 0]
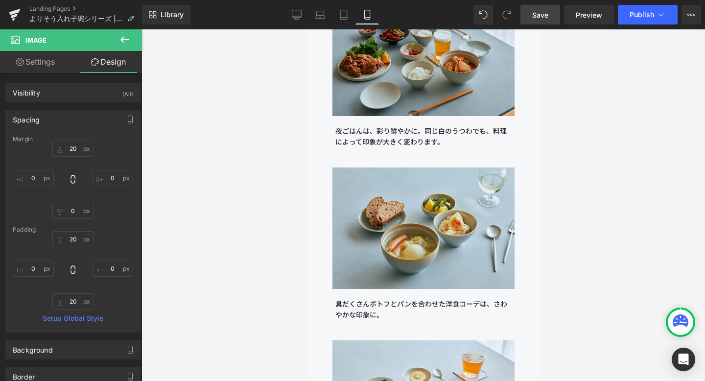
click at [527, 8] on link "Save" at bounding box center [540, 15] width 40 height 20
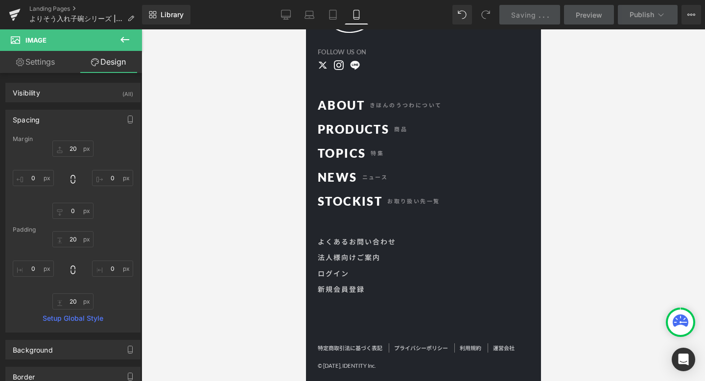
scroll to position [10474, 0]
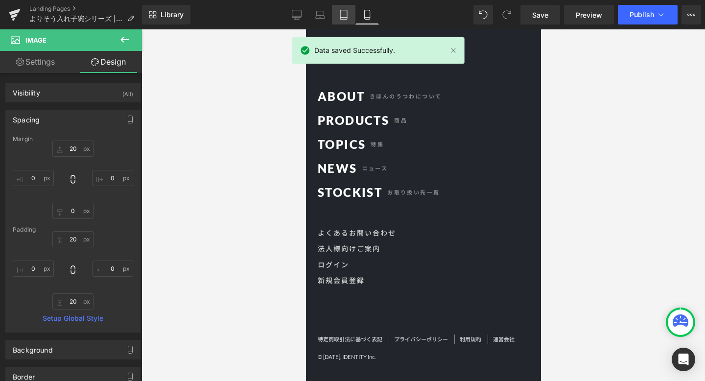
click at [336, 17] on link "Tablet" at bounding box center [343, 15] width 23 height 20
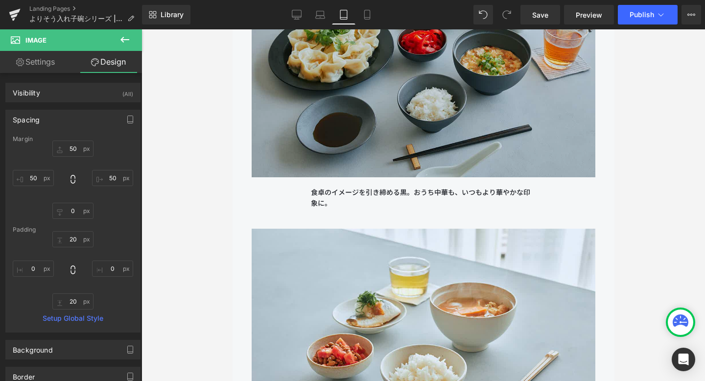
scroll to position [11349, 0]
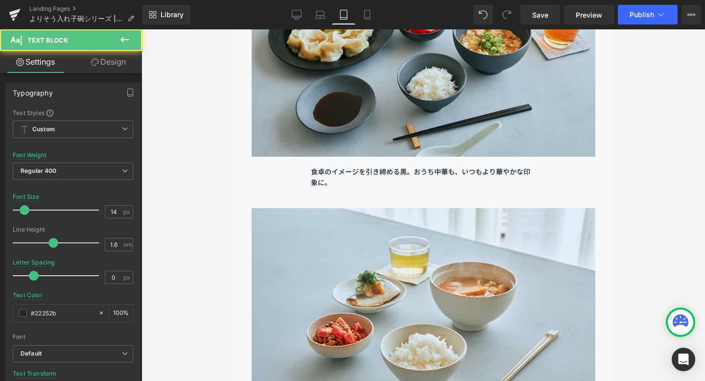
click at [353, 177] on p "食卓のイメージを引き締める黒。おうち中華も、いつもより華やかな印象に。" at bounding box center [422, 177] width 225 height 22
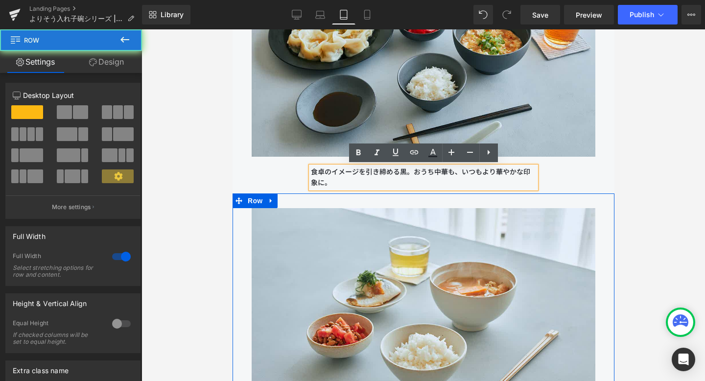
click at [396, 201] on div "Image １日の始まりに、白のうつわと定番朝ごはんで心癒せるひとときを。 Text Block Row" at bounding box center [423, 327] width 382 height 269
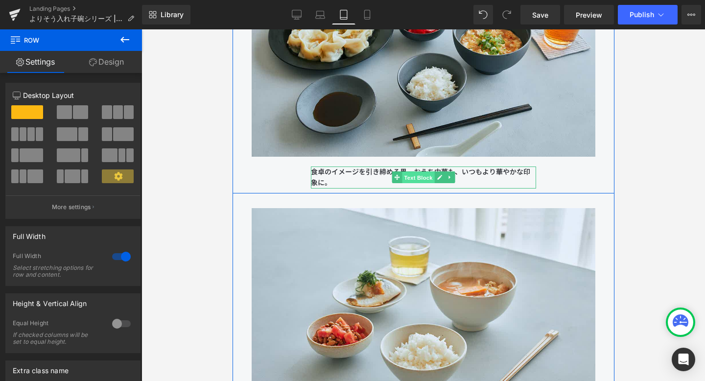
click at [420, 174] on span "Text Block" at bounding box center [417, 178] width 32 height 12
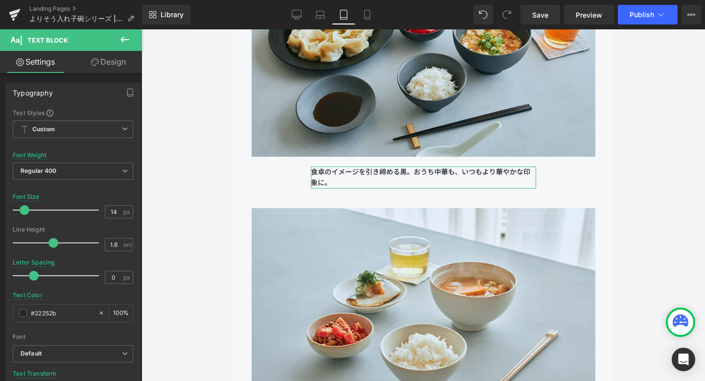
click at [95, 64] on icon at bounding box center [95, 62] width 8 height 8
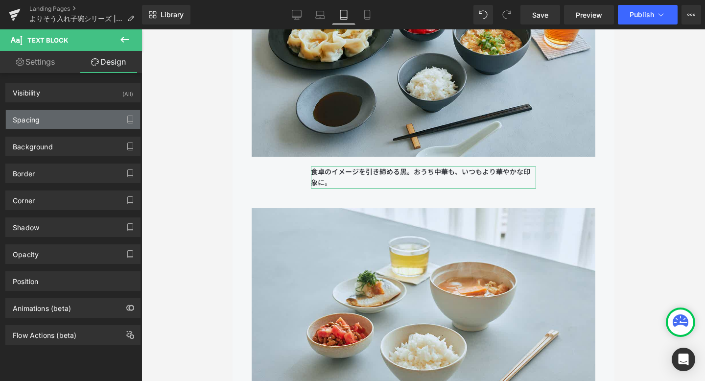
click at [52, 124] on div "Spacing" at bounding box center [73, 119] width 134 height 19
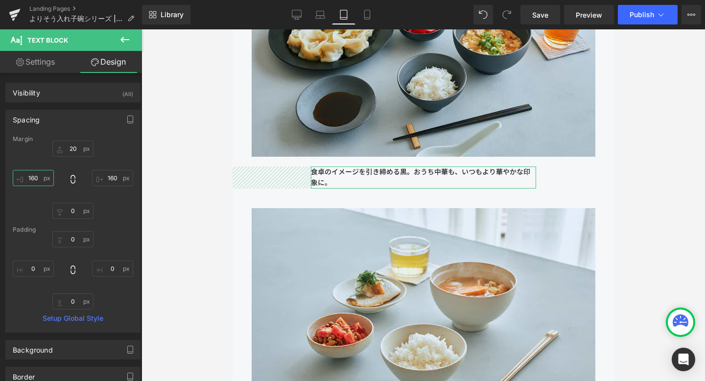
click at [35, 175] on input "160" at bounding box center [33, 178] width 41 height 16
click at [30, 179] on input "160" at bounding box center [33, 178] width 41 height 16
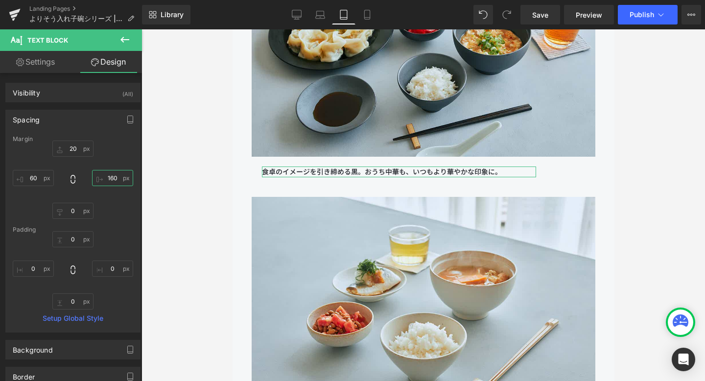
click at [107, 176] on input "160" at bounding box center [112, 178] width 41 height 16
click at [107, 179] on input "160" at bounding box center [112, 178] width 41 height 16
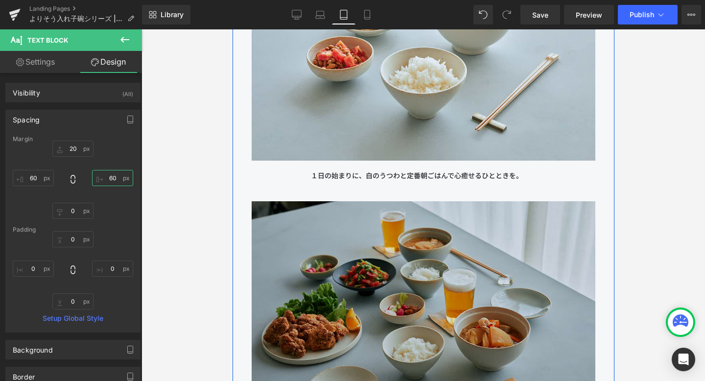
scroll to position [11635, 0]
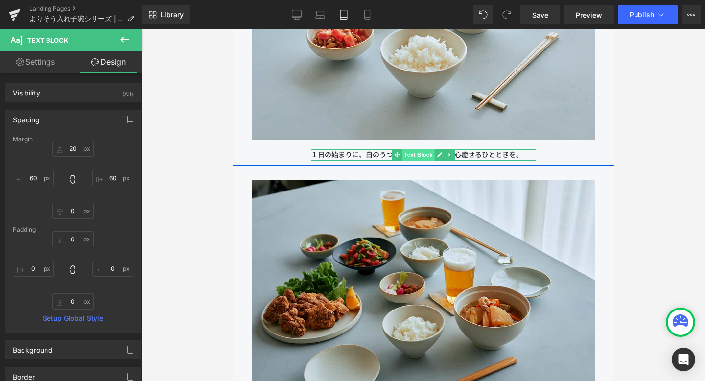
click at [421, 152] on span "Text Block" at bounding box center [417, 155] width 32 height 12
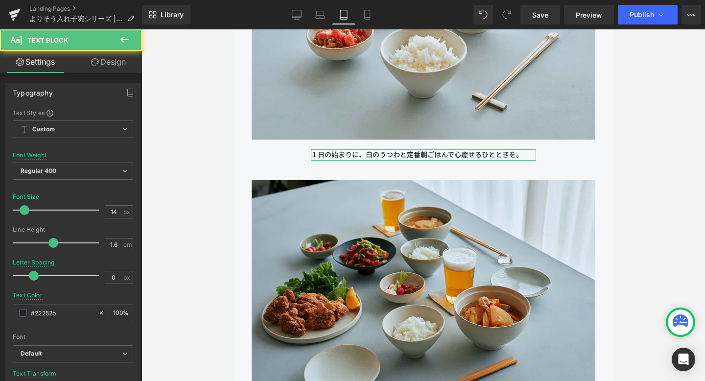
click at [108, 62] on link "Design" at bounding box center [108, 62] width 71 height 22
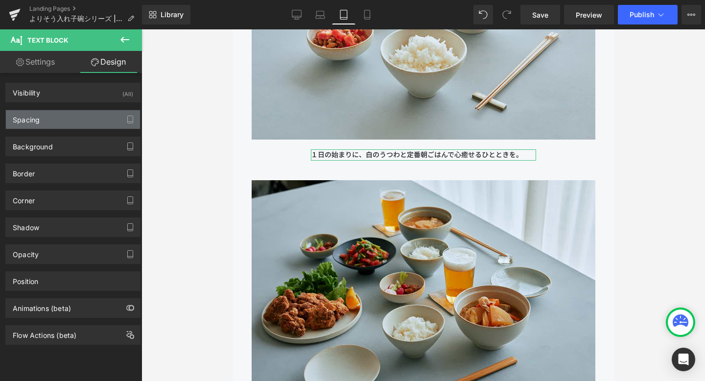
click at [55, 123] on div "Spacing" at bounding box center [73, 119] width 134 height 19
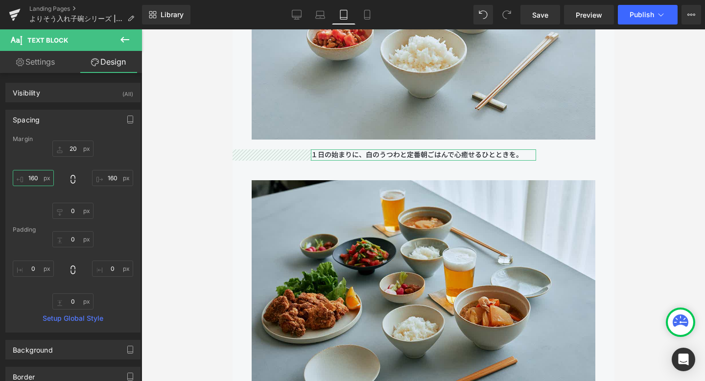
click at [34, 179] on input "160" at bounding box center [33, 178] width 41 height 16
click at [30, 177] on input "160" at bounding box center [33, 178] width 41 height 16
click at [109, 179] on input "160" at bounding box center [112, 178] width 41 height 16
click at [106, 179] on input "160" at bounding box center [112, 178] width 41 height 16
click at [116, 201] on div "20px 20 60 60 0px 0 60 60" at bounding box center [73, 180] width 120 height 78
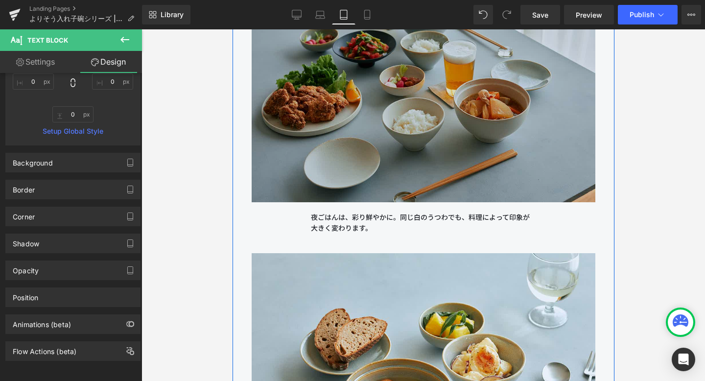
scroll to position [11944, 0]
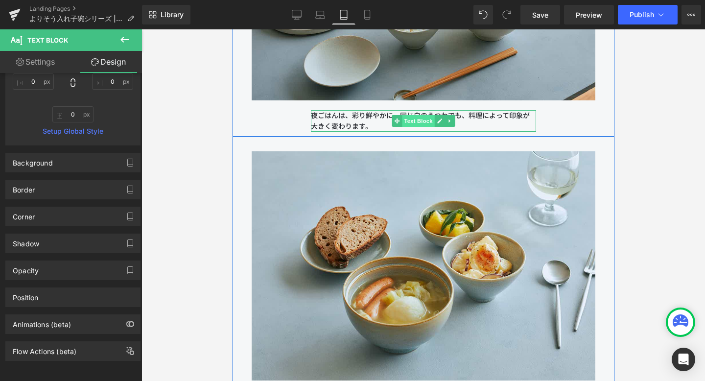
click at [414, 115] on span "Text Block" at bounding box center [417, 121] width 32 height 12
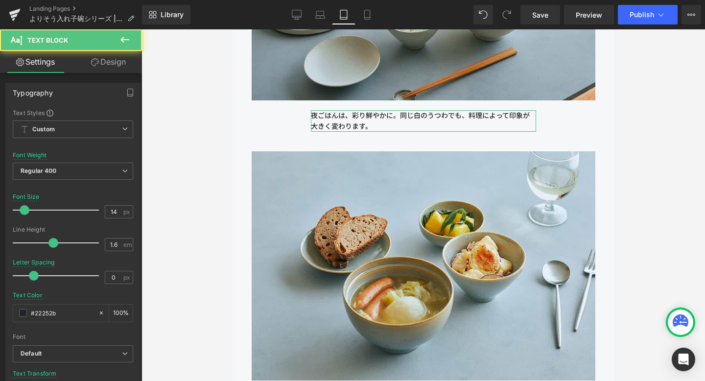
click at [98, 66] on link "Design" at bounding box center [108, 62] width 71 height 22
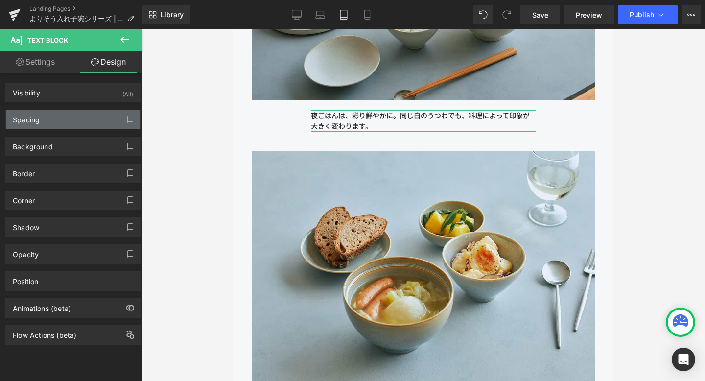
click at [51, 122] on div "Spacing" at bounding box center [73, 119] width 134 height 19
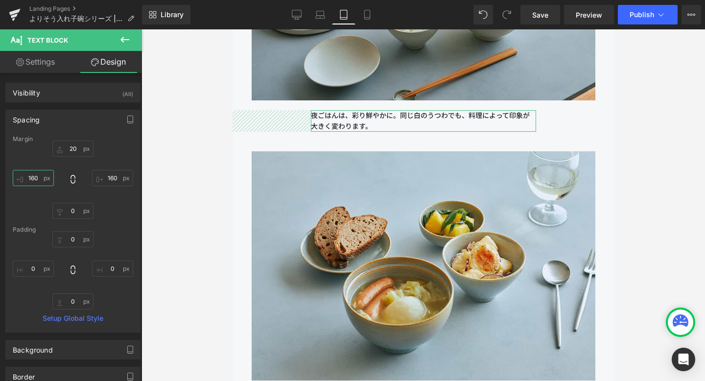
click at [31, 178] on input "160" at bounding box center [33, 178] width 41 height 16
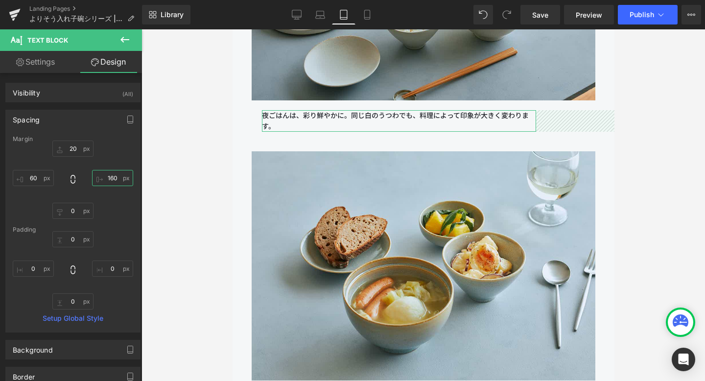
click at [103, 178] on input "160" at bounding box center [112, 178] width 41 height 16
click at [107, 179] on input "160" at bounding box center [112, 178] width 41 height 16
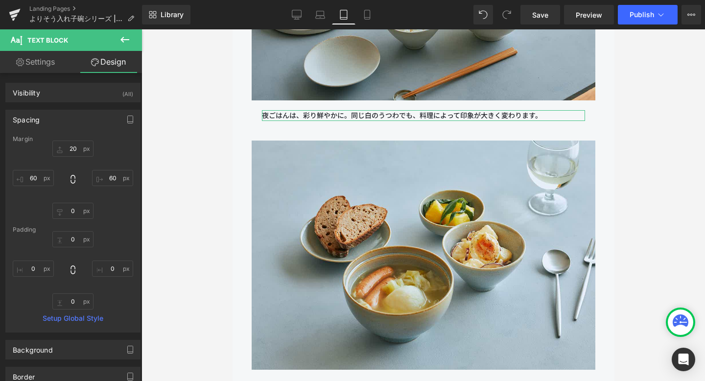
click at [112, 195] on div "20px 20 60 60 0px 0 60 60" at bounding box center [73, 180] width 120 height 78
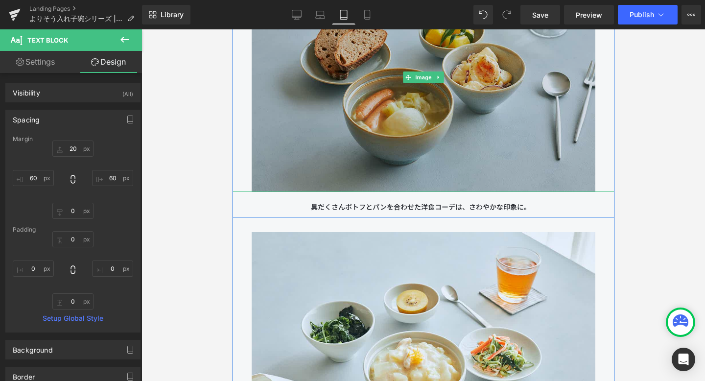
scroll to position [12134, 0]
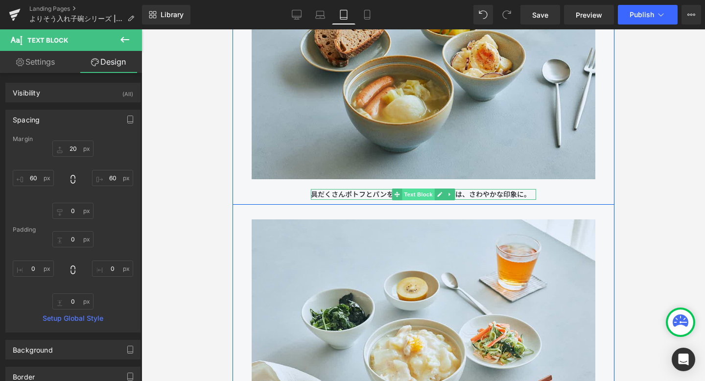
click at [410, 195] on span "Text Block" at bounding box center [417, 194] width 32 height 12
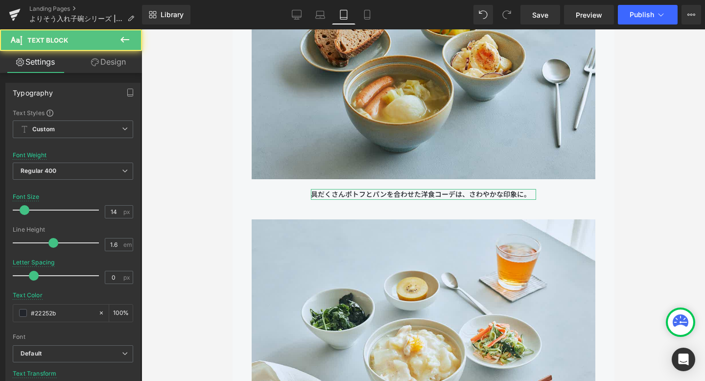
click at [116, 57] on link "Design" at bounding box center [108, 62] width 71 height 22
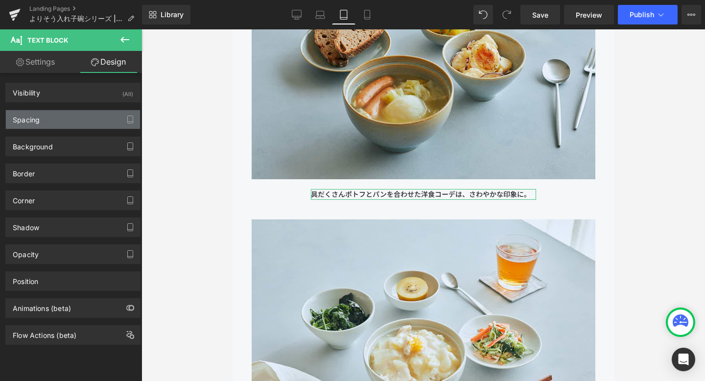
click at [57, 119] on div "Spacing" at bounding box center [73, 119] width 134 height 19
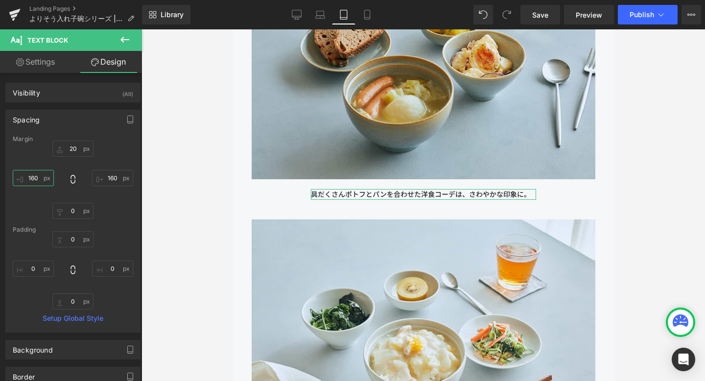
click at [31, 175] on input "160" at bounding box center [33, 178] width 41 height 16
click at [107, 180] on input "160" at bounding box center [112, 178] width 41 height 16
click at [119, 207] on div "20px 20 60 60 0px 0 60 60" at bounding box center [73, 180] width 120 height 78
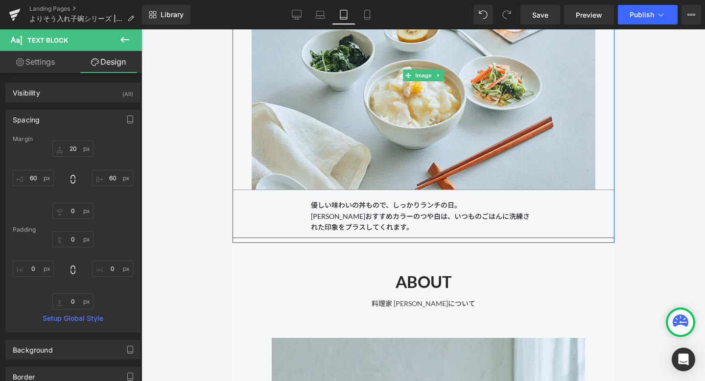
scroll to position [12472, 0]
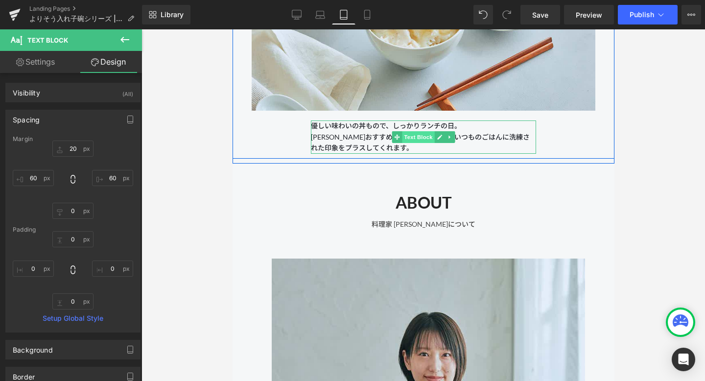
click at [416, 137] on span "Text Block" at bounding box center [417, 137] width 32 height 12
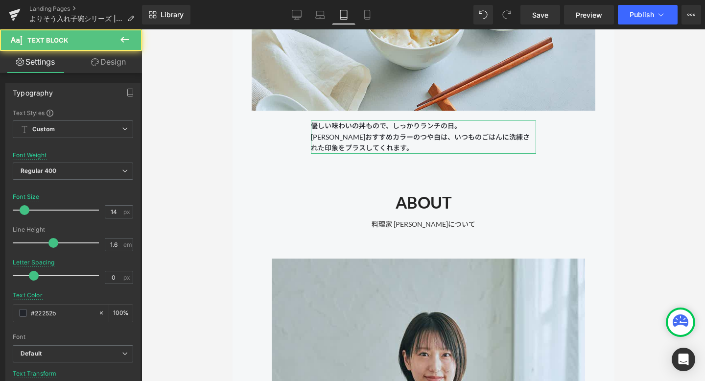
click at [104, 59] on link "Design" at bounding box center [108, 62] width 71 height 22
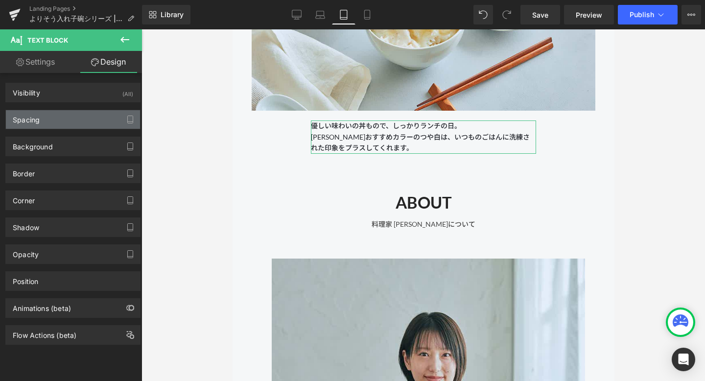
click at [71, 116] on div "Spacing" at bounding box center [73, 119] width 134 height 19
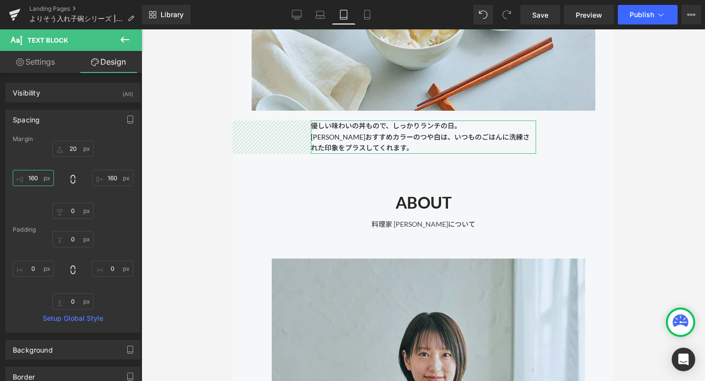
click at [35, 177] on input "160" at bounding box center [33, 178] width 41 height 16
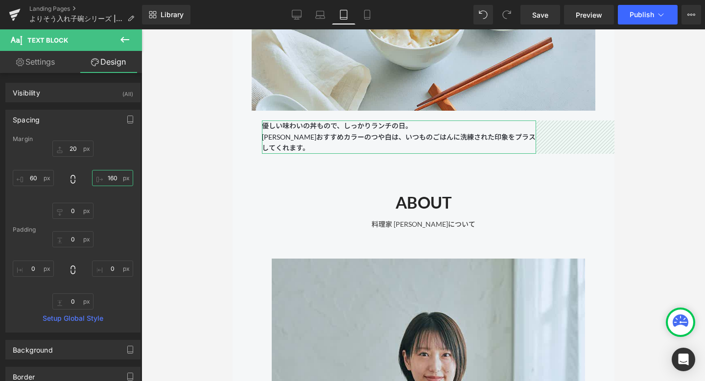
click at [106, 175] on input "160" at bounding box center [112, 178] width 41 height 16
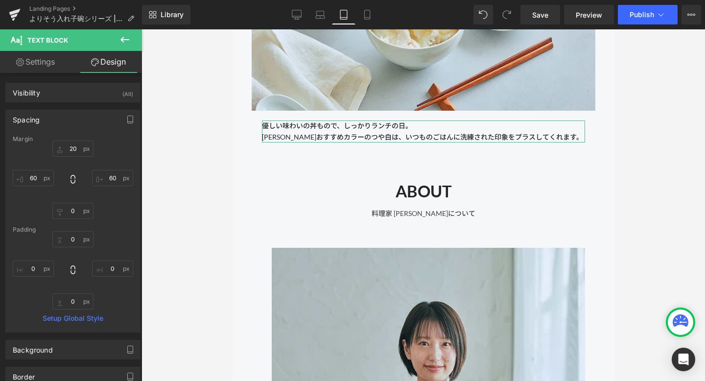
click at [118, 203] on div "20px 20 60 60 0px 0 60 60" at bounding box center [73, 180] width 120 height 78
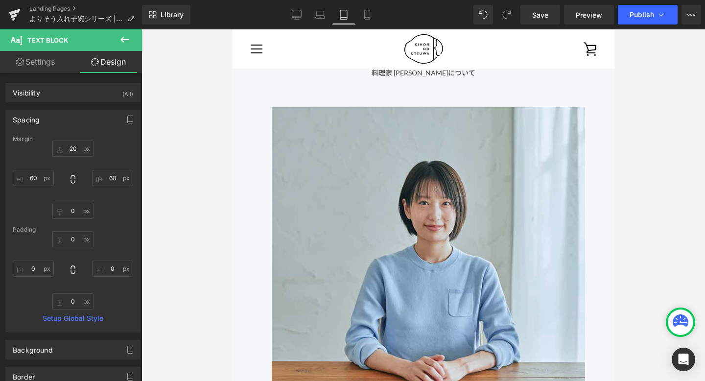
scroll to position [12645, 0]
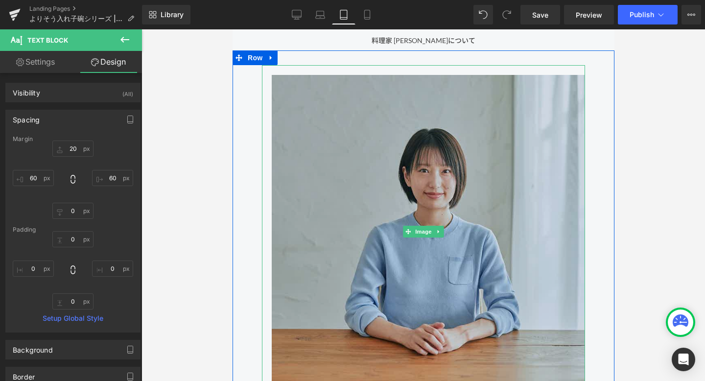
click at [329, 166] on img at bounding box center [422, 231] width 323 height 333
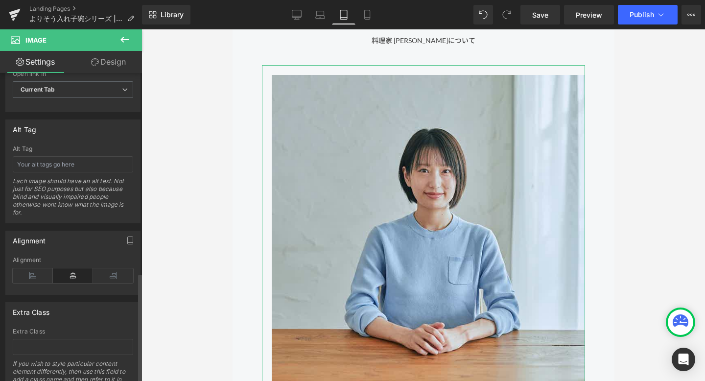
scroll to position [561, 0]
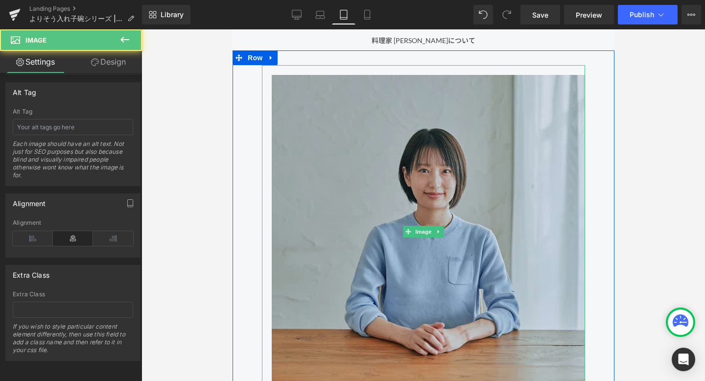
click at [335, 221] on img at bounding box center [422, 231] width 323 height 333
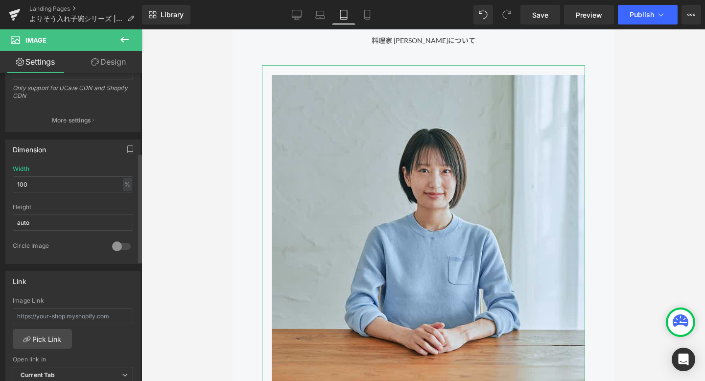
scroll to position [220, 0]
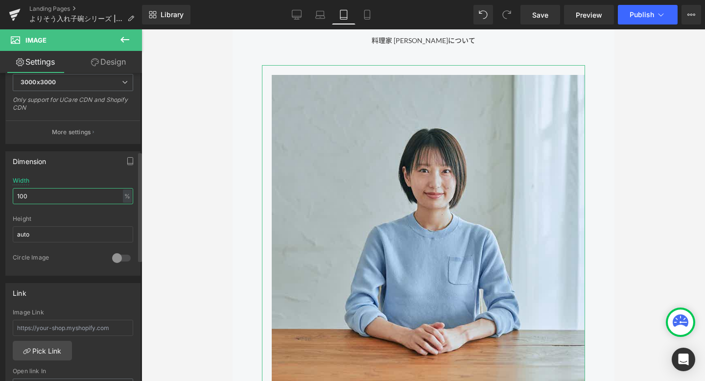
click at [62, 197] on input "100" at bounding box center [73, 196] width 120 height 16
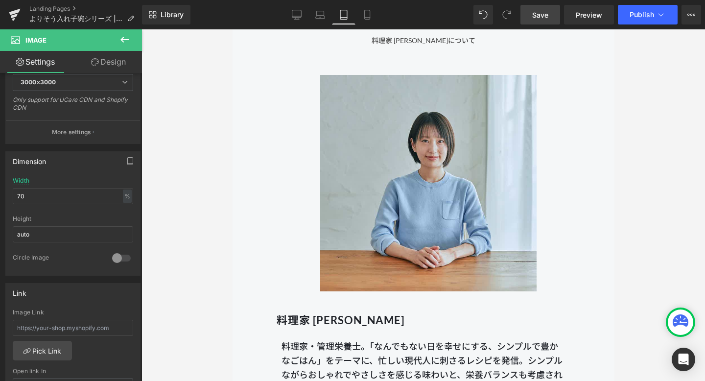
click at [533, 19] on span "Save" at bounding box center [540, 15] width 16 height 10
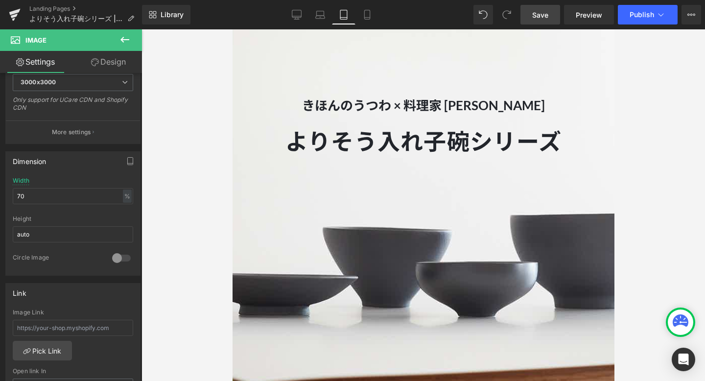
scroll to position [106, 0]
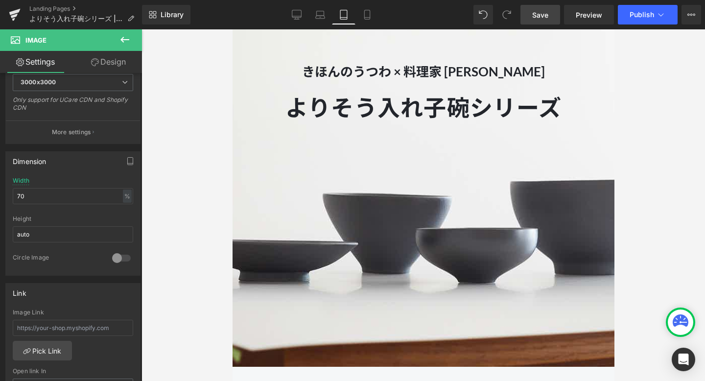
click at [412, 193] on span "きほんのうつわ × 料理家 [PERSON_NAME] Text Block よりそう入れ子碗シリーズ Heading よりそう入れ子碗シリーズ Heading" at bounding box center [423, 165] width 382 height 208
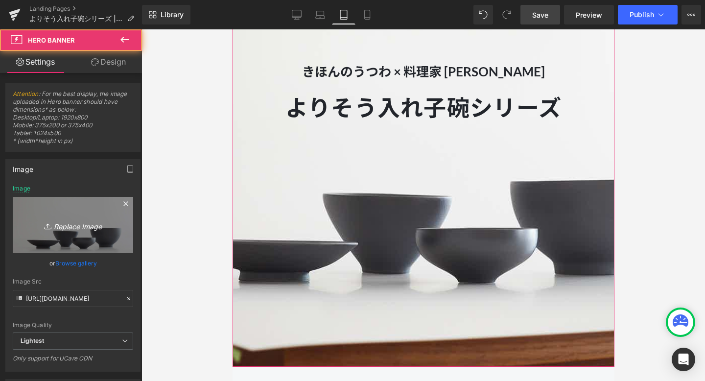
click at [94, 220] on icon "Replace Image" at bounding box center [73, 225] width 78 height 12
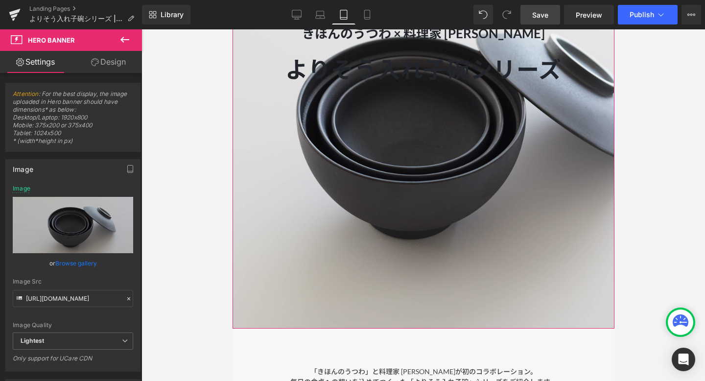
scroll to position [122, 0]
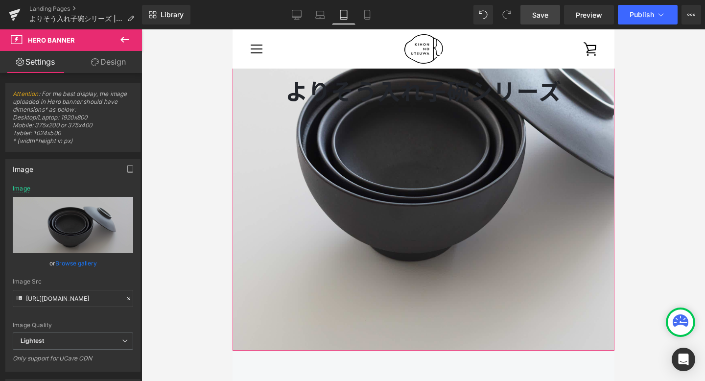
click at [278, 195] on span "きほんのうつわ × 料理家 [PERSON_NAME] Text Block よりそう入れ子碗シリーズ Heading よりそう入れ子碗シリーズ Heading" at bounding box center [423, 149] width 382 height 208
click at [111, 61] on link "Design" at bounding box center [108, 62] width 71 height 22
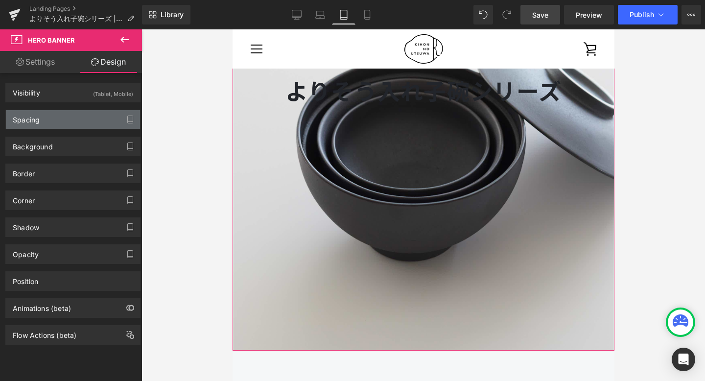
click at [82, 119] on div "Spacing" at bounding box center [73, 119] width 134 height 19
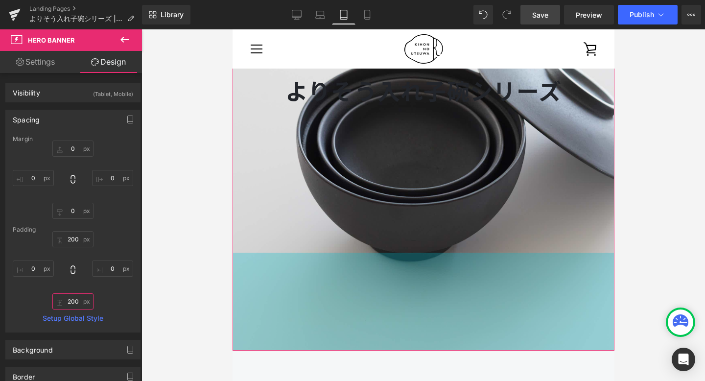
click at [71, 303] on input "200" at bounding box center [72, 301] width 41 height 16
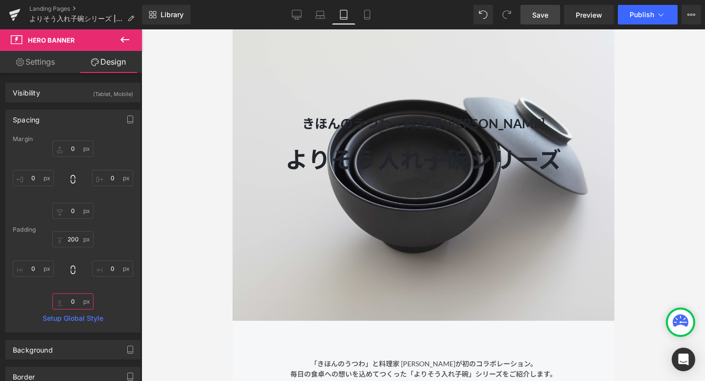
scroll to position [79, 0]
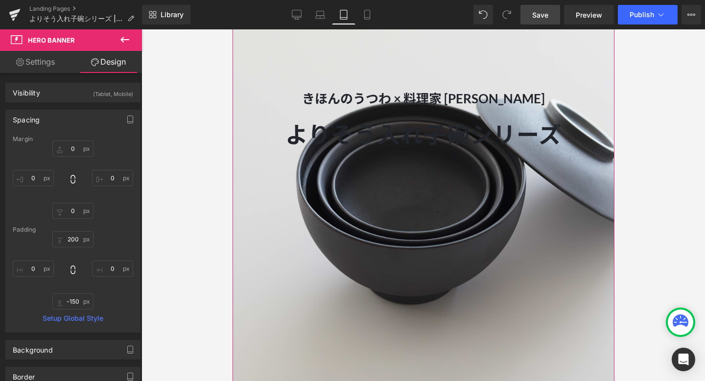
click at [125, 303] on div "200px 200 0px 0 -150 -150 0px 0" at bounding box center [73, 270] width 120 height 78
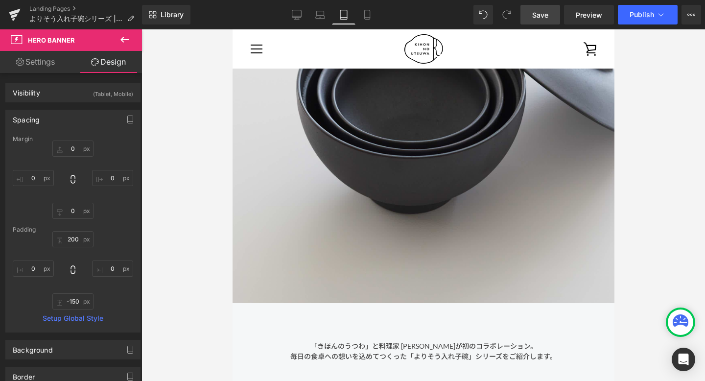
scroll to position [164, 0]
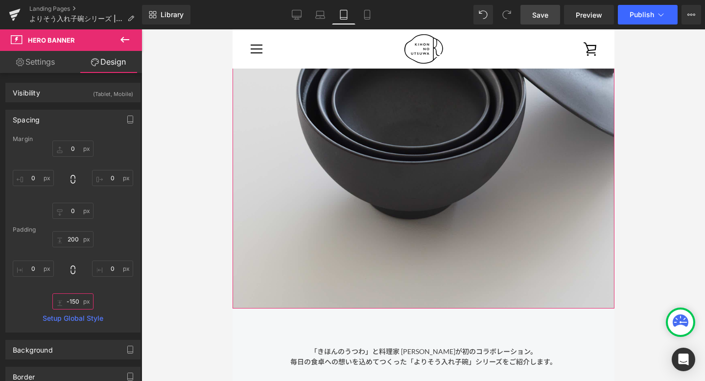
click at [72, 298] on input "-150" at bounding box center [72, 301] width 41 height 16
click at [71, 303] on input "-150" at bounding box center [72, 301] width 41 height 16
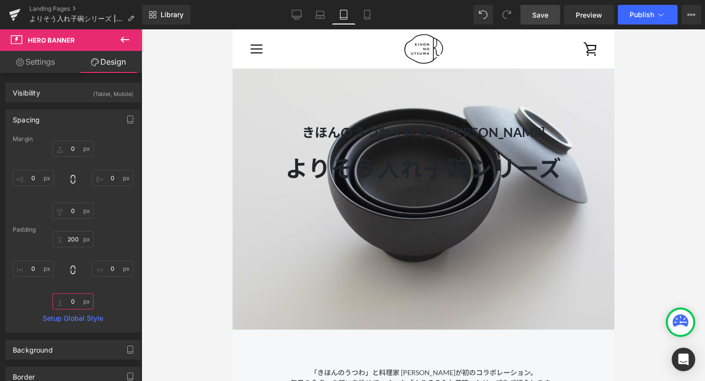
scroll to position [41, 0]
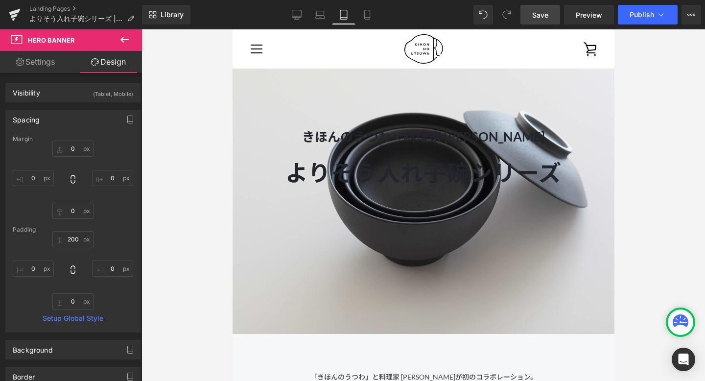
click at [545, 17] on span "Save" at bounding box center [540, 15] width 16 height 10
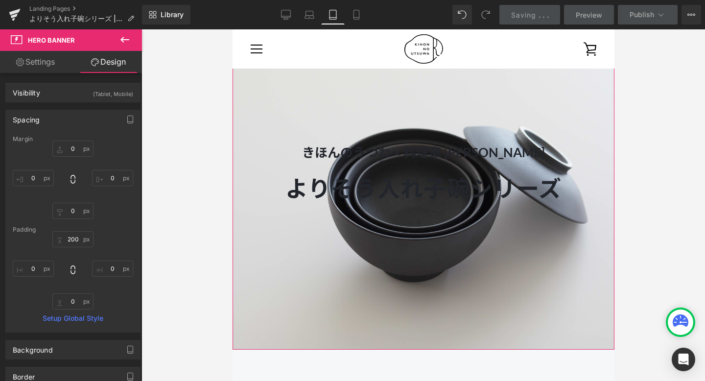
scroll to position [0, 0]
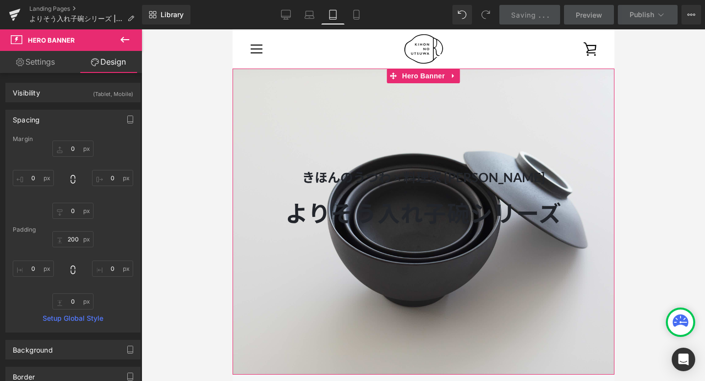
click at [425, 280] on span "きほんのうつわ × 料理家 [PERSON_NAME] Text Block よりそう入れ子碗シリーズ Heading よりそう入れ子碗シリーズ Heading" at bounding box center [423, 270] width 382 height 208
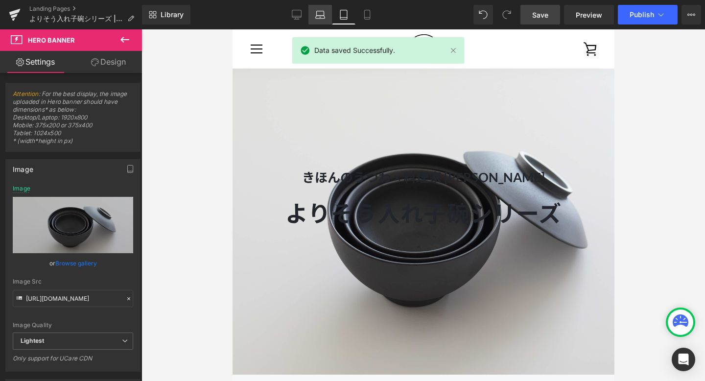
click at [315, 17] on link "Laptop" at bounding box center [319, 15] width 23 height 20
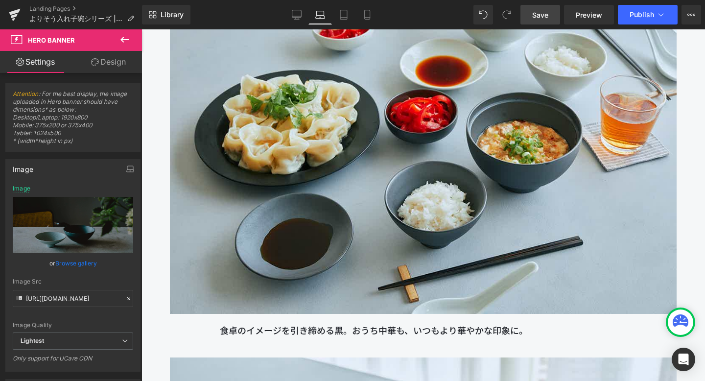
scroll to position [8810, 0]
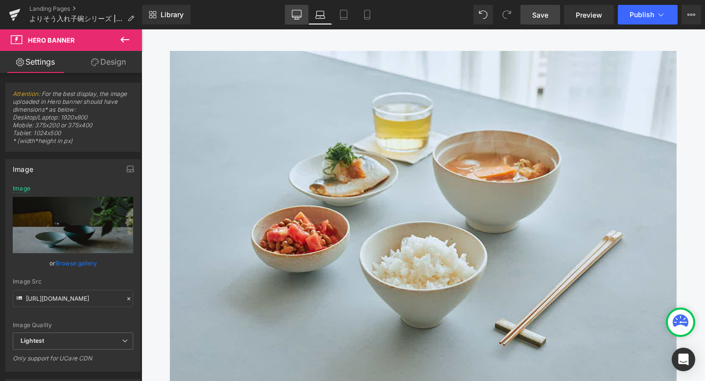
click at [296, 14] on icon at bounding box center [297, 15] width 10 height 10
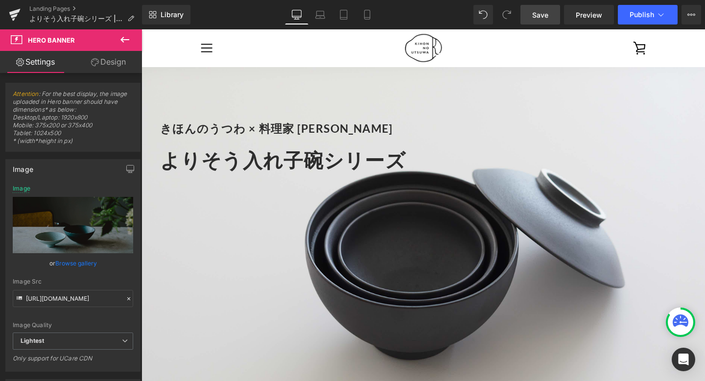
click at [529, 17] on link "Save" at bounding box center [540, 15] width 40 height 20
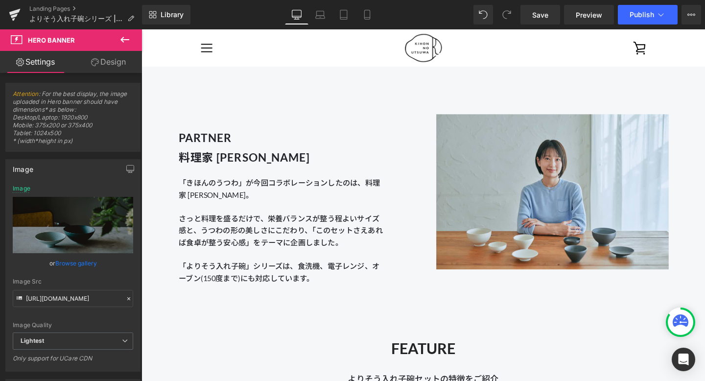
scroll to position [810, 0]
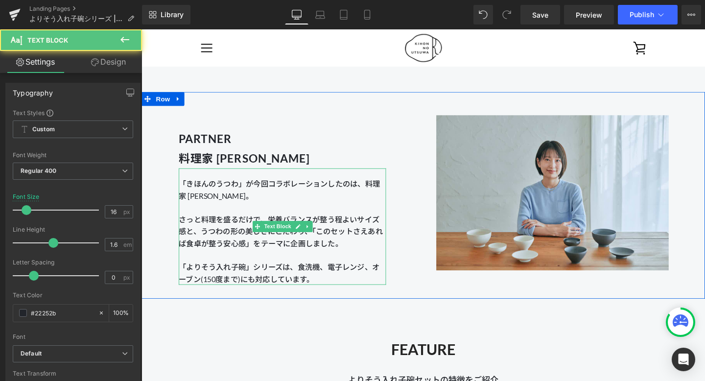
click at [332, 288] on p "「きほんのうつわ」が今回コラボレーションしたのは、料理家 [PERSON_NAME]。 さっと料理を盛るだけで、栄養バランスが整う程よいサイズ感と、うつわの形…" at bounding box center [290, 241] width 218 height 113
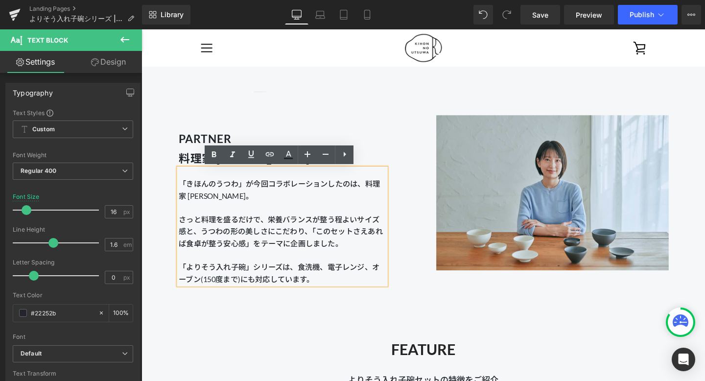
drag, startPoint x: 339, startPoint y: 290, endPoint x: 179, endPoint y: 277, distance: 160.1
click at [181, 277] on div "「きほんのうつわ」が今回コラボレーションしたのは、料理家 [PERSON_NAME]。 さっと料理を盛るだけで、栄養バランスが整う程よいサイズ感と、うつわの形…" at bounding box center [290, 236] width 218 height 122
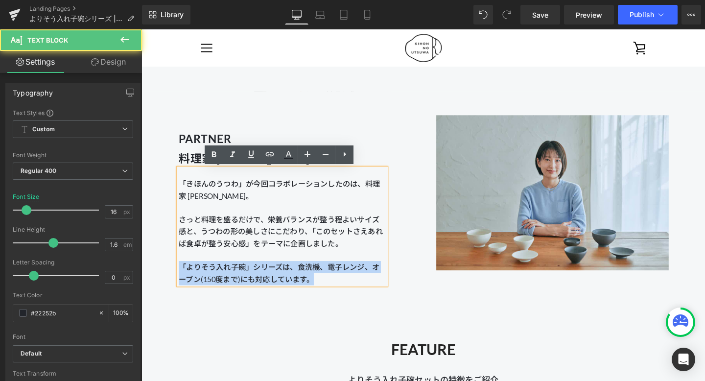
drag, startPoint x: 183, startPoint y: 278, endPoint x: 362, endPoint y: 295, distance: 180.0
click at [362, 295] on p "「きほんのうつわ」が今回コラボレーションしたのは、料理家 [PERSON_NAME]。 さっと料理を盛るだけで、栄養バランスが整う程よいサイズ感と、うつわの形…" at bounding box center [290, 241] width 218 height 113
copy span "「よりそう入れ子碗」シリーズは、食洗機、電子レンジ、オーブン(150度まで)にも対応しています。"
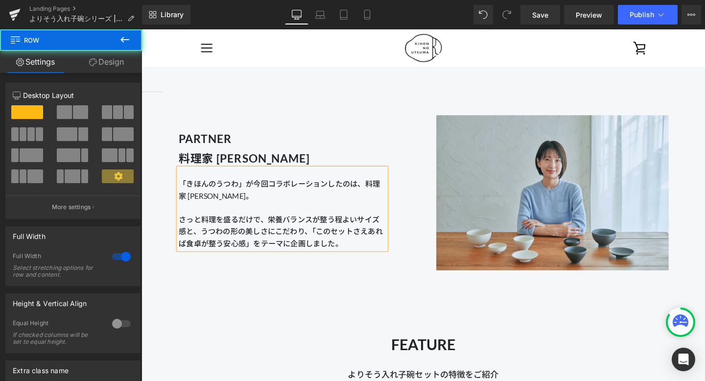
click at [396, 318] on div "FEATURE Heading よりそう入れ子碗セットの特徴をご紹介 Text Block Row Row" at bounding box center [437, 358] width 592 height 103
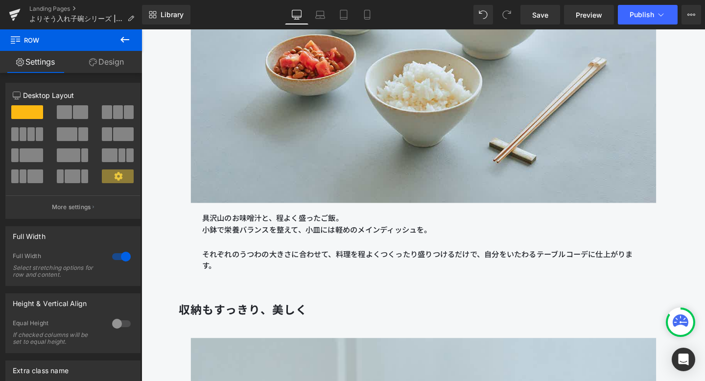
scroll to position [1806, 0]
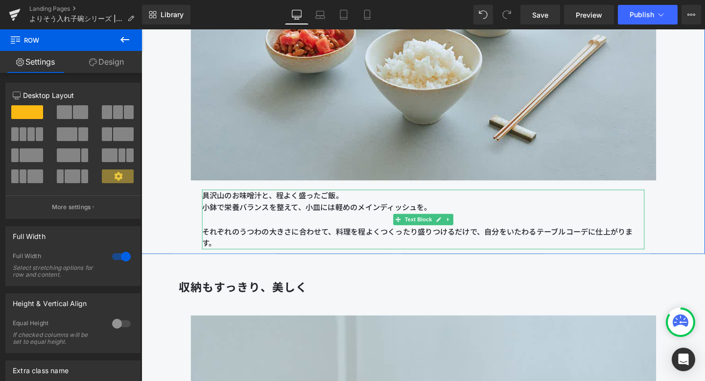
click at [315, 256] on p "それぞれのうつわの大きさに合わせて、料理を程よくつくったり盛りつけるだけで、自分をいたわるテーブルコーデに仕上がります。" at bounding box center [437, 247] width 465 height 25
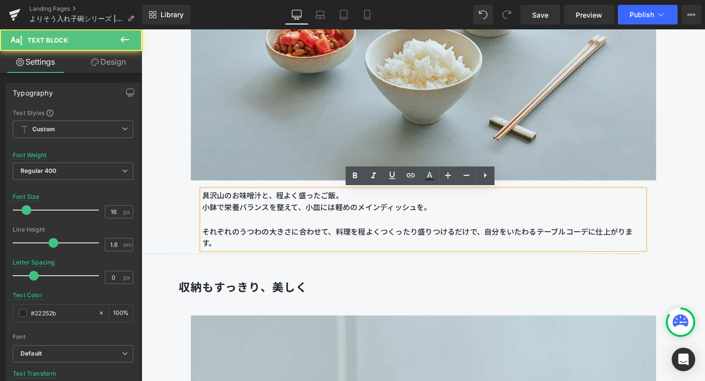
click at [312, 250] on p "それぞれのうつわの大きさに合わせて、料理を程よくつくったり盛りつけるだけで、自分をいたわるテーブルコーデに仕上がります。" at bounding box center [437, 247] width 465 height 25
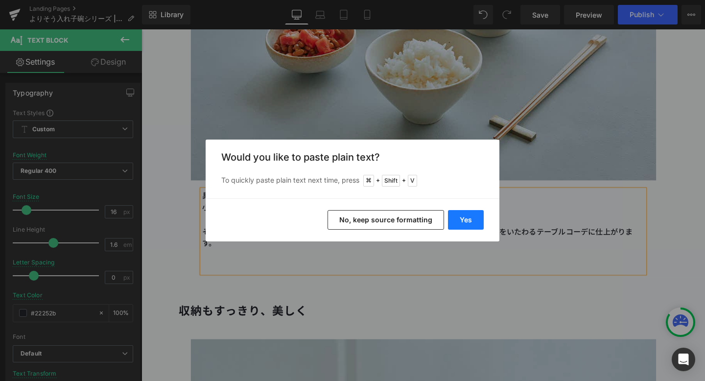
click at [450, 221] on button "Yes" at bounding box center [466, 220] width 36 height 20
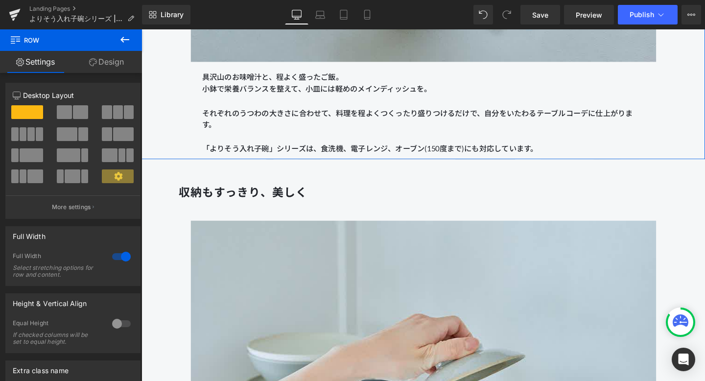
scroll to position [1976, 0]
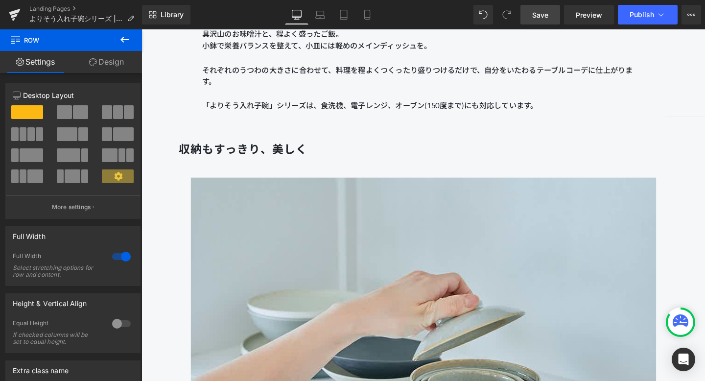
click at [547, 17] on span "Save" at bounding box center [540, 15] width 16 height 10
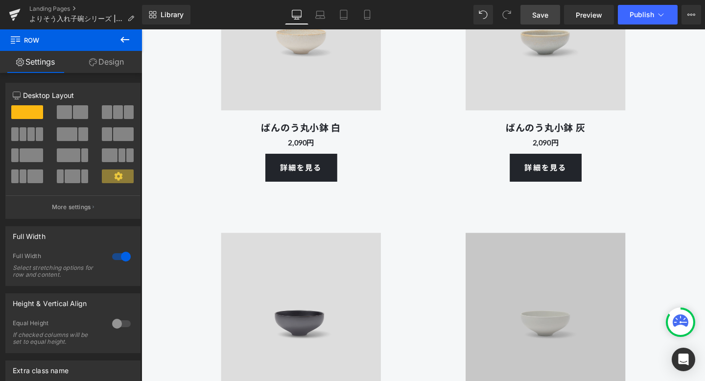
scroll to position [6654, 0]
